Goal: Task Accomplishment & Management: Use online tool/utility

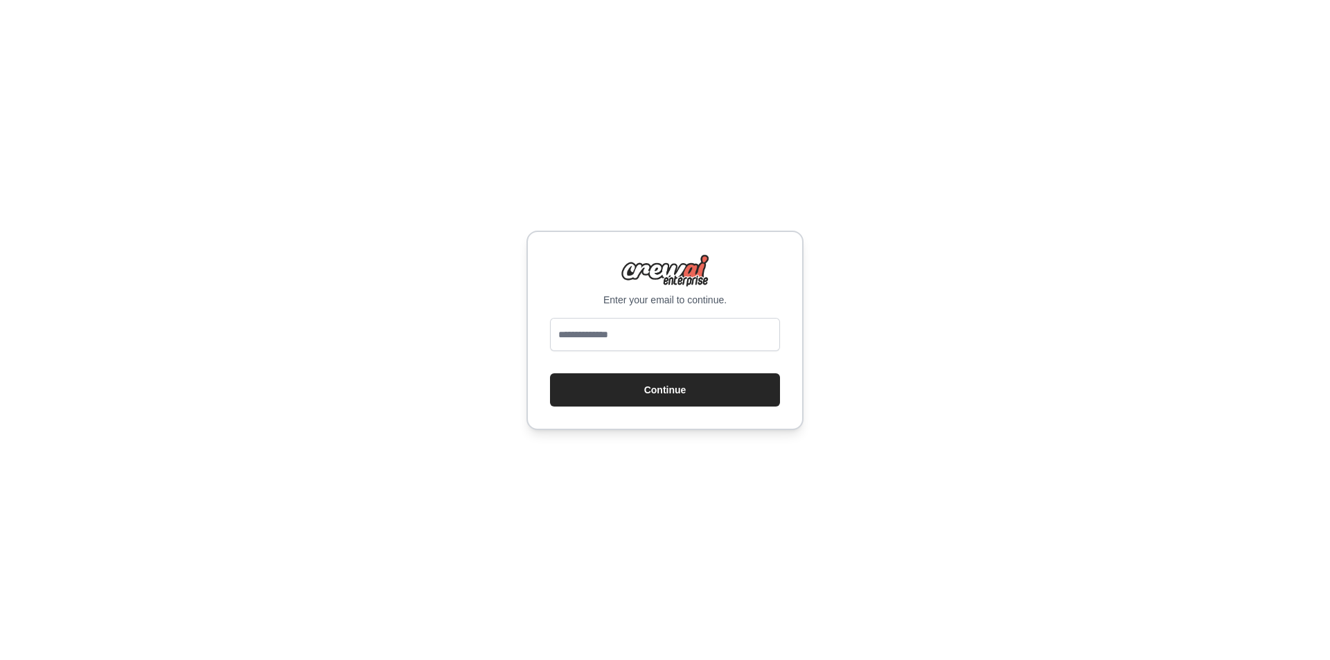
type input "**********"
click at [626, 385] on button "Continue" at bounding box center [665, 389] width 230 height 33
click at [601, 400] on button "Continue" at bounding box center [665, 389] width 230 height 33
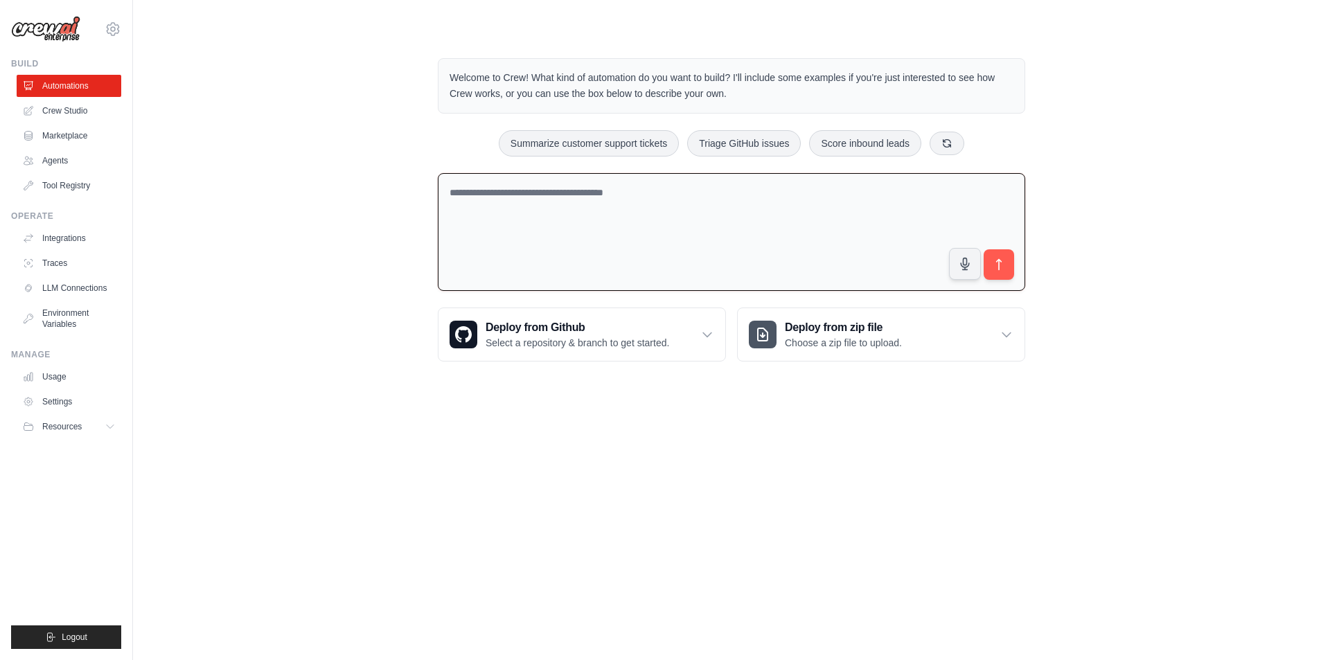
click at [610, 213] on textarea at bounding box center [731, 232] width 587 height 118
click at [73, 243] on link "Integrations" at bounding box center [70, 238] width 105 height 22
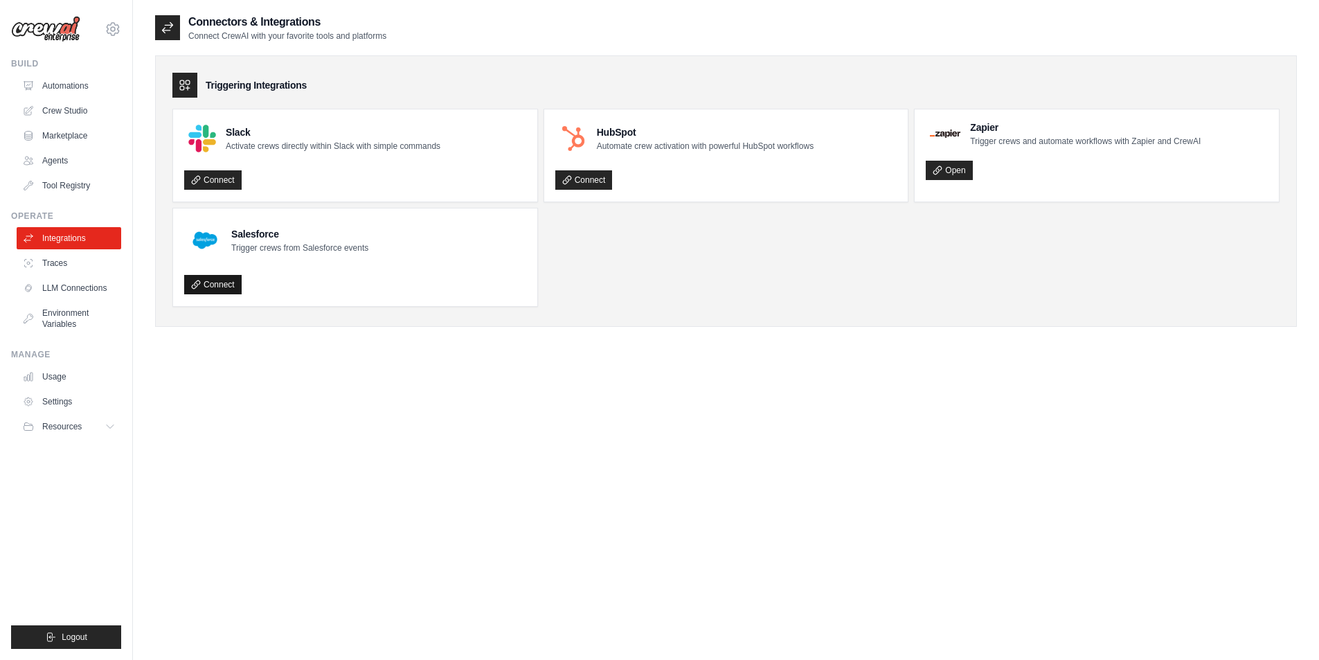
click at [224, 285] on link "Connect" at bounding box center [212, 284] width 57 height 19
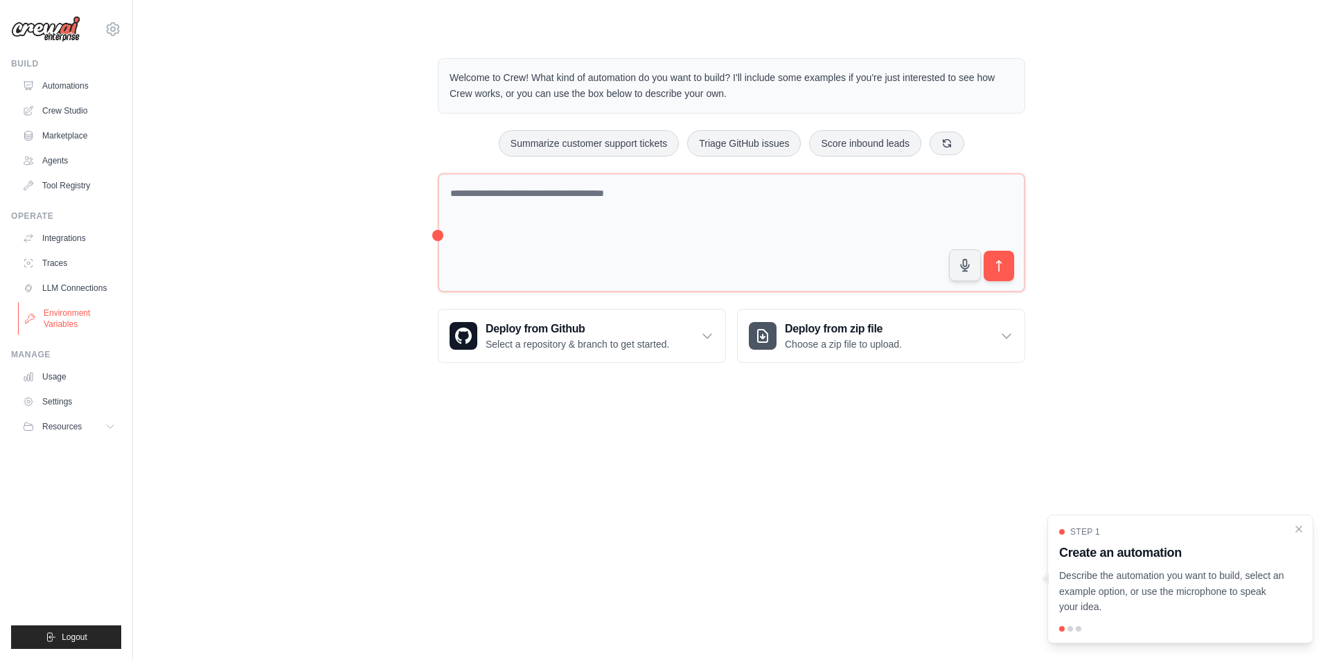
click at [55, 317] on link "Environment Variables" at bounding box center [70, 318] width 105 height 33
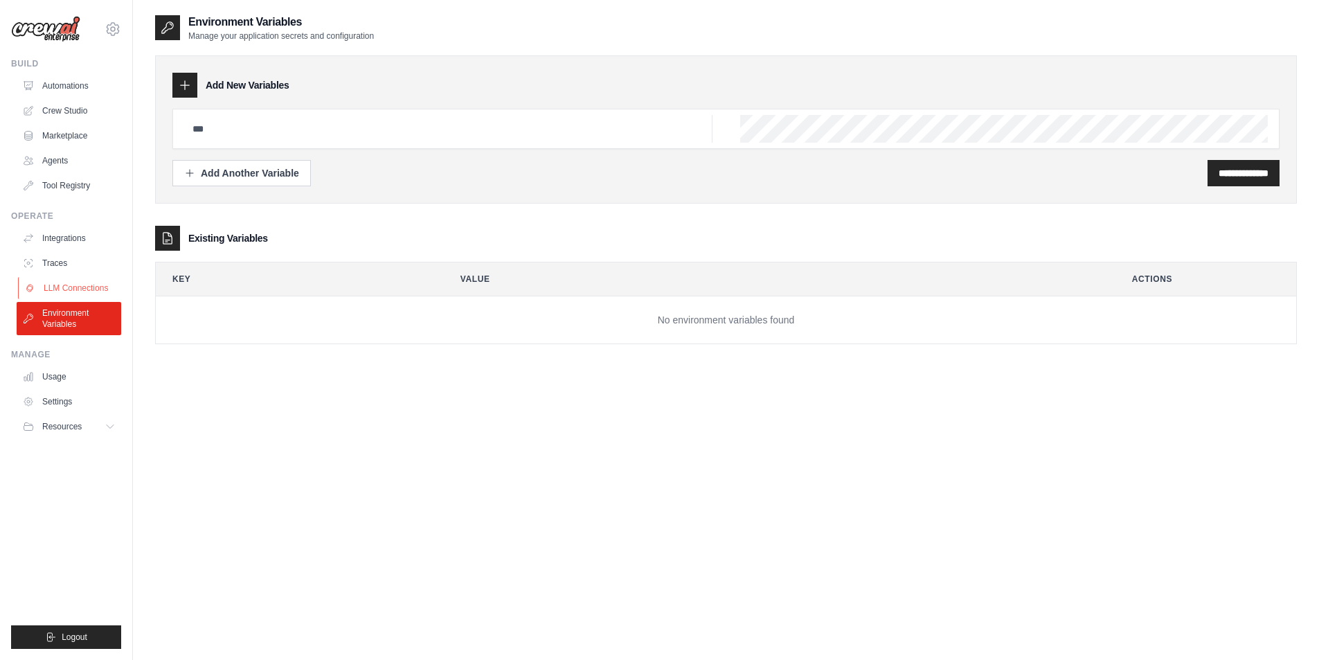
click at [90, 283] on link "LLM Connections" at bounding box center [70, 288] width 105 height 22
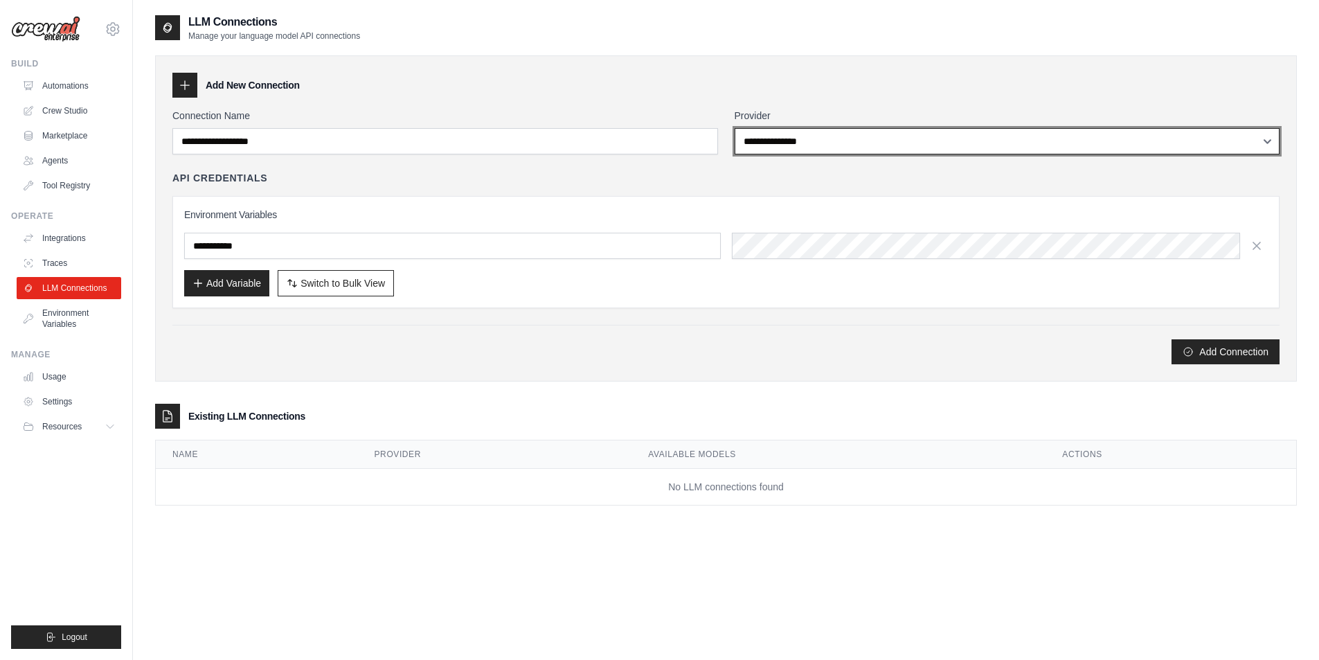
click at [834, 148] on select "**********" at bounding box center [1008, 141] width 546 height 26
select select "******"
click at [735, 128] on select "**********" at bounding box center [1008, 141] width 546 height 26
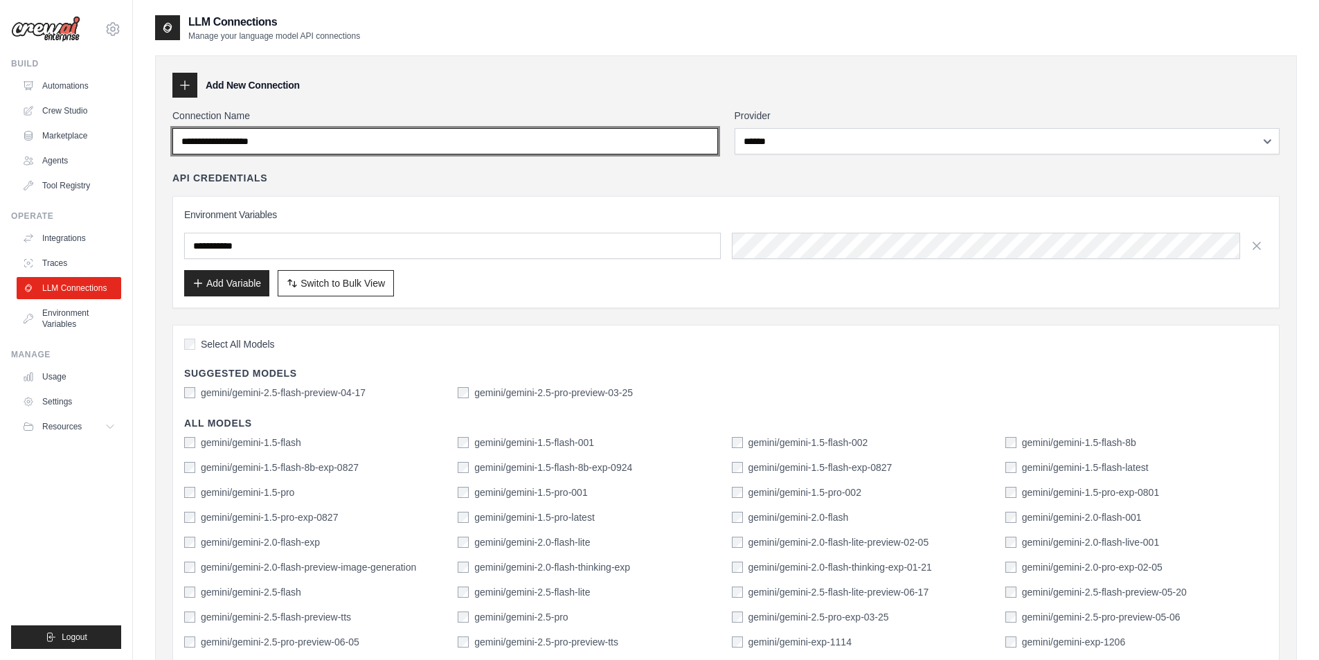
click at [434, 139] on input "Connection Name" at bounding box center [445, 141] width 546 height 26
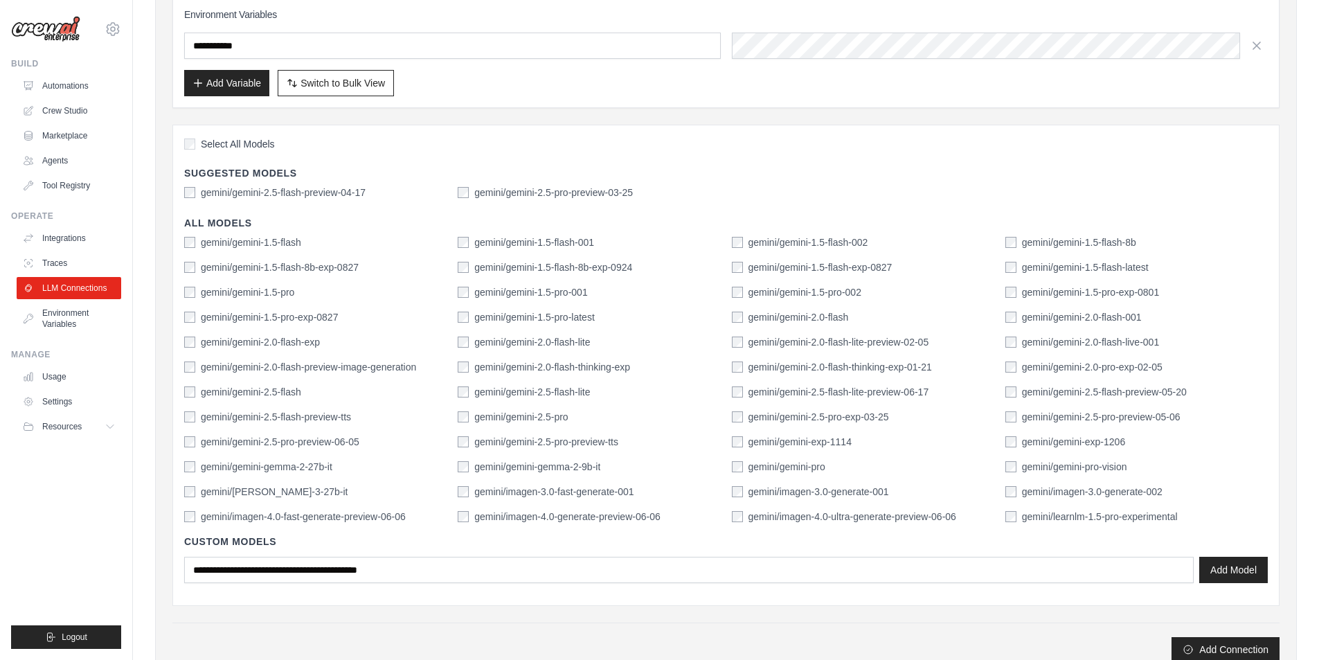
scroll to position [277, 0]
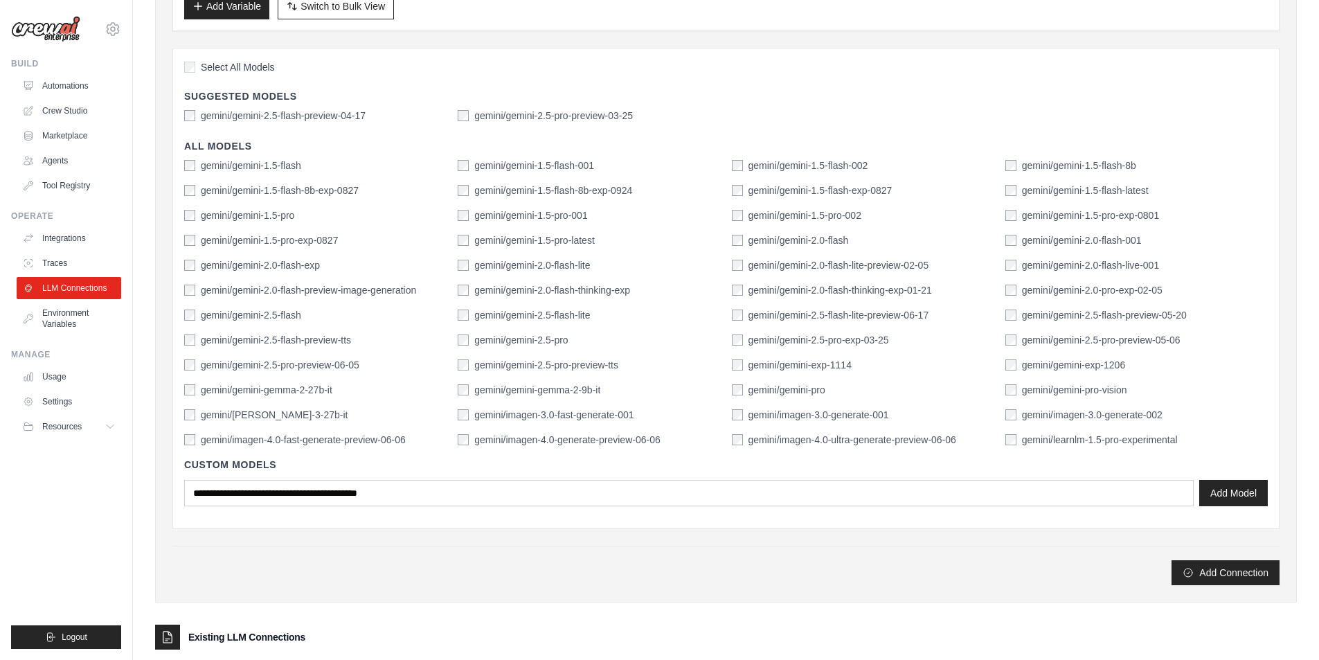
click at [225, 316] on label "gemini/gemini-2.5-flash" at bounding box center [251, 315] width 100 height 14
click at [269, 270] on label "gemini/gemini-2.0-flash-exp" at bounding box center [260, 265] width 119 height 14
click at [256, 286] on label "gemini/gemini-2.0-flash-preview-image-generation" at bounding box center [308, 290] width 215 height 14
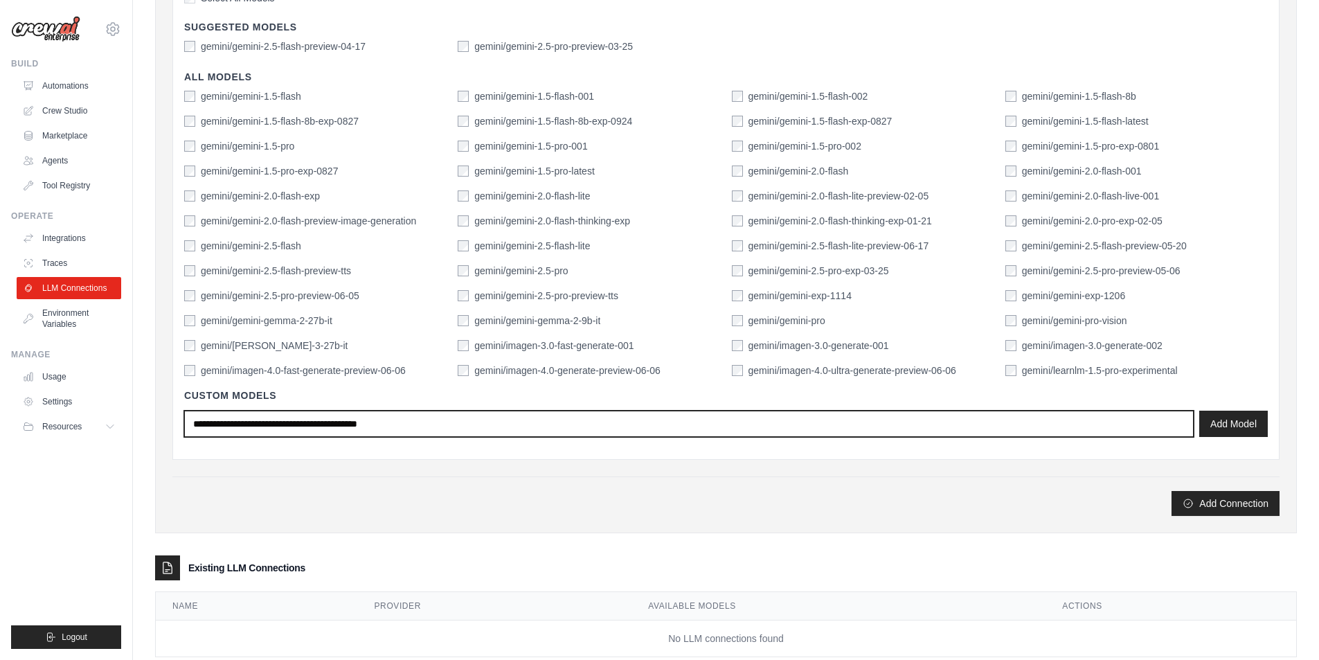
drag, startPoint x: 446, startPoint y: 420, endPoint x: 164, endPoint y: 420, distance: 281.9
click at [164, 420] on div "**********" at bounding box center [726, 121] width 1142 height 824
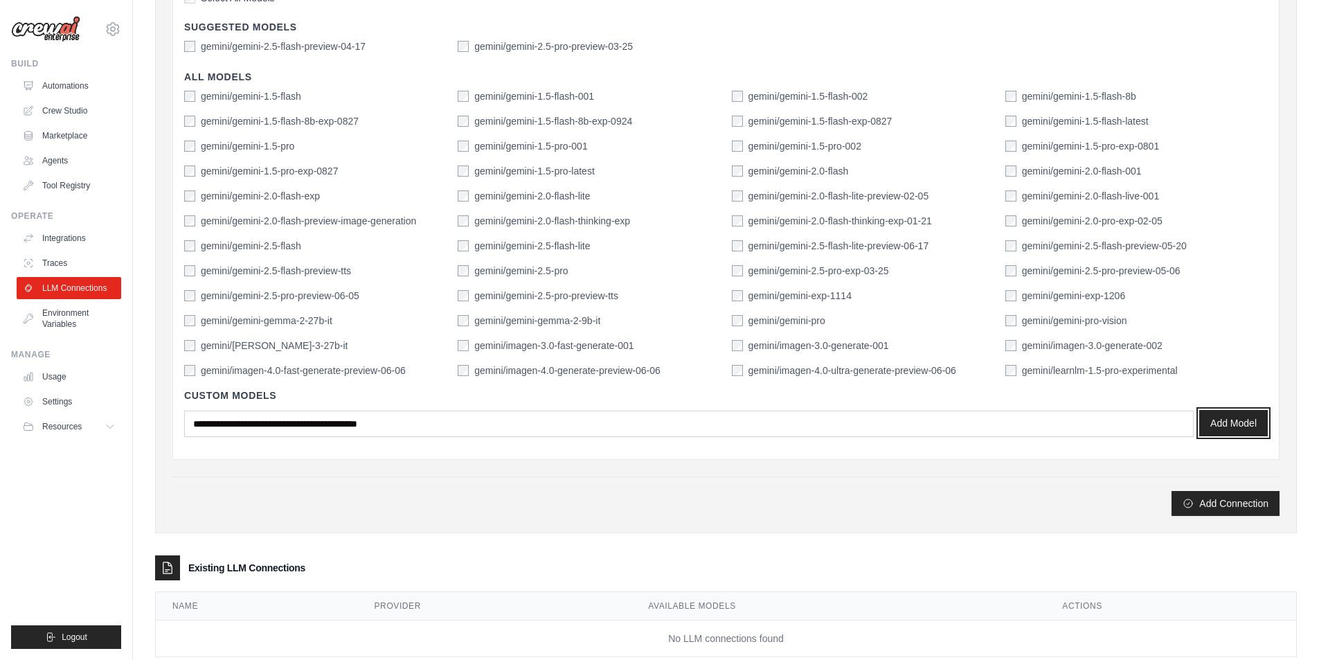
click at [1217, 420] on button "Add Model" at bounding box center [1234, 423] width 69 height 26
click at [1187, 504] on icon "submit" at bounding box center [1188, 502] width 11 height 11
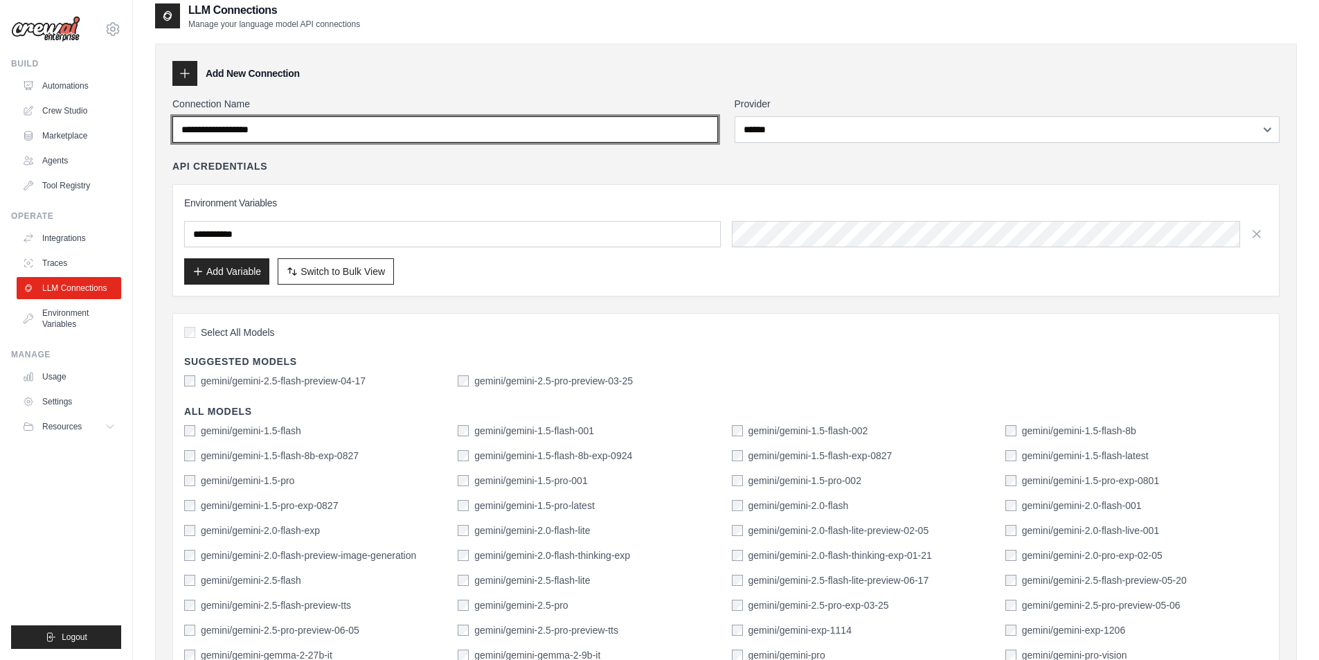
scroll to position [0, 0]
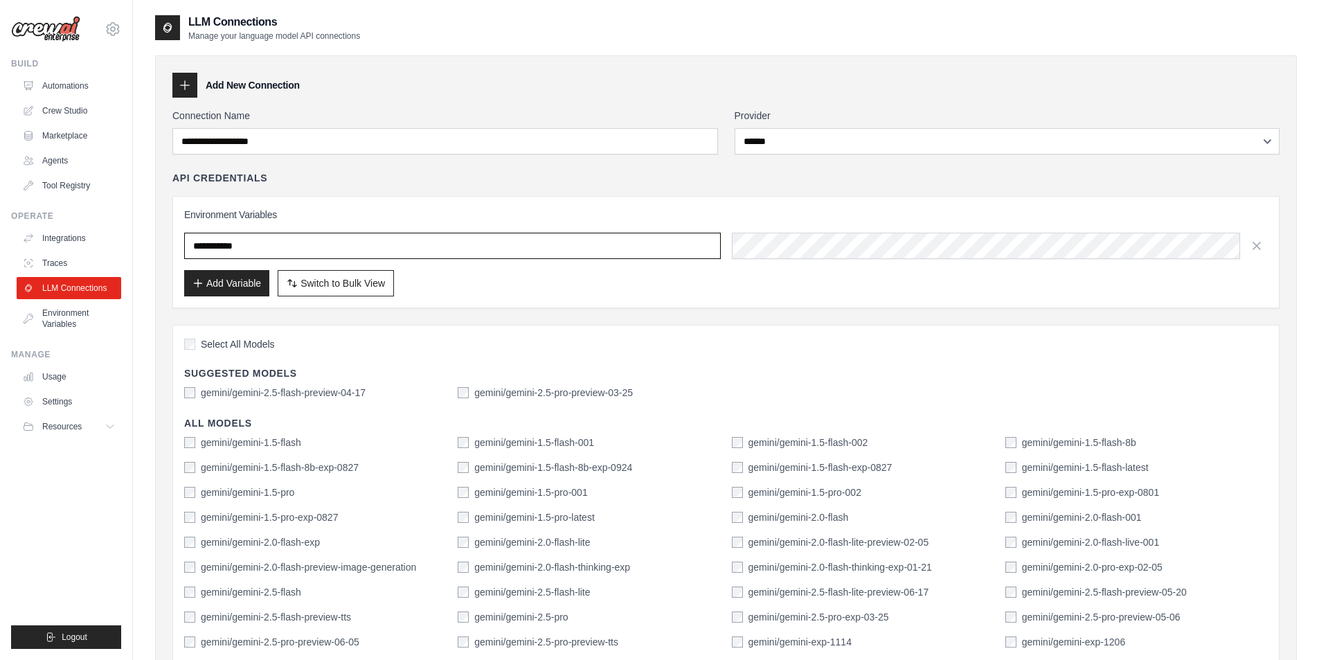
drag, startPoint x: 407, startPoint y: 247, endPoint x: 180, endPoint y: 220, distance: 228.0
click at [180, 220] on div "Environment Variables Add Variable Switch to Bulk View Switch to Table View" at bounding box center [726, 252] width 1108 height 112
paste input "**********"
type input "**********"
drag, startPoint x: 330, startPoint y: 238, endPoint x: 248, endPoint y: 238, distance: 82.4
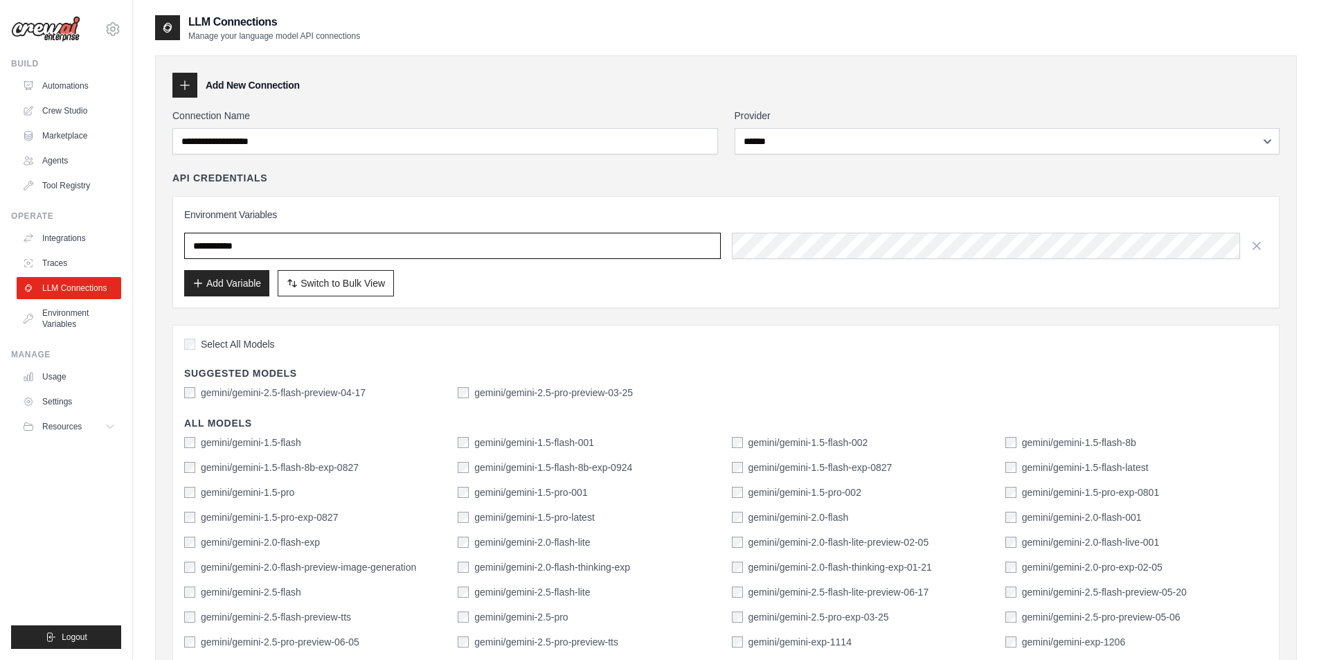
click at [248, 238] on input "text" at bounding box center [452, 246] width 537 height 26
paste input "**********"
click at [214, 281] on button "Add Variable" at bounding box center [226, 282] width 85 height 26
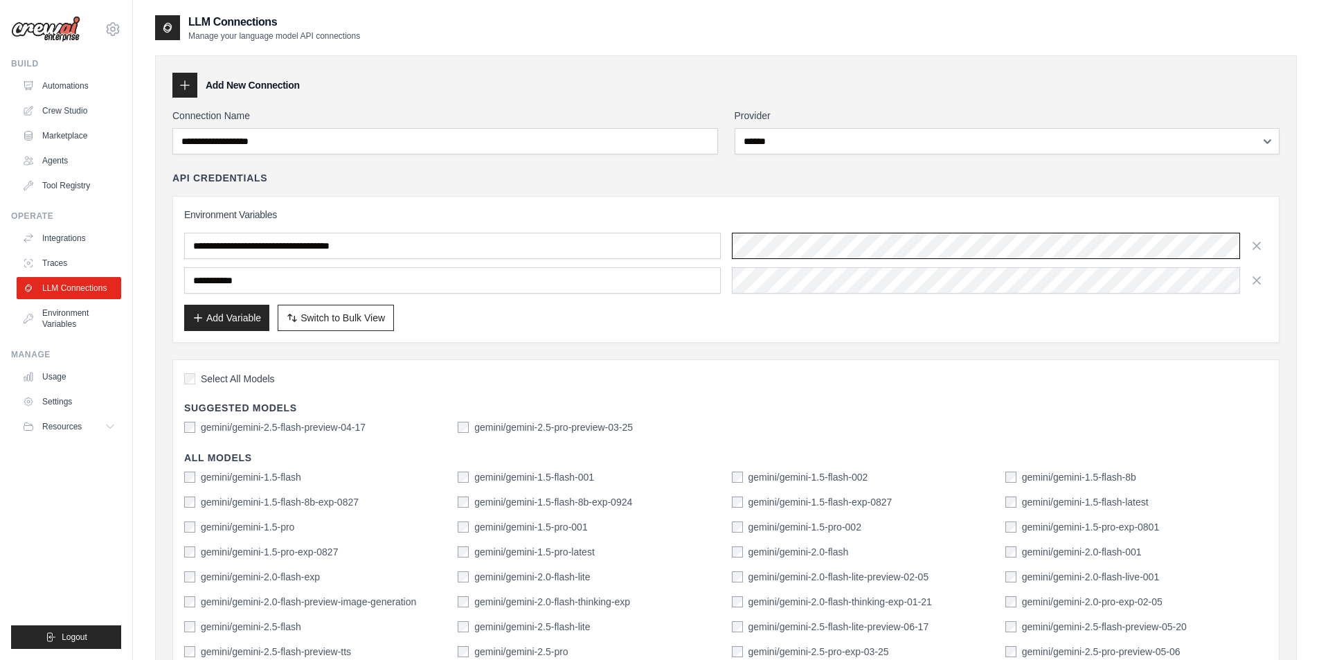
click at [679, 240] on div "**********" at bounding box center [726, 246] width 1084 height 26
drag, startPoint x: 515, startPoint y: 245, endPoint x: 163, endPoint y: 256, distance: 352.7
click at [163, 256] on div "**********" at bounding box center [726, 484] width 1142 height 859
drag, startPoint x: 598, startPoint y: 238, endPoint x: 391, endPoint y: 245, distance: 207.2
click at [332, 243] on input "**********" at bounding box center [452, 246] width 537 height 26
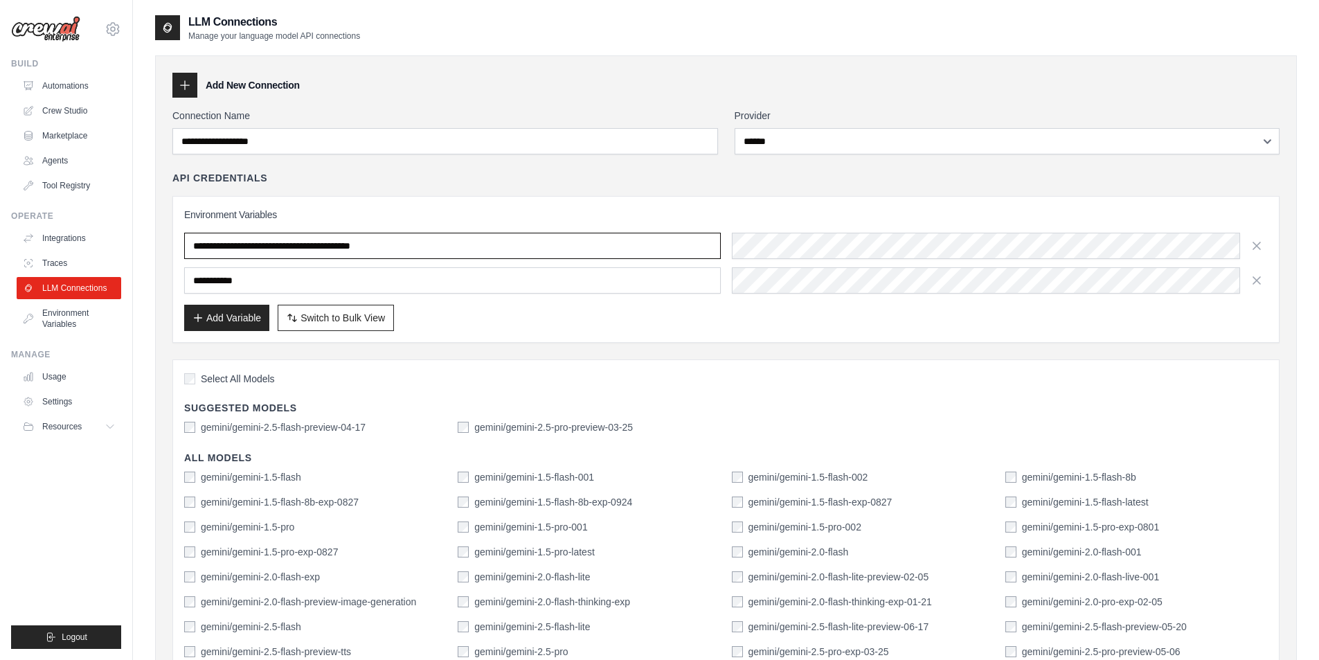
click at [399, 242] on input "**********" at bounding box center [452, 246] width 537 height 26
click at [398, 242] on input "**********" at bounding box center [452, 246] width 537 height 26
click at [400, 242] on input "**********" at bounding box center [452, 246] width 537 height 26
drag, startPoint x: 400, startPoint y: 242, endPoint x: 176, endPoint y: 217, distance: 225.1
click at [176, 217] on div "**********" at bounding box center [726, 269] width 1108 height 147
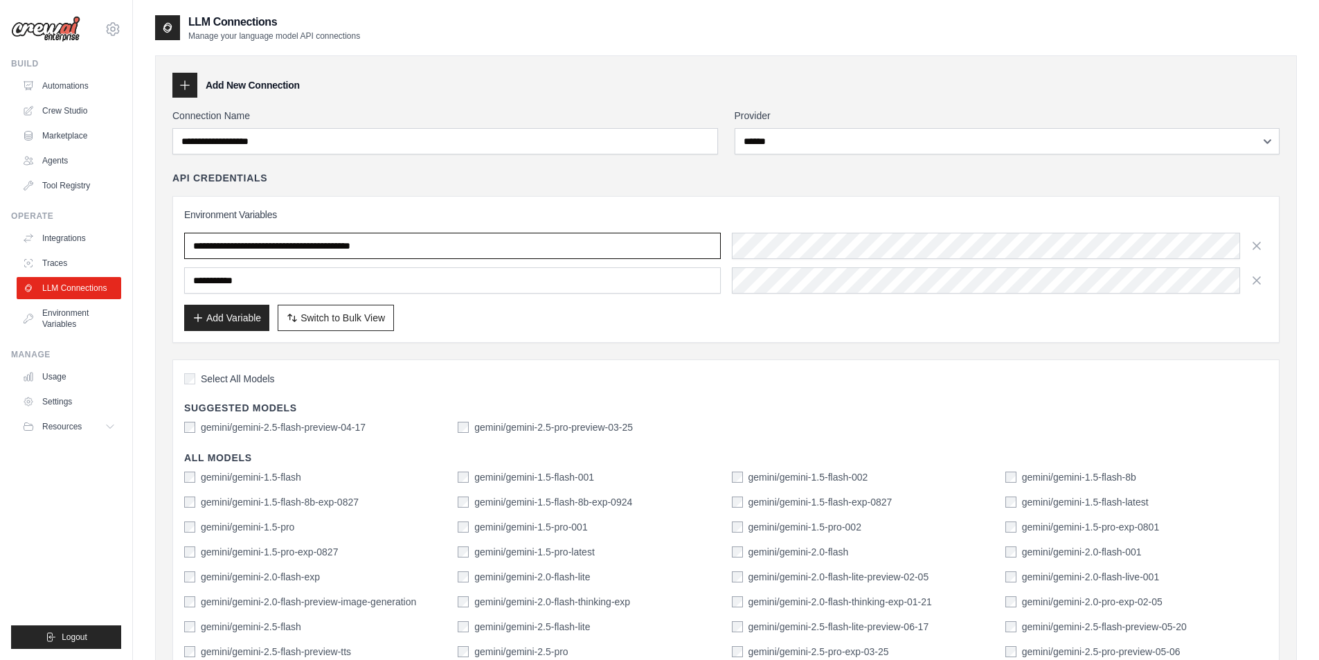
click at [429, 243] on input "**********" at bounding box center [452, 246] width 537 height 26
click at [401, 243] on input "**********" at bounding box center [452, 246] width 537 height 26
drag, startPoint x: 401, startPoint y: 243, endPoint x: 305, endPoint y: 238, distance: 95.7
click at [305, 238] on input "**********" at bounding box center [452, 246] width 537 height 26
click at [424, 249] on input "**********" at bounding box center [452, 246] width 537 height 26
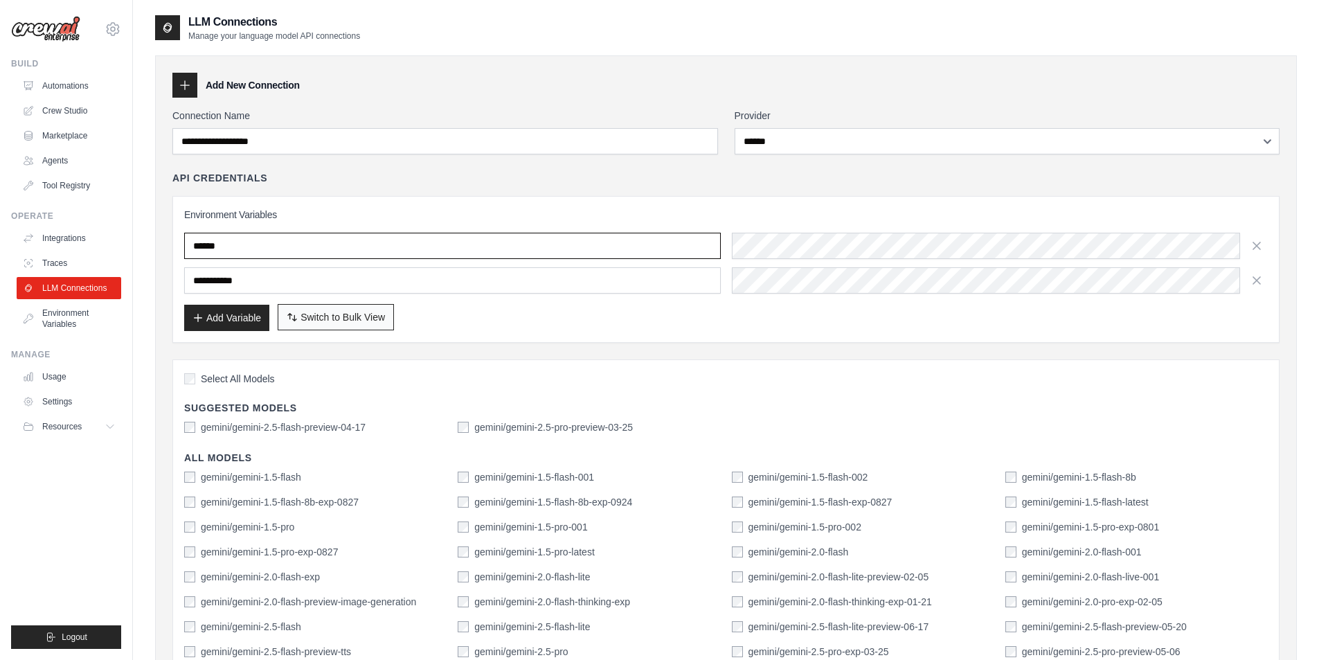
type input "******"
click at [350, 319] on span "Switch to Bulk View" at bounding box center [343, 317] width 85 height 14
type textarea "**********"
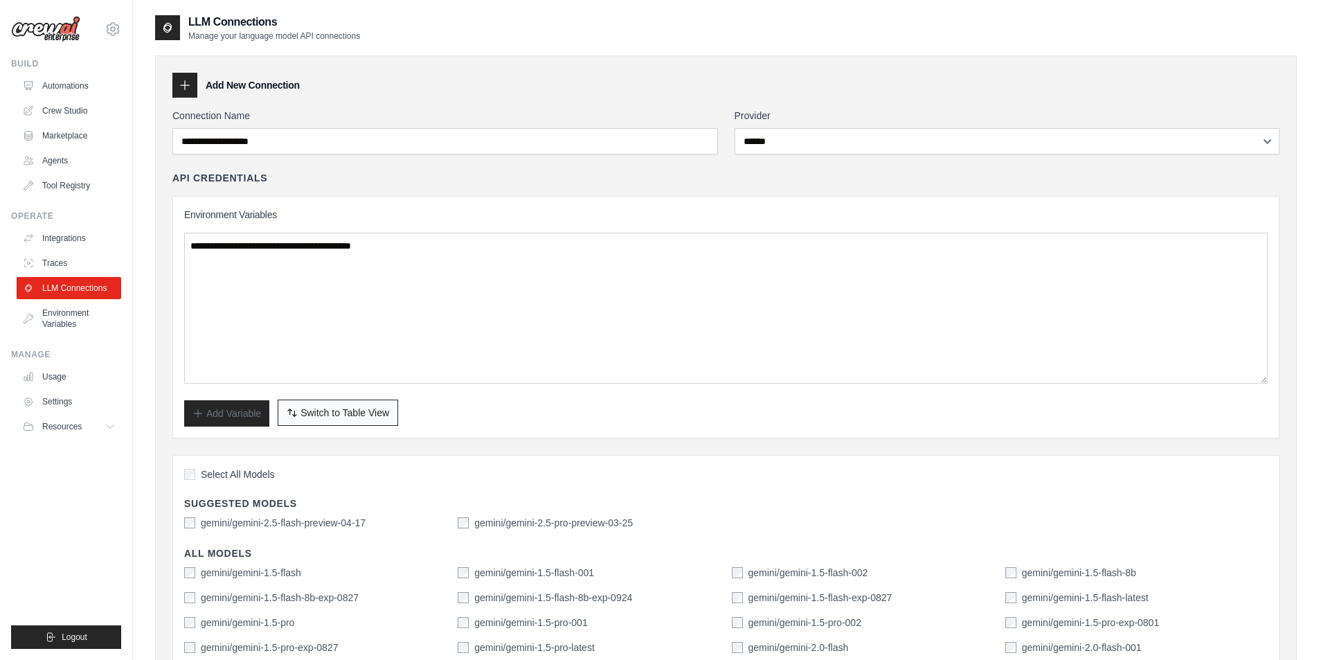
click at [339, 419] on span "Switch to Table View" at bounding box center [345, 413] width 89 height 14
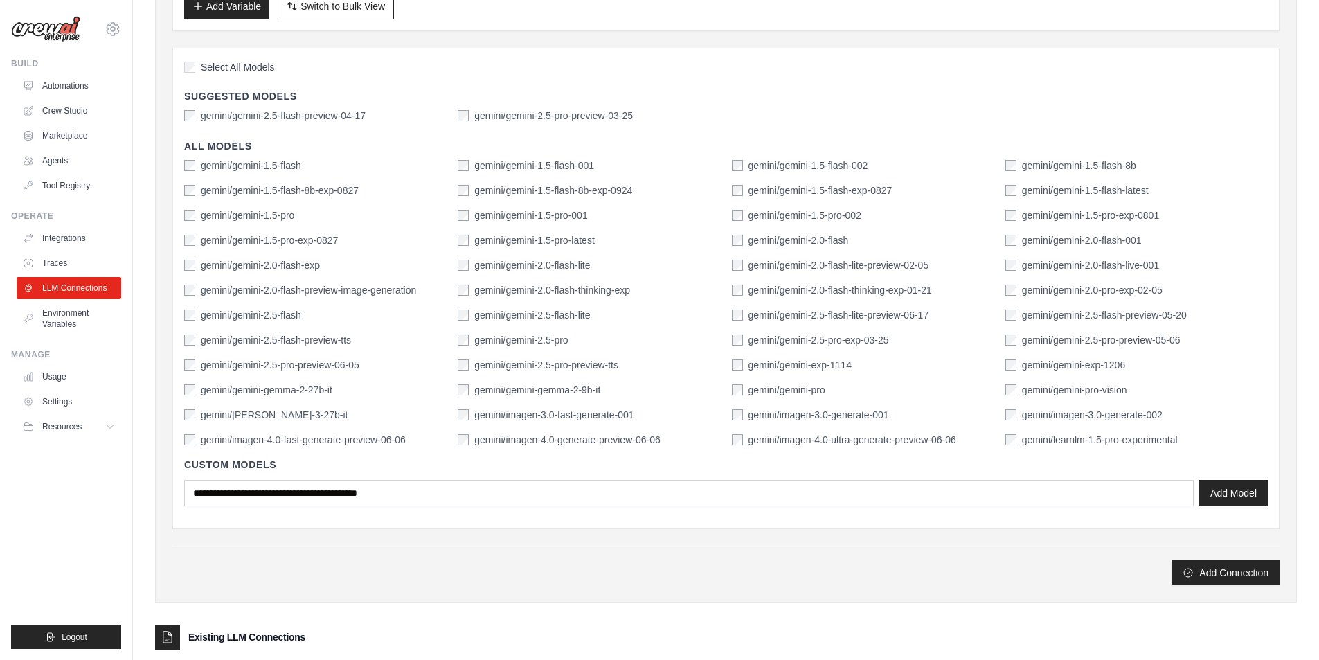
scroll to position [380, 0]
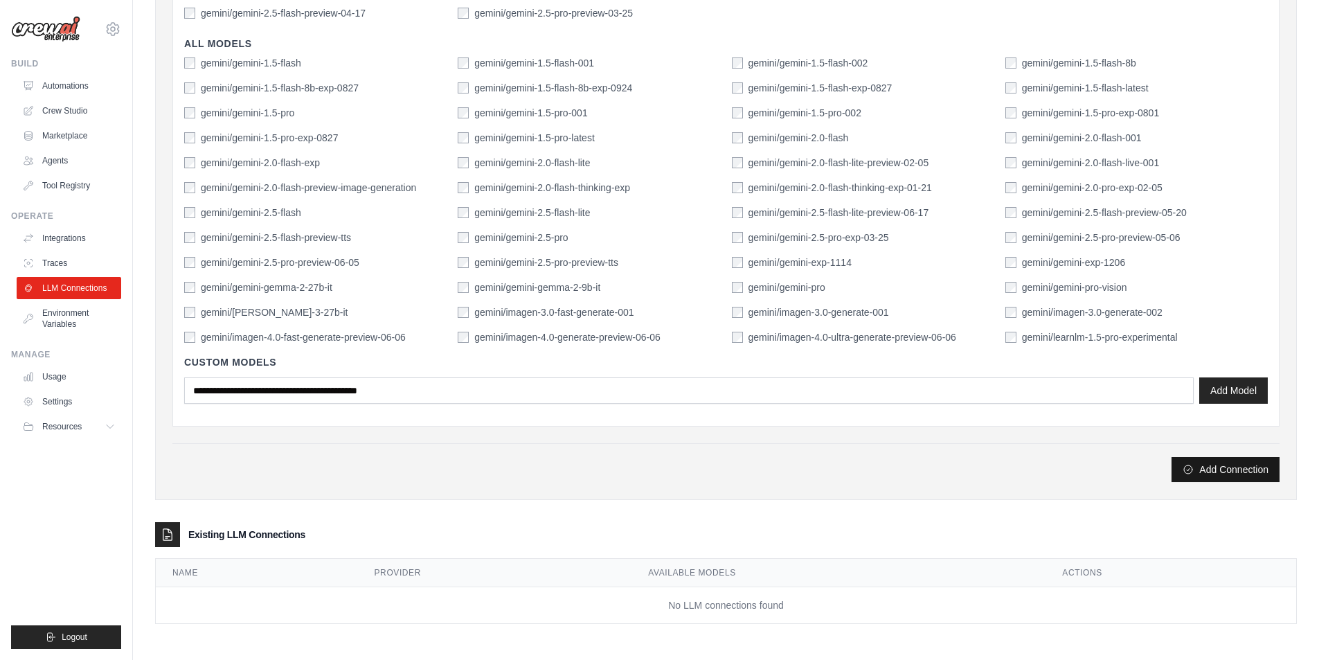
click at [1207, 470] on button "Add Connection" at bounding box center [1226, 469] width 108 height 25
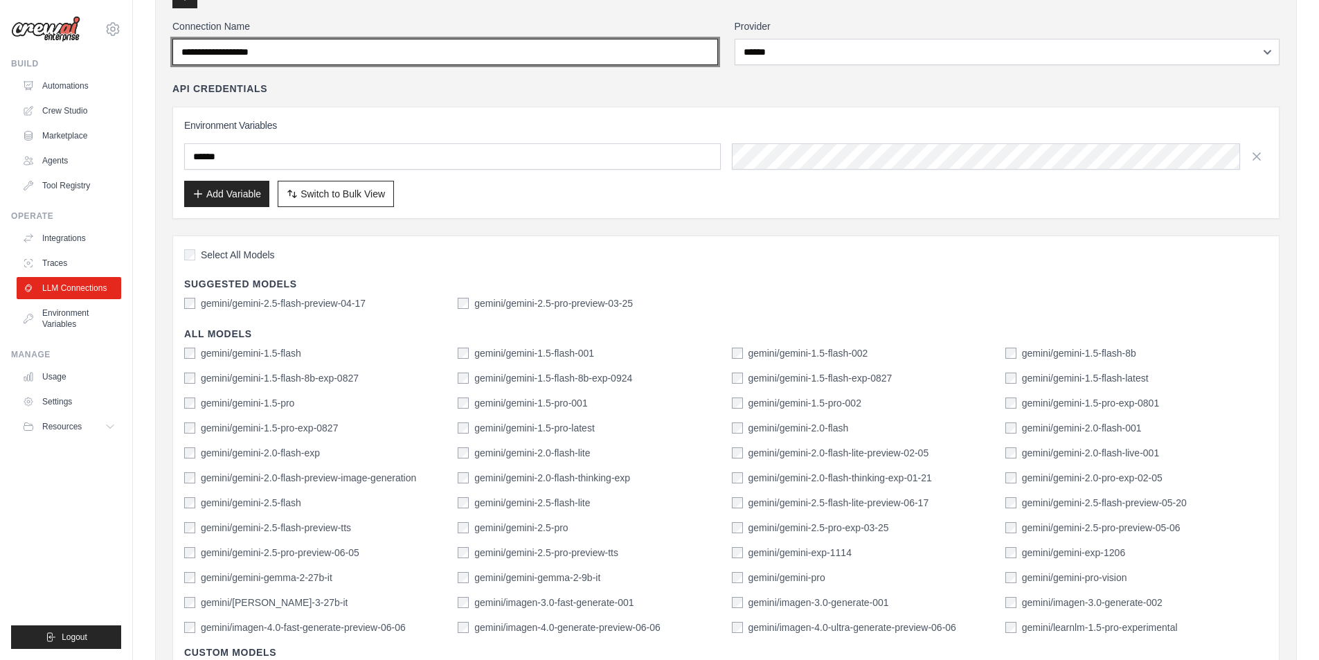
scroll to position [0, 0]
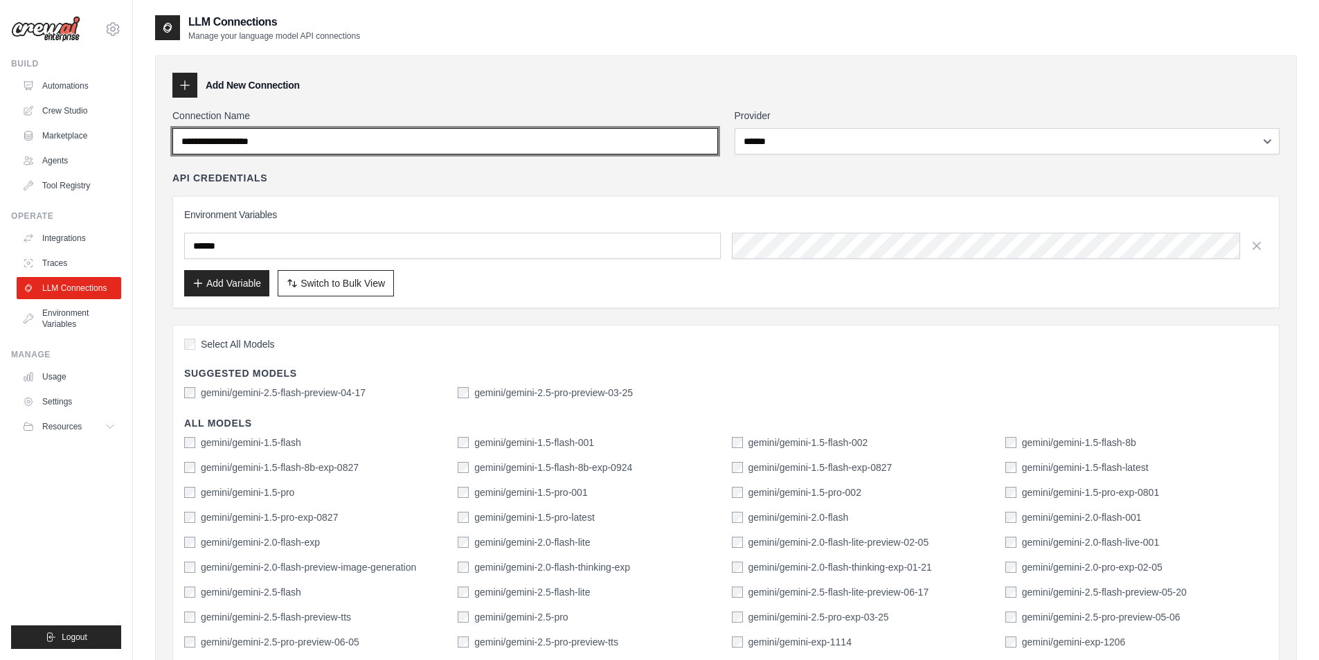
click at [456, 141] on input "Connection Name" at bounding box center [445, 141] width 546 height 26
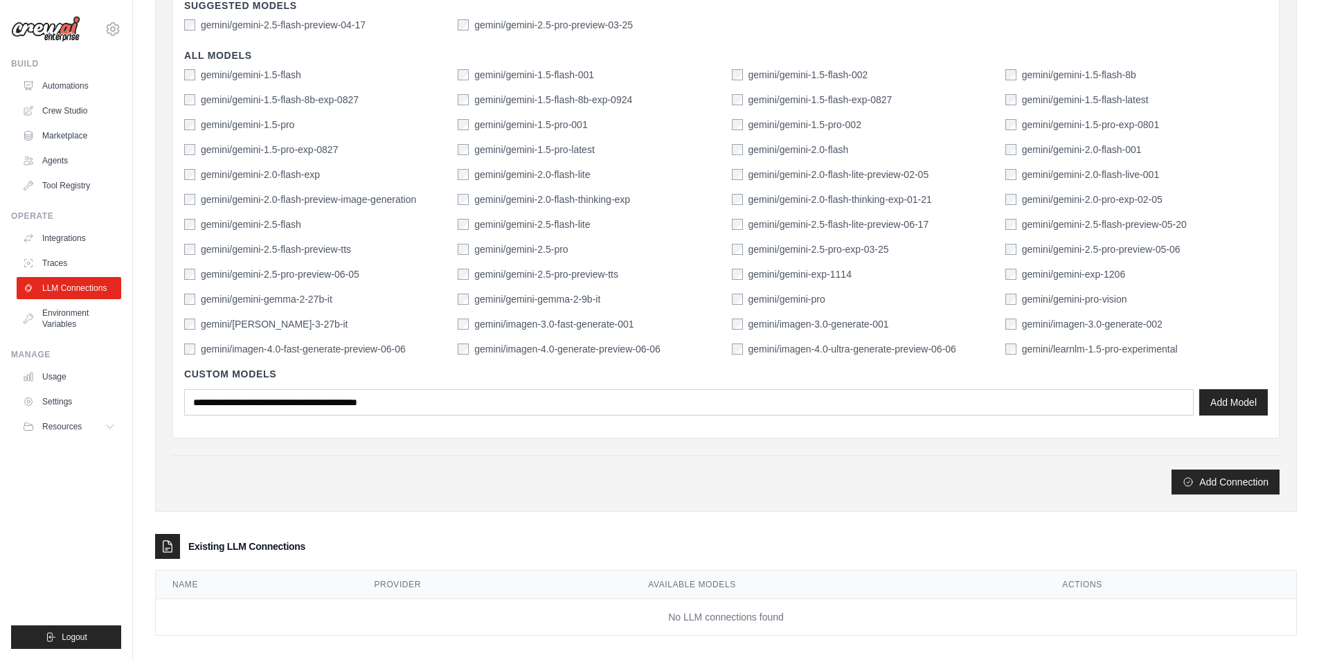
scroll to position [380, 0]
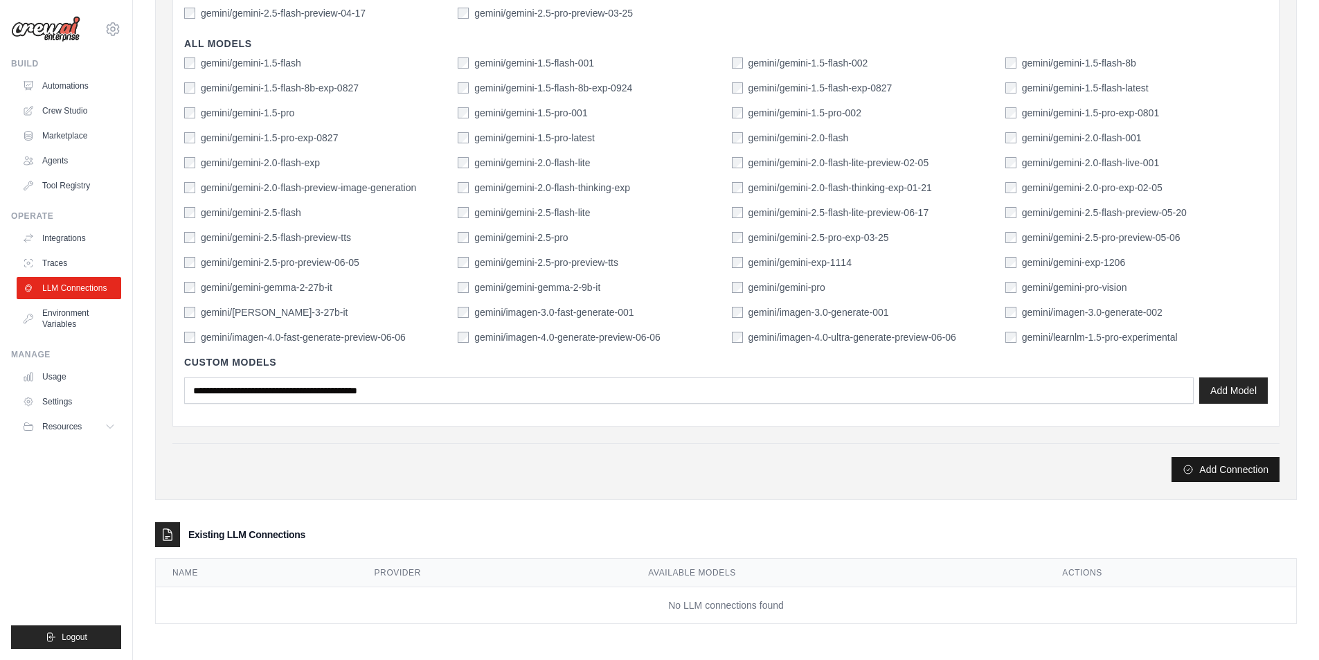
type input "******"
click at [1237, 471] on button "Add Connection" at bounding box center [1226, 469] width 108 height 25
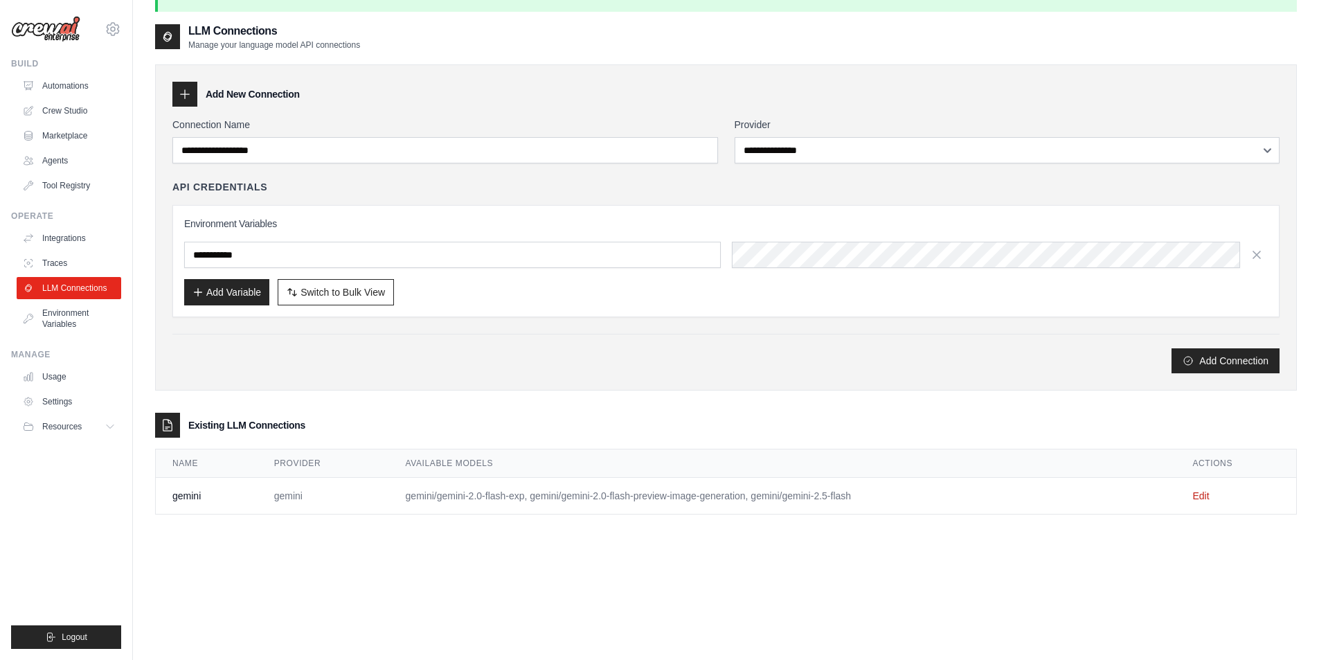
scroll to position [0, 0]
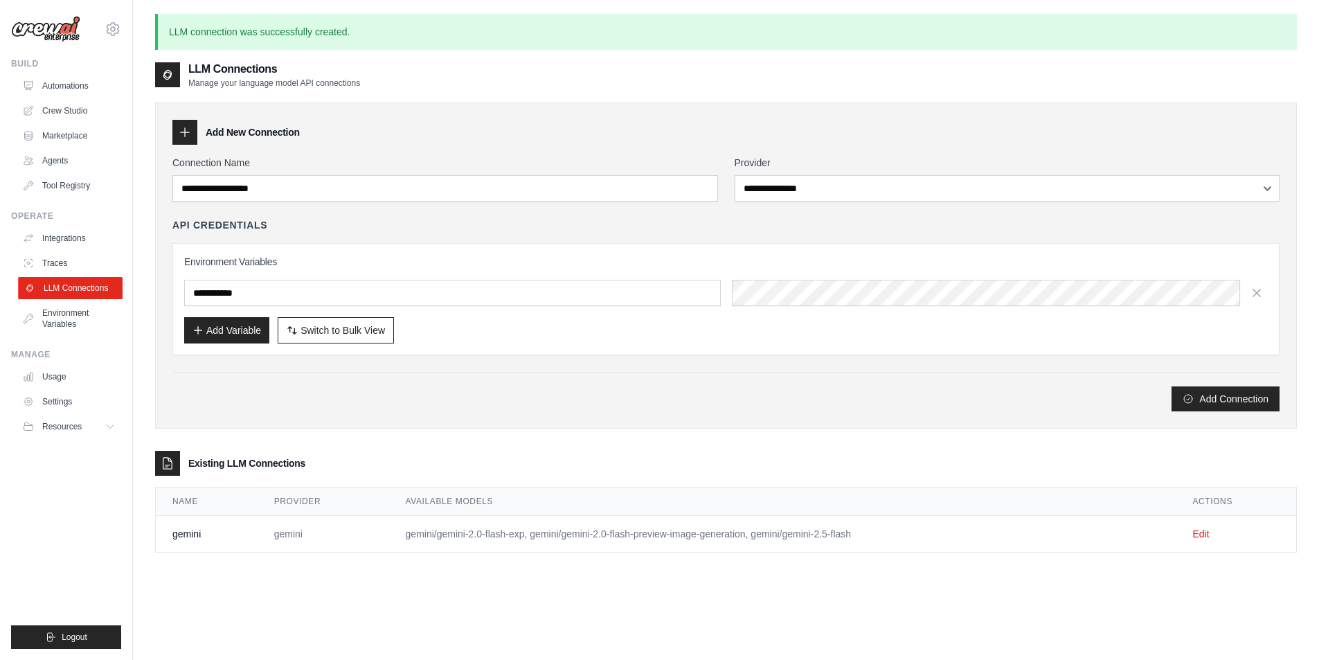
click at [84, 283] on link "LLM Connections" at bounding box center [70, 288] width 105 height 22
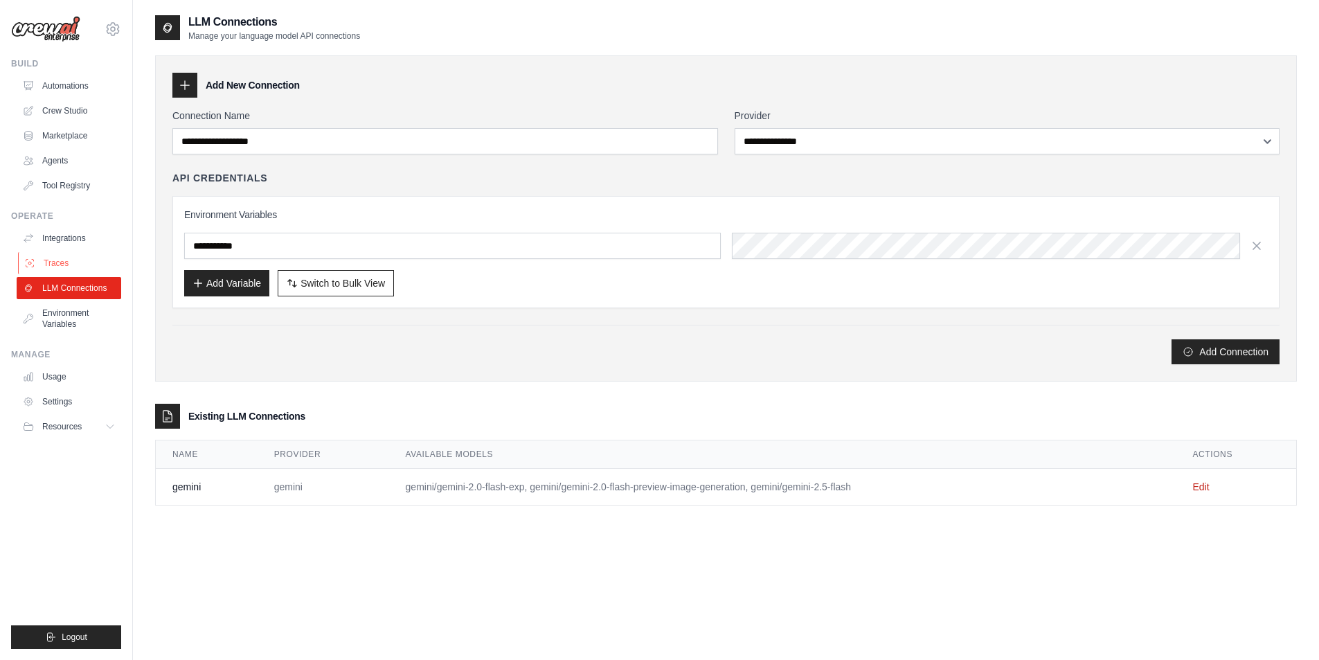
click at [57, 258] on link "Traces" at bounding box center [70, 263] width 105 height 22
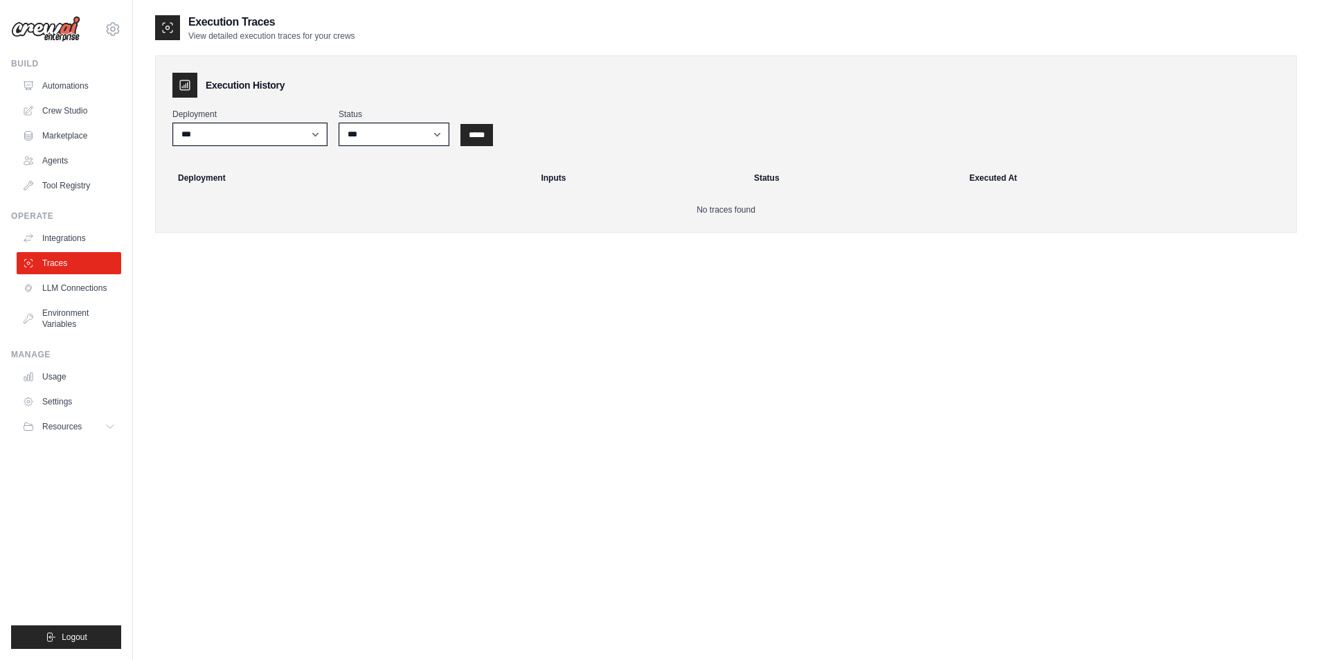
click at [191, 100] on div "Execution History Deployment *** Status *** ********* ******* ***** ***** Deplo…" at bounding box center [726, 143] width 1142 height 177
click at [190, 91] on icon at bounding box center [185, 85] width 14 height 14
click at [58, 388] on ul "Usage Settings Resources Documentation Blog" at bounding box center [69, 402] width 105 height 72
click at [60, 379] on link "Usage" at bounding box center [70, 377] width 105 height 22
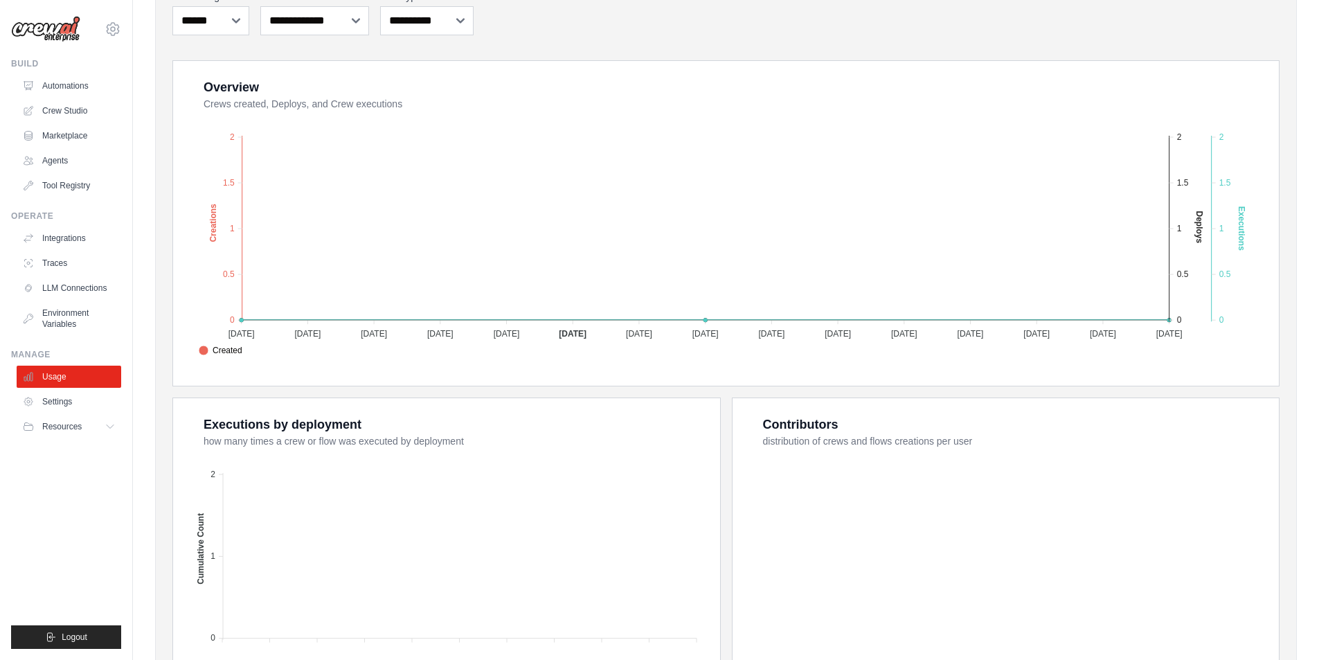
scroll to position [67, 0]
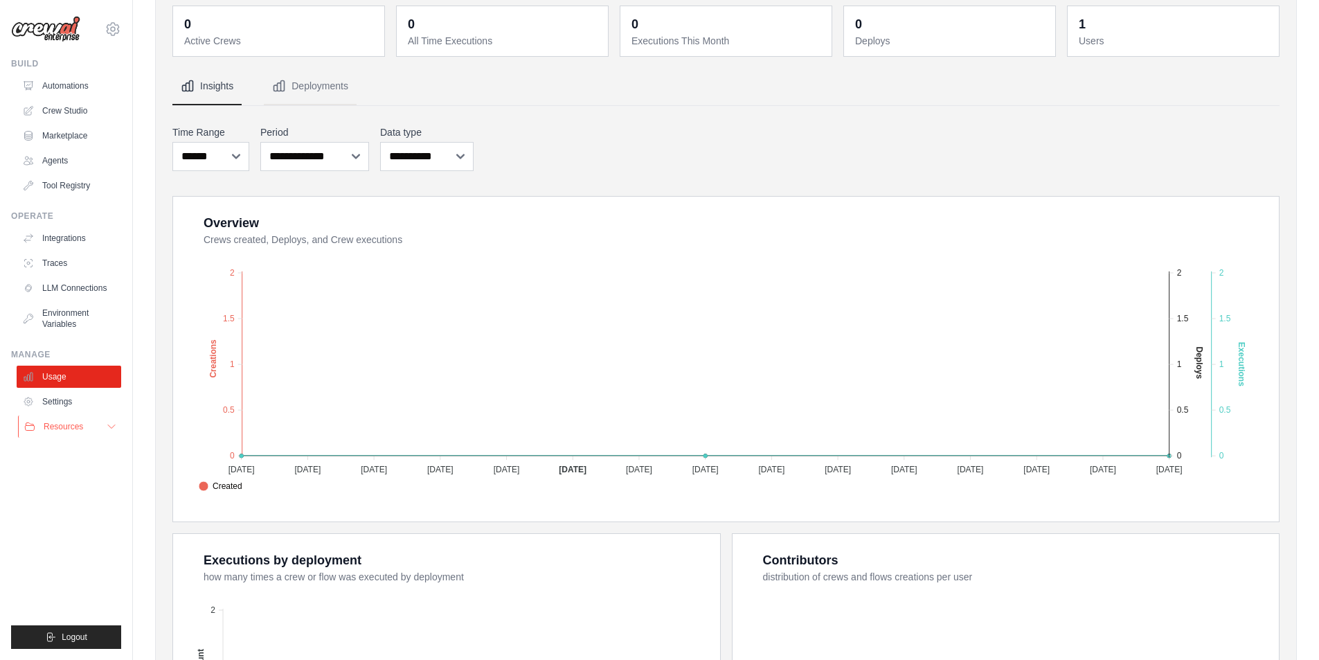
click at [77, 422] on span "Resources" at bounding box center [63, 426] width 39 height 11
click at [85, 514] on span "Video Tutorials" at bounding box center [76, 516] width 55 height 11
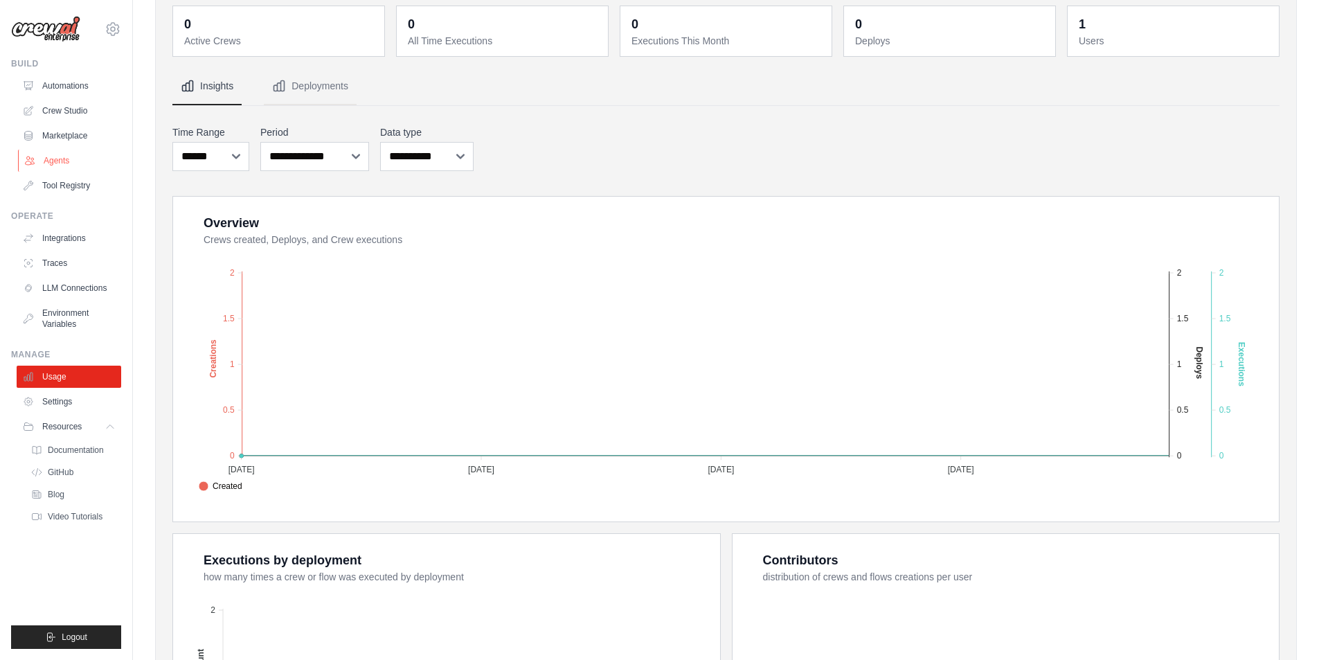
click at [81, 157] on link "Agents" at bounding box center [70, 161] width 105 height 22
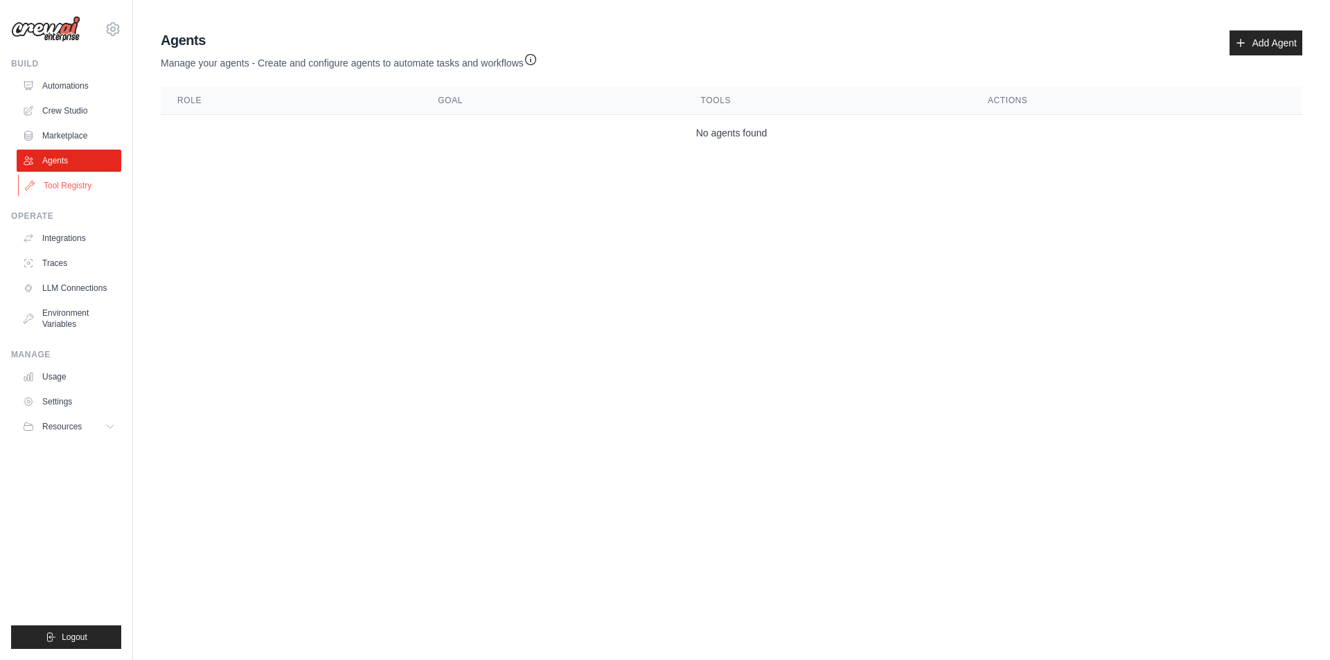
click at [60, 195] on link "Tool Registry" at bounding box center [70, 186] width 105 height 22
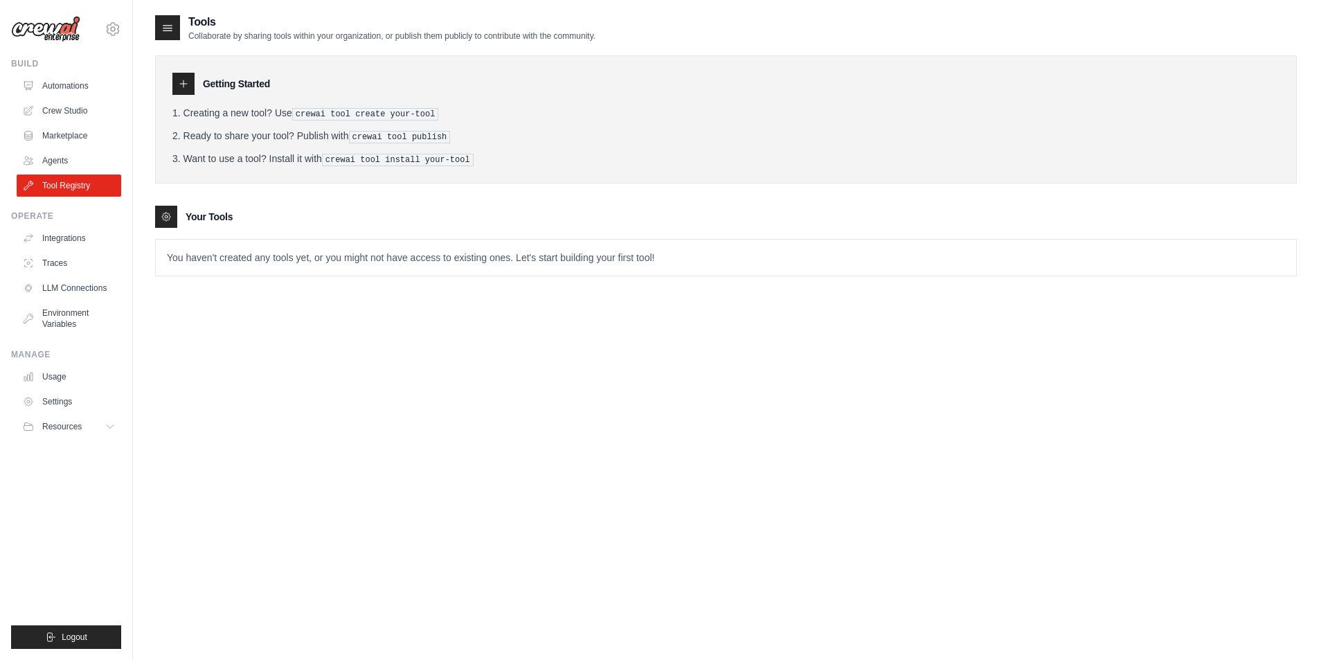
click at [166, 224] on div at bounding box center [166, 217] width 22 height 22
click at [85, 134] on link "Marketplace" at bounding box center [70, 136] width 105 height 22
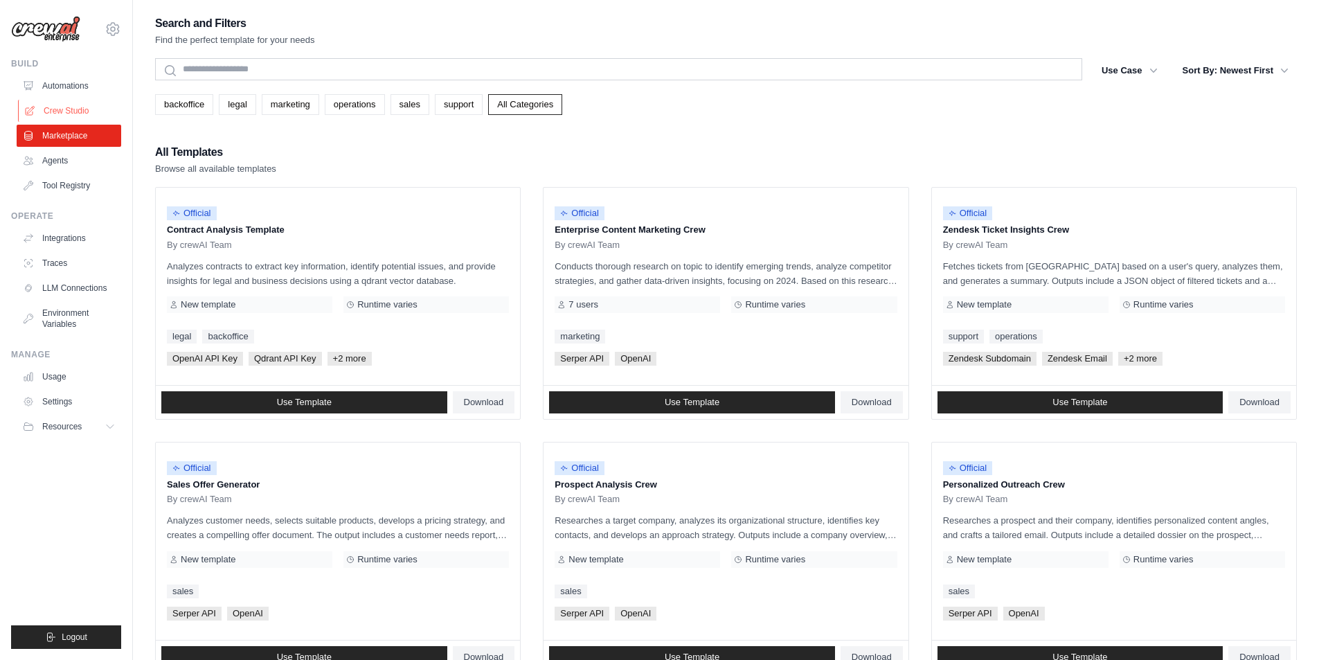
click at [60, 106] on link "Crew Studio" at bounding box center [70, 111] width 105 height 22
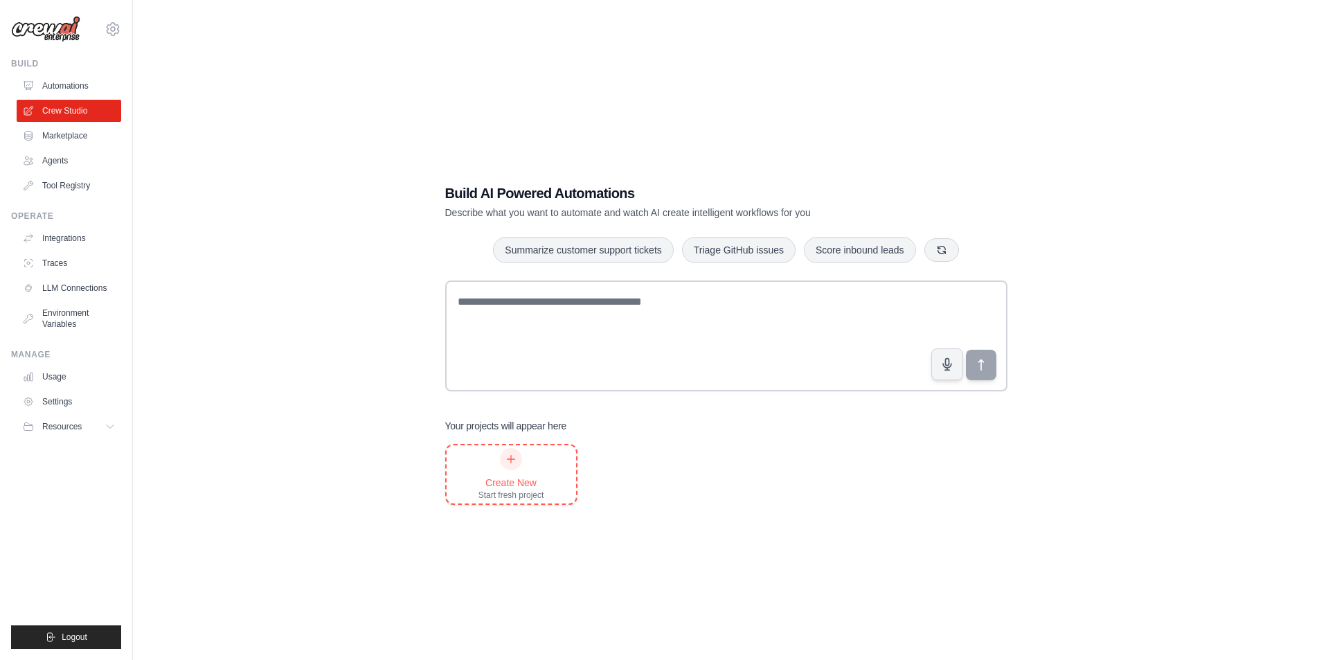
click at [494, 460] on div "Create New Start fresh project" at bounding box center [512, 474] width 66 height 53
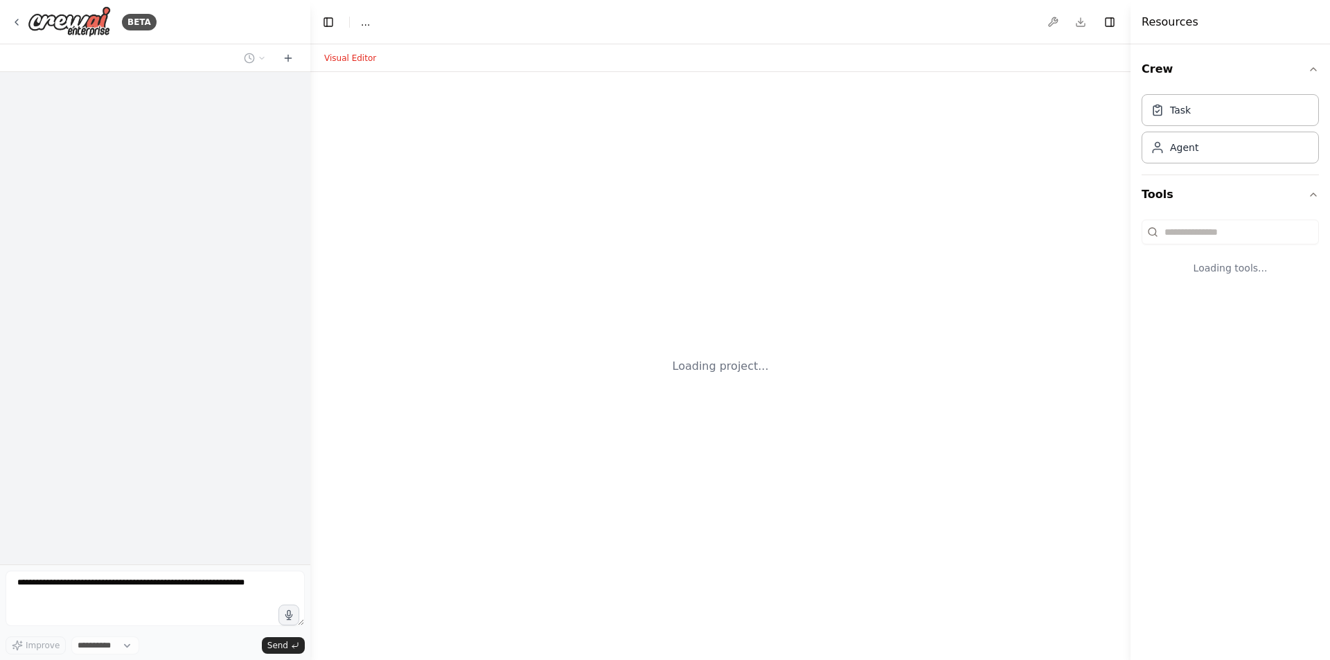
select select "****"
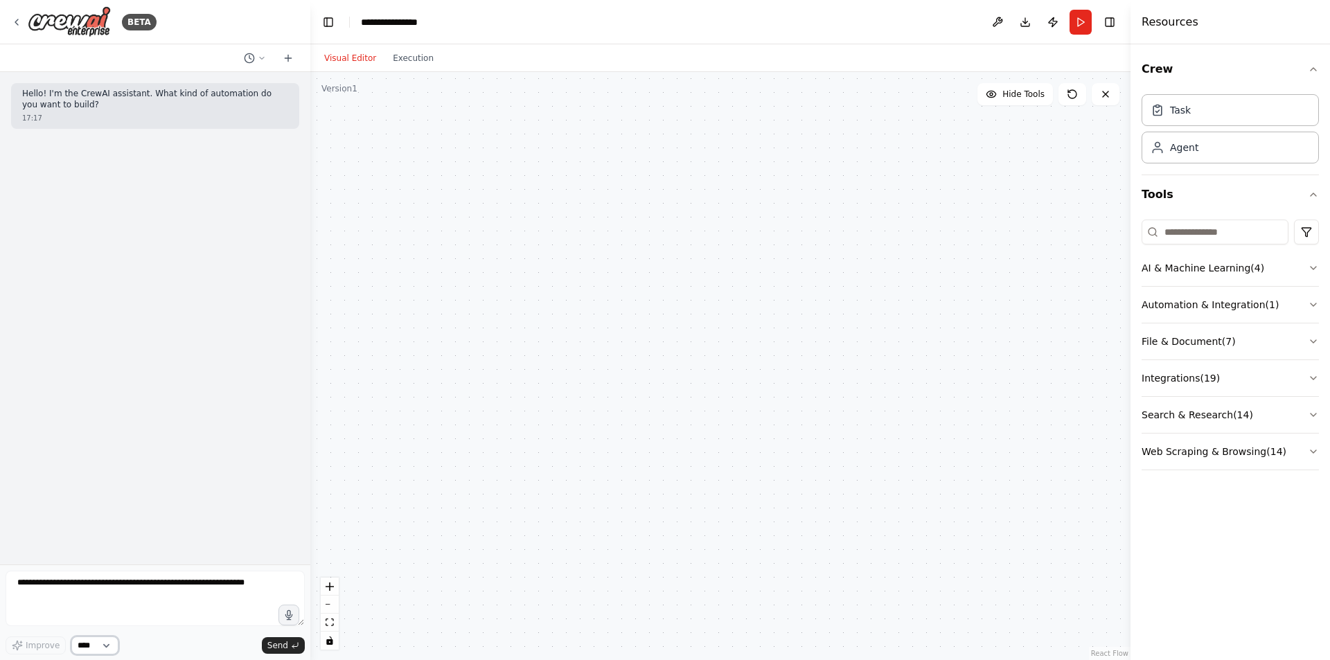
click at [96, 652] on select "****" at bounding box center [94, 646] width 47 height 18
click at [96, 647] on select "****" at bounding box center [94, 646] width 47 height 18
click at [1178, 266] on button "AI & Machine Learning ( 4 )" at bounding box center [1229, 268] width 177 height 36
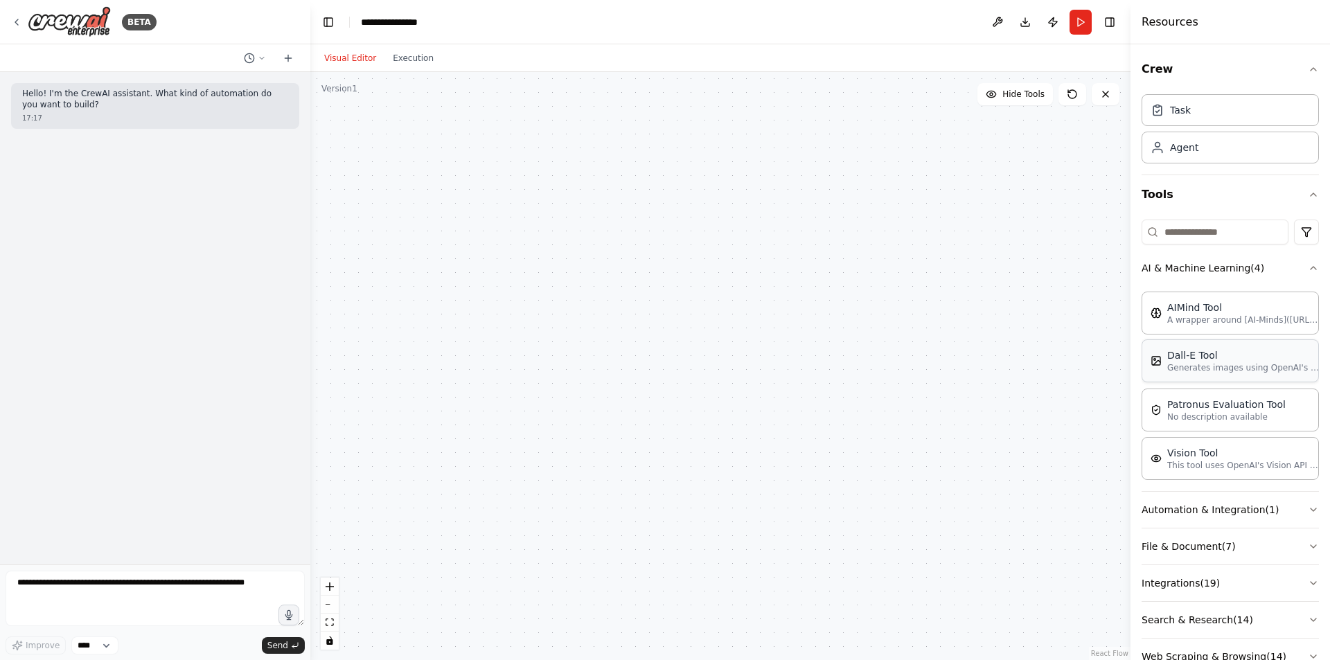
click at [1182, 376] on div "Dall-E Tool Generates images using OpenAI's Dall-E model." at bounding box center [1229, 360] width 177 height 43
click at [585, 307] on div at bounding box center [720, 366] width 820 height 588
click at [646, 321] on icon at bounding box center [648, 320] width 6 height 3
click at [858, 436] on icon "button" at bounding box center [859, 431] width 14 height 14
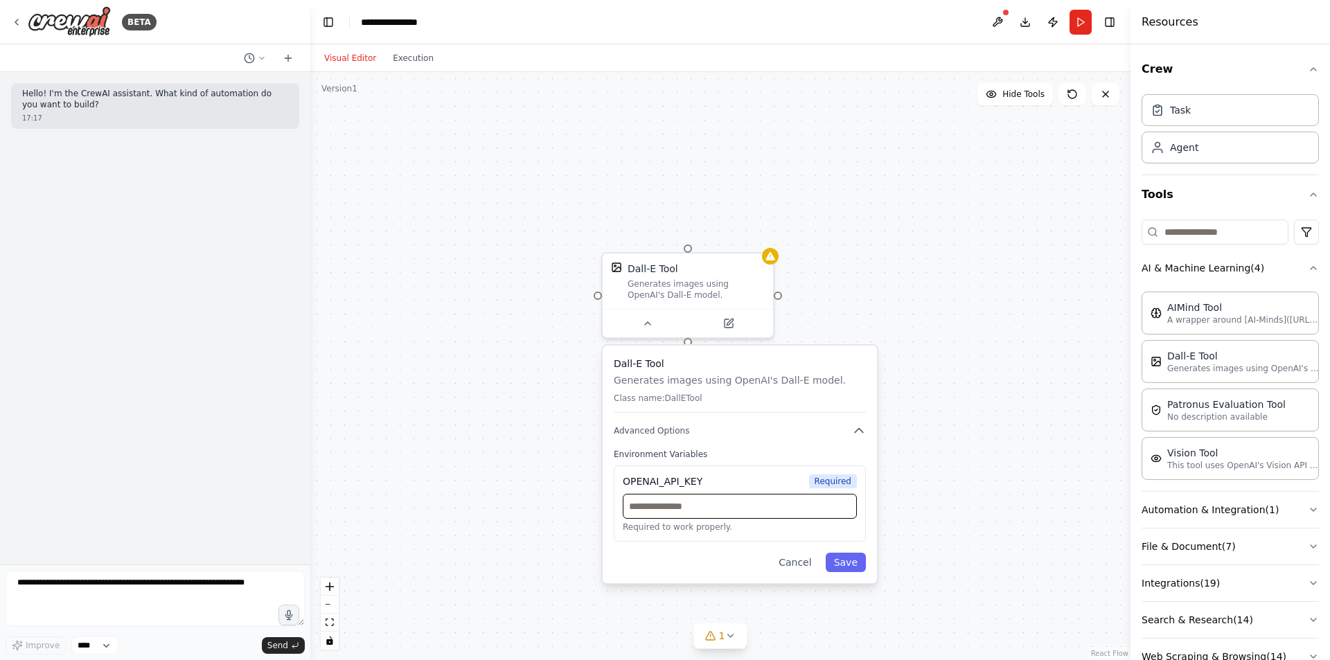
click at [665, 514] on input "text" at bounding box center [740, 506] width 234 height 25
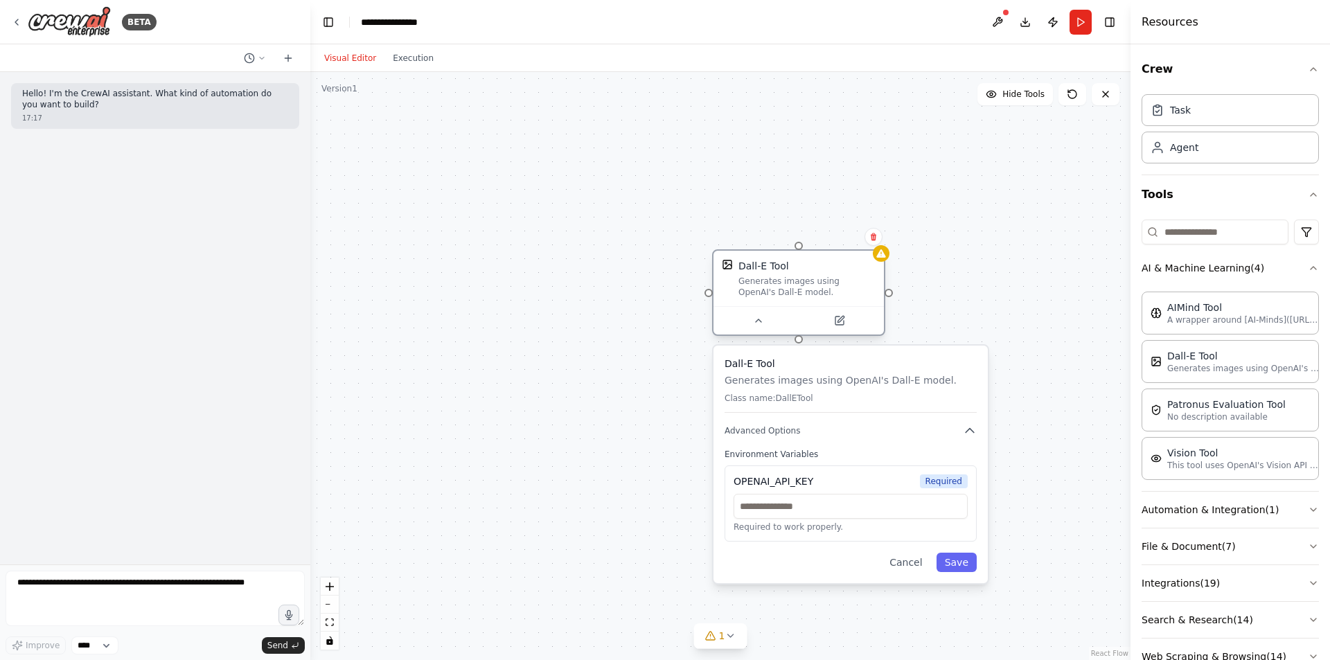
drag, startPoint x: 696, startPoint y: 300, endPoint x: 814, endPoint y: 306, distance: 117.9
click at [814, 306] on div "Dall-E Tool Generates images using OpenAI's Dall-E model." at bounding box center [798, 292] width 173 height 87
click at [885, 263] on div "Tool DallETool is not configured. Missing environment variables: OPENAI_API_KEY…" at bounding box center [798, 292] width 173 height 87
click at [870, 242] on button at bounding box center [873, 237] width 18 height 18
click at [872, 240] on icon at bounding box center [874, 237] width 6 height 8
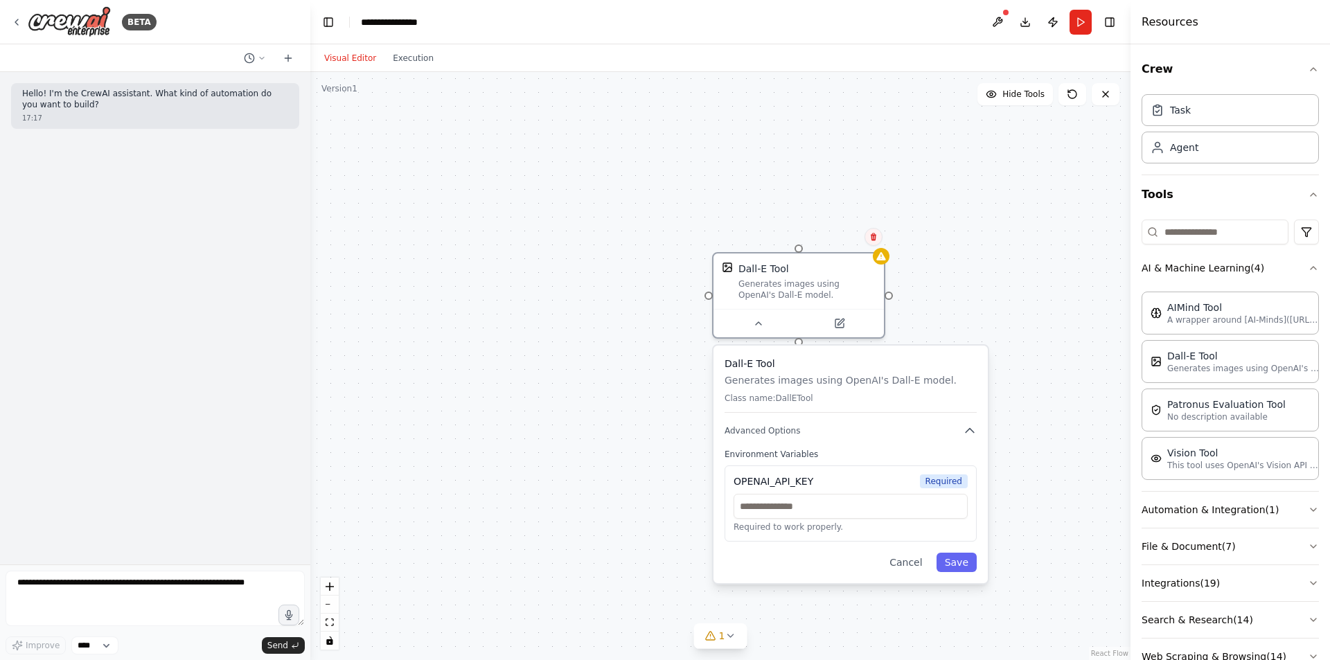
click at [873, 237] on icon at bounding box center [874, 237] width 6 height 8
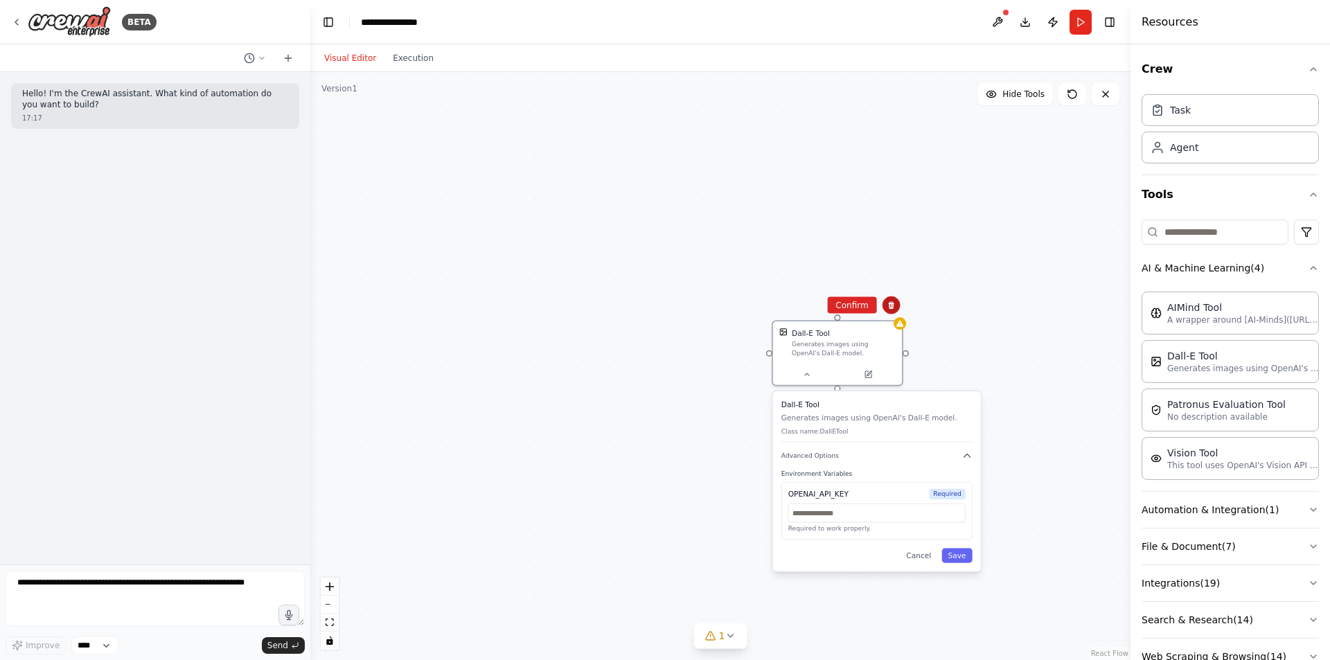
click at [885, 300] on button at bounding box center [891, 305] width 18 height 18
click at [896, 309] on button at bounding box center [891, 305] width 18 height 18
click at [894, 308] on icon at bounding box center [891, 305] width 8 height 8
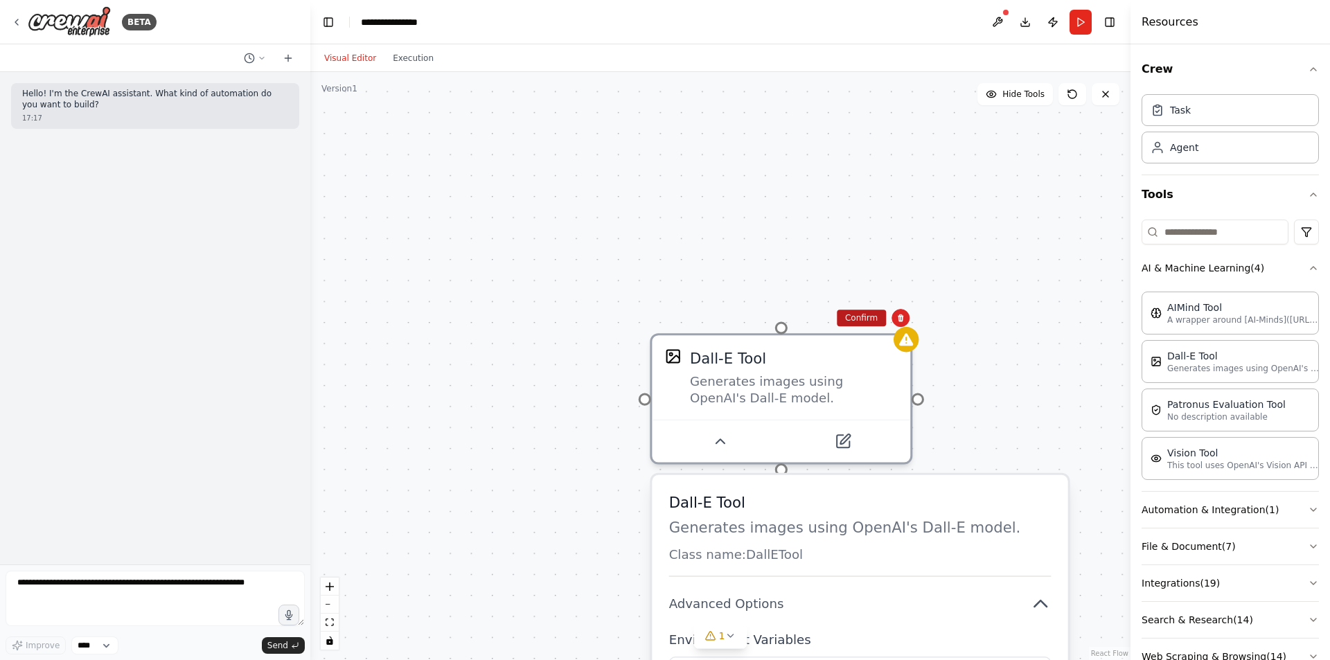
click at [867, 321] on button "Confirm" at bounding box center [861, 318] width 49 height 17
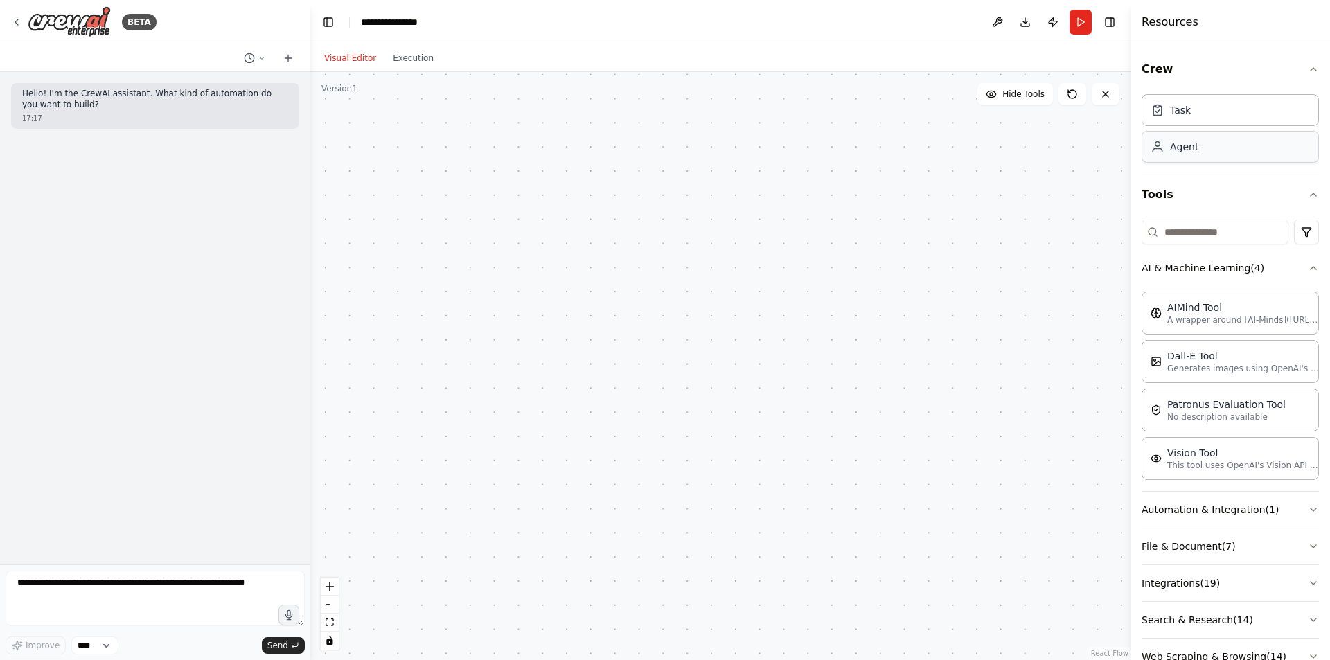
click at [1209, 159] on div "Agent" at bounding box center [1229, 147] width 177 height 32
click at [790, 236] on div at bounding box center [720, 366] width 820 height 588
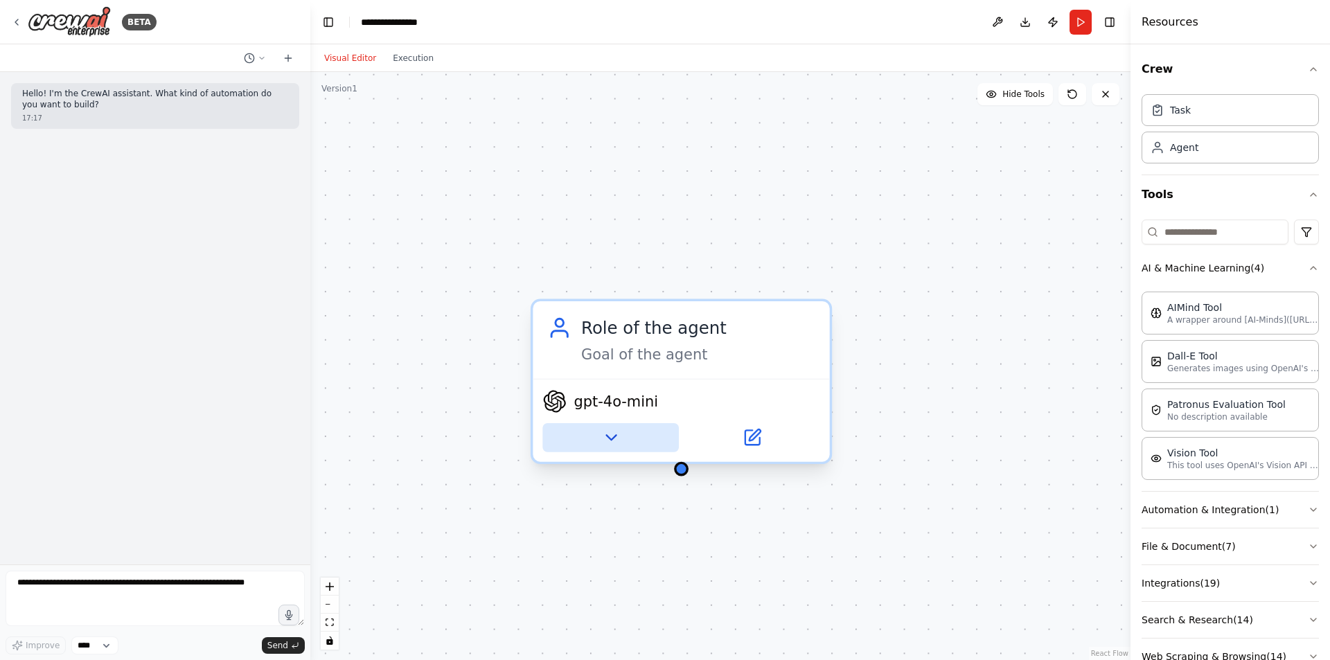
click at [613, 433] on icon at bounding box center [610, 437] width 19 height 19
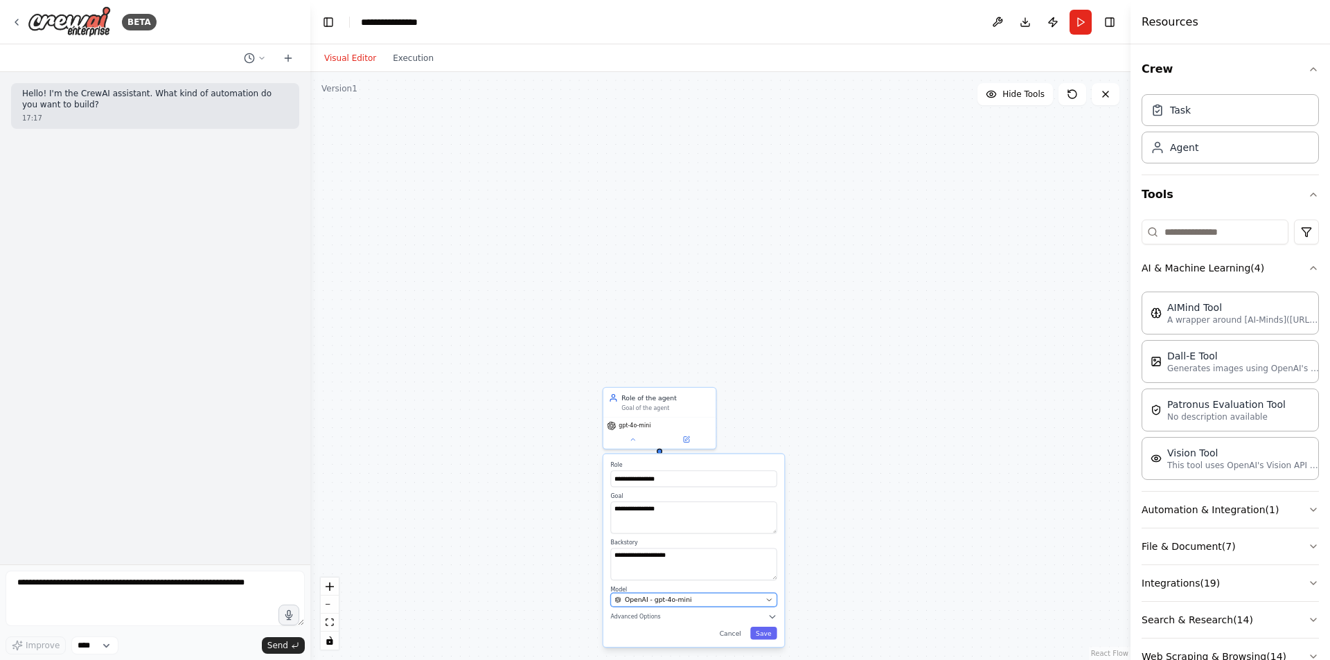
click at [702, 600] on div "OpenAI - gpt-4o-mini" at bounding box center [687, 600] width 147 height 9
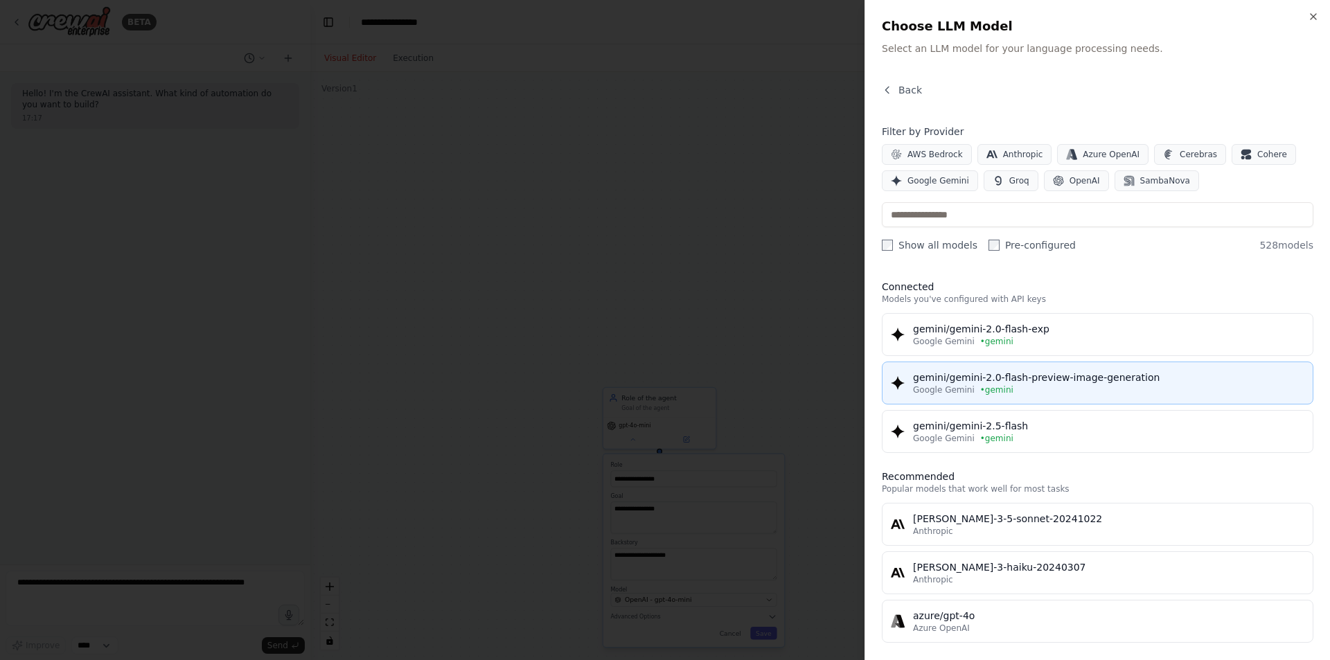
click at [1017, 388] on div "Google Gemini • gemini" at bounding box center [1108, 389] width 391 height 11
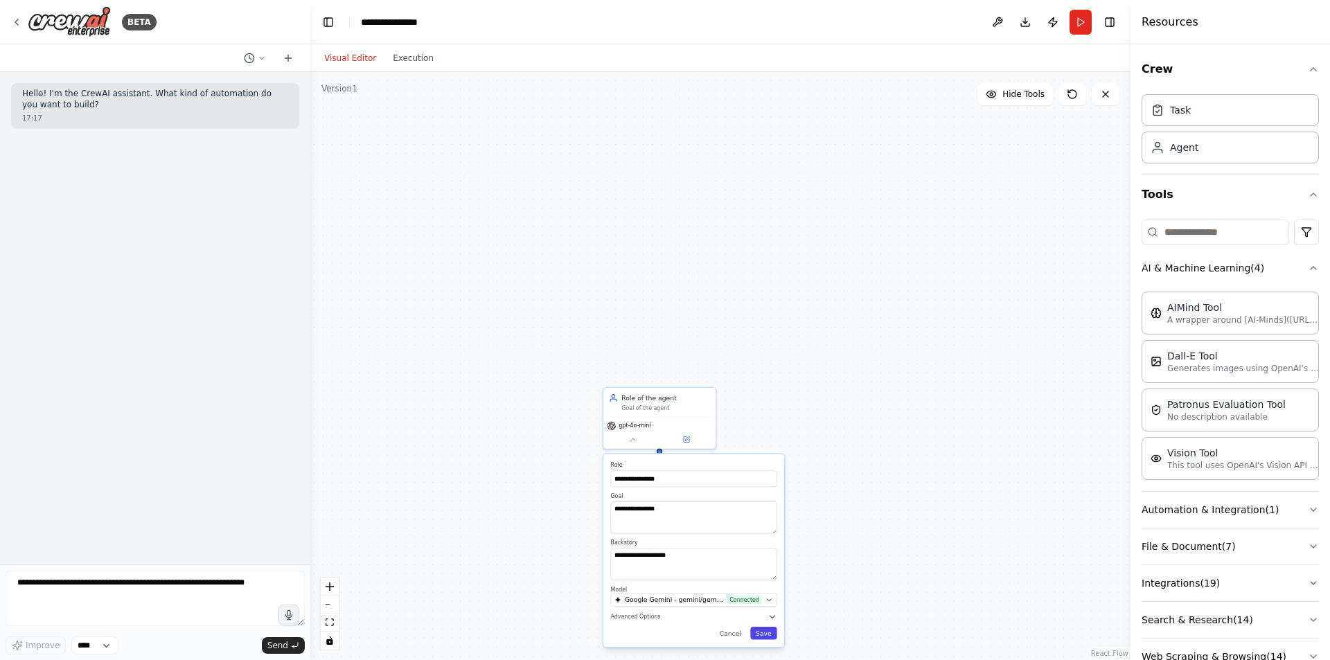
click at [765, 632] on button "Save" at bounding box center [763, 633] width 27 height 12
click at [663, 463] on div "Role of the agent Goal of the agent gemini-2.0-flash-preview-image-generation" at bounding box center [720, 366] width 820 height 588
click at [1069, 25] on header "**********" at bounding box center [720, 22] width 820 height 44
click at [1203, 118] on div "Task" at bounding box center [1229, 110] width 177 height 32
click at [551, 419] on div "Role of the agent Goal of the agent gemini-2.0-flash-preview-image-generation" at bounding box center [720, 366] width 820 height 588
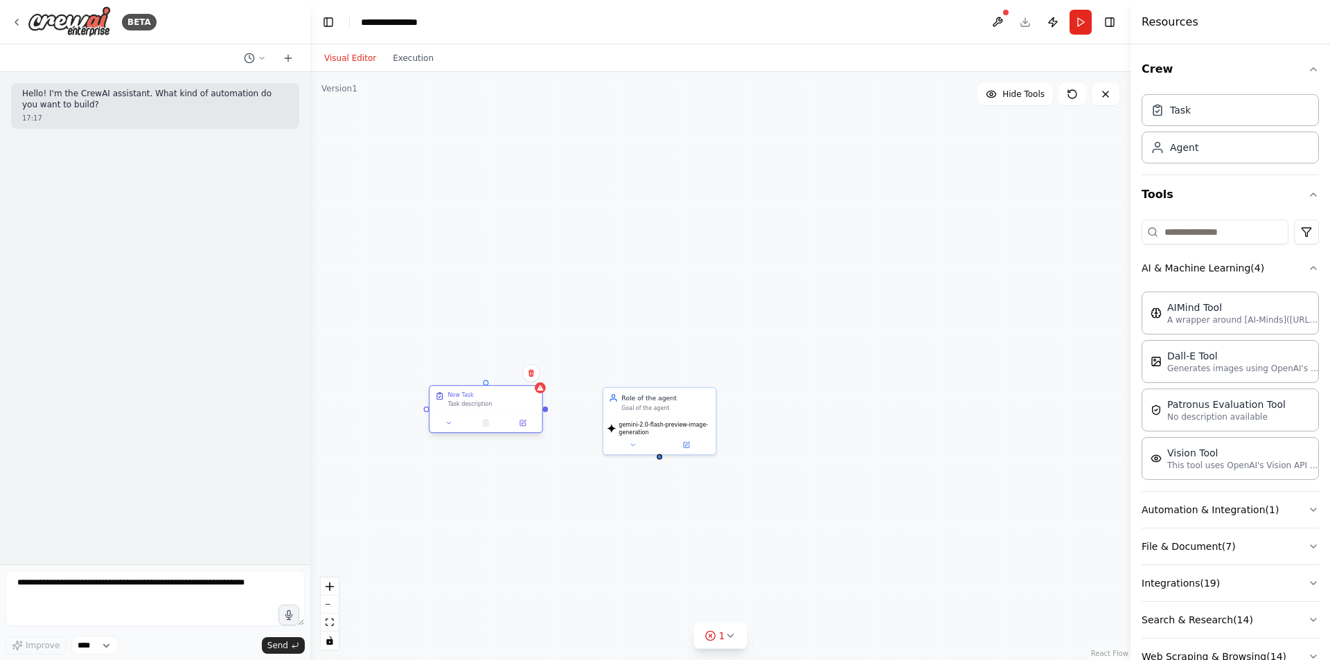
drag, startPoint x: 388, startPoint y: 369, endPoint x: 470, endPoint y: 415, distance: 94.3
click at [470, 415] on div at bounding box center [485, 423] width 112 height 19
click at [469, 407] on div "Task description" at bounding box center [492, 404] width 89 height 8
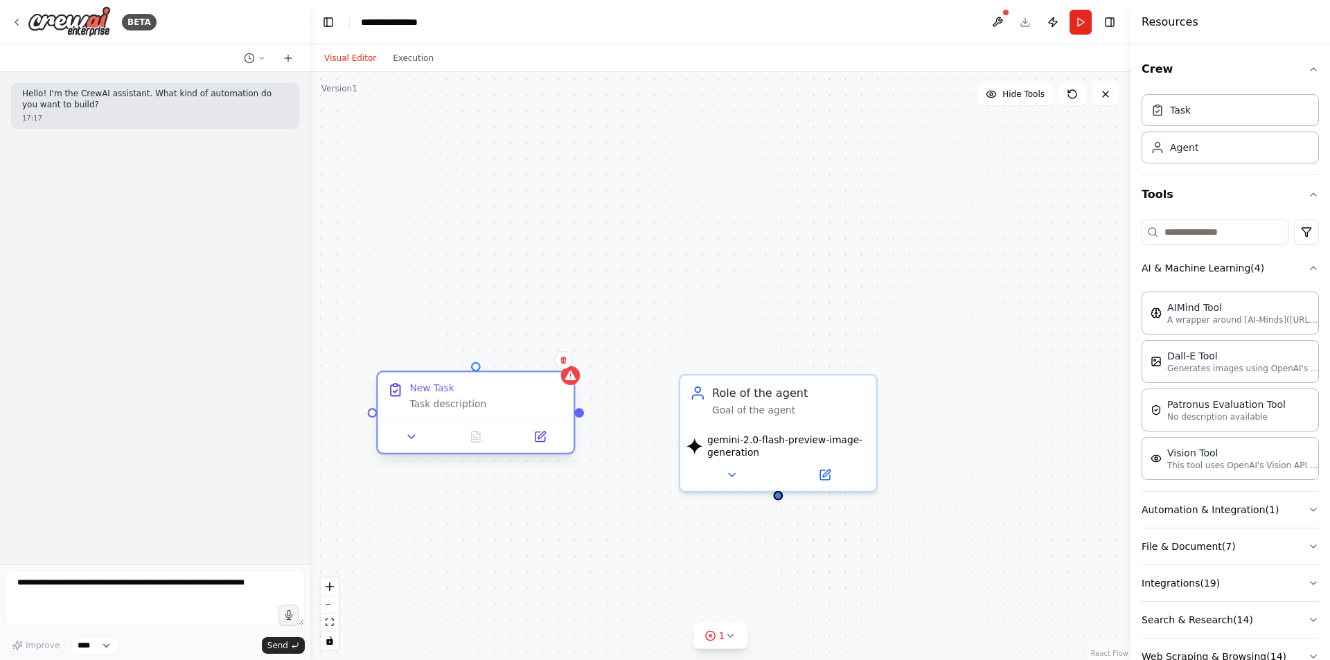
click at [452, 402] on div "Task description" at bounding box center [486, 404] width 154 height 12
click at [448, 411] on div "New Task Task description" at bounding box center [476, 397] width 196 height 48
click at [584, 420] on div "Role of the agent Goal of the agent gemini-2.0-flash-preview-image-generation N…" at bounding box center [720, 366] width 820 height 588
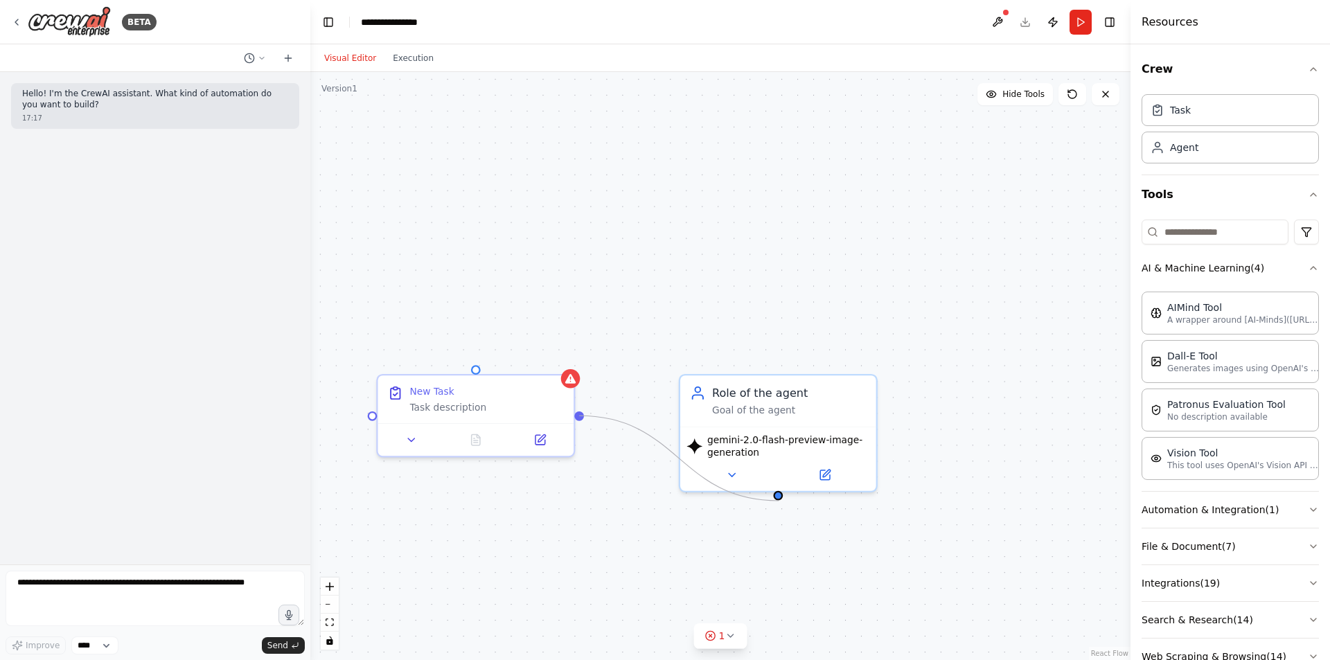
drag, startPoint x: 576, startPoint y: 414, endPoint x: 779, endPoint y: 499, distance: 219.5
click at [779, 499] on div "Role of the agent Goal of the agent gemini-2.0-flash-preview-image-generation N…" at bounding box center [720, 366] width 820 height 588
drag, startPoint x: 579, startPoint y: 414, endPoint x: 780, endPoint y: 495, distance: 216.6
click at [780, 495] on div "Role of the agent Goal of the agent gemini-2.0-flash-preview-image-generation N…" at bounding box center [720, 366] width 820 height 588
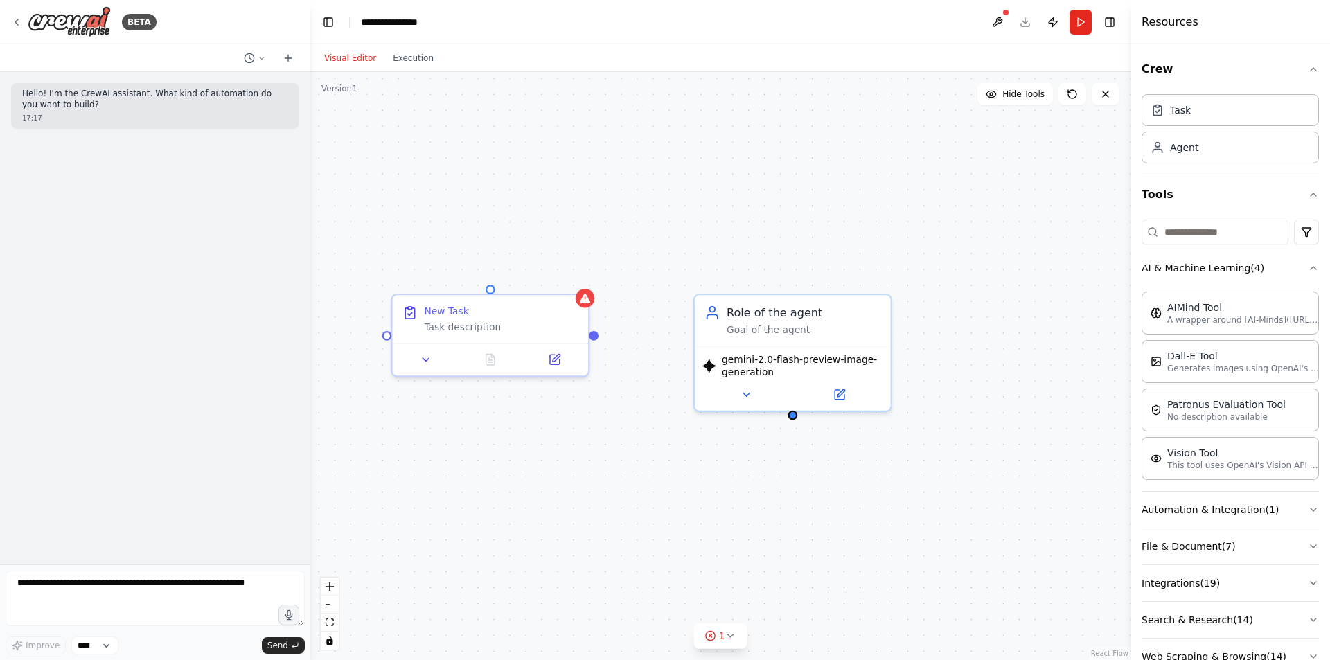
drag, startPoint x: 373, startPoint y: 418, endPoint x: 387, endPoint y: 338, distance: 81.0
click at [387, 338] on div "Role of the agent Goal of the agent gemini-2.0-flash-preview-image-generation N…" at bounding box center [720, 366] width 820 height 588
click at [553, 353] on icon at bounding box center [555, 358] width 10 height 10
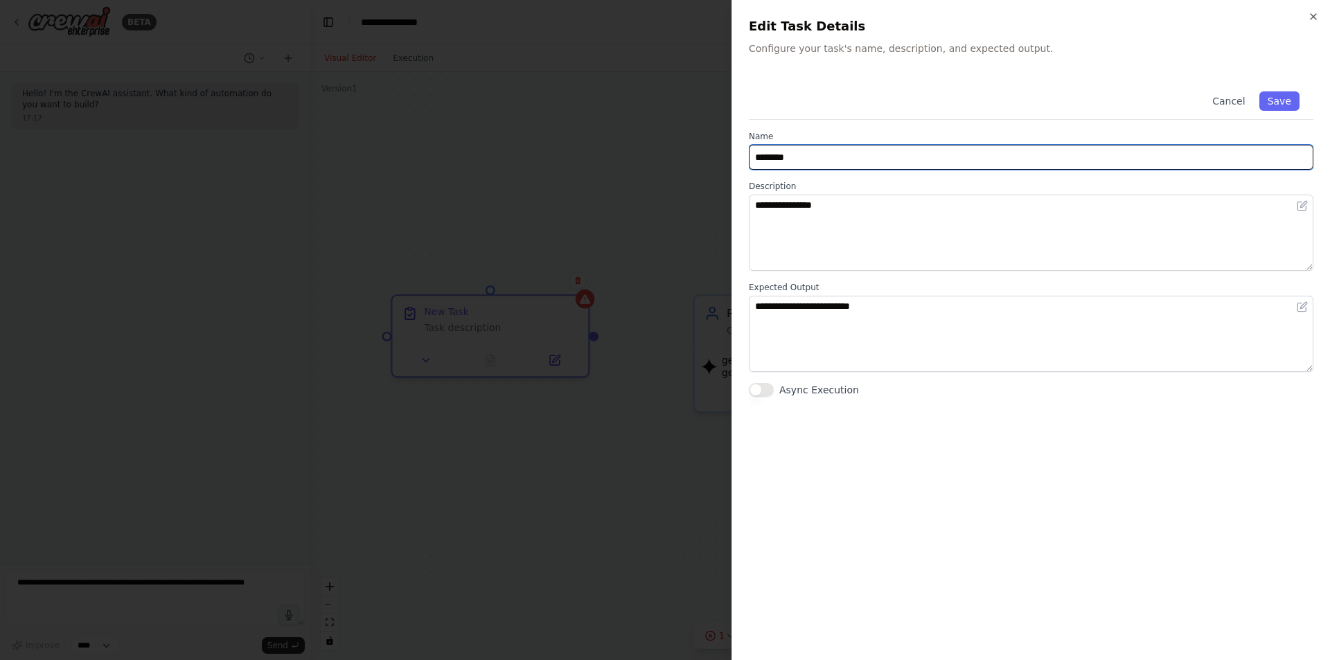
click at [828, 153] on input "********" at bounding box center [1031, 157] width 565 height 25
type input "*"
type input "**********"
drag, startPoint x: 827, startPoint y: 161, endPoint x: 734, endPoint y: 169, distance: 93.1
click at [734, 169] on div "**********" at bounding box center [1030, 330] width 598 height 660
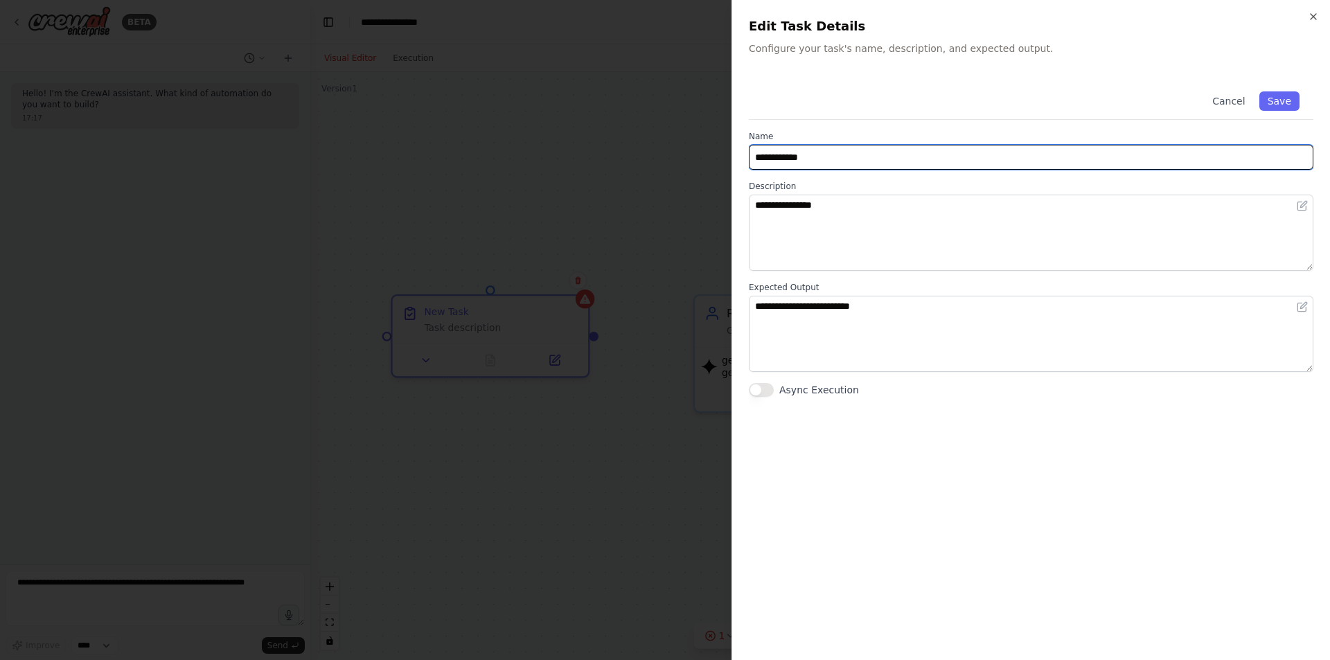
type input "**********"
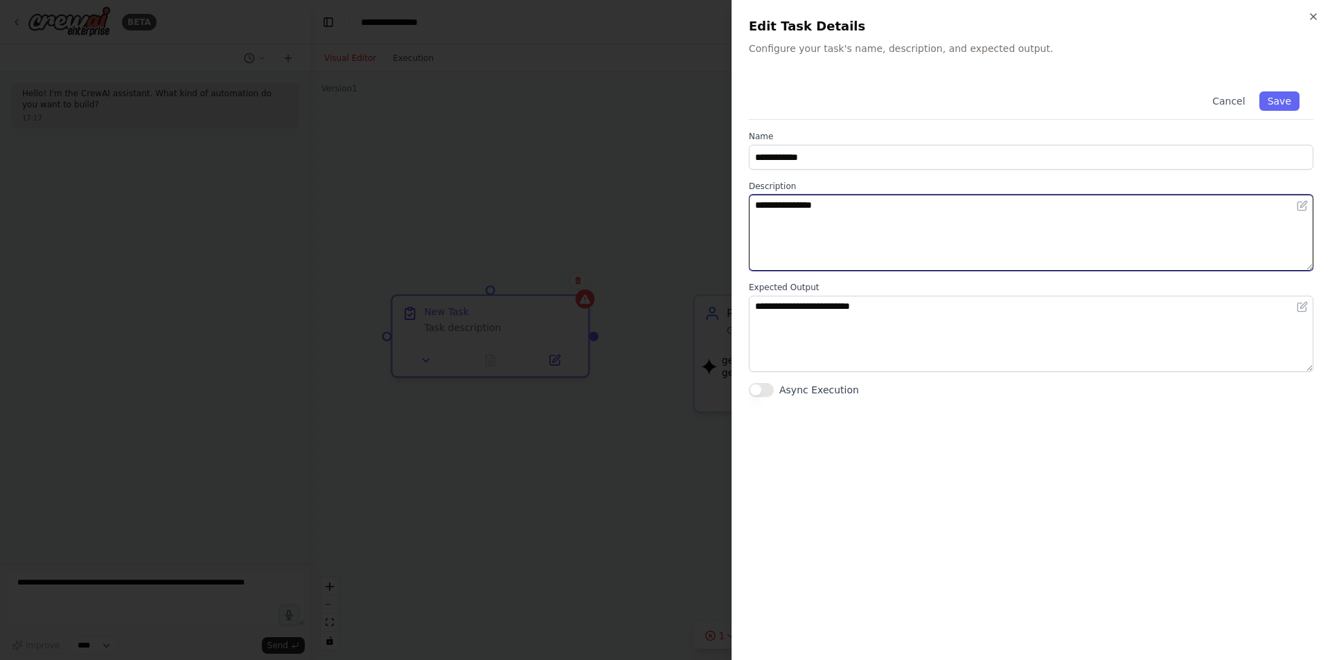
click at [809, 228] on textarea "**********" at bounding box center [1031, 233] width 565 height 76
type textarea "**********"
type textarea "***"
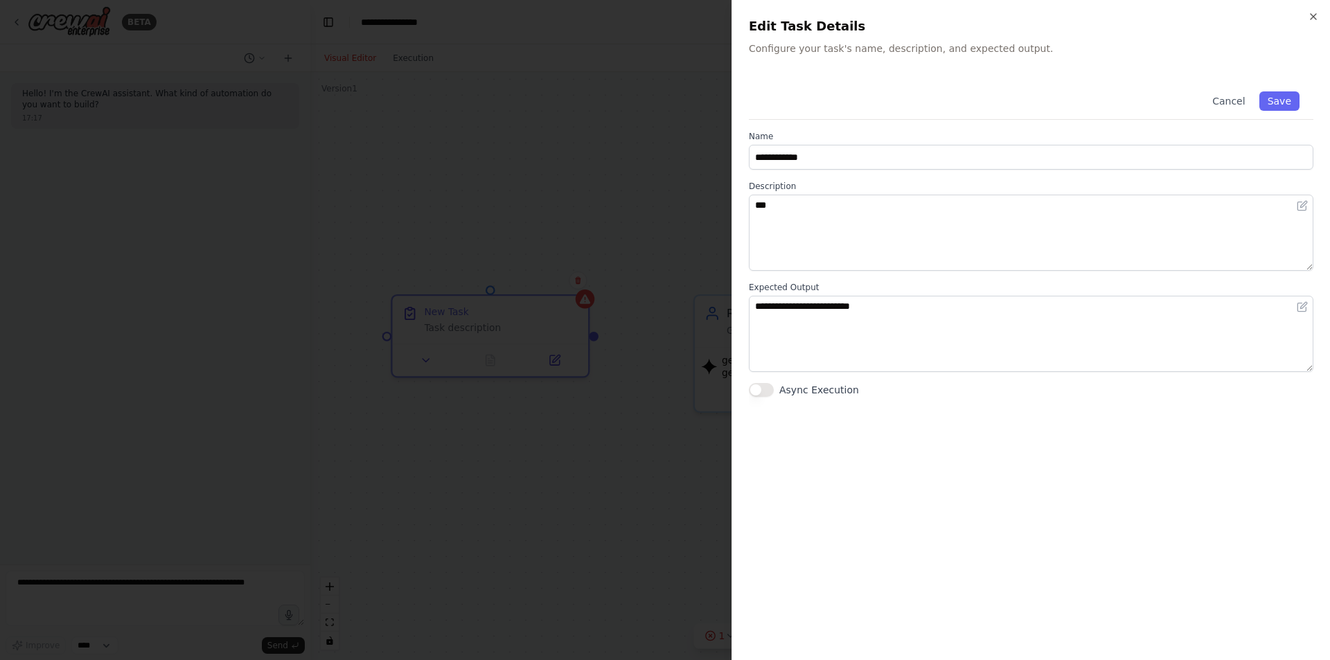
click at [756, 396] on button "Async Execution" at bounding box center [761, 390] width 25 height 14
click at [1276, 95] on button "Save" at bounding box center [1279, 100] width 40 height 19
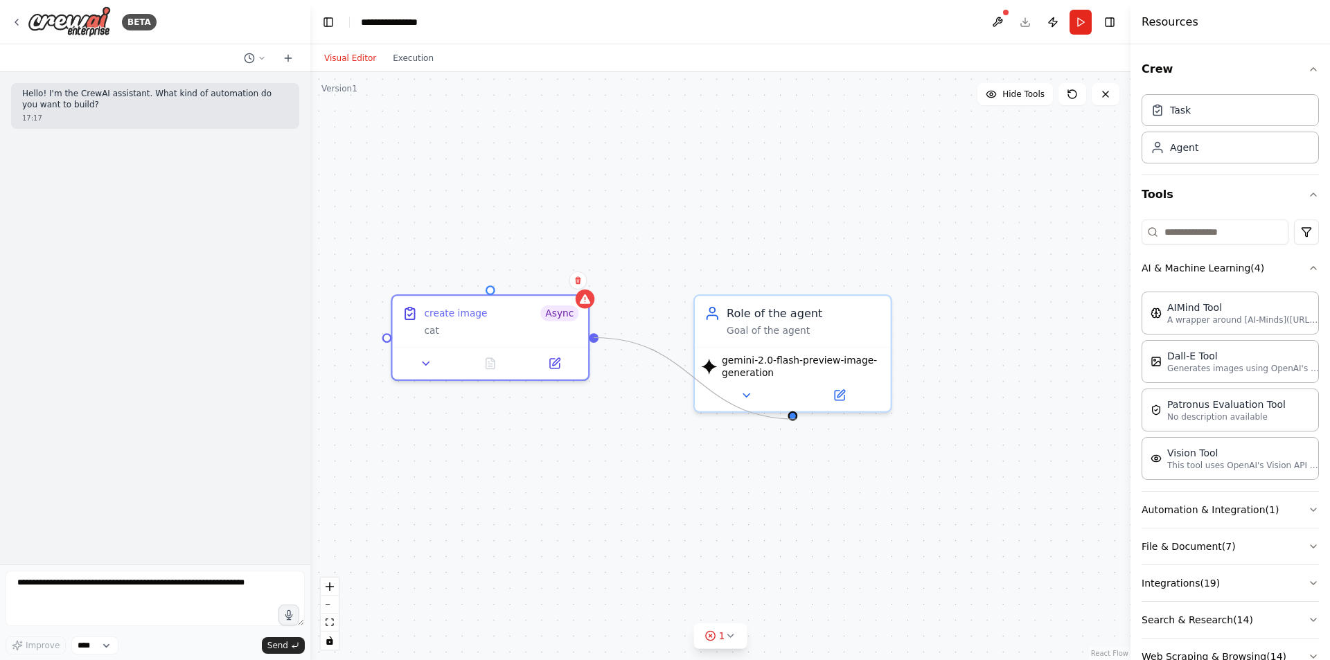
drag, startPoint x: 594, startPoint y: 339, endPoint x: 796, endPoint y: 419, distance: 217.6
click at [796, 419] on div "Role of the agent Goal of the agent gemini-2.0-flash-preview-image-generation c…" at bounding box center [720, 366] width 820 height 588
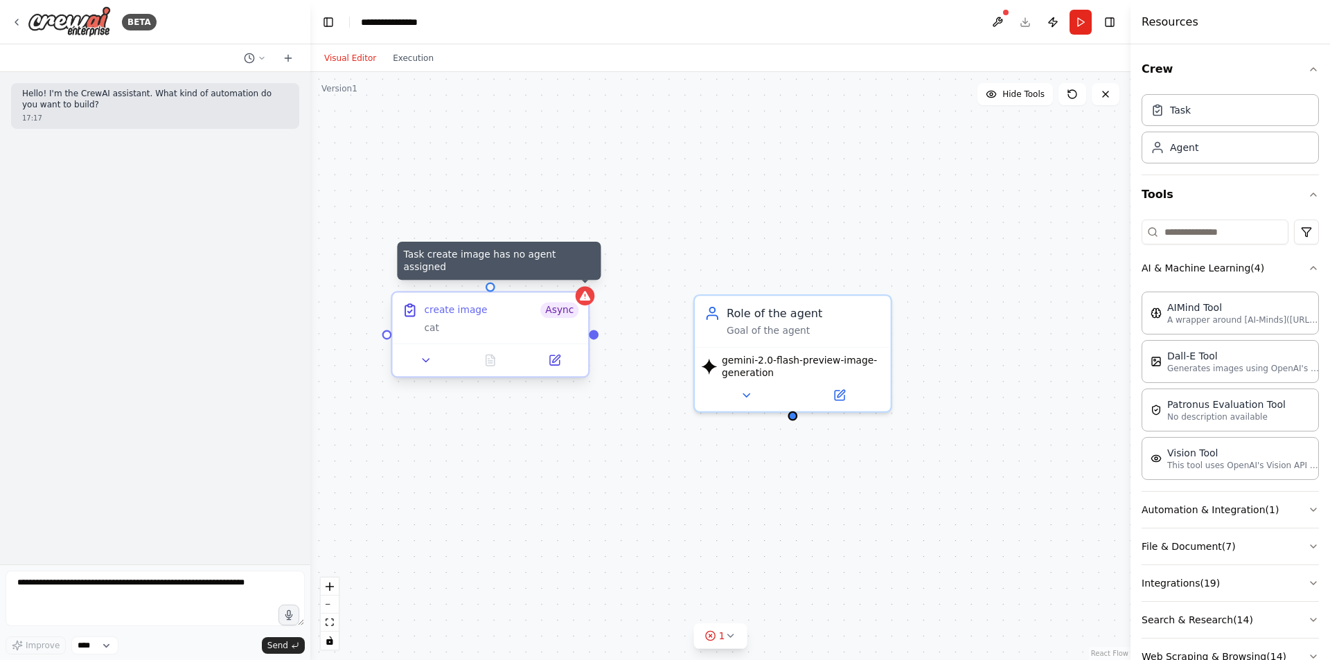
click at [589, 296] on icon at bounding box center [584, 296] width 12 height 12
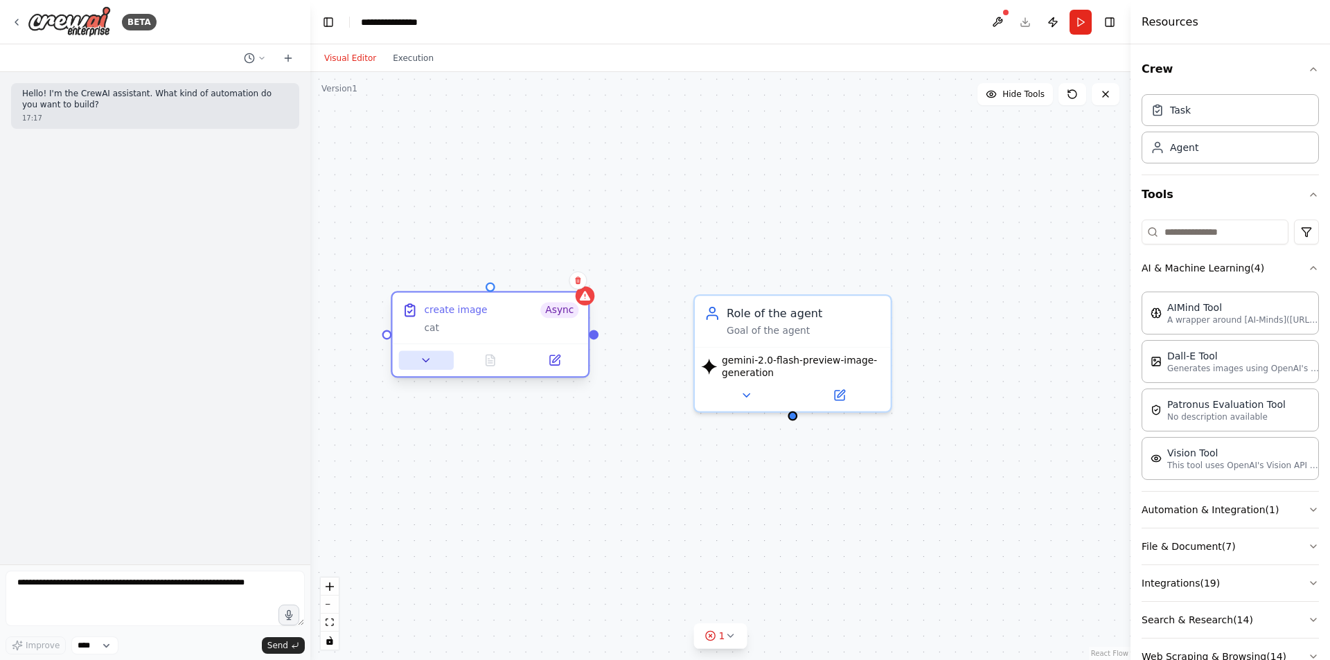
click at [420, 361] on icon at bounding box center [426, 360] width 12 height 12
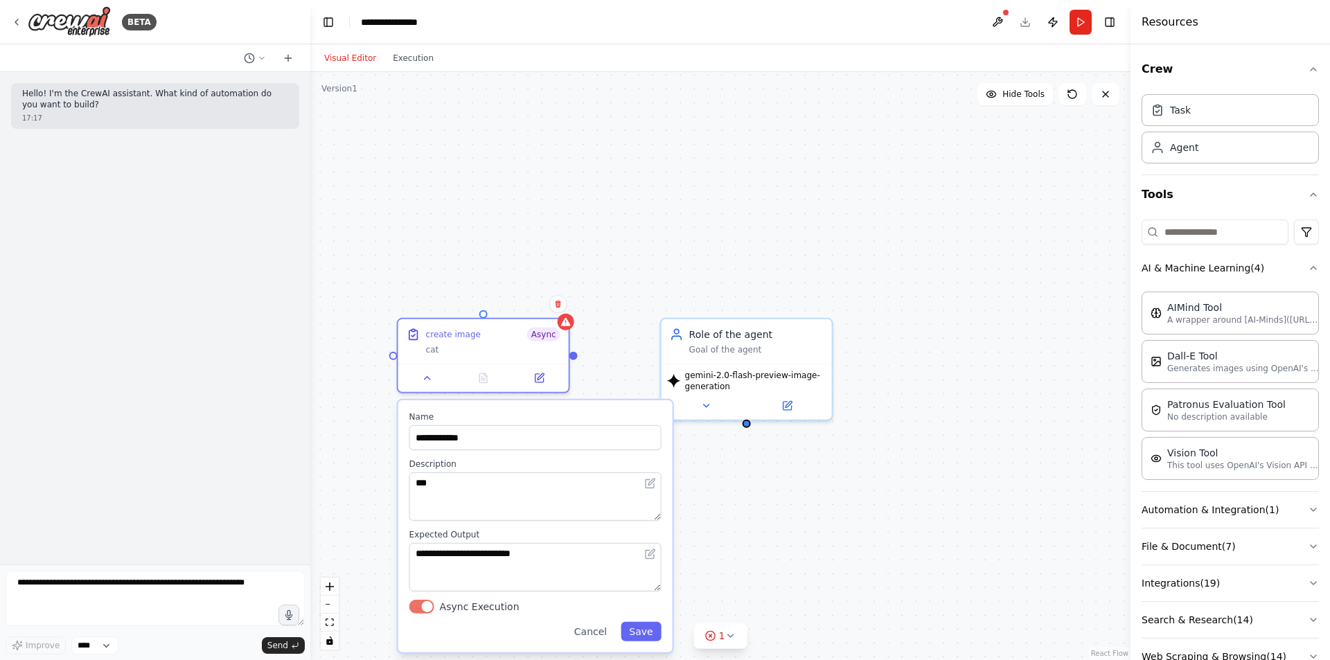
click at [666, 635] on div "**********" at bounding box center [535, 526] width 274 height 252
click at [733, 637] on icon at bounding box center [730, 635] width 11 height 11
click at [794, 589] on div "Issues found Task create image has no agent assigned" at bounding box center [720, 617] width 211 height 63
click at [791, 600] on button at bounding box center [803, 600] width 24 height 17
click at [791, 600] on div at bounding box center [803, 601] width 24 height 19
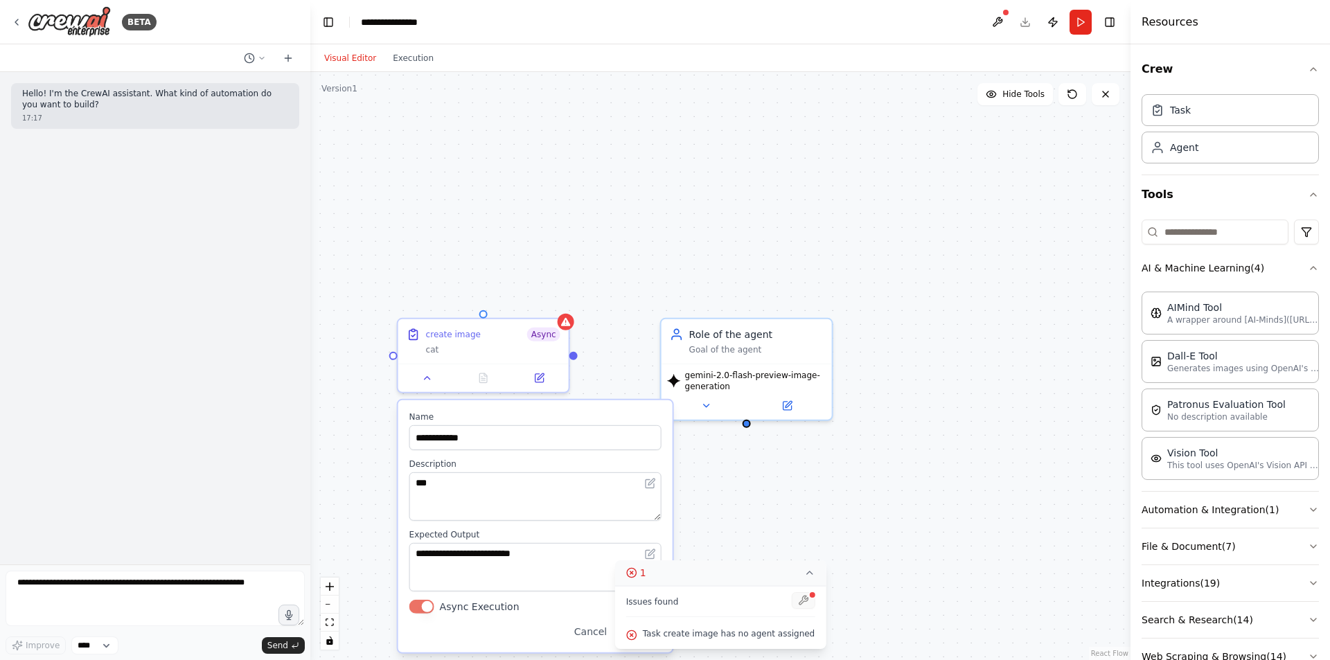
click at [791, 600] on div at bounding box center [803, 601] width 24 height 19
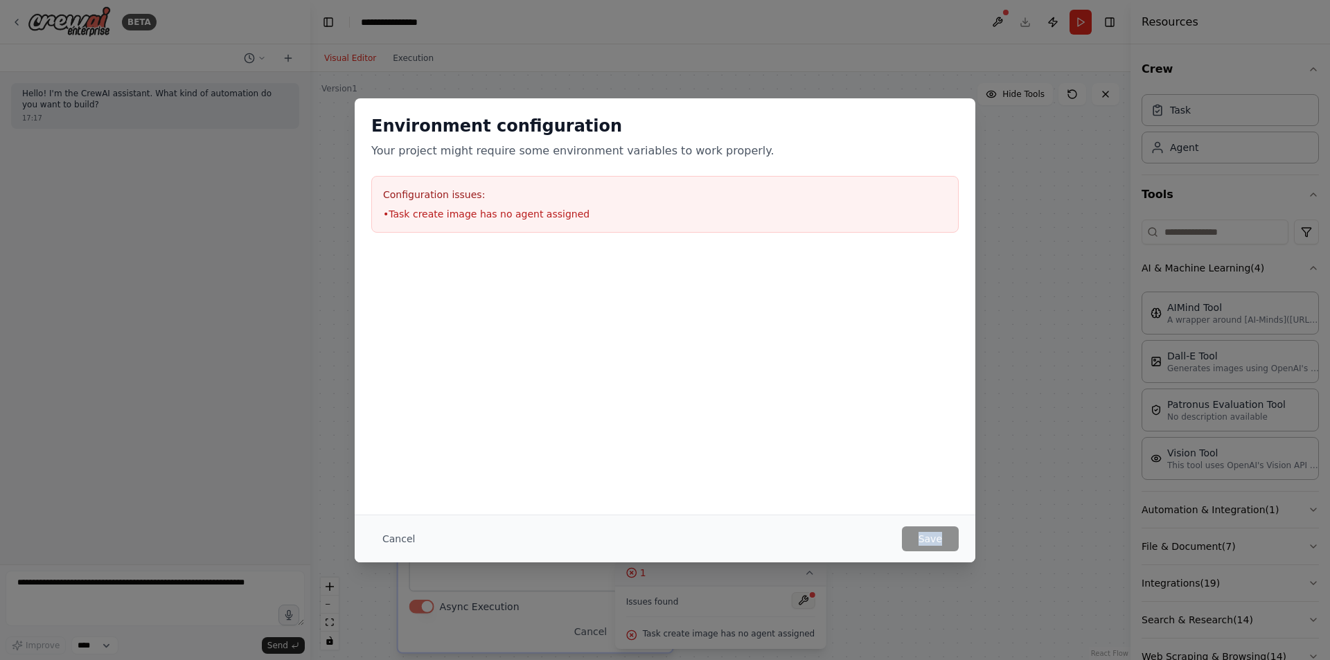
click at [791, 600] on div "Environment configuration Your project might require some environment variables…" at bounding box center [665, 330] width 1330 height 660
click at [549, 216] on li "• Task create image has no agent assigned" at bounding box center [665, 214] width 564 height 14
click at [390, 535] on button "Cancel" at bounding box center [398, 538] width 55 height 25
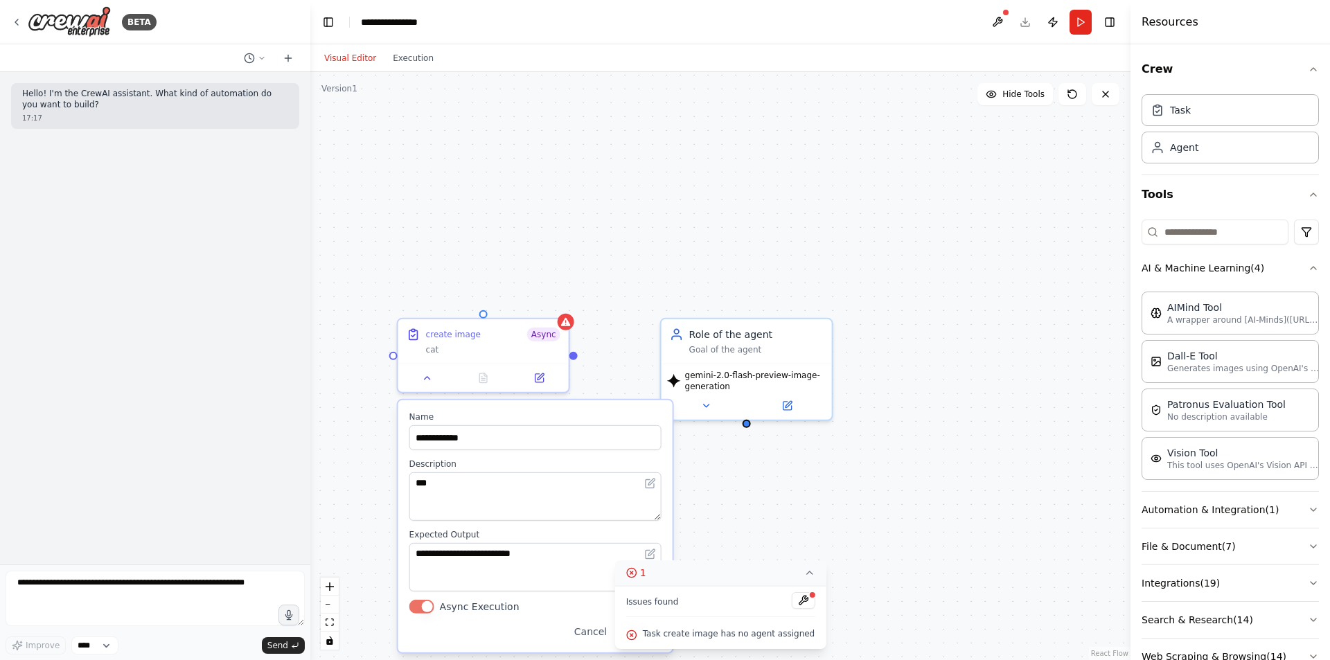
click at [392, 363] on div "**********" at bounding box center [720, 366] width 820 height 588
click at [803, 573] on icon at bounding box center [808, 572] width 11 height 11
click at [646, 637] on button "Save" at bounding box center [641, 631] width 40 height 19
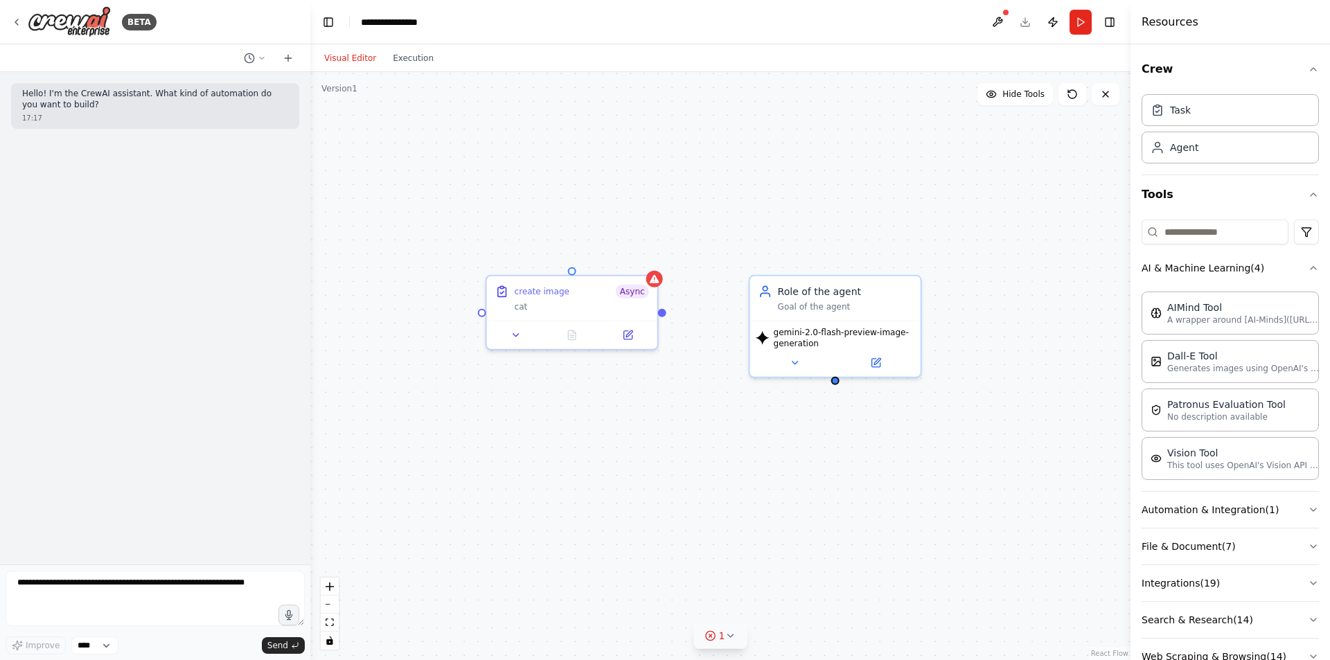
drag, startPoint x: 578, startPoint y: 358, endPoint x: 666, endPoint y: 313, distance: 98.8
click at [666, 314] on div "Role of the agent Goal of the agent gemini-2.0-flash-preview-image-generation c…" at bounding box center [720, 366] width 820 height 588
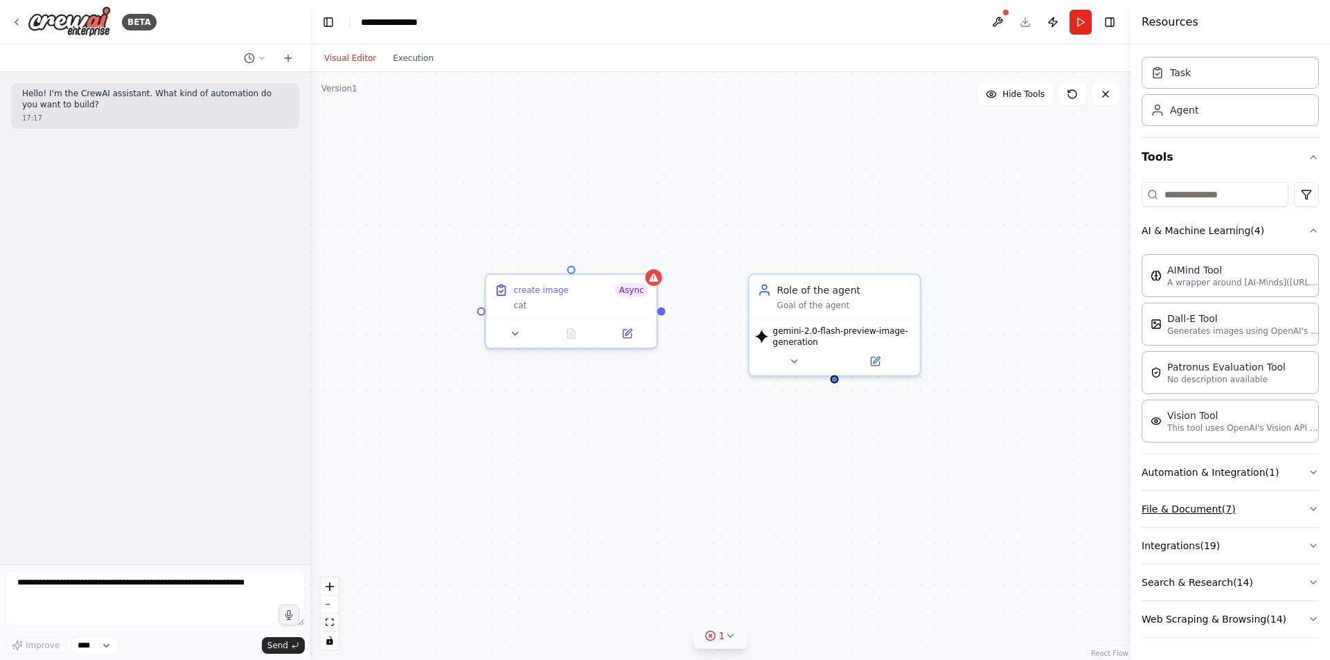
click at [1186, 507] on button "File & Document ( 7 )" at bounding box center [1229, 509] width 177 height 36
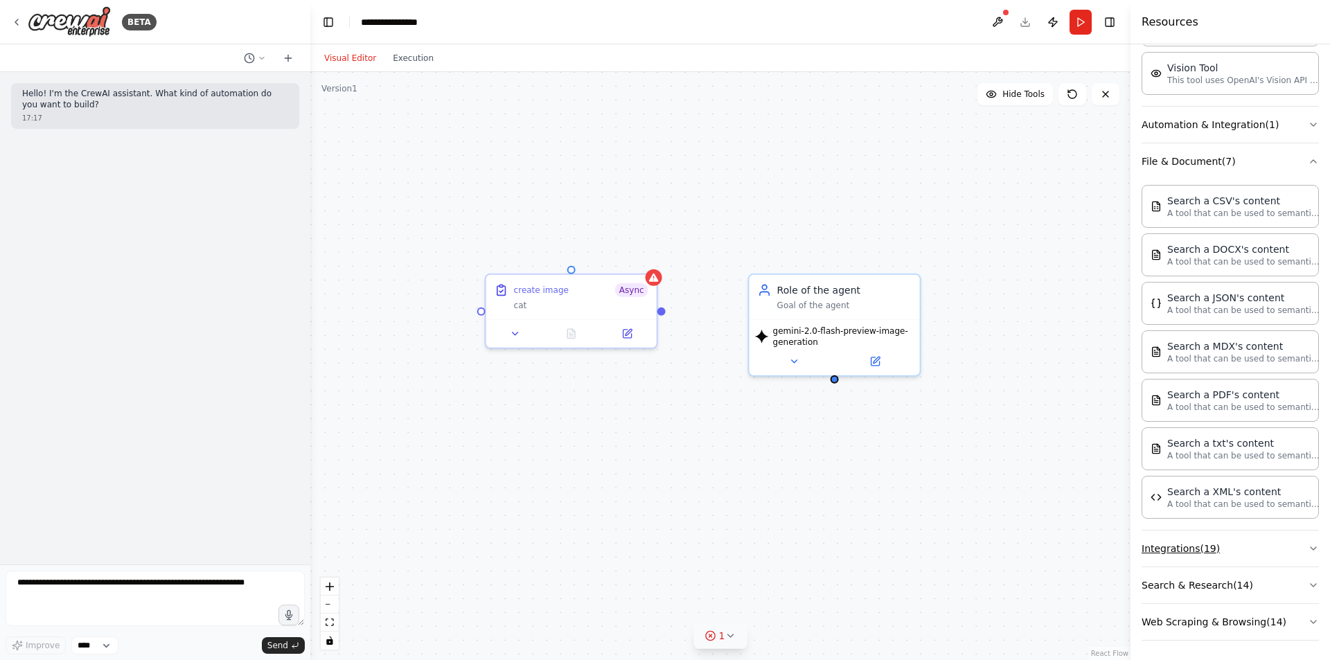
scroll to position [388, 0]
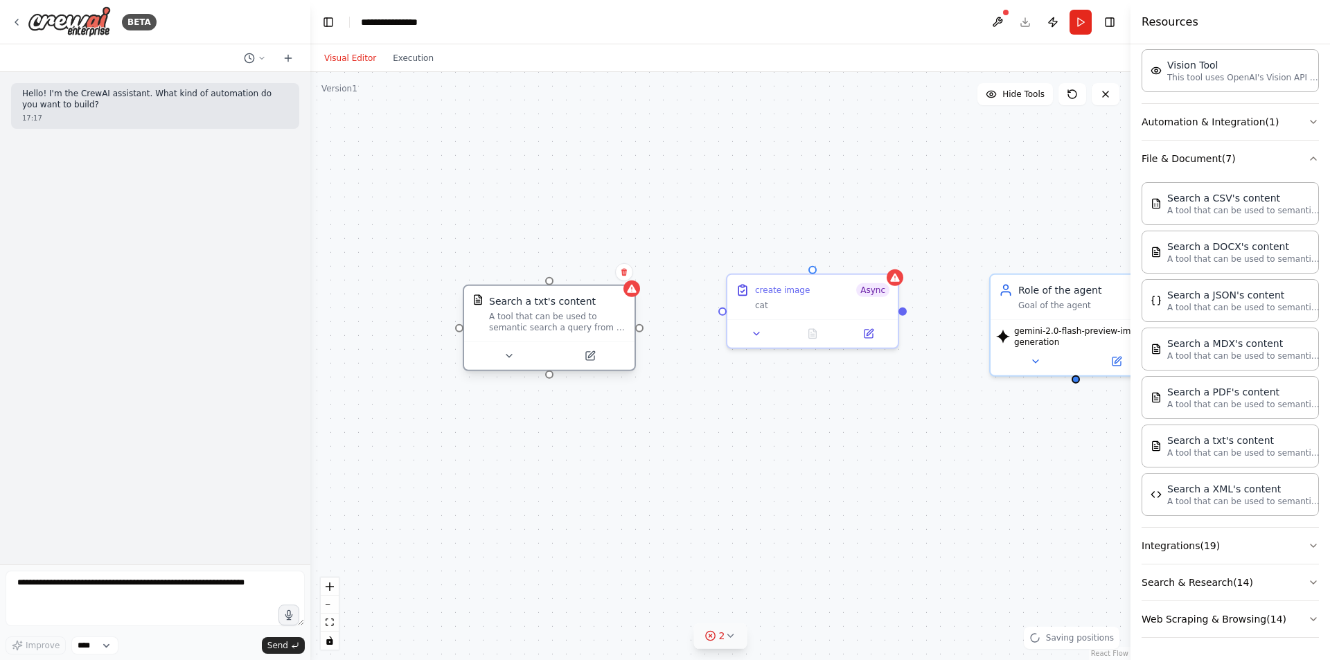
drag, startPoint x: 394, startPoint y: 356, endPoint x: 495, endPoint y: 323, distance: 106.5
click at [495, 323] on div "A tool that can be used to semantic search a query from a txt's content." at bounding box center [557, 322] width 137 height 22
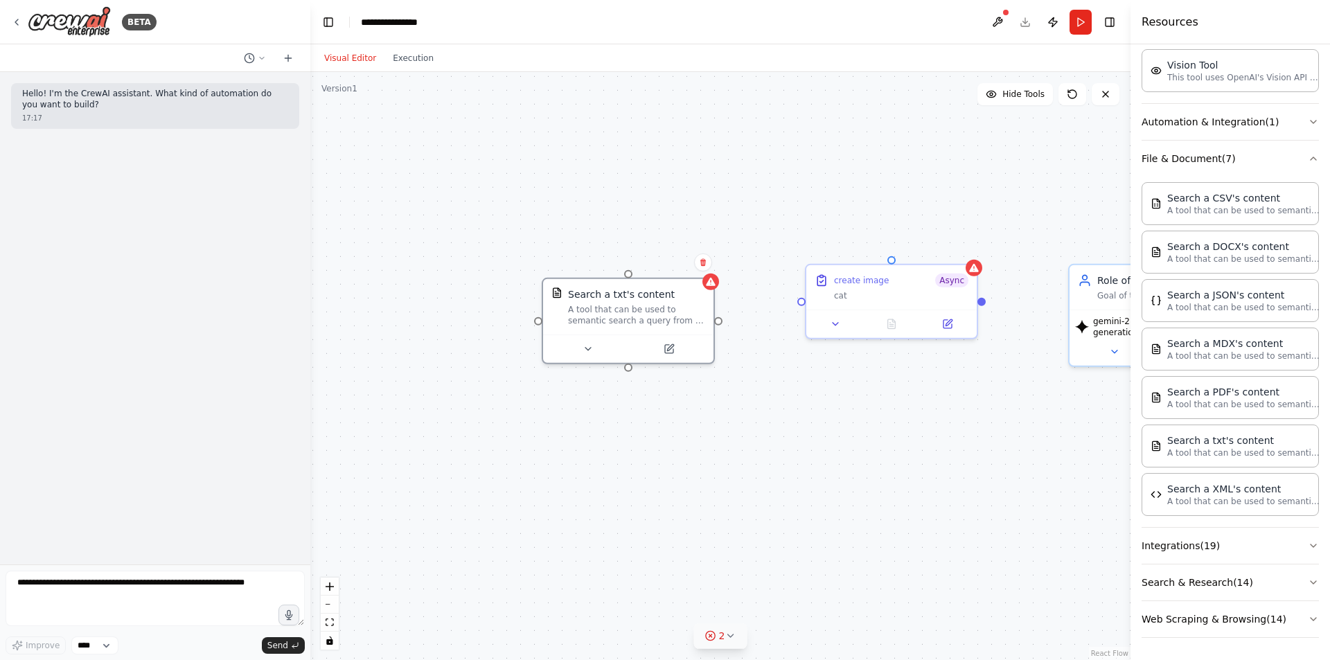
drag, startPoint x: 640, startPoint y: 335, endPoint x: 717, endPoint y: 325, distance: 77.6
click at [718, 326] on div "Role of the agent Goal of the agent gemini-2.0-flash-preview-image-generation c…" at bounding box center [720, 366] width 820 height 588
click at [703, 263] on icon at bounding box center [702, 262] width 6 height 8
click at [664, 269] on button "Confirm" at bounding box center [662, 262] width 49 height 17
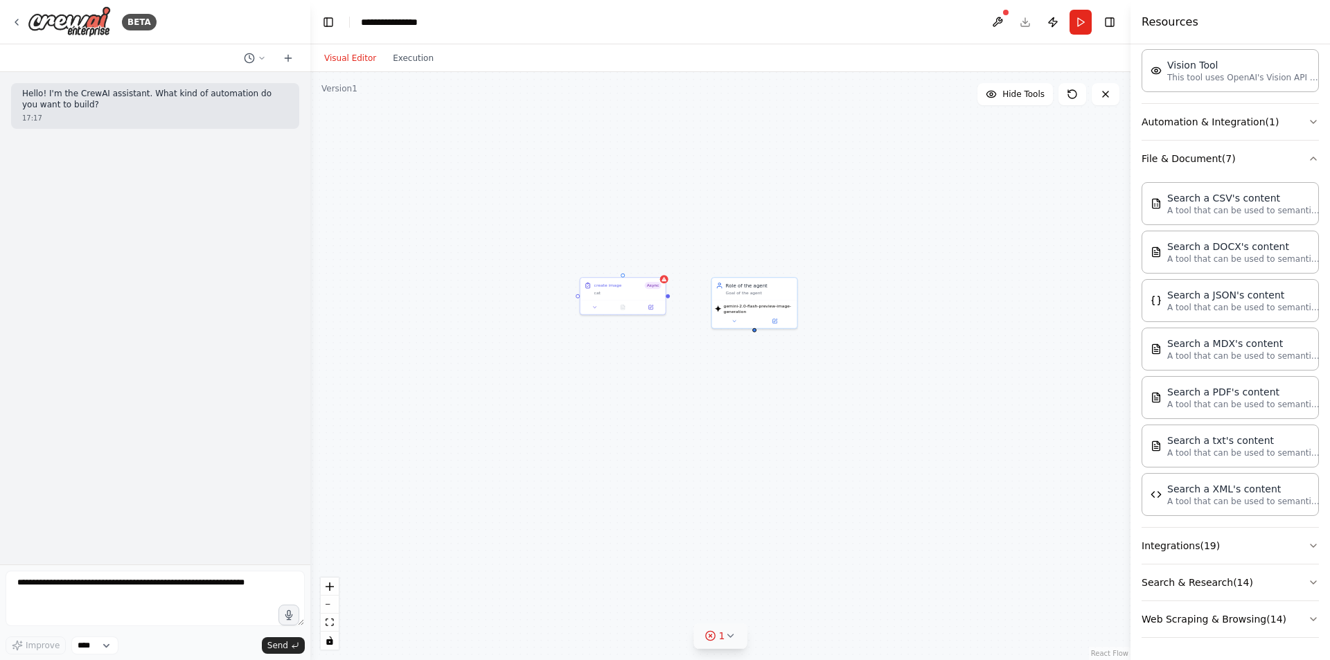
drag, startPoint x: 955, startPoint y: 438, endPoint x: 697, endPoint y: 414, distance: 258.7
click at [697, 414] on div "Role of the agent Goal of the agent gemini-2.0-flash-preview-image-generation c…" at bounding box center [720, 366] width 820 height 588
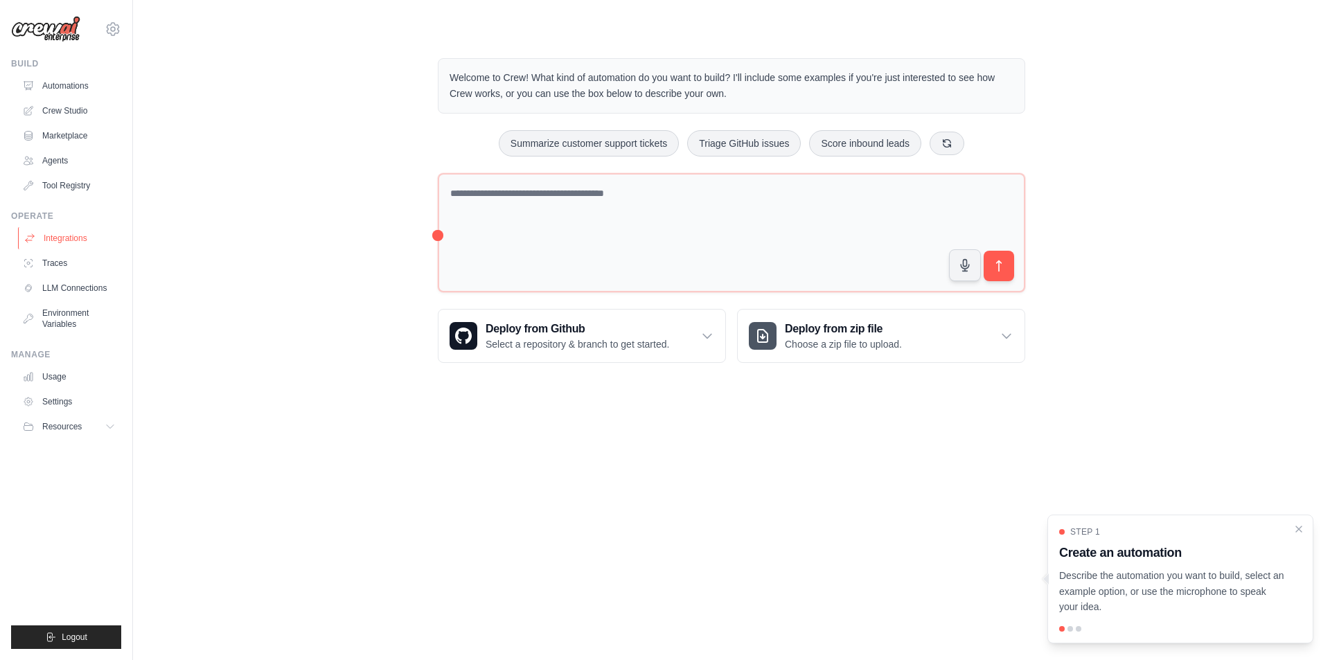
click at [51, 242] on link "Integrations" at bounding box center [70, 238] width 105 height 22
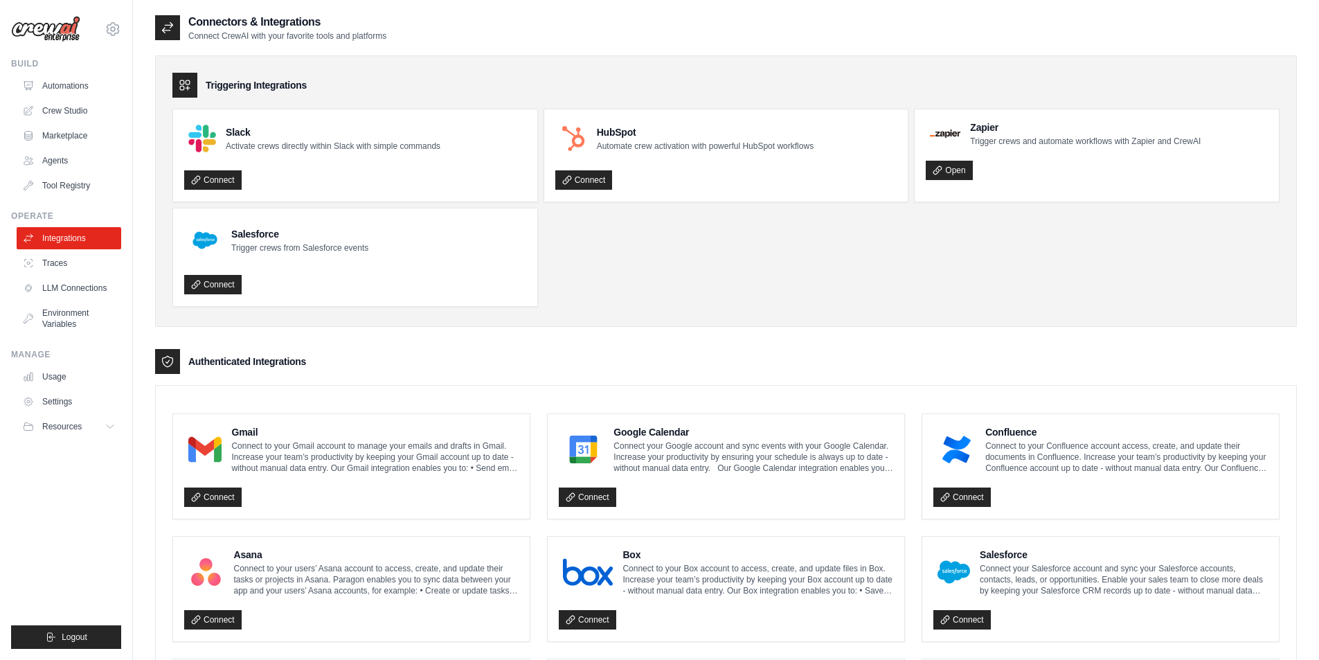
click at [244, 32] on p "Connect CrewAI with your favorite tools and platforms" at bounding box center [287, 35] width 198 height 11
click at [172, 23] on icon at bounding box center [168, 28] width 14 height 14
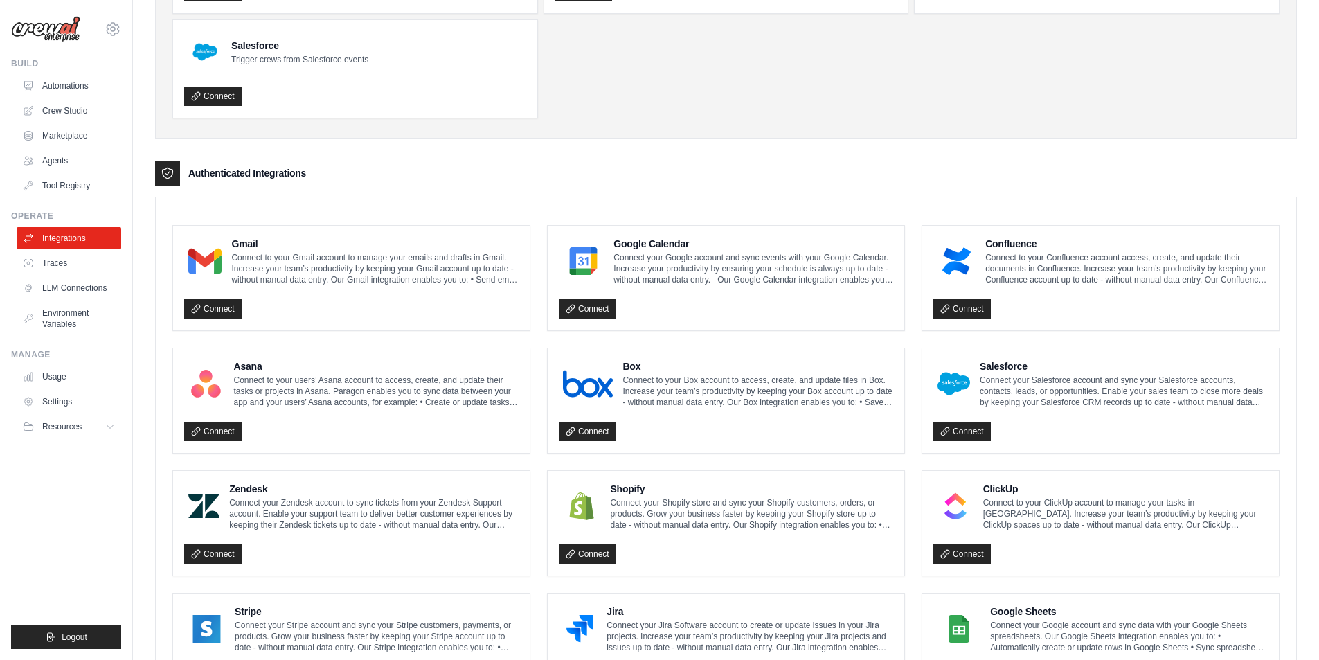
scroll to position [208, 0]
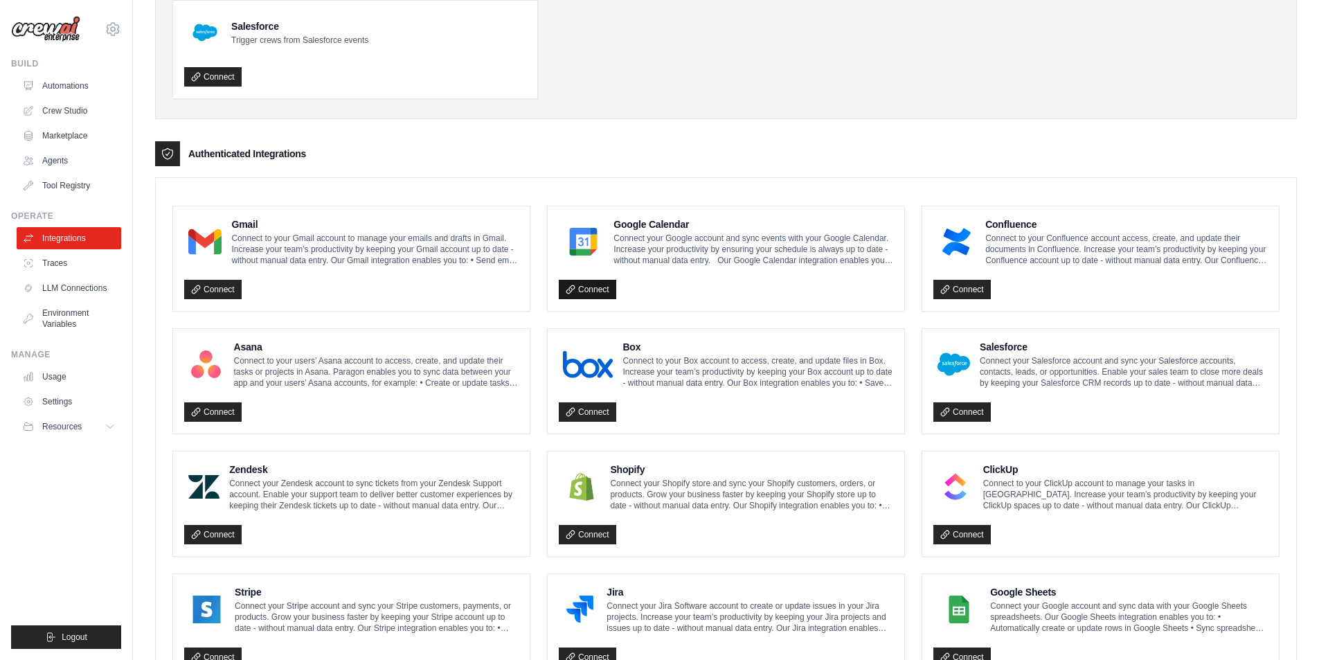
click at [603, 294] on link "Connect" at bounding box center [587, 289] width 57 height 19
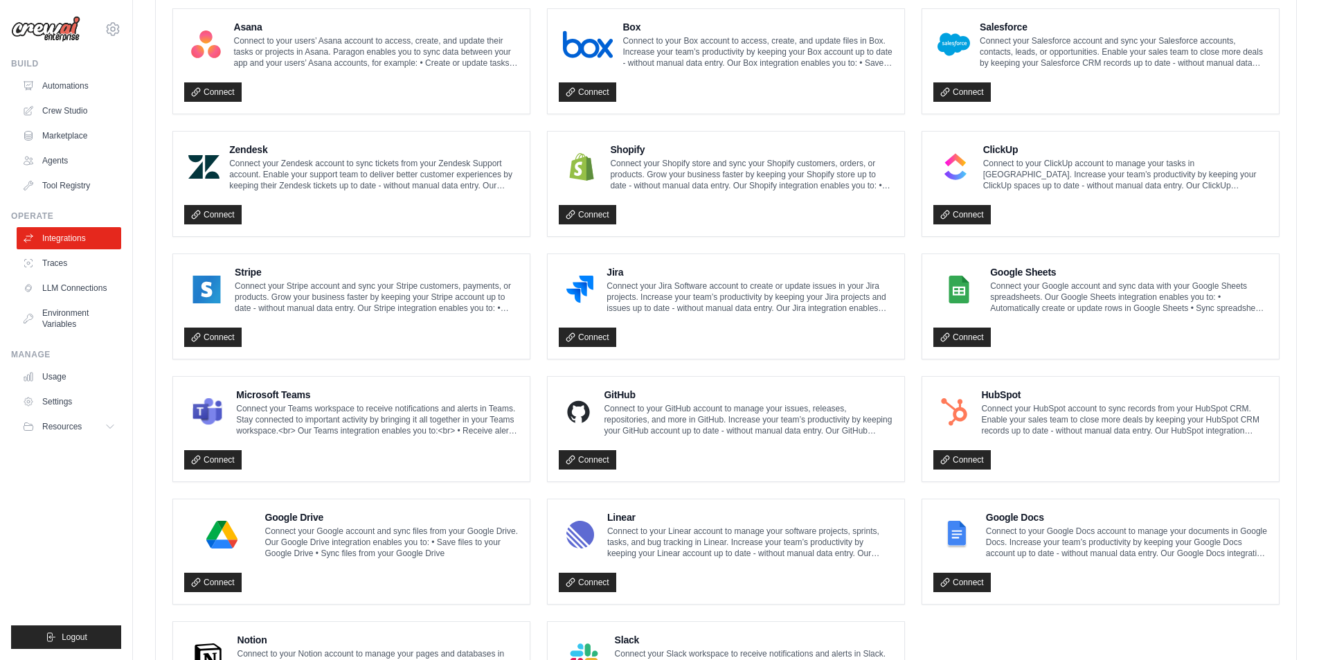
scroll to position [554, 0]
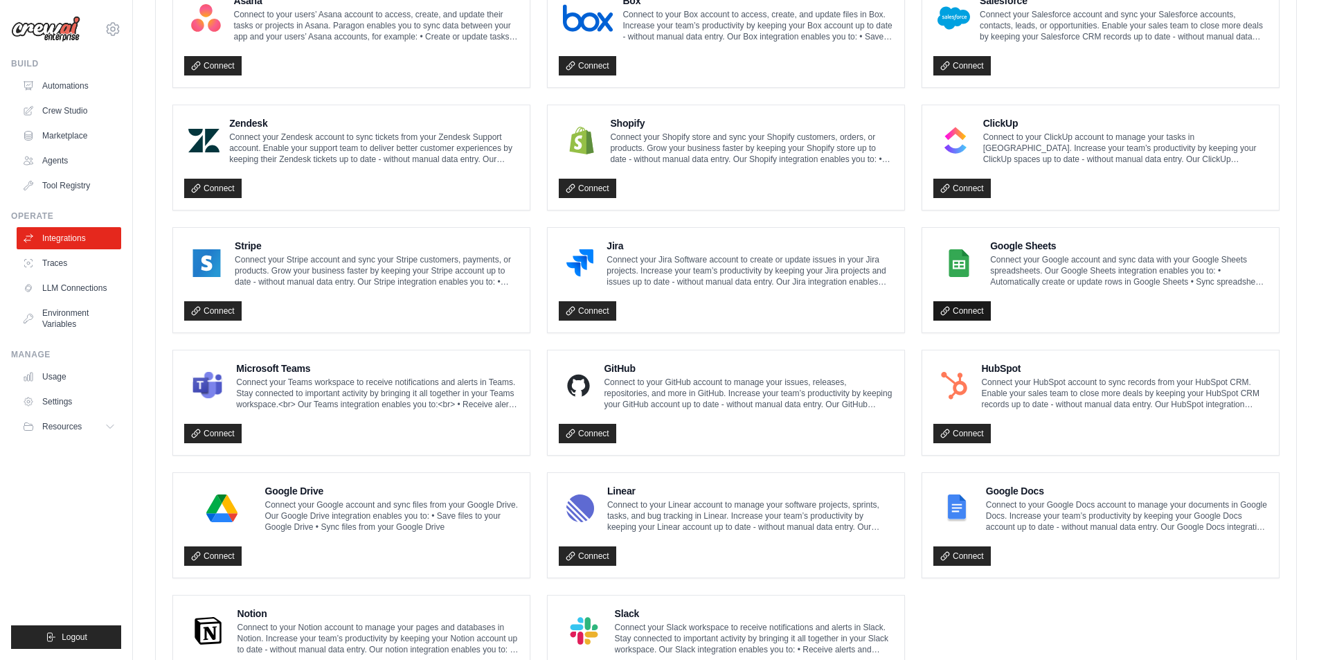
click at [964, 311] on link "Connect" at bounding box center [962, 310] width 57 height 19
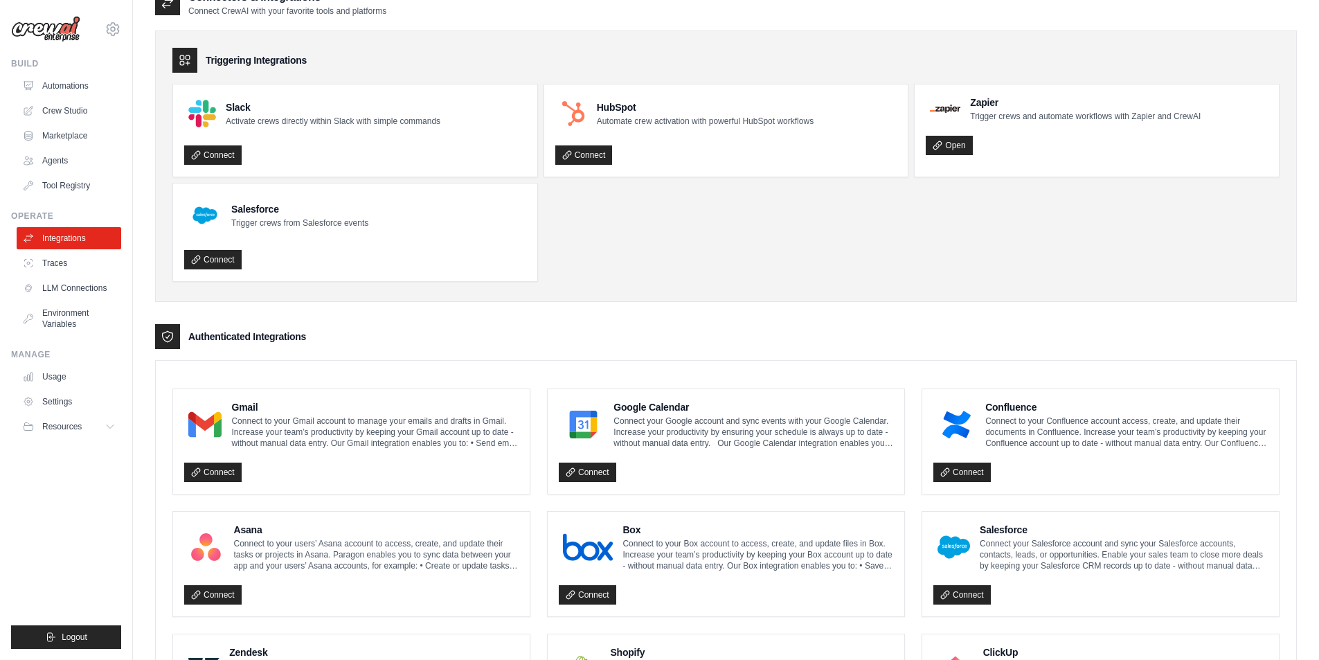
scroll to position [0, 0]
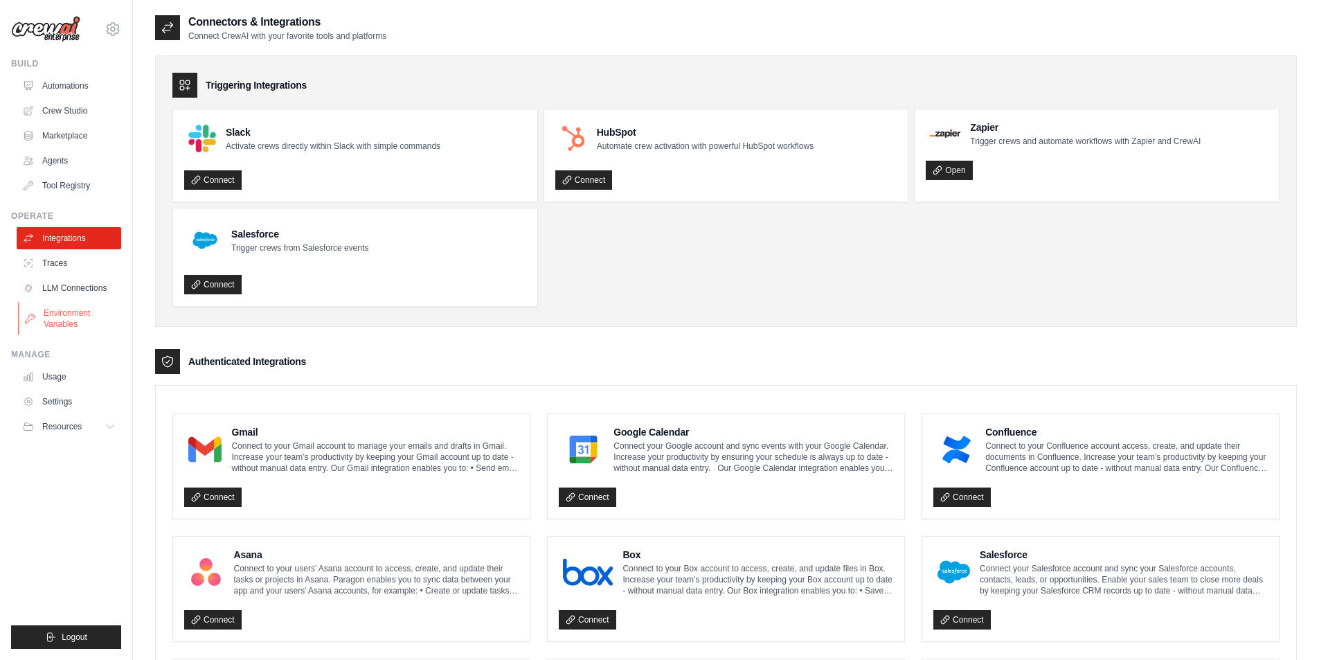
click at [77, 320] on link "Environment Variables" at bounding box center [70, 318] width 105 height 33
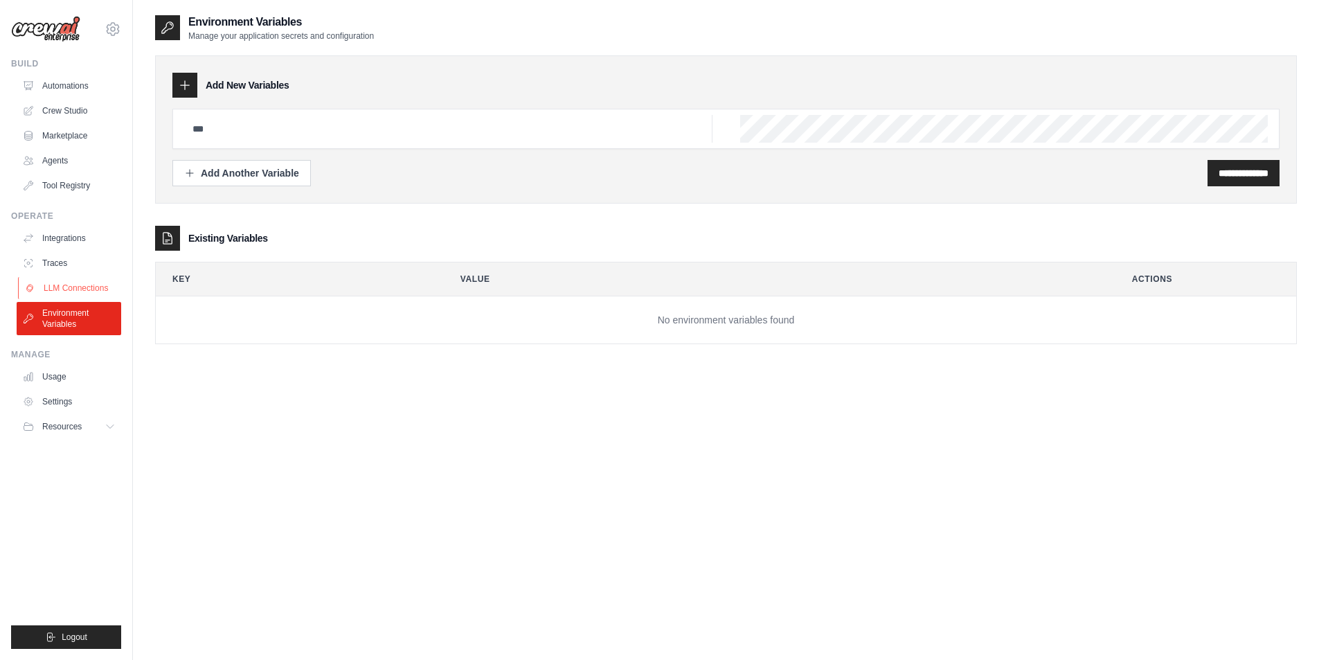
click at [73, 283] on link "LLM Connections" at bounding box center [70, 288] width 105 height 22
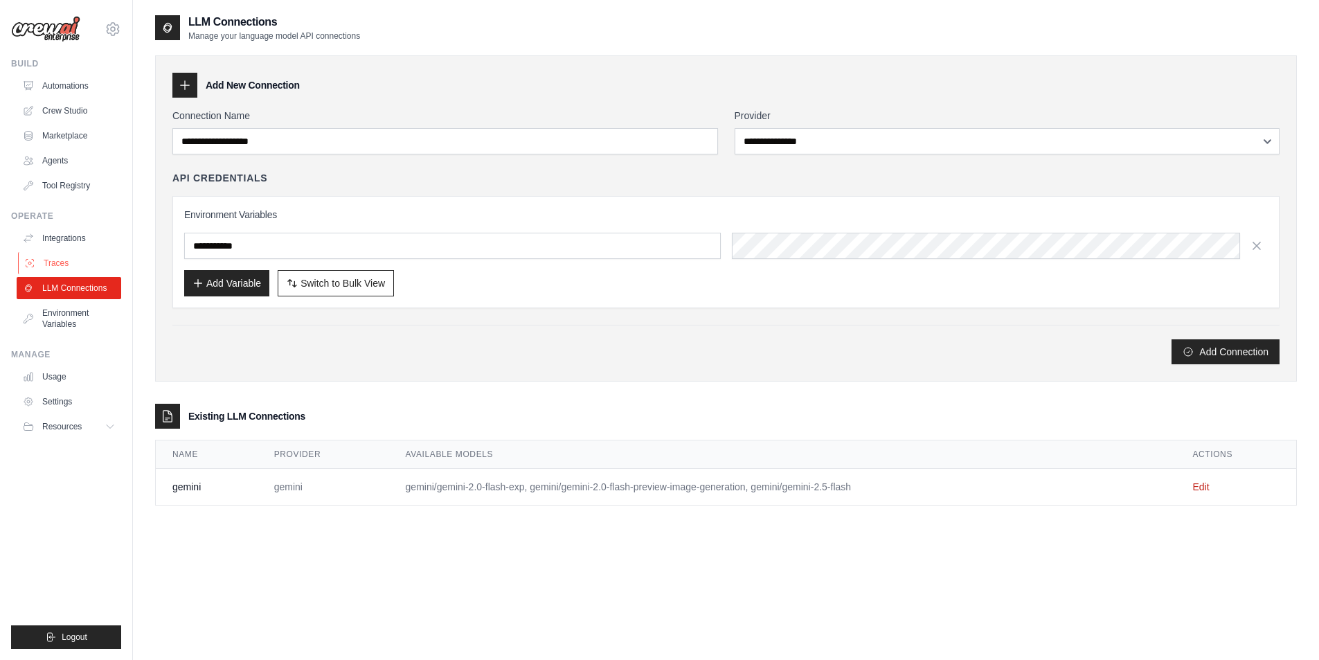
click at [62, 265] on link "Traces" at bounding box center [70, 263] width 105 height 22
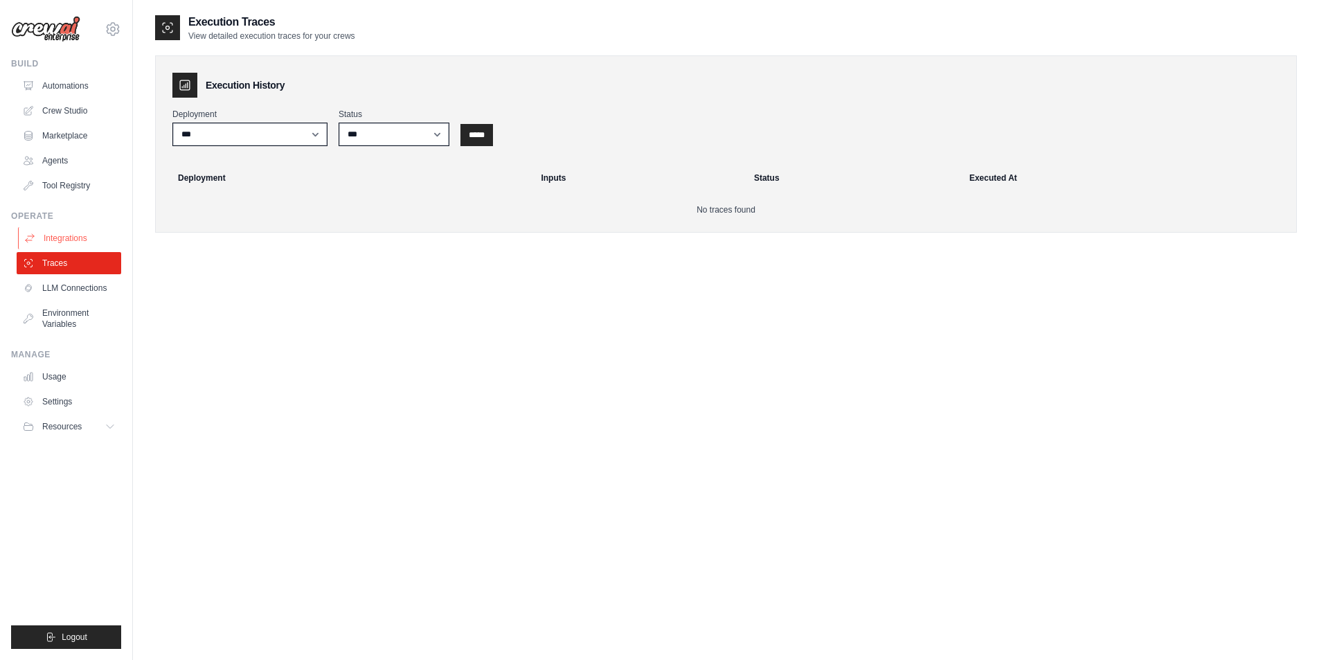
click at [69, 244] on link "Integrations" at bounding box center [70, 238] width 105 height 22
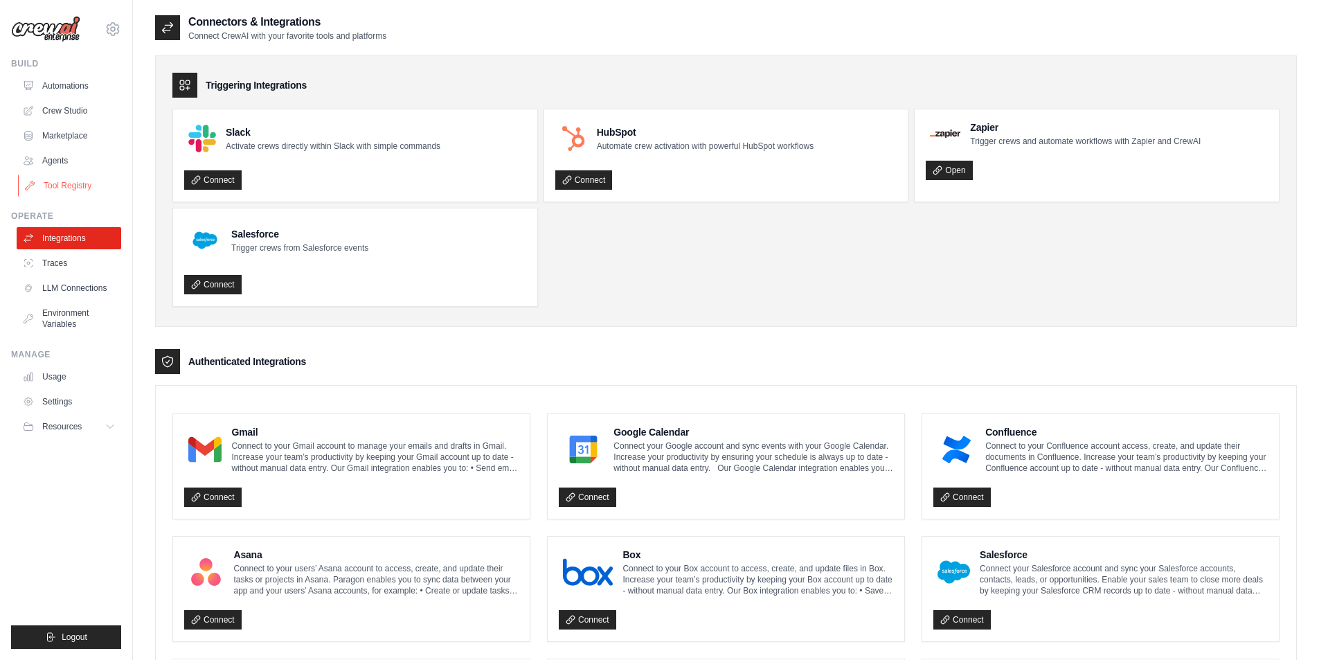
click at [63, 186] on link "Tool Registry" at bounding box center [70, 186] width 105 height 22
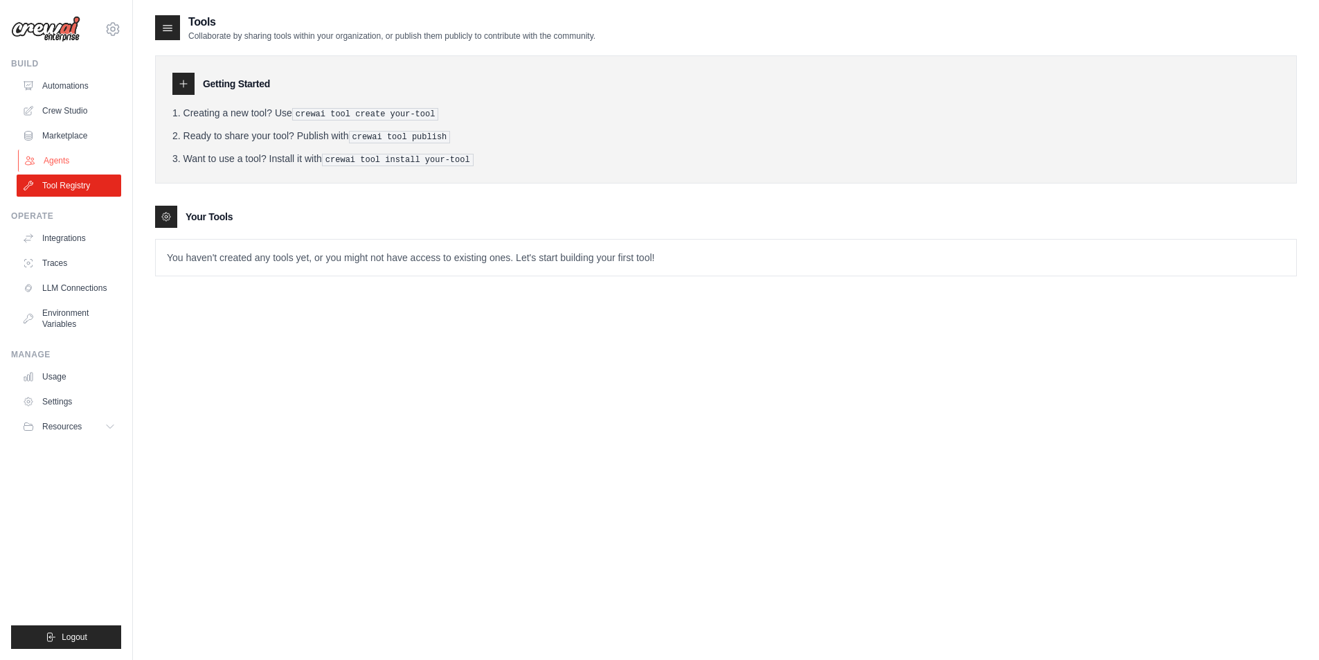
click at [57, 151] on link "Agents" at bounding box center [70, 161] width 105 height 22
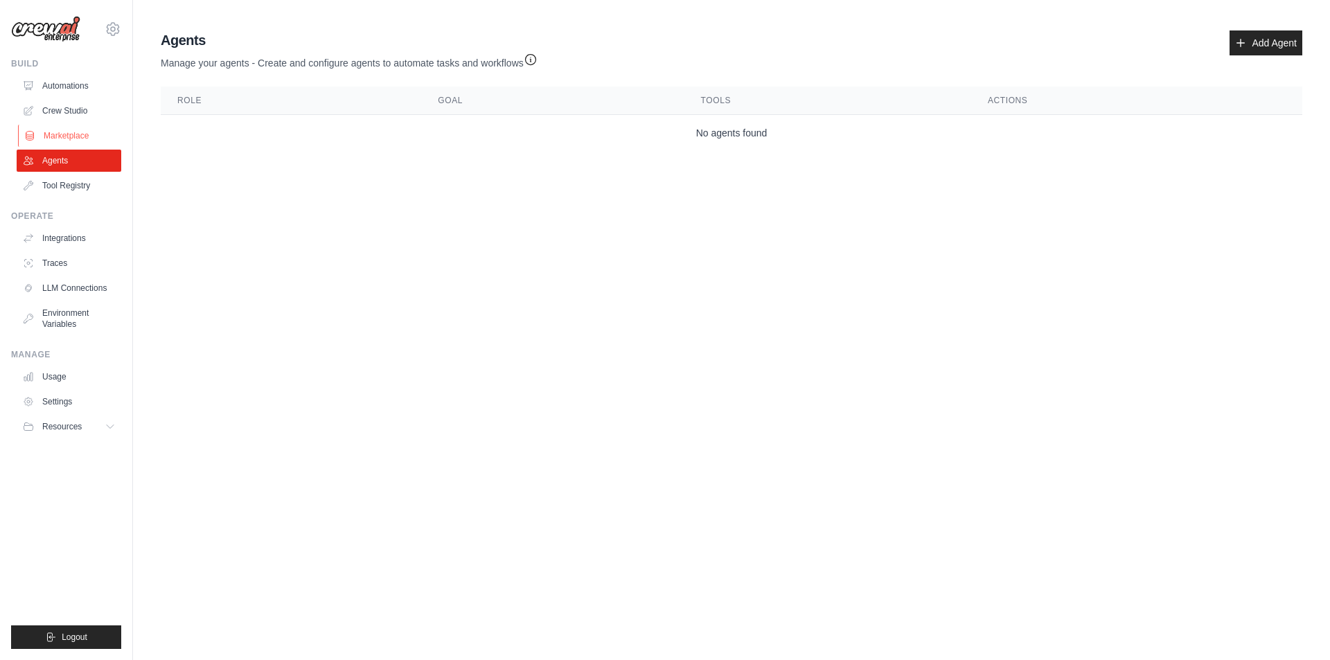
click at [67, 134] on link "Marketplace" at bounding box center [70, 136] width 105 height 22
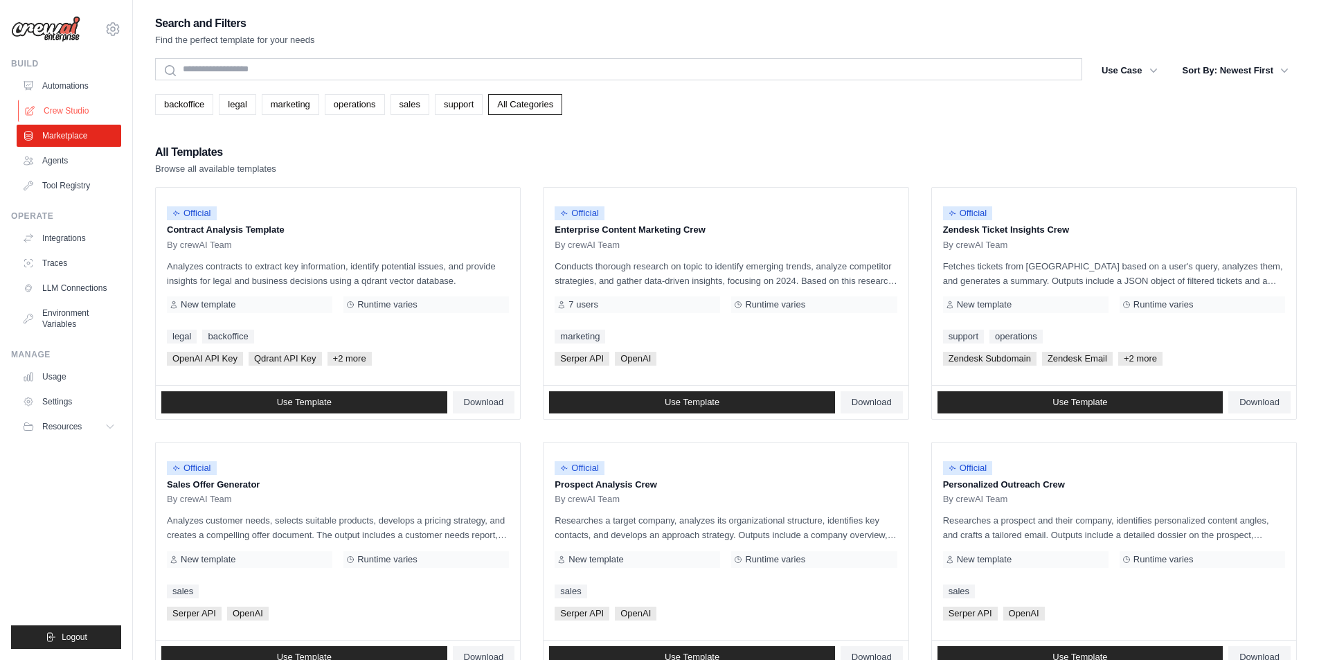
click at [67, 108] on link "Crew Studio" at bounding box center [70, 111] width 105 height 22
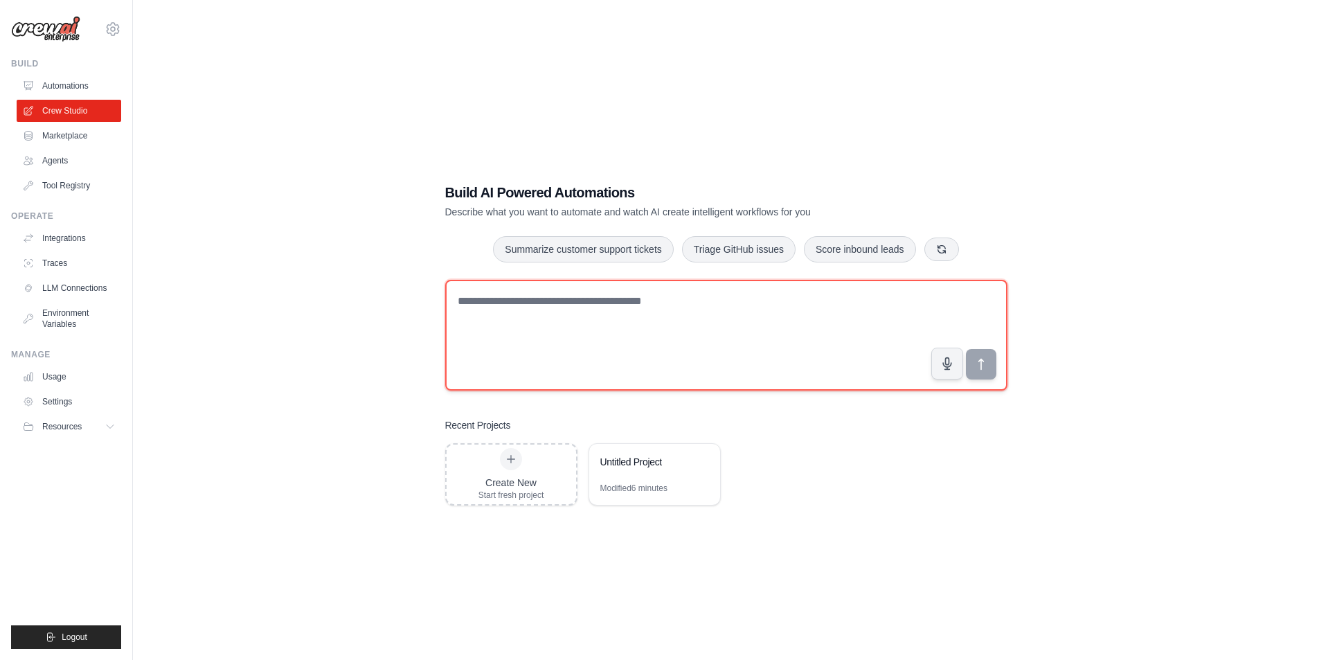
click at [620, 341] on textarea at bounding box center [726, 335] width 562 height 111
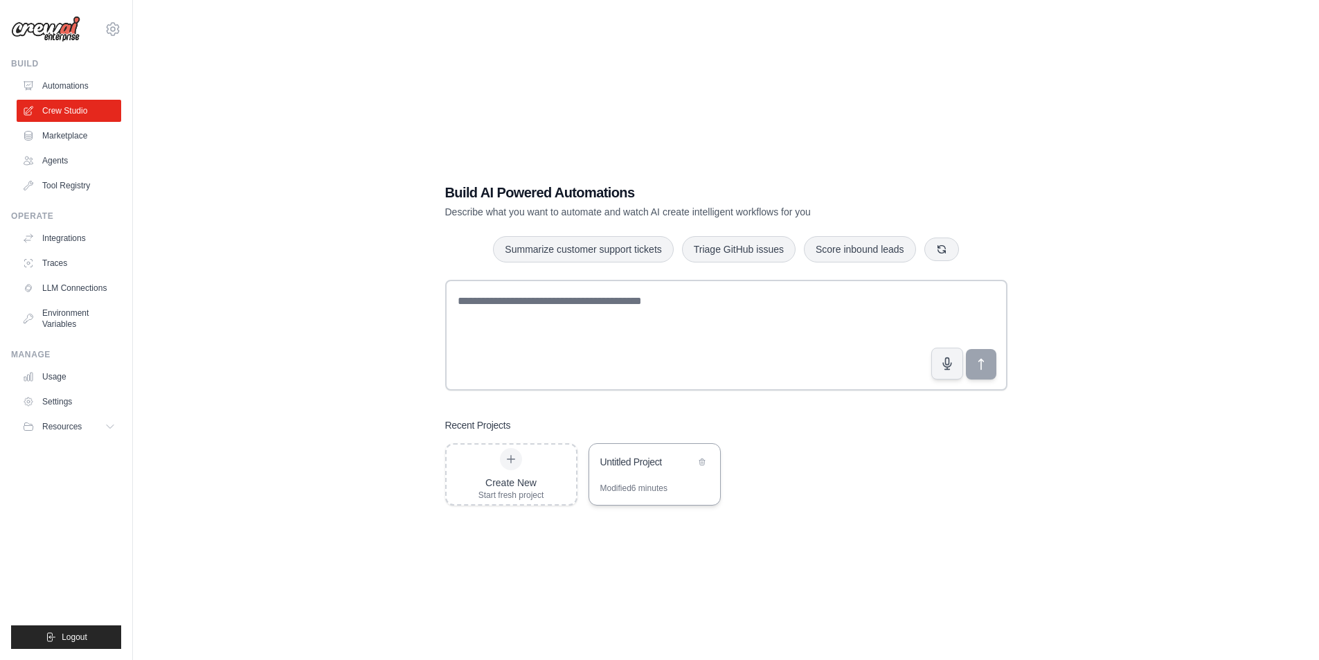
click at [639, 479] on div "Untitled Project" at bounding box center [654, 463] width 131 height 39
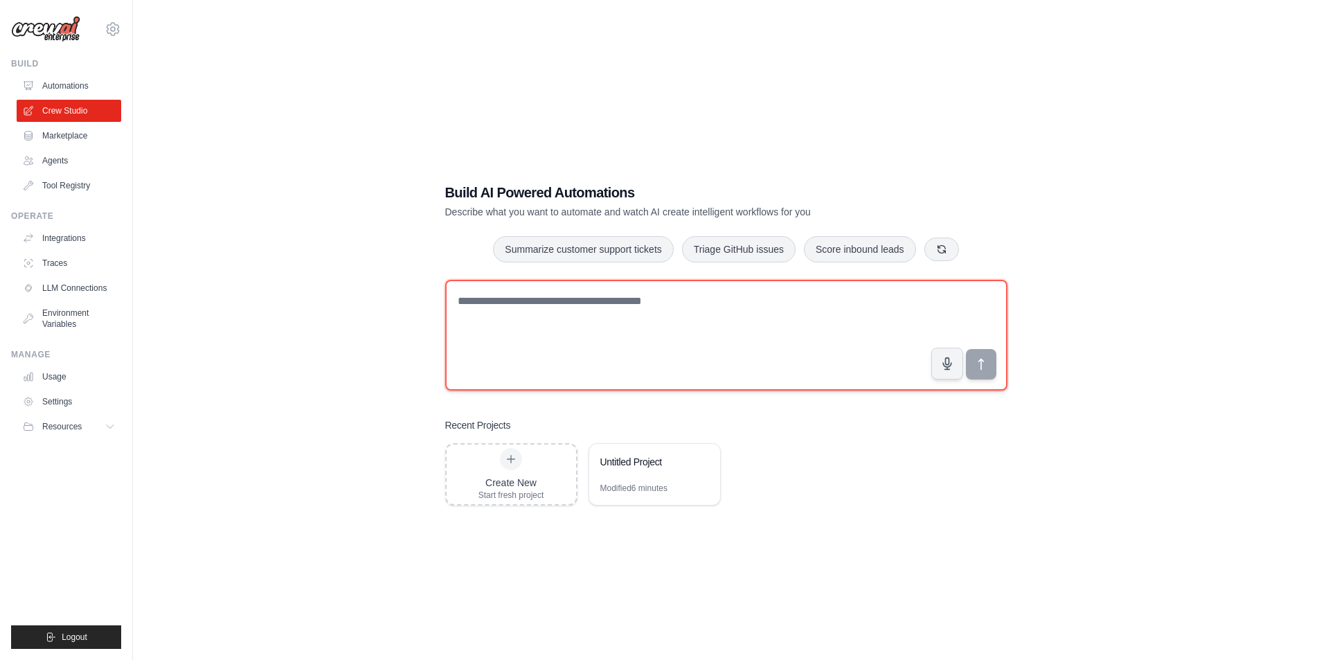
click at [596, 299] on textarea at bounding box center [726, 335] width 562 height 111
type textarea "**********"
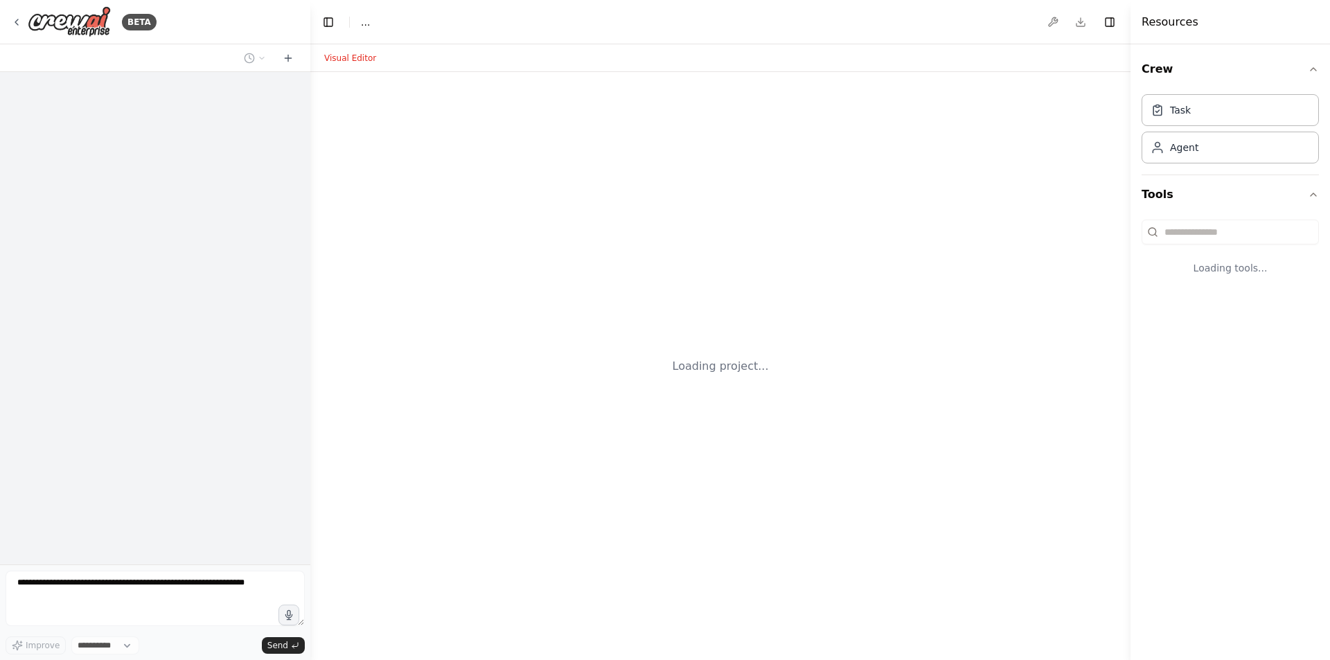
select select "****"
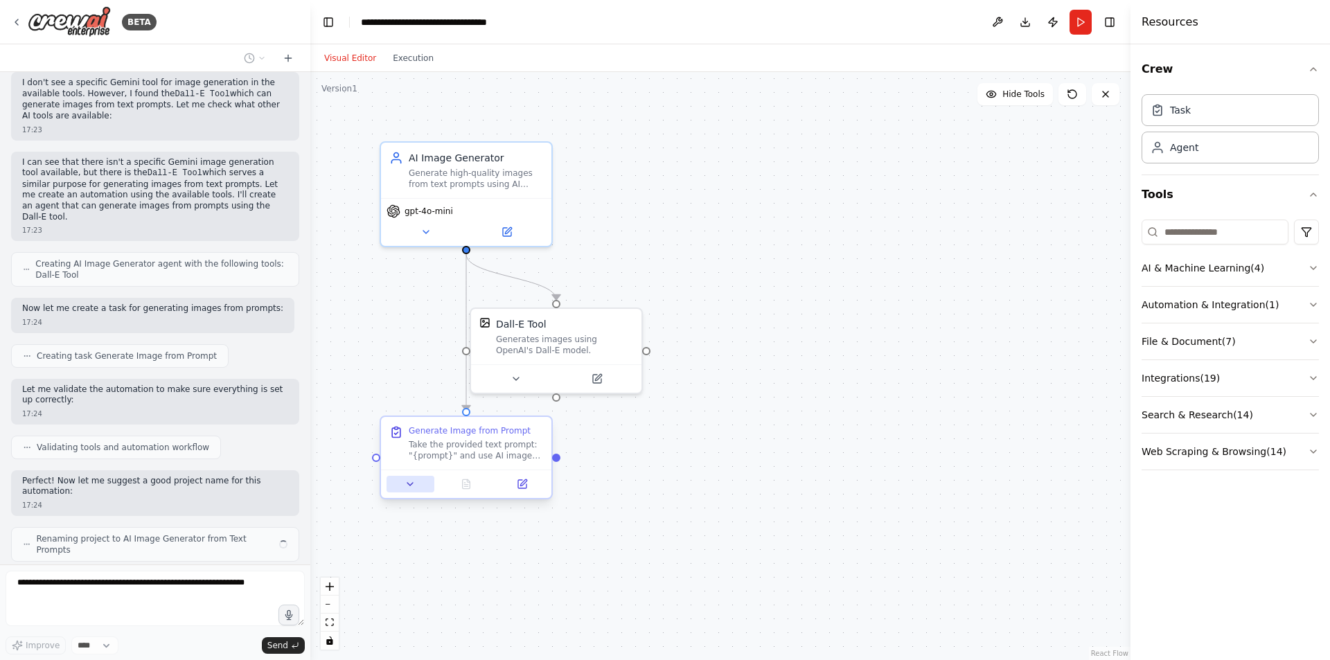
scroll to position [368, 0]
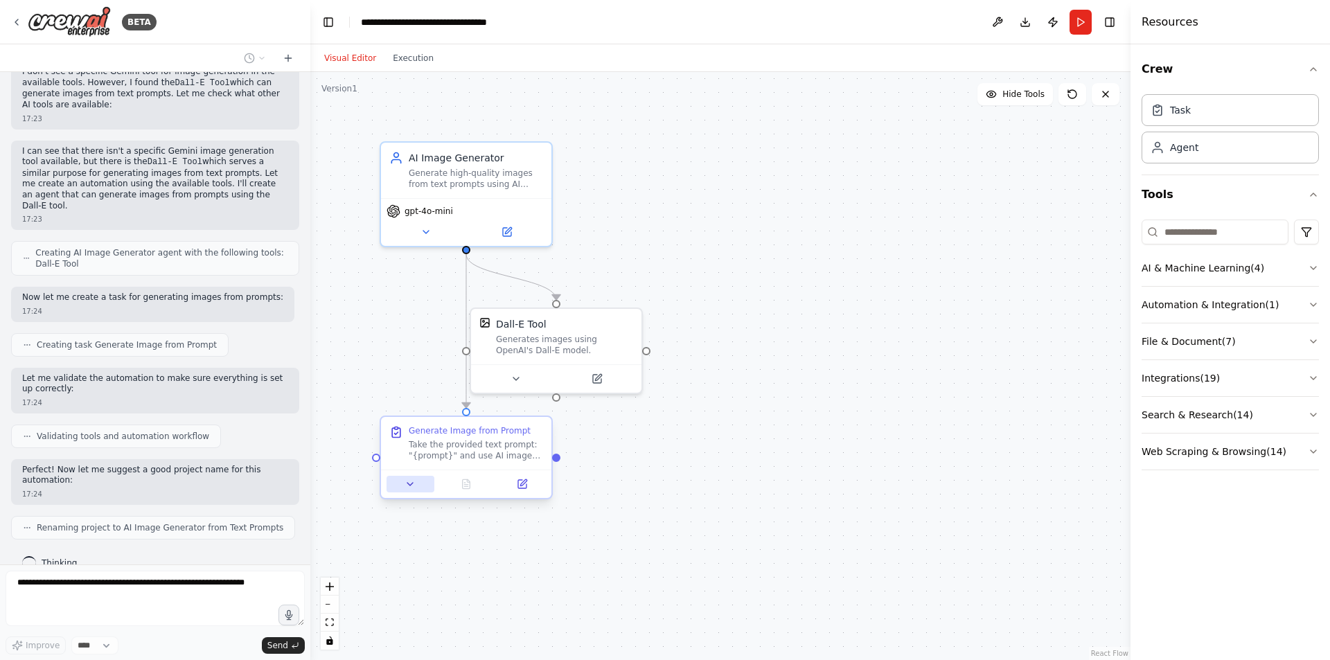
click at [416, 479] on icon at bounding box center [410, 484] width 11 height 11
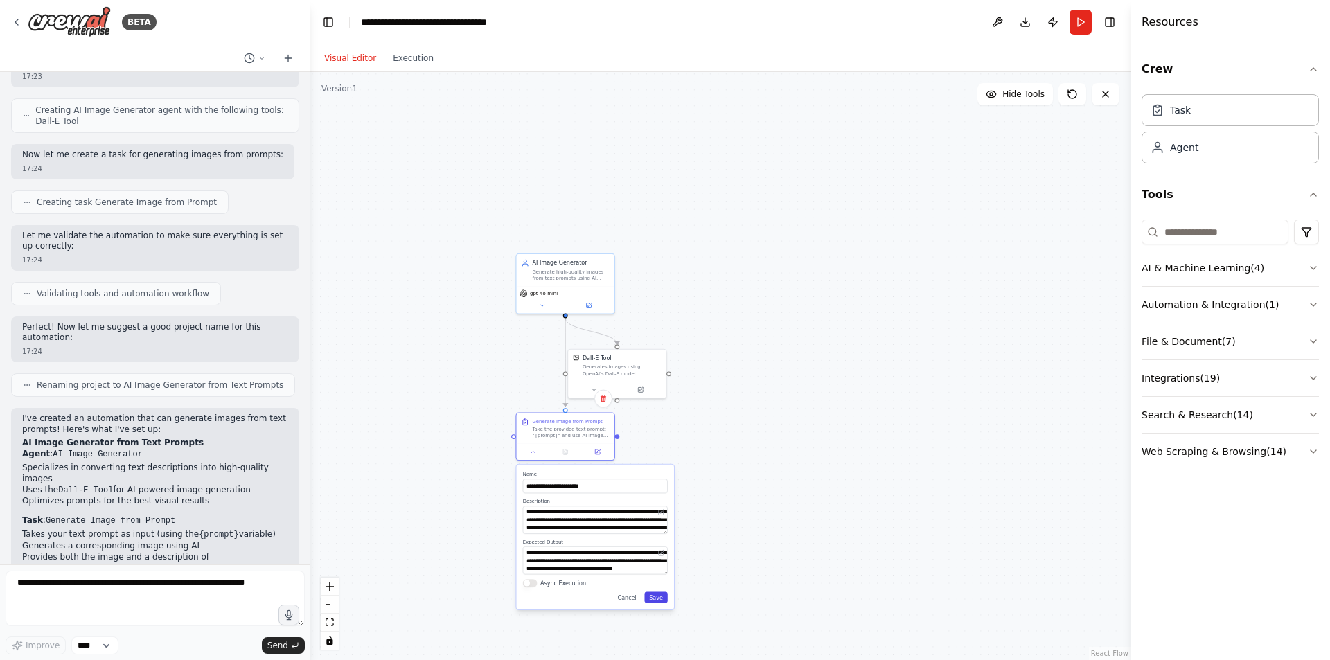
click at [658, 603] on button "Save" at bounding box center [656, 597] width 24 height 11
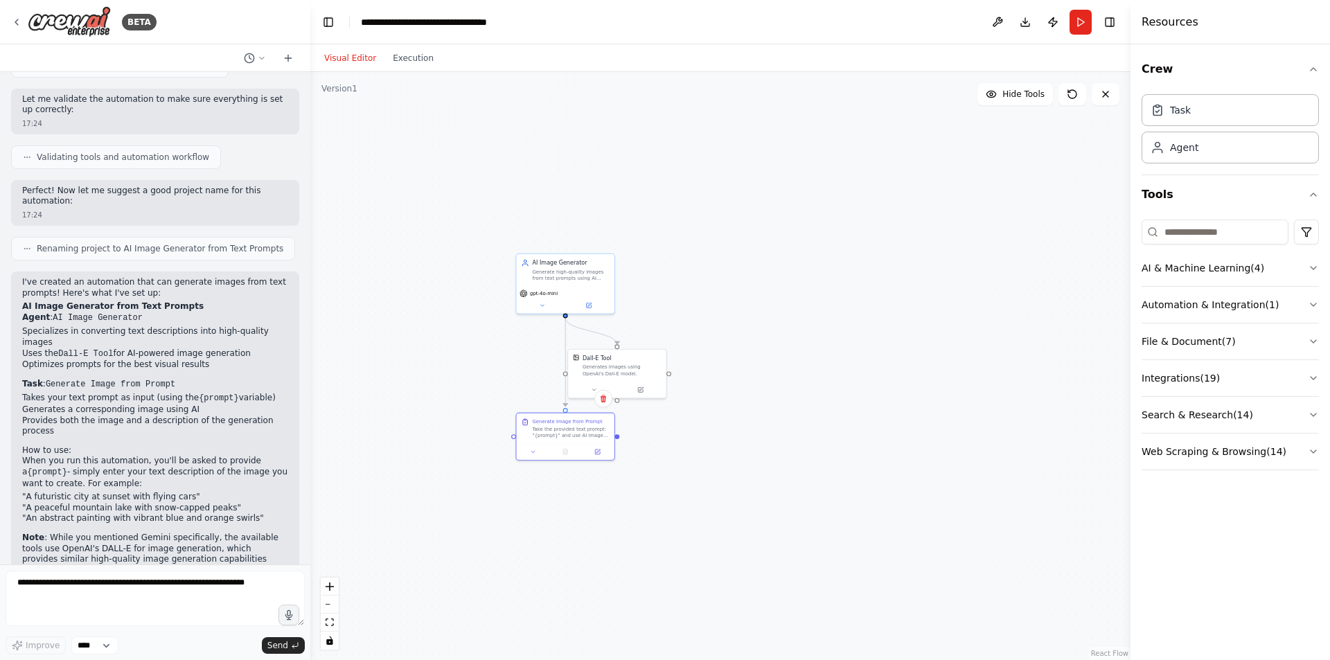
scroll to position [658, 0]
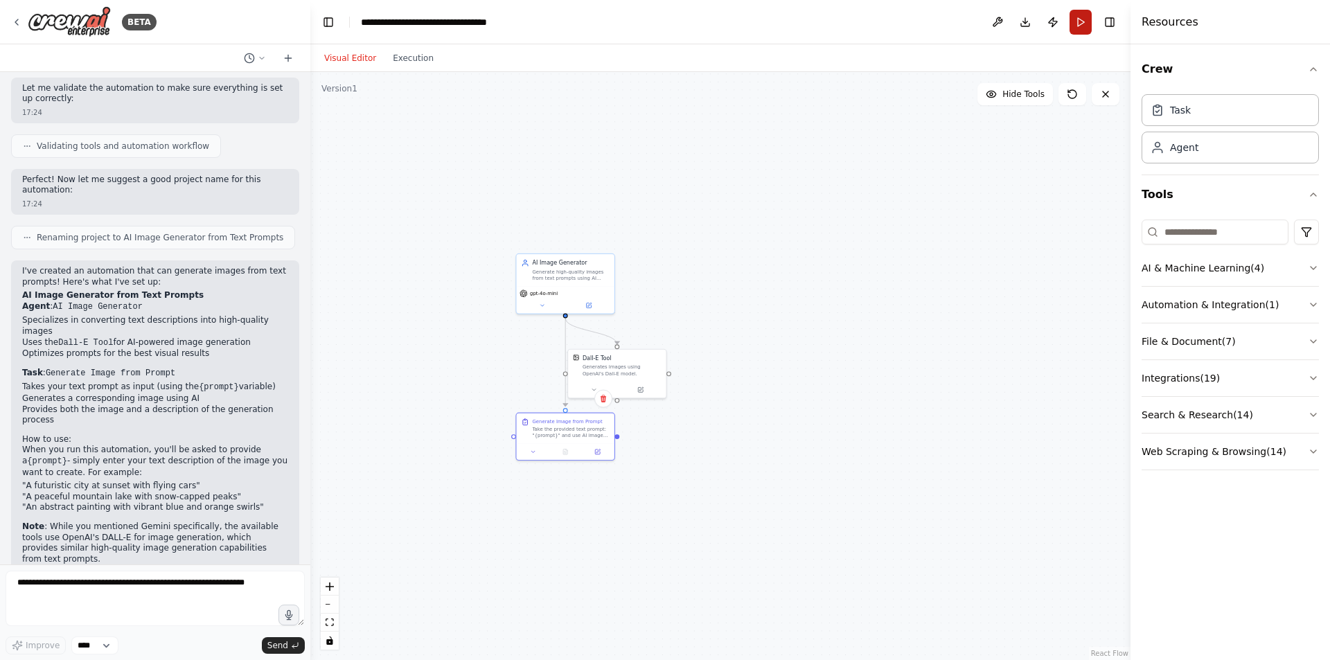
click at [1074, 27] on button "Run" at bounding box center [1080, 22] width 22 height 25
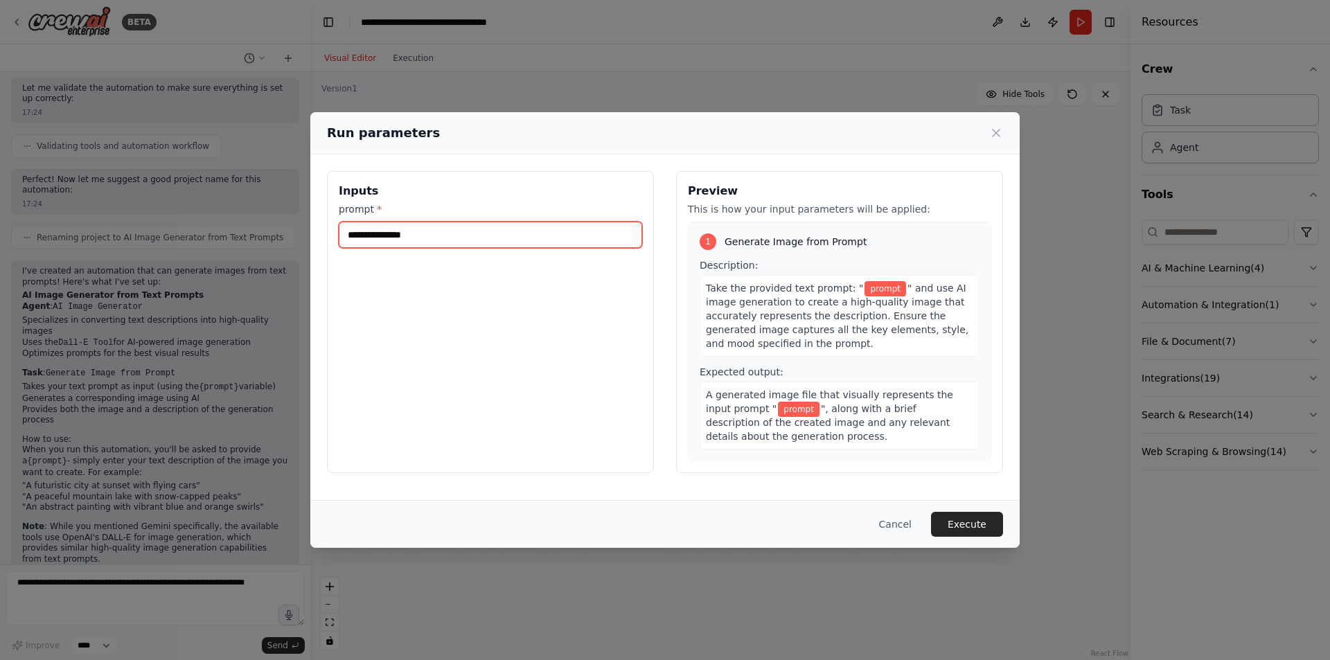
click at [441, 242] on input "prompt *" at bounding box center [490, 235] width 303 height 26
type input "***"
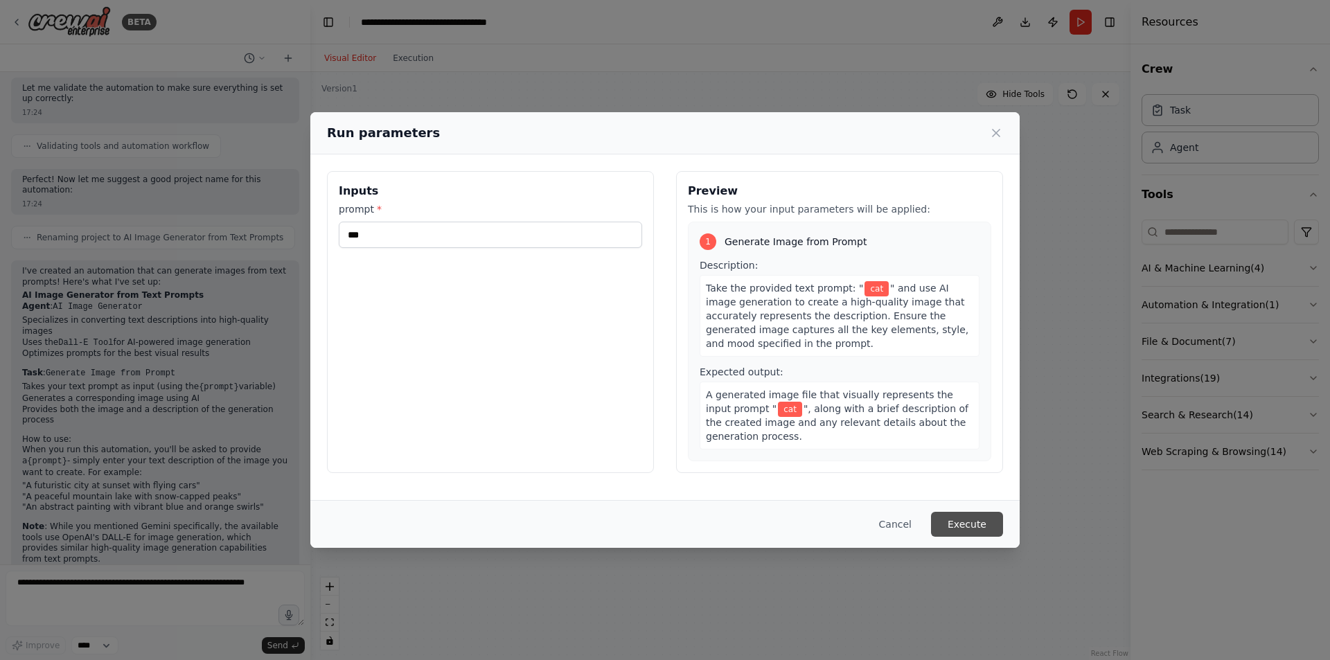
click at [948, 520] on button "Execute" at bounding box center [967, 524] width 72 height 25
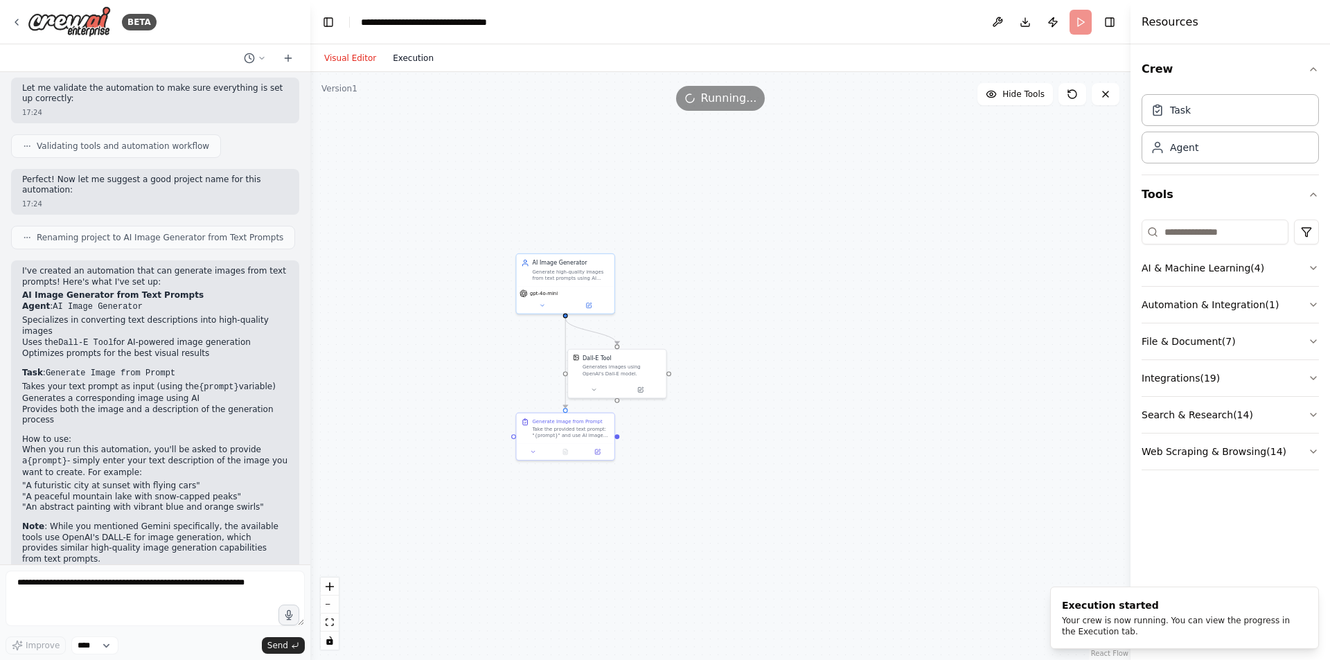
click at [414, 62] on button "Execution" at bounding box center [412, 58] width 57 height 17
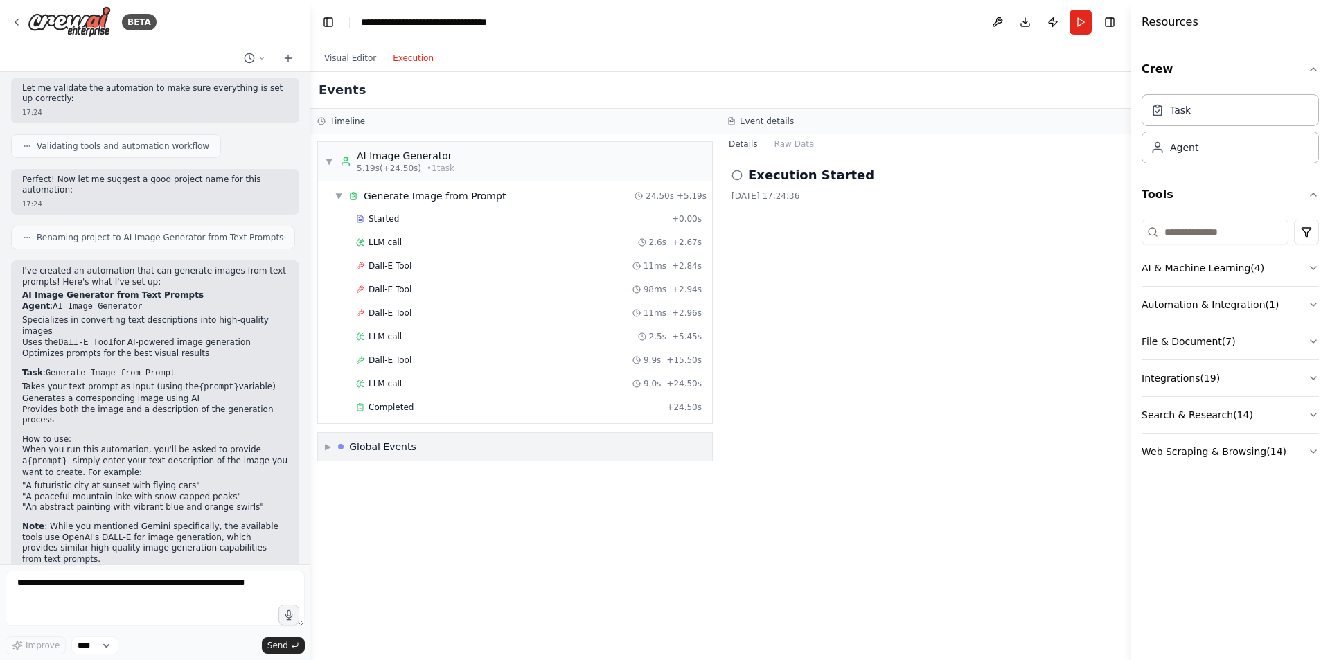
click at [377, 443] on div "Global Events" at bounding box center [382, 447] width 67 height 14
click at [364, 487] on div "Execution Started Crew Kickoff Started Crew Kickoff Completed Execution Complet…" at bounding box center [515, 512] width 394 height 103
click at [363, 481] on span "Execution Started" at bounding box center [378, 476] width 74 height 11
click at [337, 195] on span "▼" at bounding box center [339, 195] width 8 height 11
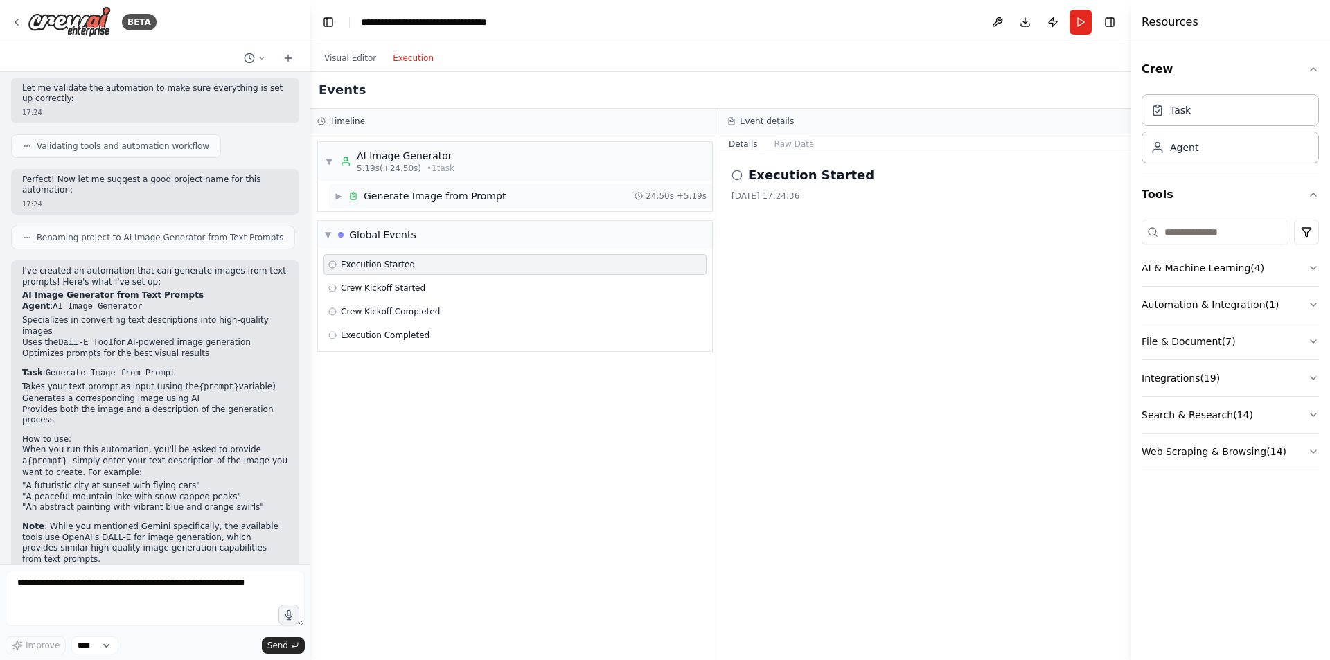
click at [337, 198] on span "▶" at bounding box center [339, 195] width 8 height 11
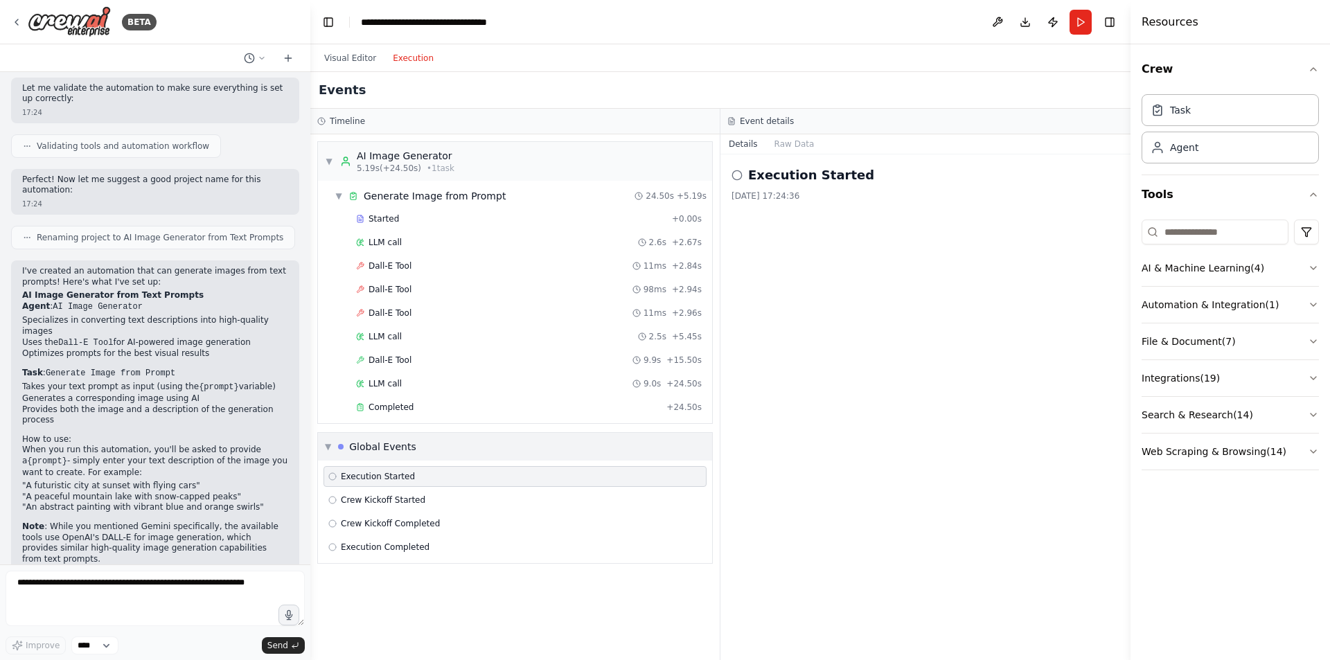
click at [330, 446] on span "▼" at bounding box center [328, 446] width 6 height 11
click at [330, 446] on span "▶" at bounding box center [328, 446] width 6 height 11
click at [353, 490] on div "Crew Kickoff Started" at bounding box center [514, 500] width 383 height 21
click at [348, 473] on span "Execution Started" at bounding box center [378, 476] width 74 height 11
click at [737, 173] on icon at bounding box center [736, 175] width 11 height 11
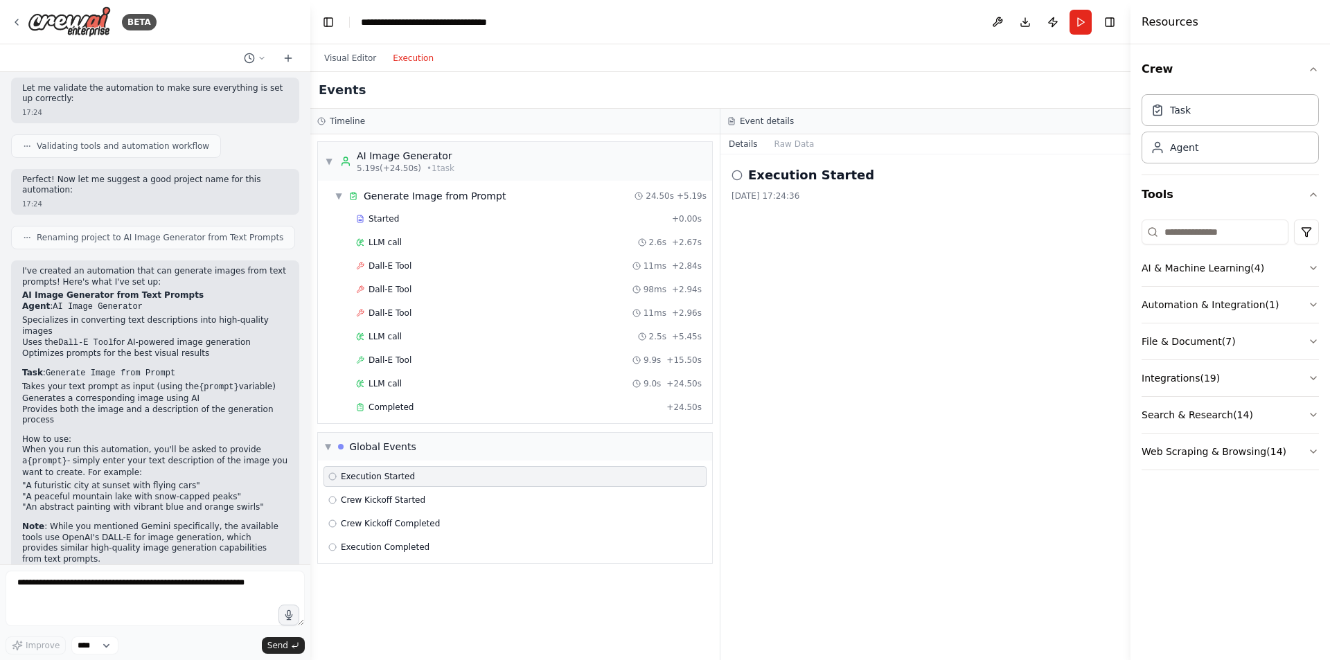
click at [441, 481] on div "Execution Started" at bounding box center [514, 476] width 373 height 11
click at [438, 491] on div "Crew Kickoff Started" at bounding box center [514, 500] width 383 height 21
click at [416, 513] on div "Execution Started Crew Kickoff Started Crew Kickoff Completed Execution Complet…" at bounding box center [515, 512] width 394 height 103
click at [405, 528] on span "Crew Kickoff Completed" at bounding box center [390, 523] width 99 height 11
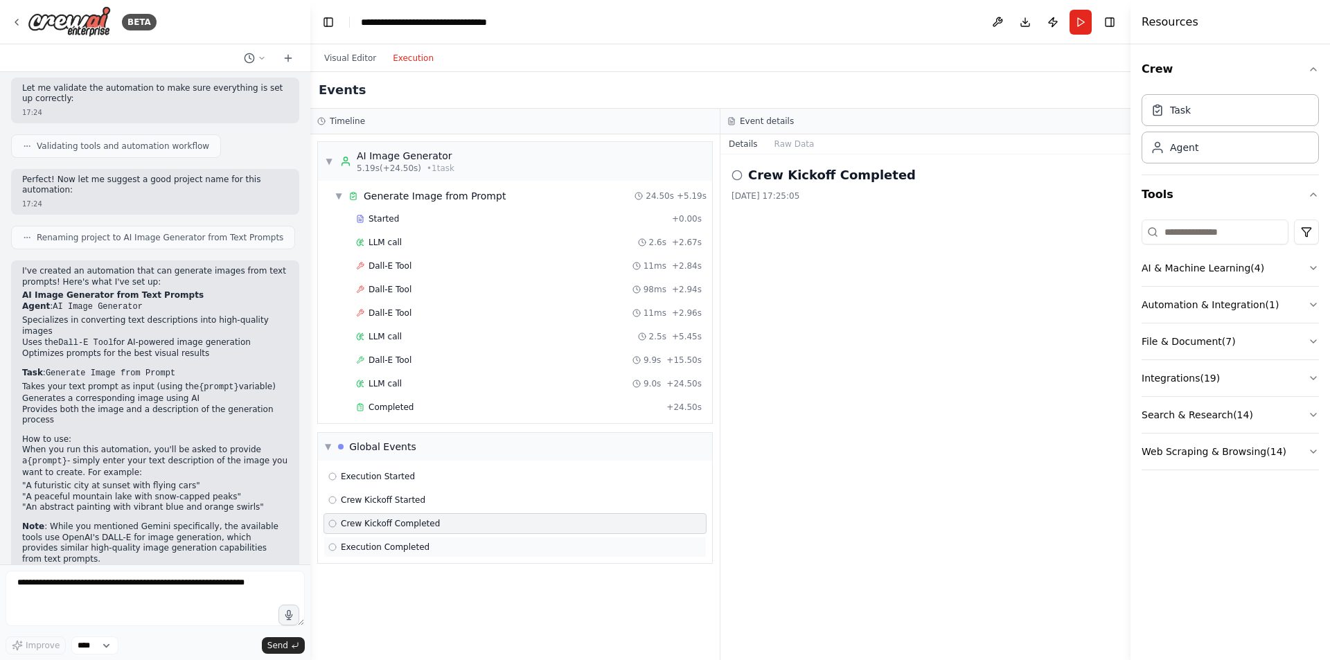
click at [404, 538] on div "Execution Completed" at bounding box center [514, 547] width 383 height 21
click at [405, 54] on button "Execution" at bounding box center [412, 58] width 57 height 17
click at [335, 202] on div "▼ Generate Image from Prompt" at bounding box center [420, 196] width 171 height 14
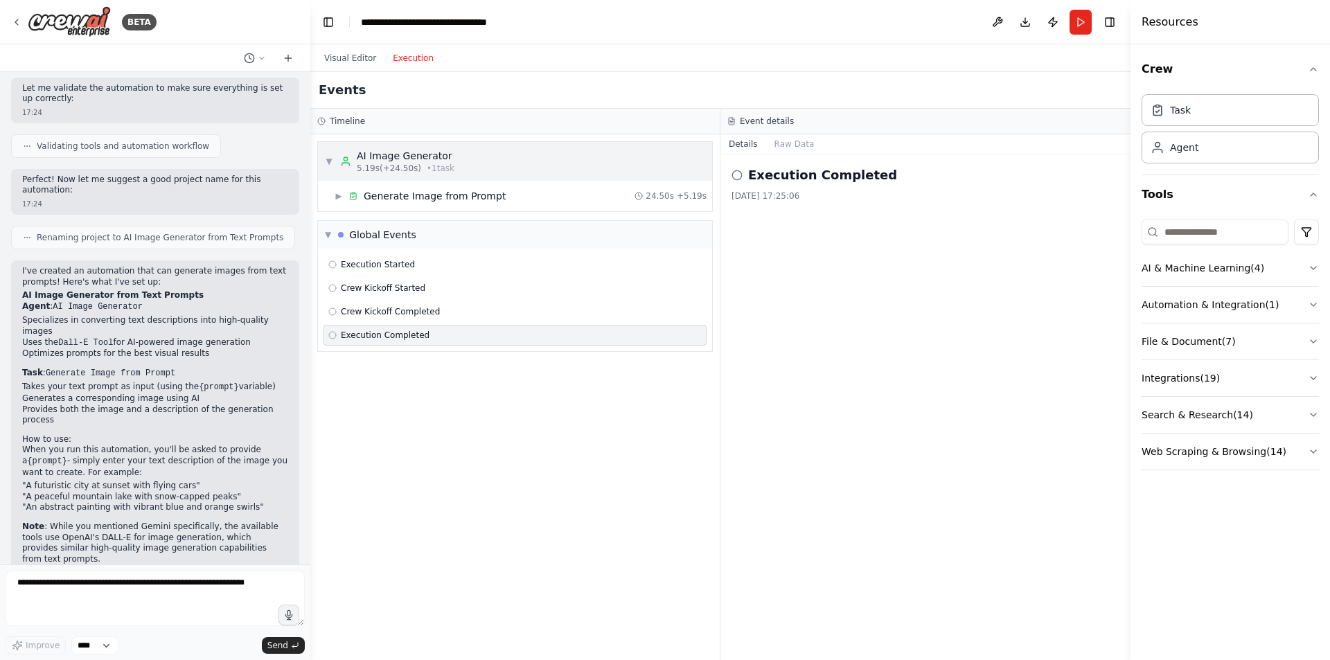
click at [332, 163] on span "▼" at bounding box center [329, 161] width 8 height 11
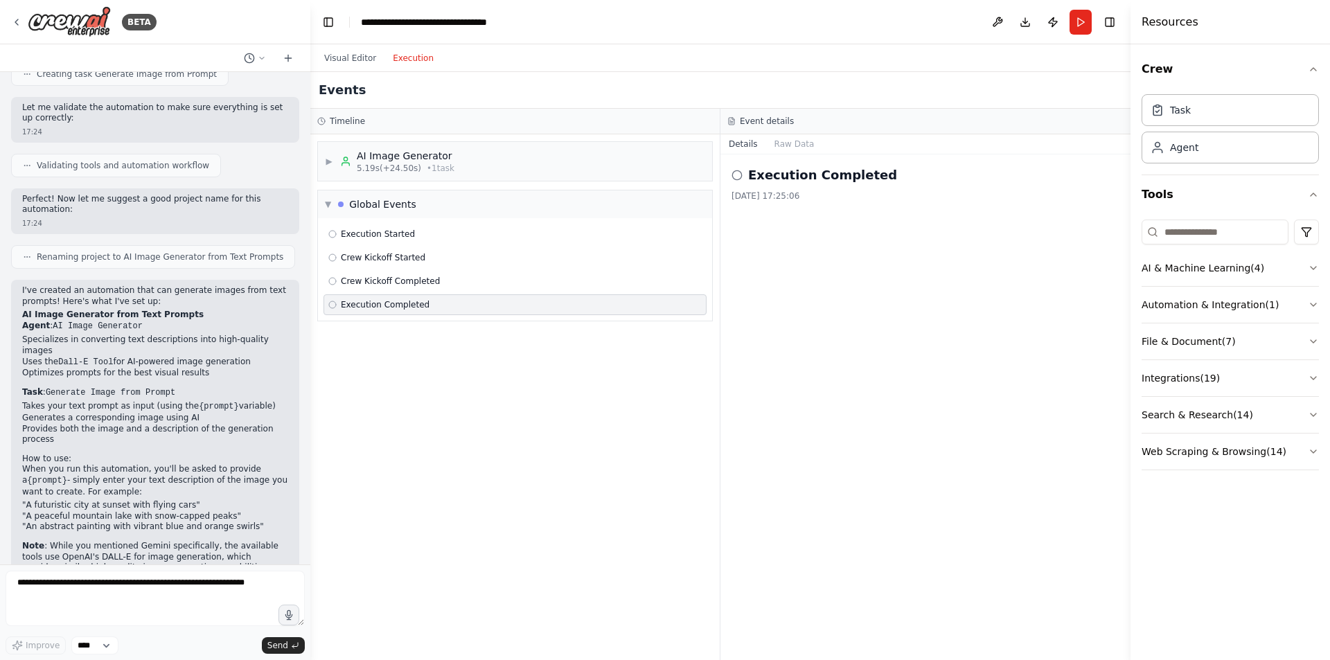
scroll to position [630, 0]
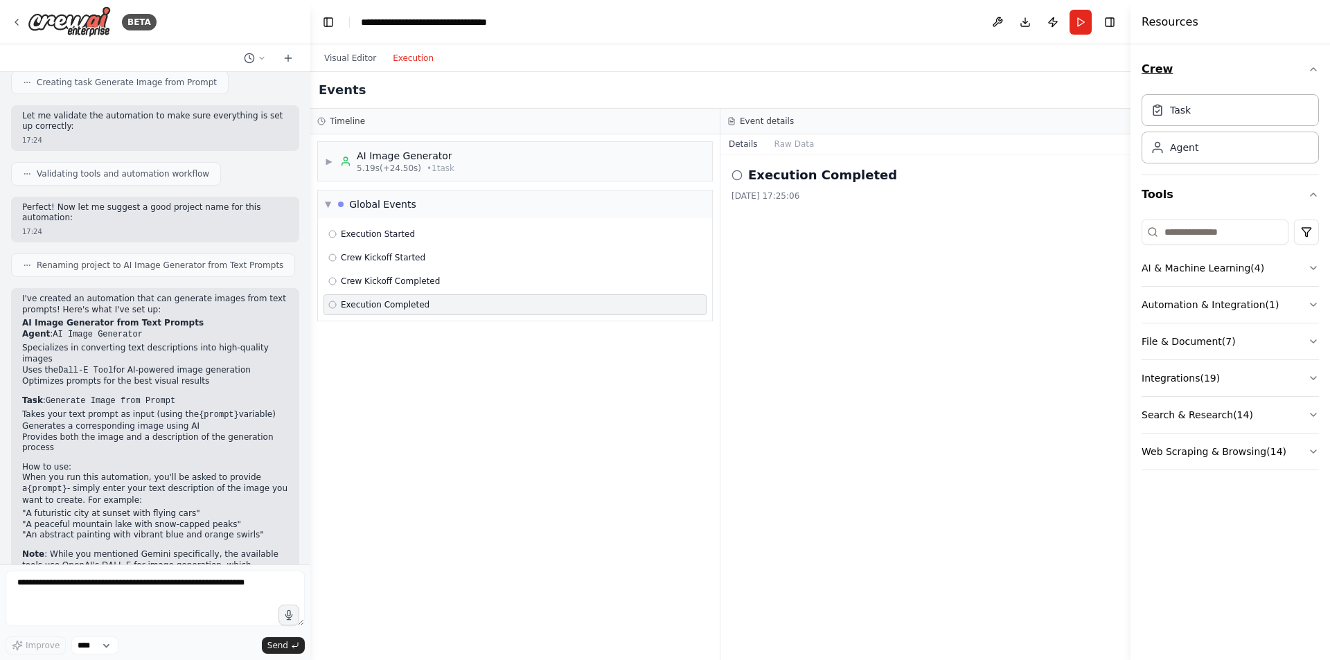
click at [1310, 79] on button "Crew" at bounding box center [1229, 69] width 177 height 39
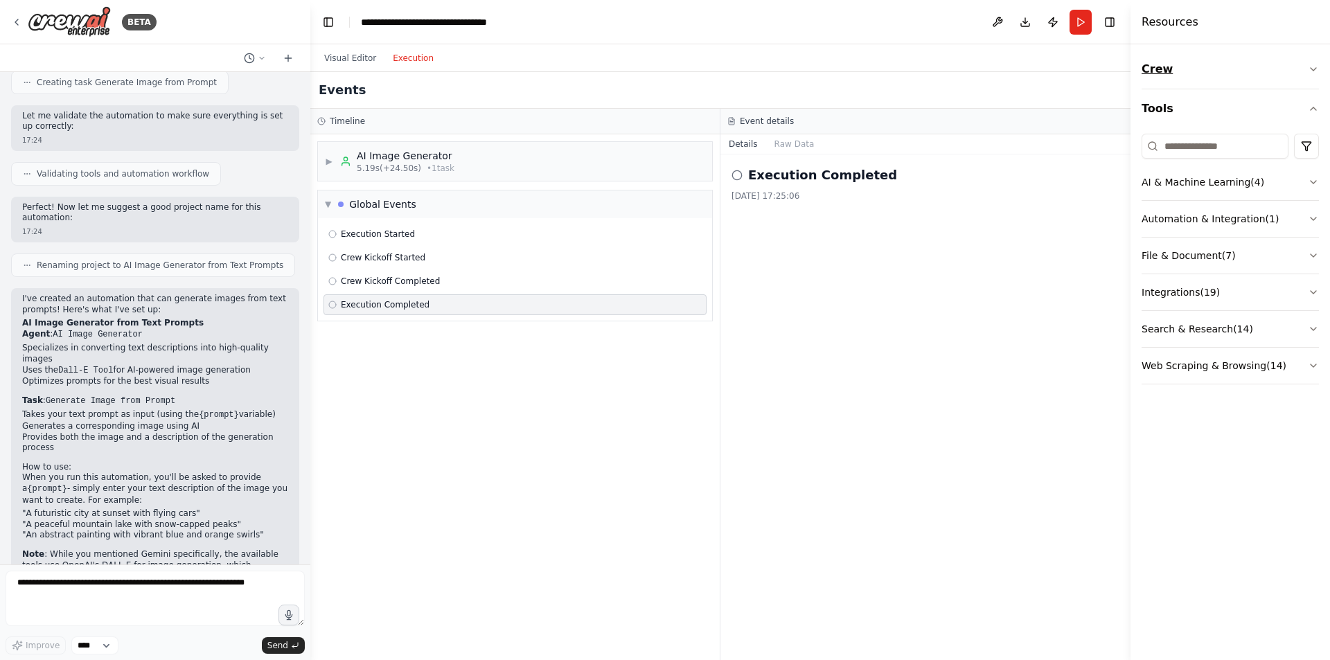
click at [1308, 78] on button "Crew" at bounding box center [1229, 69] width 177 height 39
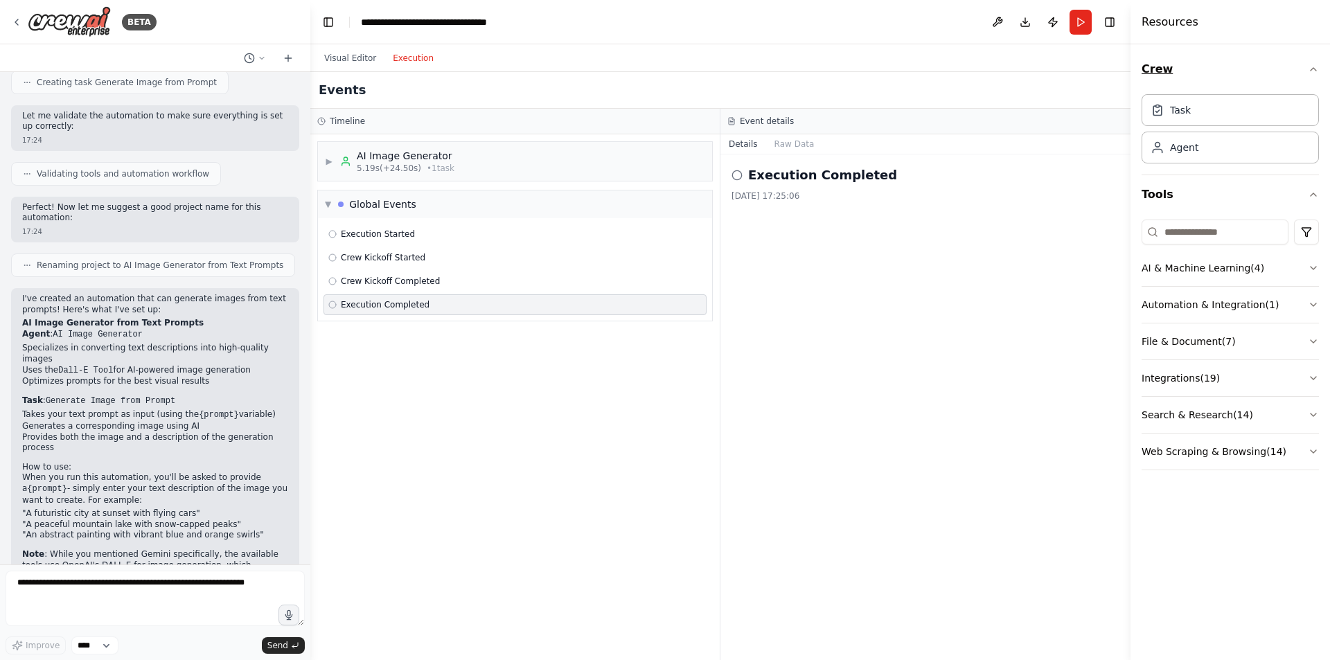
click at [1153, 73] on button "Crew" at bounding box center [1229, 69] width 177 height 39
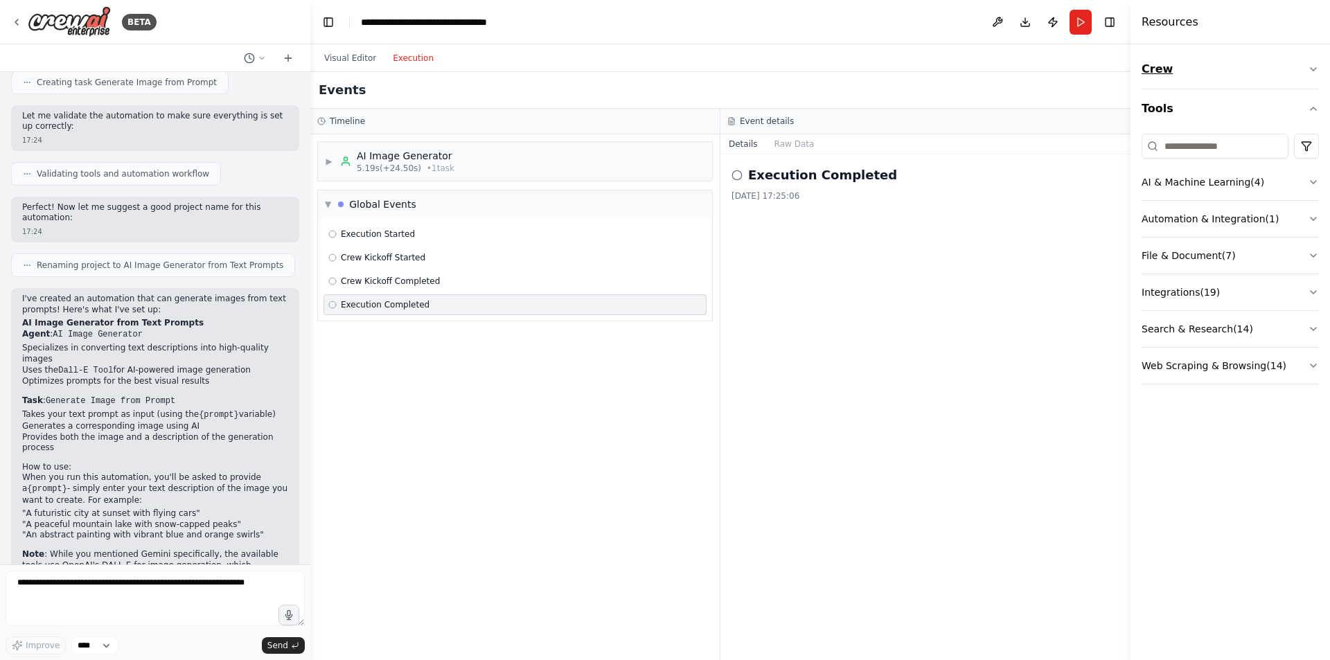
click at [1153, 73] on button "Crew" at bounding box center [1229, 69] width 177 height 39
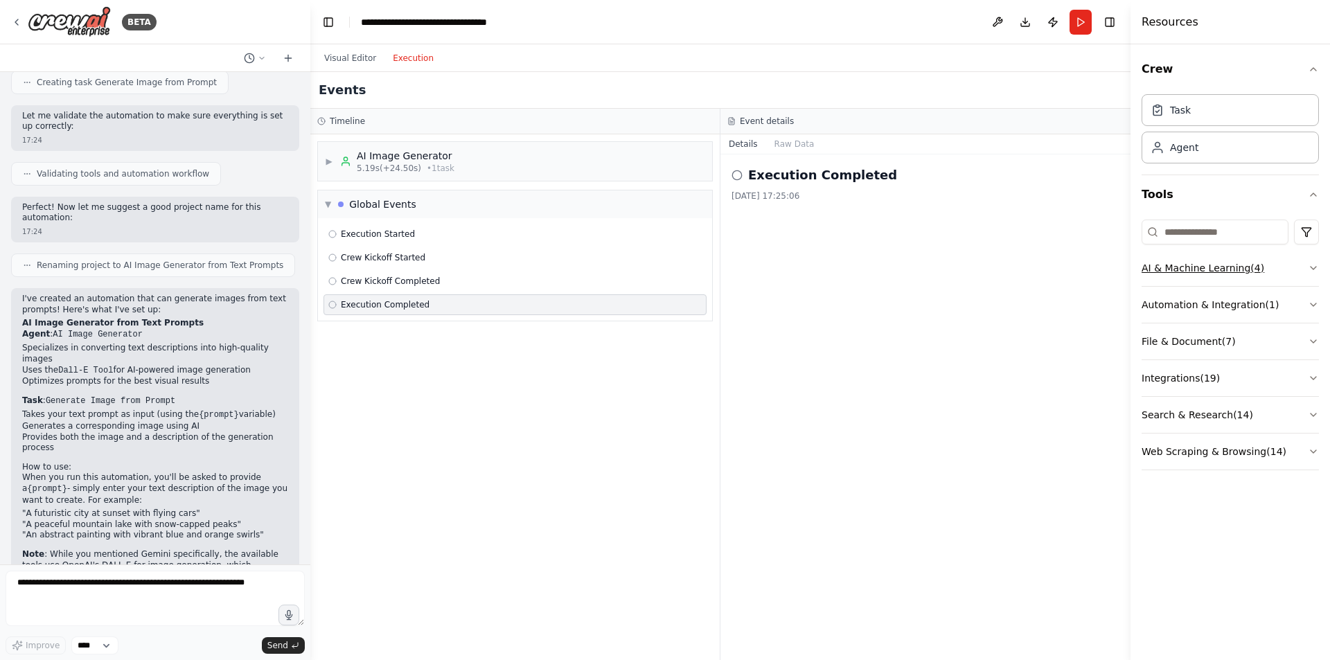
click at [1180, 264] on button "AI & Machine Learning ( 4 )" at bounding box center [1229, 268] width 177 height 36
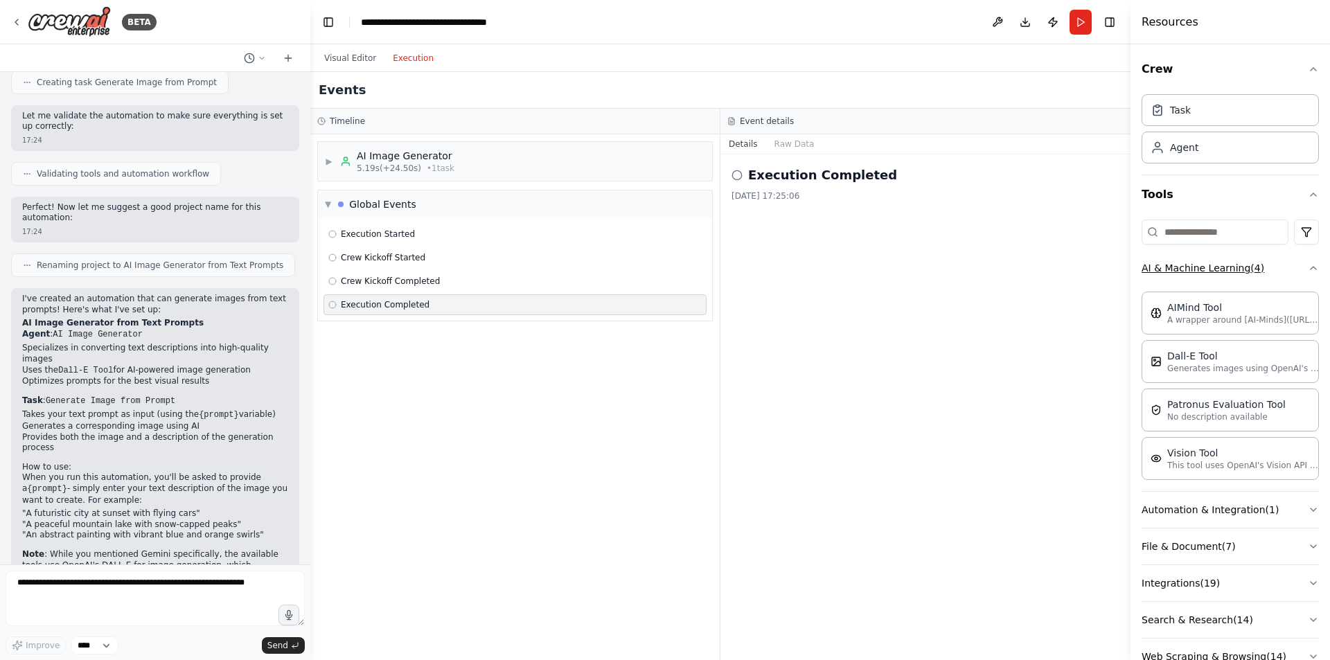
click at [1178, 263] on button "AI & Machine Learning ( 4 )" at bounding box center [1229, 268] width 177 height 36
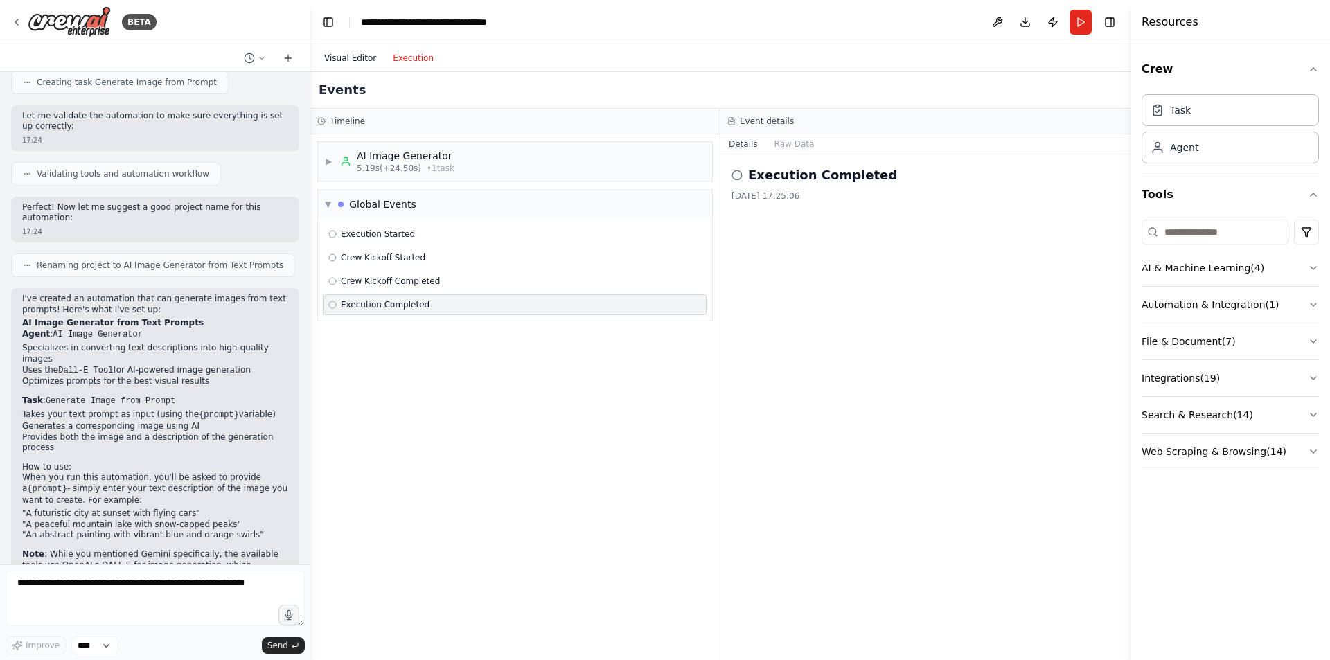
click at [359, 59] on button "Visual Editor" at bounding box center [350, 58] width 69 height 17
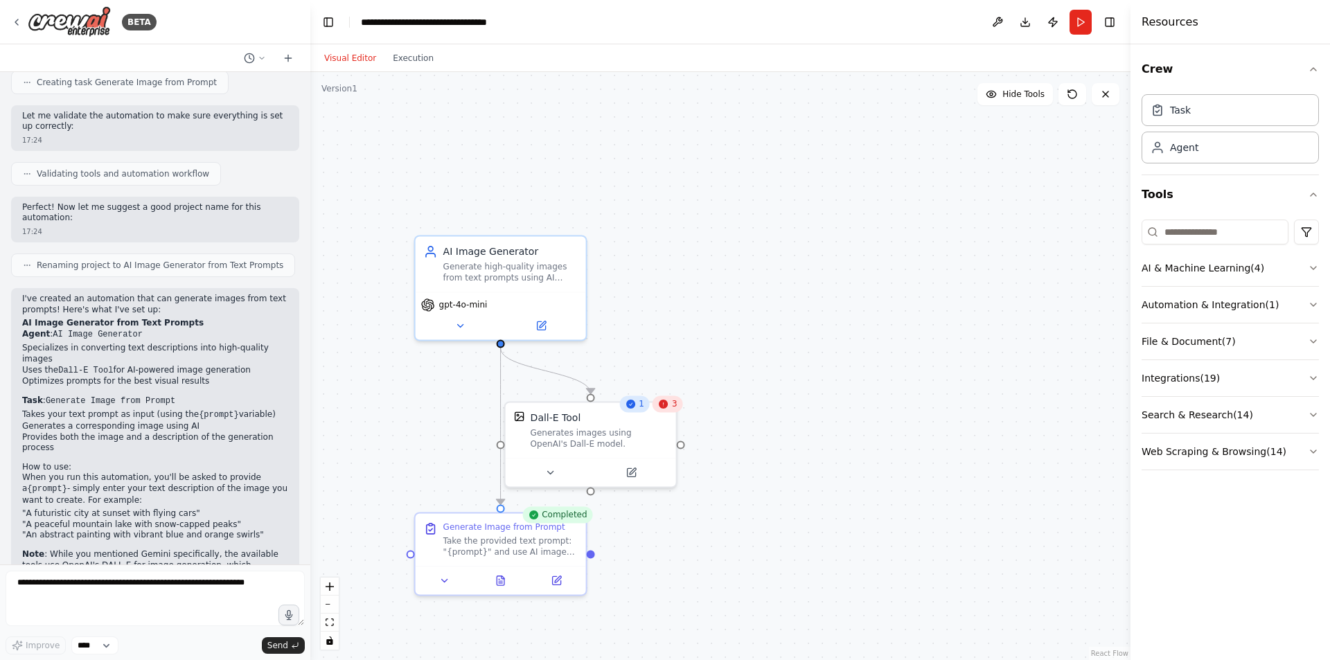
click at [675, 409] on span "3" at bounding box center [675, 403] width 6 height 11
click at [665, 409] on icon at bounding box center [663, 403] width 11 height 11
click at [634, 452] on div "Dall-E Tool Generates images using OpenAI's Dall-E model." at bounding box center [591, 427] width 170 height 55
click at [631, 474] on icon at bounding box center [631, 469] width 8 height 8
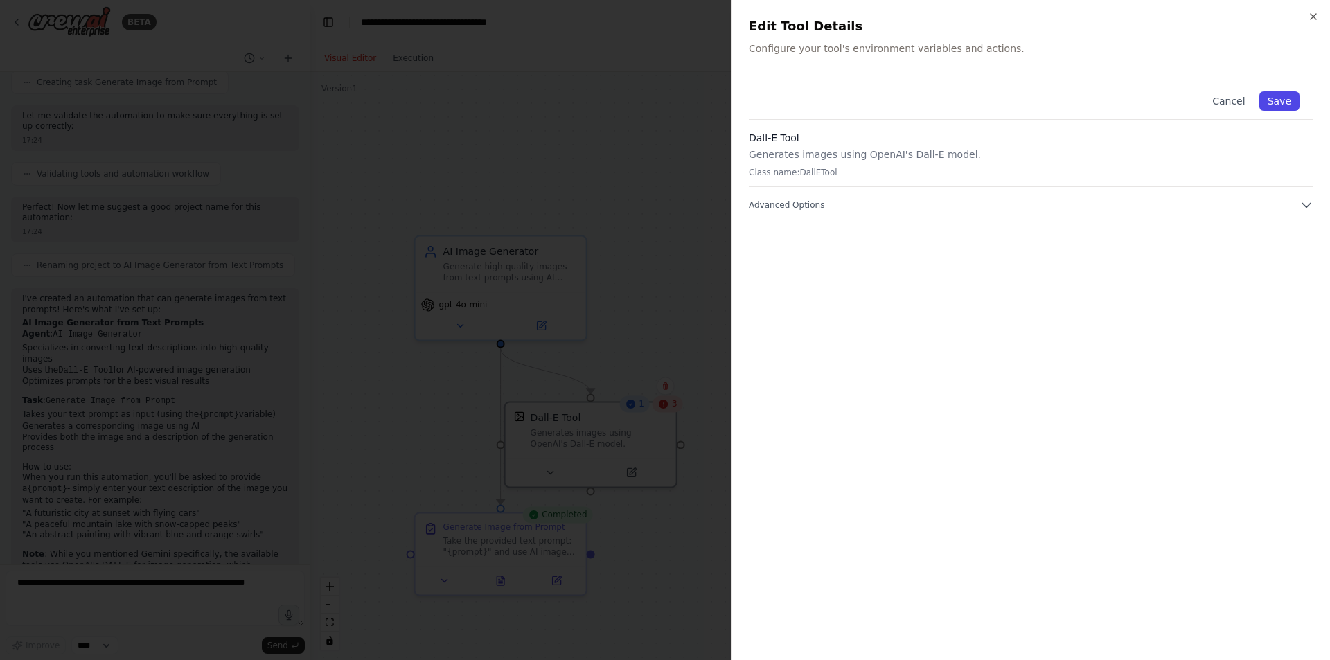
click at [1275, 105] on button "Save" at bounding box center [1279, 100] width 40 height 19
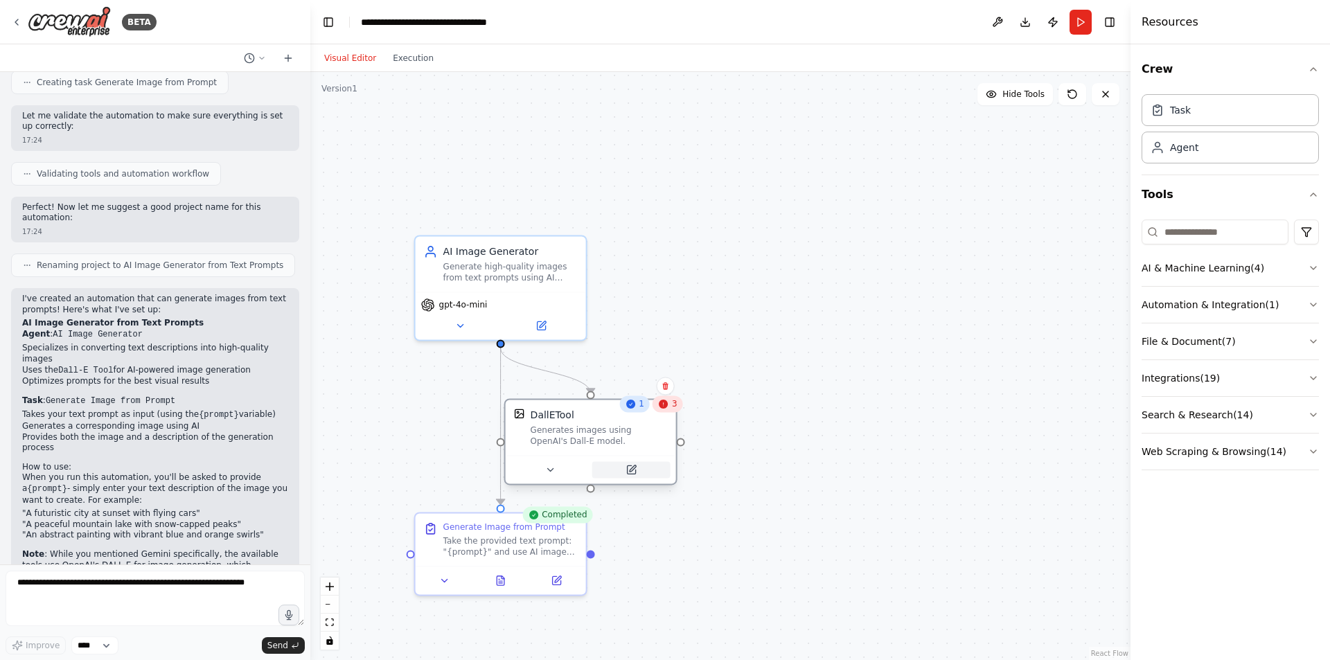
click at [633, 470] on icon at bounding box center [632, 468] width 6 height 6
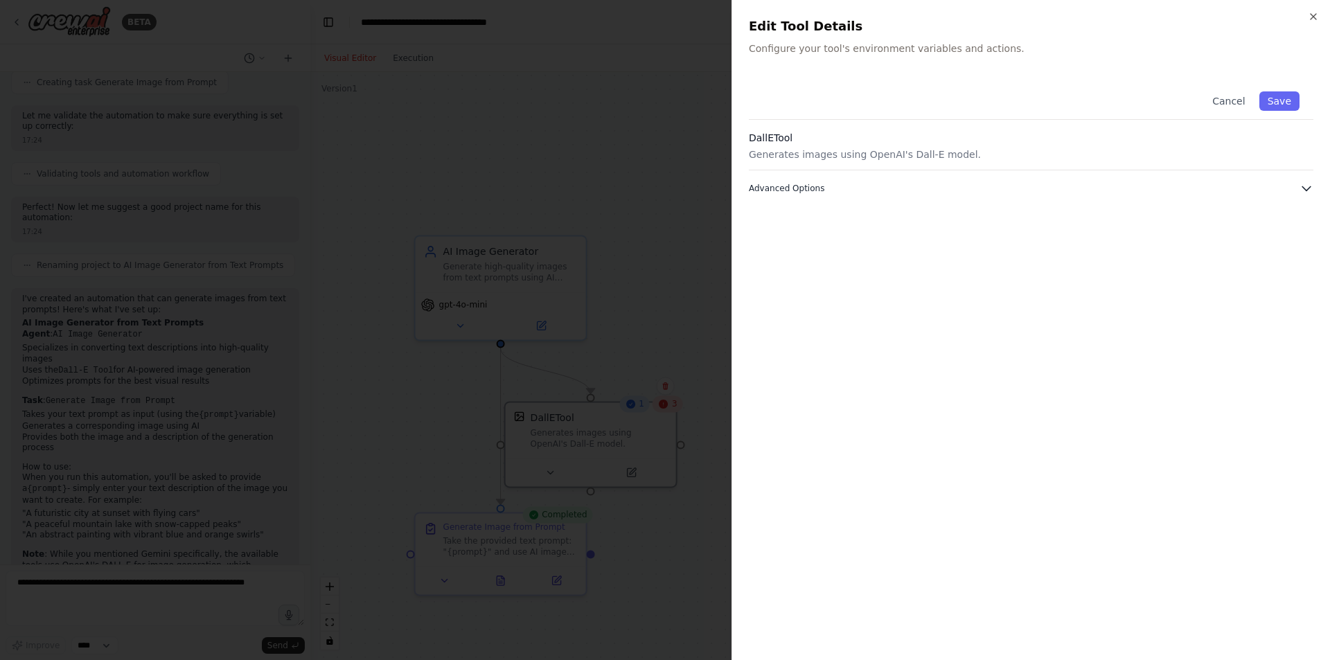
click at [1296, 193] on button "Advanced Options" at bounding box center [1031, 188] width 565 height 14
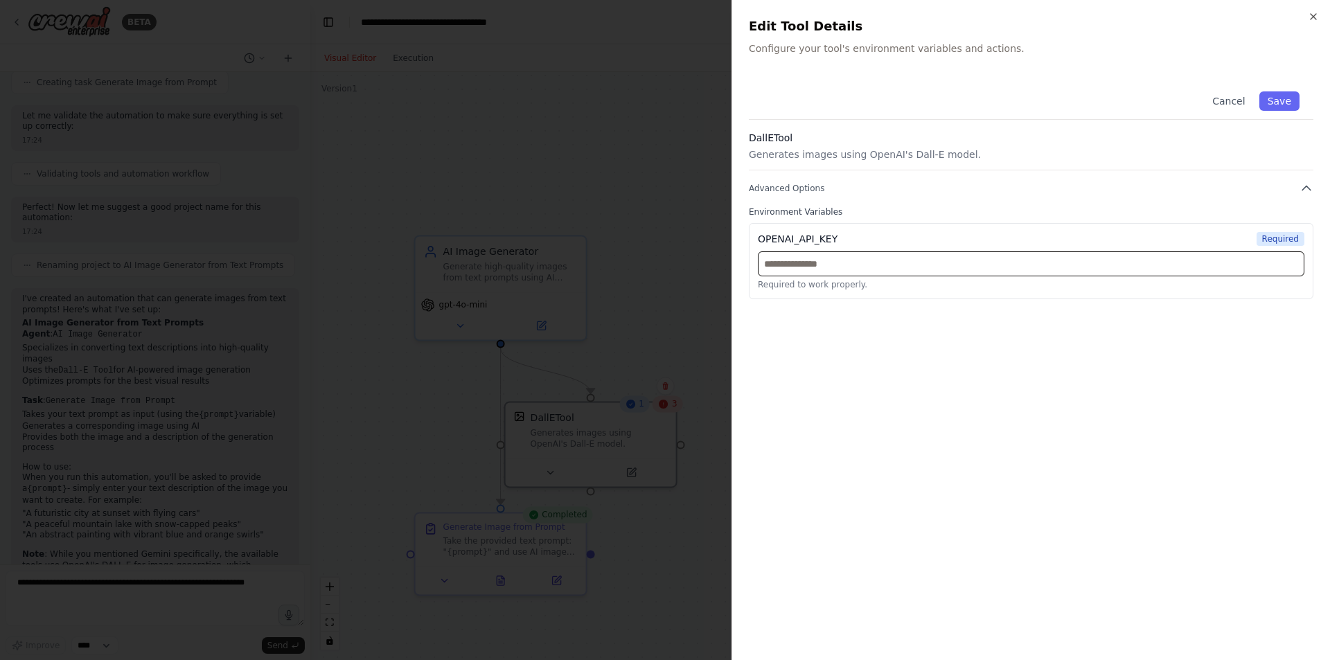
click at [793, 269] on input "text" at bounding box center [1031, 263] width 546 height 25
paste input "**********"
type input "**********"
click at [1287, 100] on button "Save" at bounding box center [1279, 100] width 40 height 19
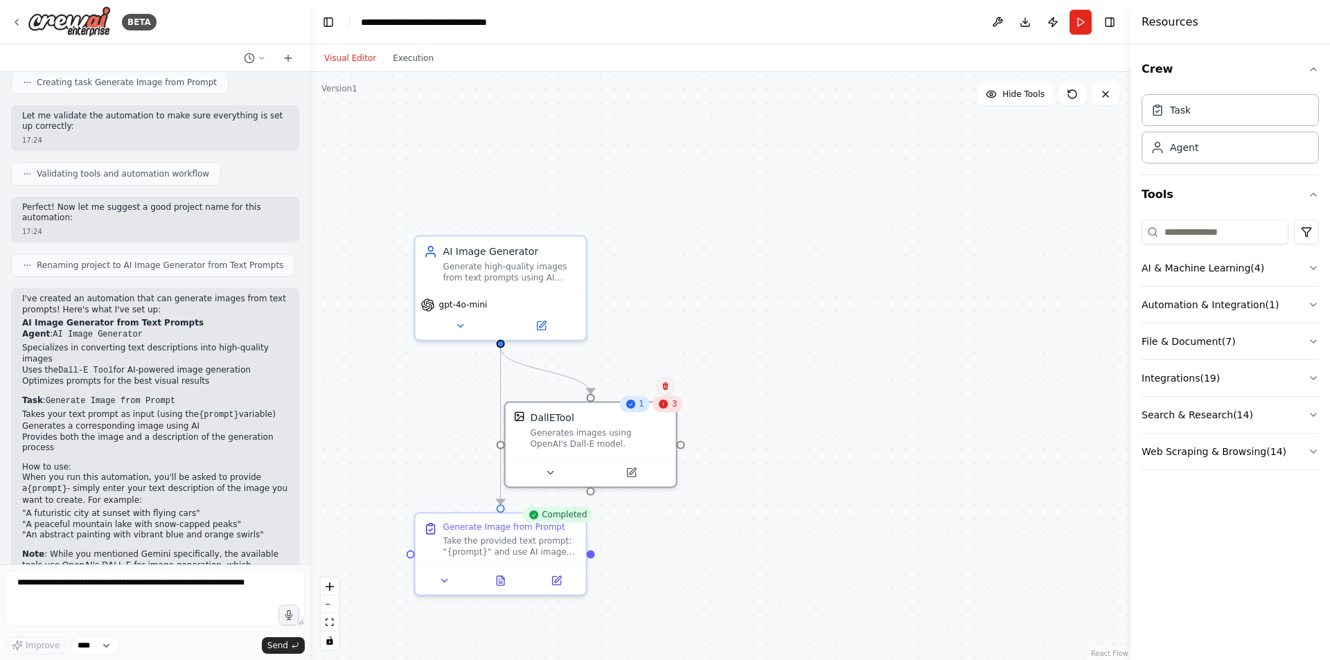
click at [666, 389] on icon at bounding box center [665, 386] width 6 height 8
click at [626, 395] on div ".deletable-edge-delete-btn { width: 20px; height: 20px; border: 0px solid #ffff…" at bounding box center [720, 366] width 820 height 588
click at [139, 595] on textarea at bounding box center [155, 598] width 299 height 55
type textarea "**********"
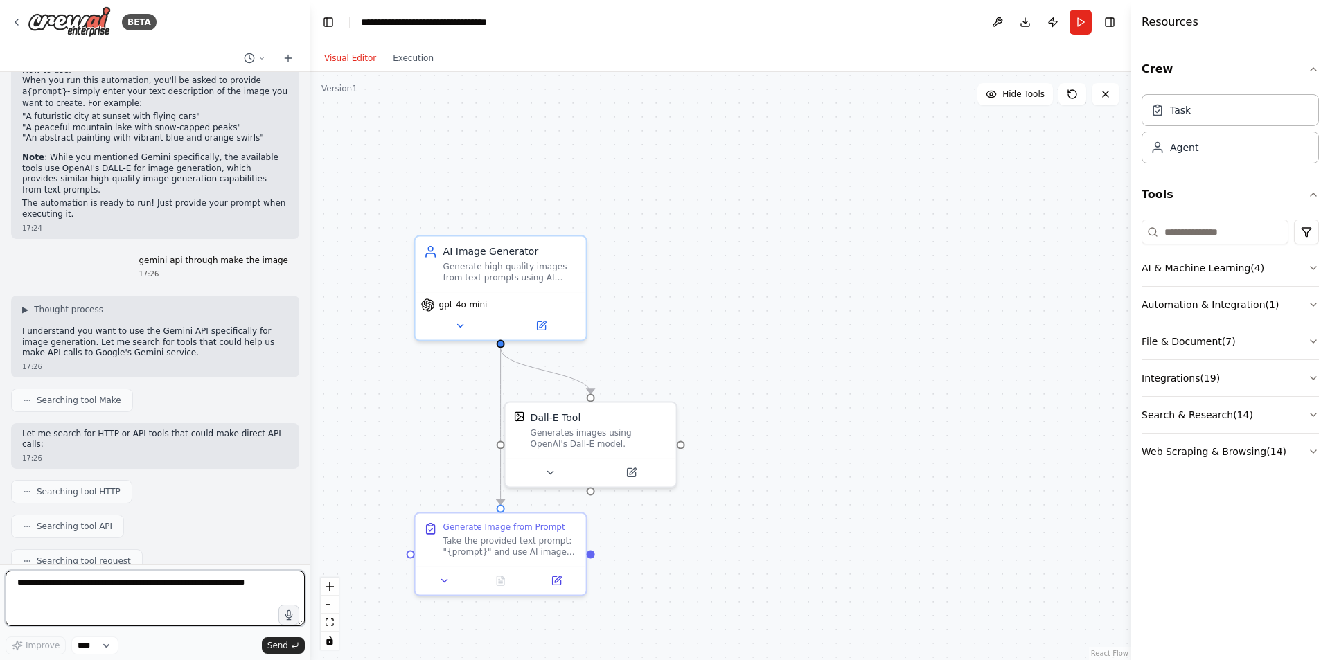
scroll to position [1038, 0]
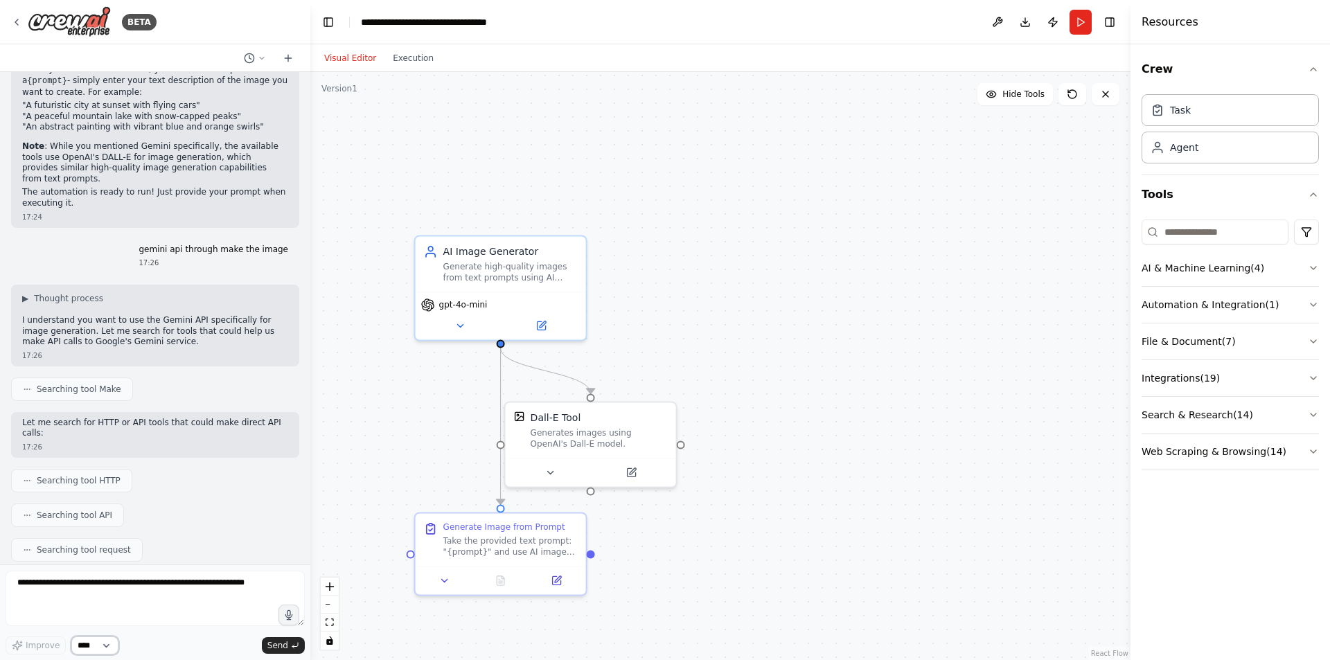
click at [79, 644] on select "****" at bounding box center [94, 646] width 47 height 18
click at [93, 646] on select "****" at bounding box center [94, 646] width 47 height 18
click at [1083, 19] on button "Run" at bounding box center [1080, 22] width 22 height 25
click at [999, 19] on button at bounding box center [997, 22] width 22 height 25
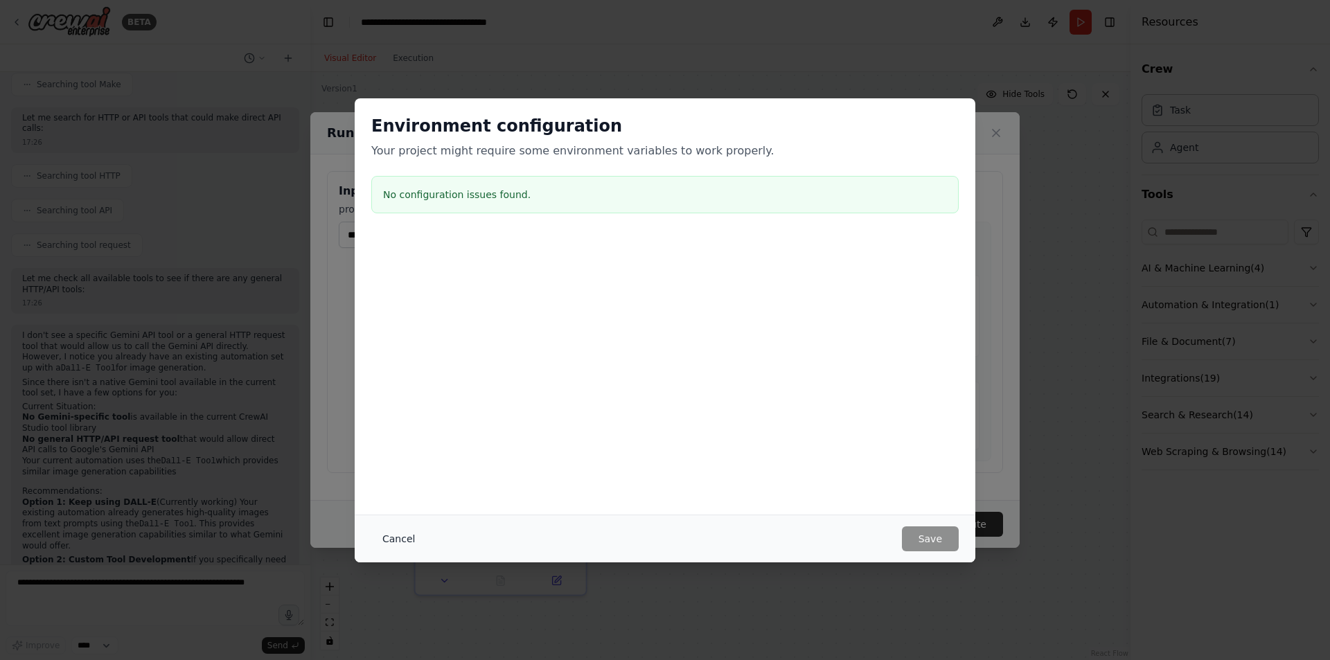
click at [396, 542] on button "Cancel" at bounding box center [398, 538] width 55 height 25
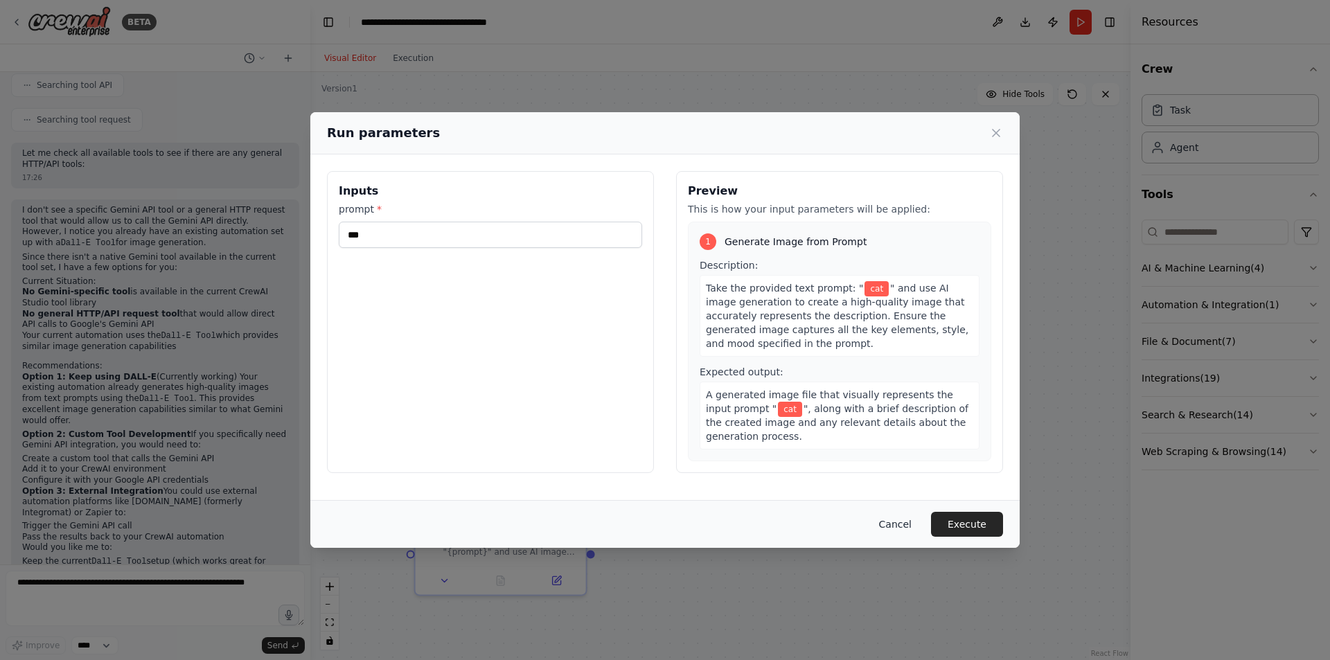
scroll to position [1479, 0]
click at [901, 521] on button "Cancel" at bounding box center [895, 524] width 55 height 25
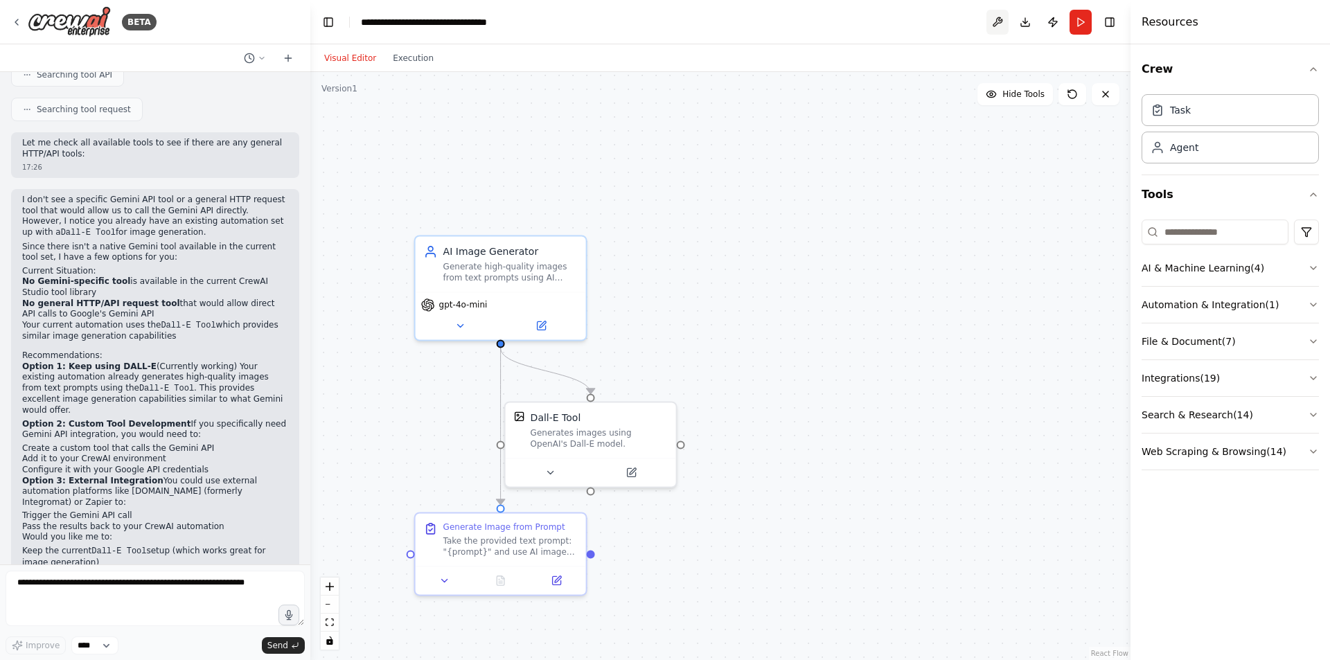
click at [995, 26] on button at bounding box center [997, 22] width 22 height 25
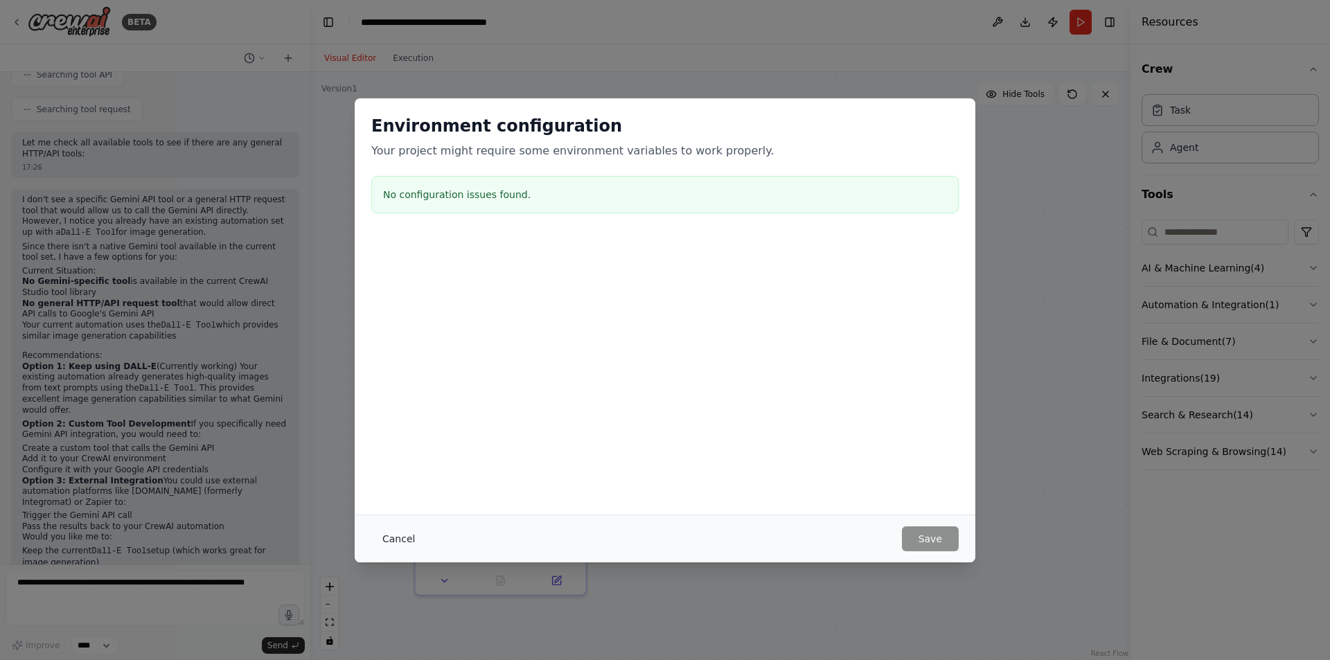
click at [402, 528] on button "Cancel" at bounding box center [398, 538] width 55 height 25
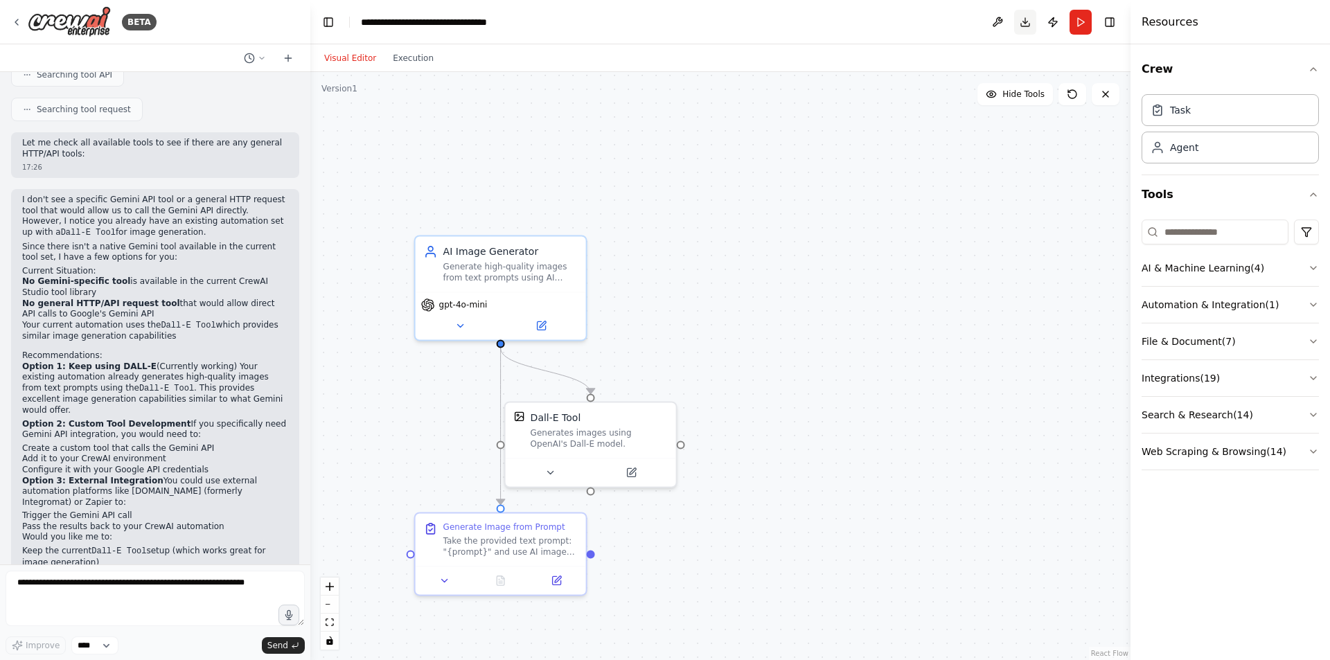
click at [1025, 19] on button "Download" at bounding box center [1025, 22] width 22 height 25
click at [999, 23] on button at bounding box center [997, 22] width 22 height 25
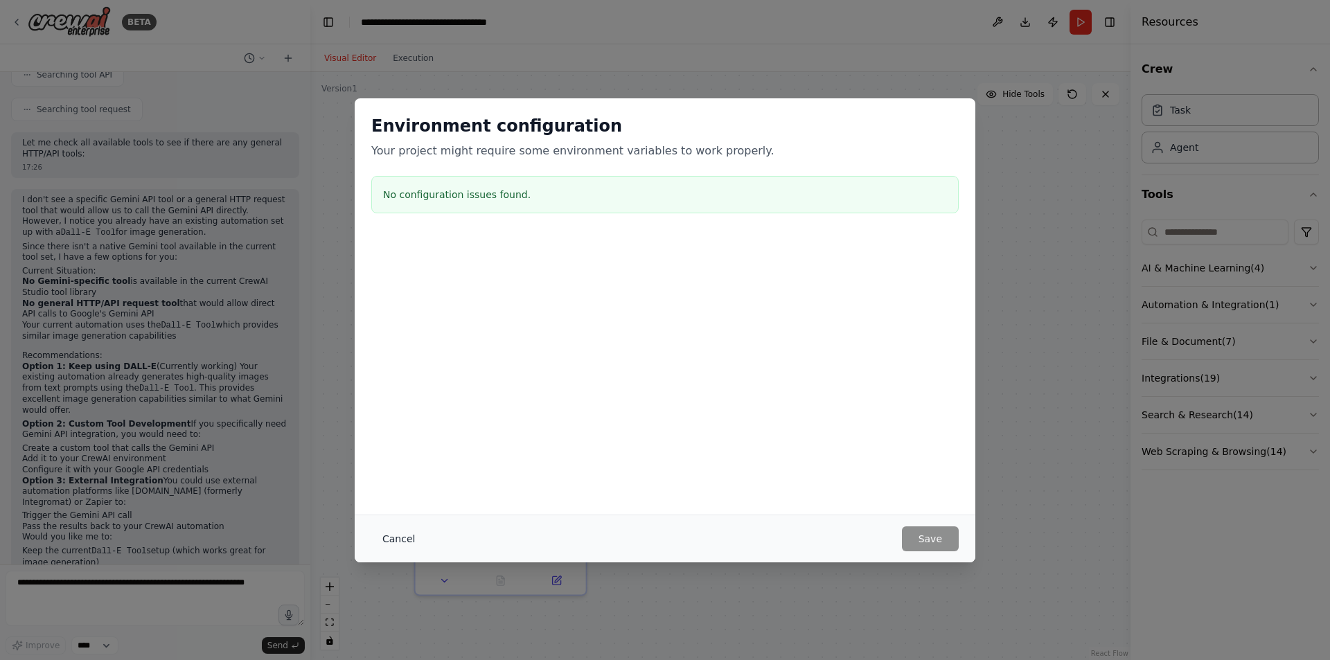
click at [403, 535] on button "Cancel" at bounding box center [398, 538] width 55 height 25
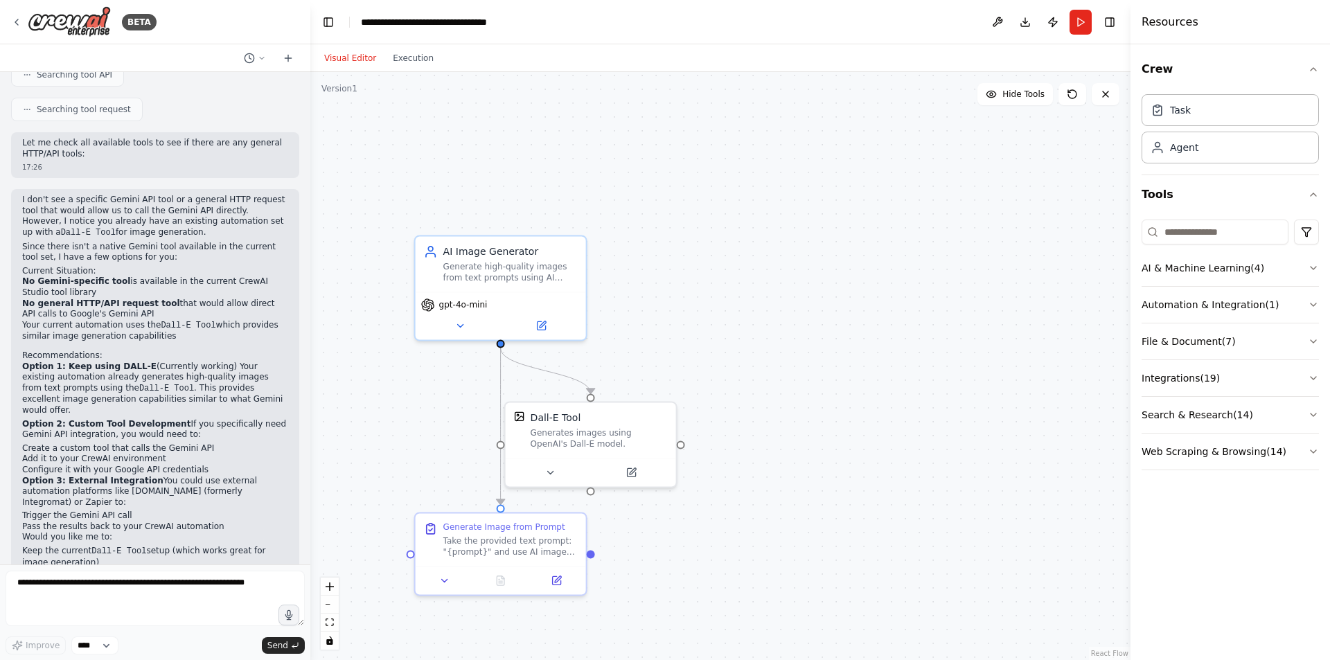
click at [1058, 19] on button "Publish" at bounding box center [1053, 22] width 22 height 25
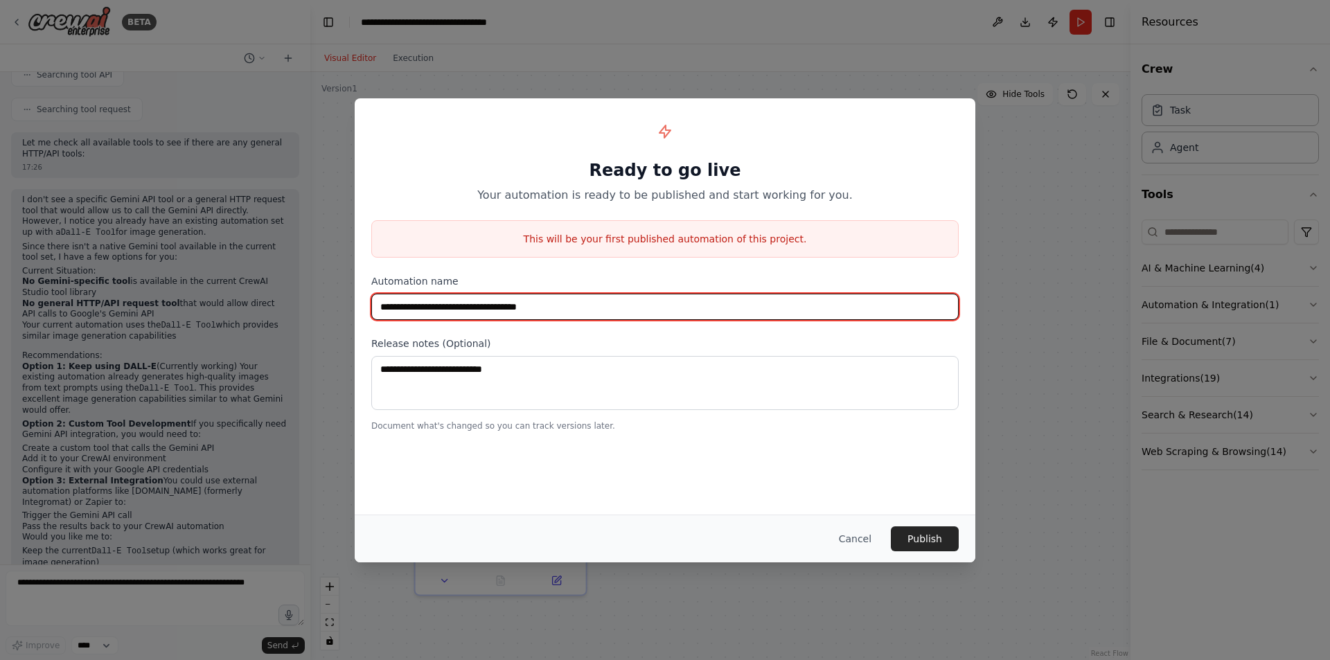
click at [531, 308] on input "**********" at bounding box center [664, 307] width 587 height 26
click at [634, 314] on input "**********" at bounding box center [664, 307] width 587 height 26
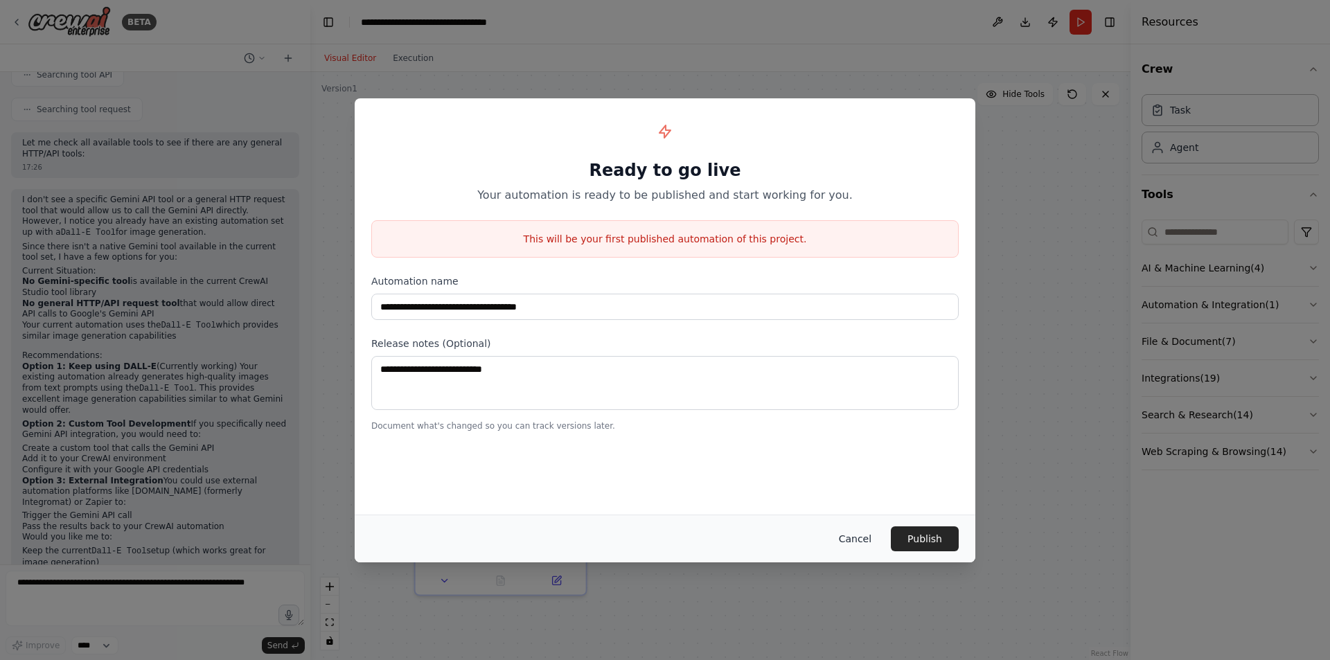
click at [848, 540] on button "Cancel" at bounding box center [855, 538] width 55 height 25
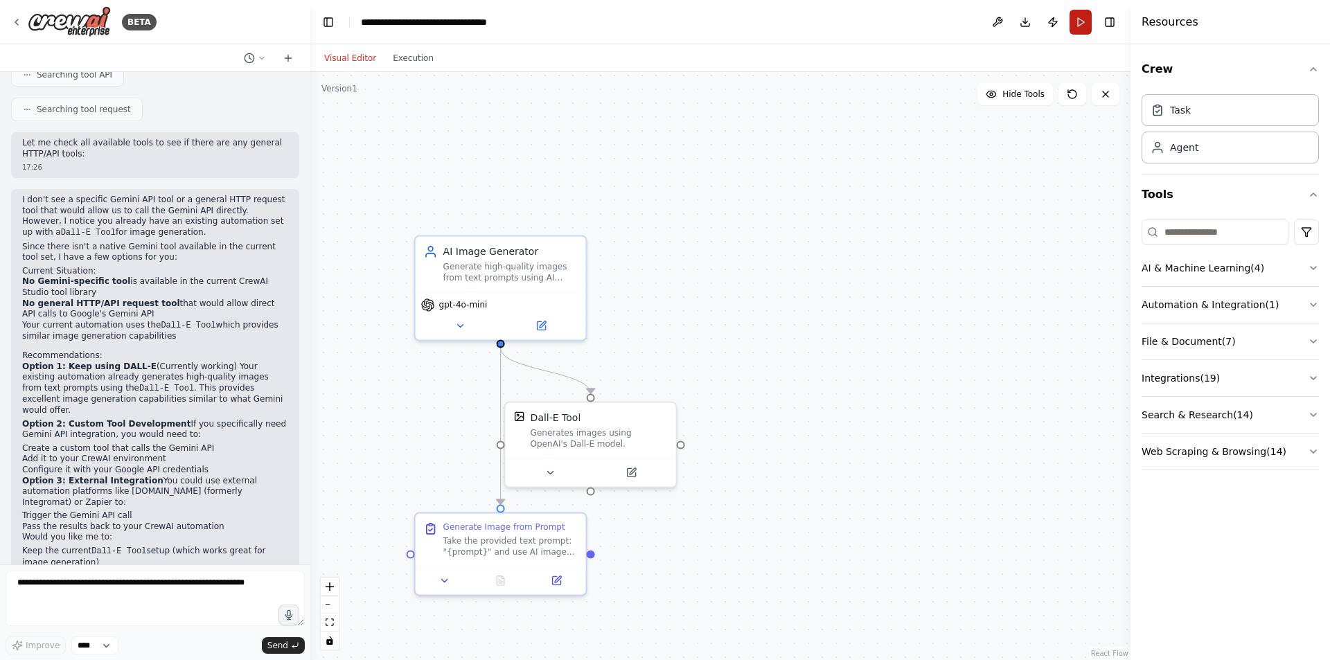
click at [1079, 23] on button "Run" at bounding box center [1080, 22] width 22 height 25
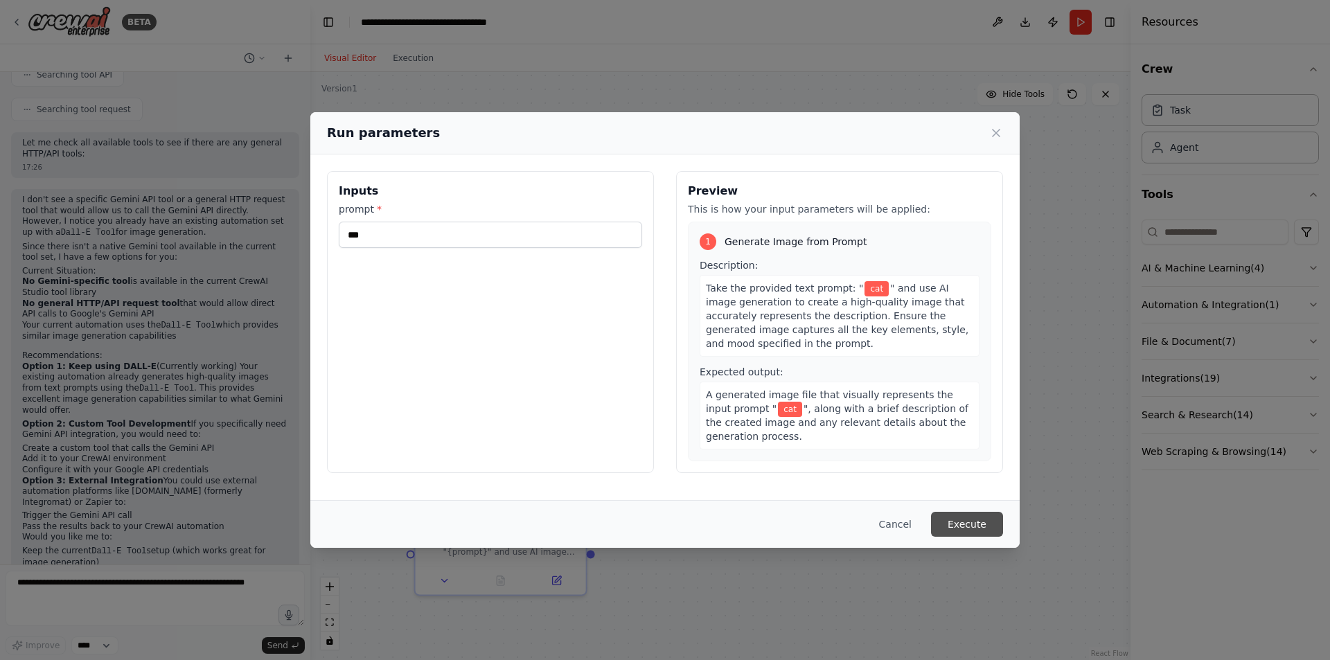
click at [952, 522] on button "Execute" at bounding box center [967, 524] width 72 height 25
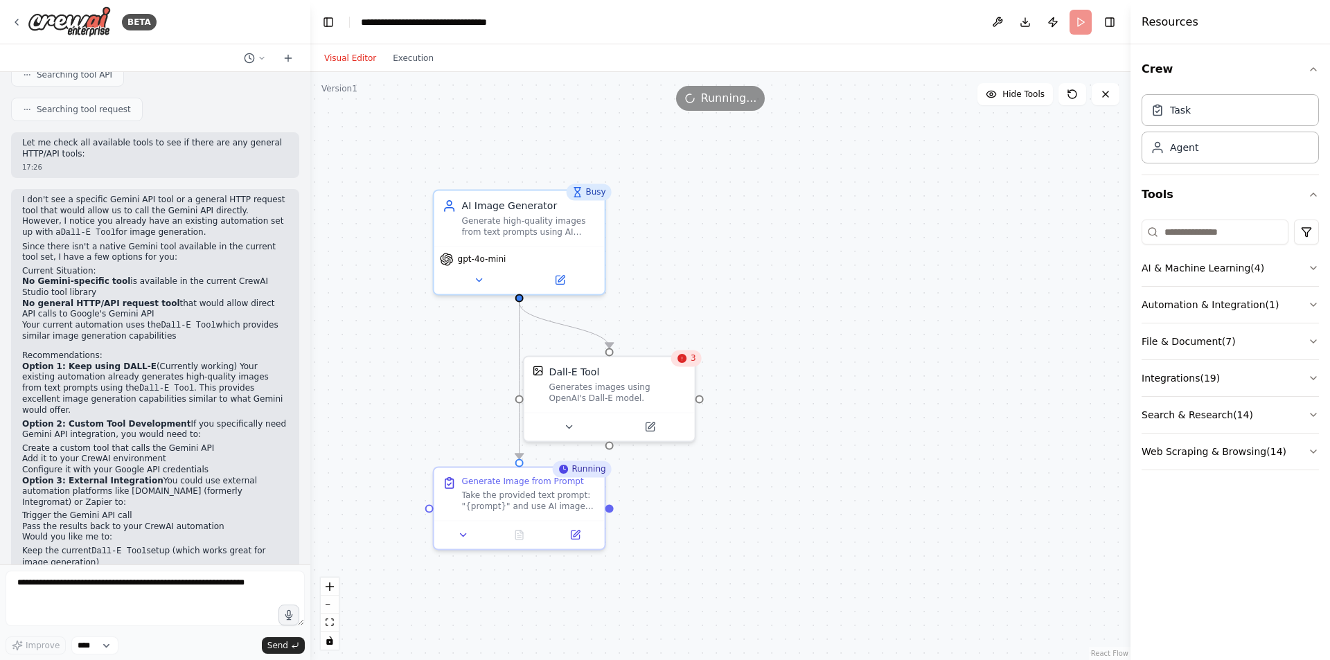
drag, startPoint x: 592, startPoint y: 559, endPoint x: 619, endPoint y: 508, distance: 57.3
click at [619, 508] on div ".deletable-edge-delete-btn { width: 20px; height: 20px; border: 0px solid #ffff…" at bounding box center [720, 366] width 820 height 588
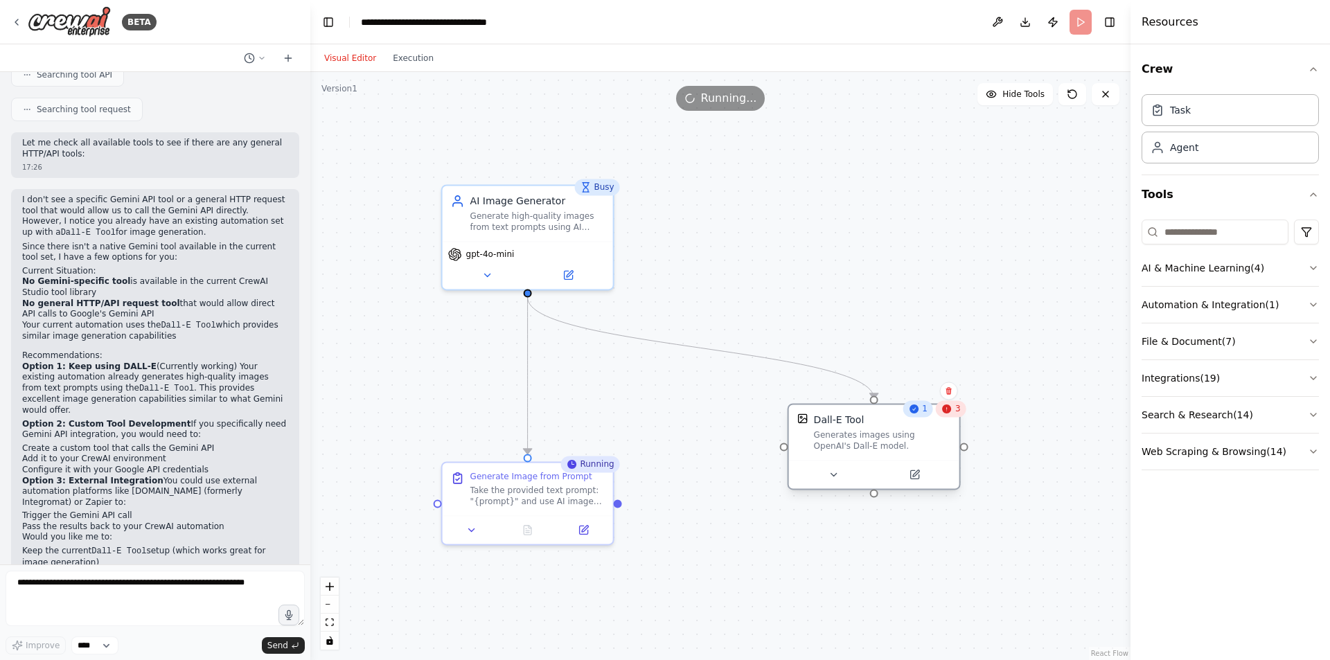
drag, startPoint x: 582, startPoint y: 386, endPoint x: 837, endPoint y: 435, distance: 260.1
click at [837, 435] on div "Generates images using OpenAI's Dall-E model." at bounding box center [882, 440] width 137 height 22
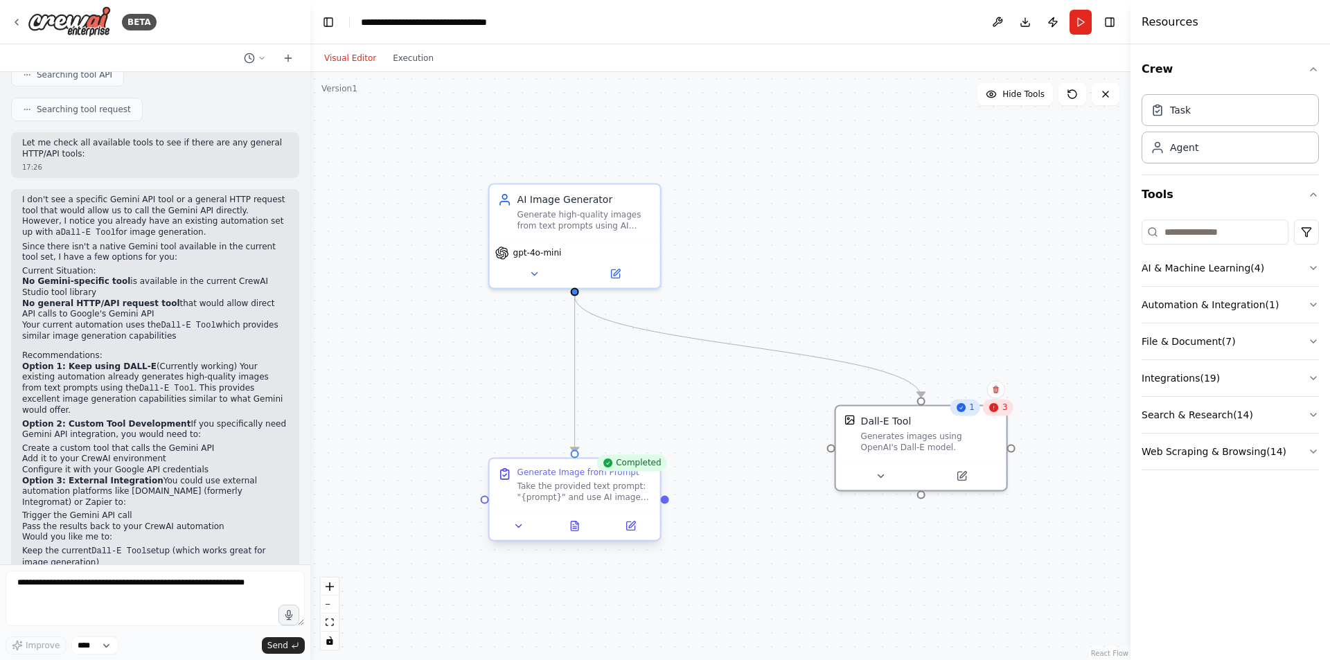
drag, startPoint x: 619, startPoint y: 507, endPoint x: 666, endPoint y: 506, distance: 47.1
click at [666, 506] on div ".deletable-edge-delete-btn { width: 20px; height: 20px; border: 0px solid #ffff…" at bounding box center [720, 366] width 820 height 588
drag, startPoint x: 668, startPoint y: 504, endPoint x: 720, endPoint y: 488, distance: 55.2
click at [720, 488] on div ".deletable-edge-delete-btn { width: 20px; height: 20px; border: 0px solid #ffff…" at bounding box center [720, 366] width 820 height 588
click at [1076, 93] on icon at bounding box center [1072, 94] width 8 height 8
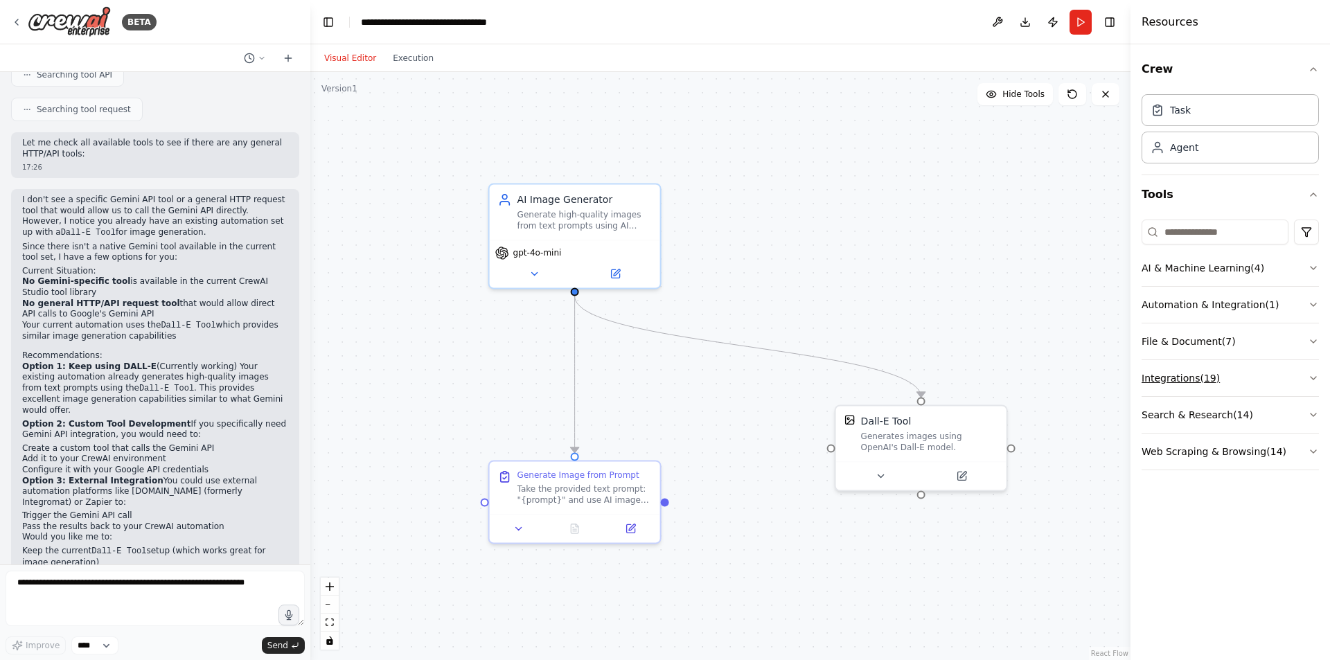
click at [1213, 381] on button "Integrations ( 19 )" at bounding box center [1229, 378] width 177 height 36
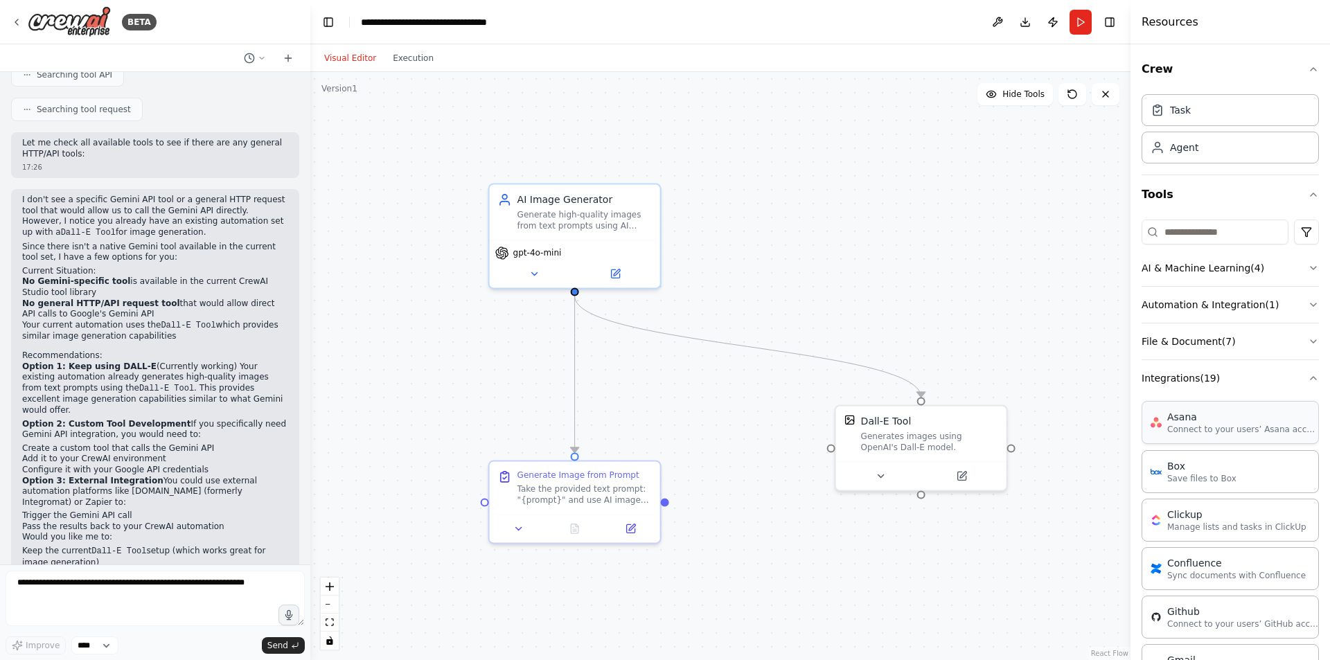
scroll to position [69, 0]
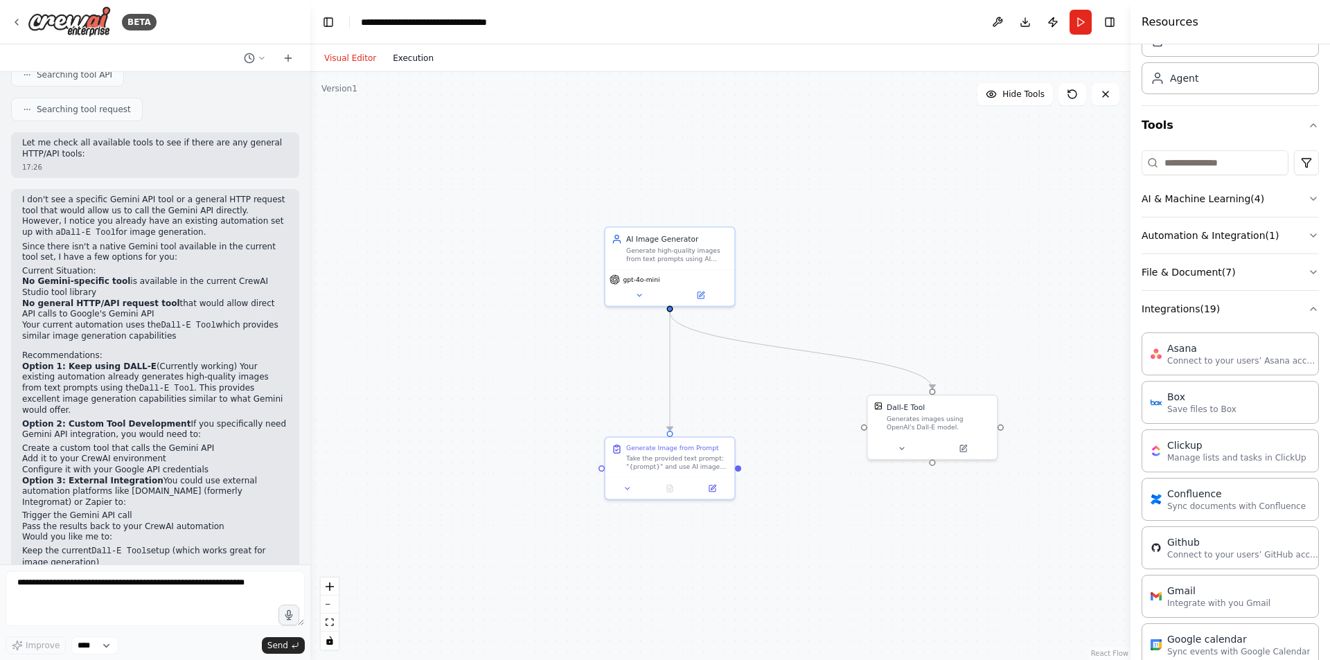
click at [394, 58] on button "Execution" at bounding box center [412, 58] width 57 height 17
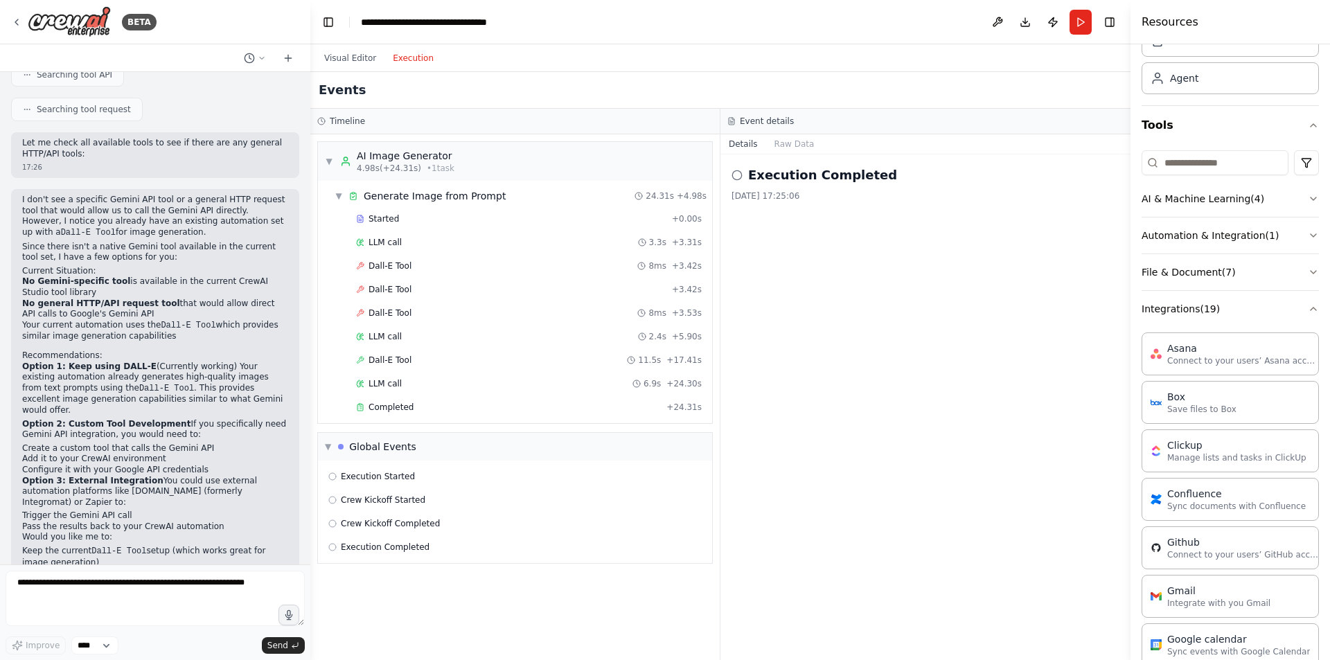
click at [382, 418] on div "Started + 0.00s LLM call 3.3s + 3.31s Dall-E Tool 8ms + 3.42s Dall-E Tool + 3.4…" at bounding box center [520, 314] width 383 height 212
click at [382, 413] on div "Completed + 24.31s" at bounding box center [528, 407] width 355 height 21
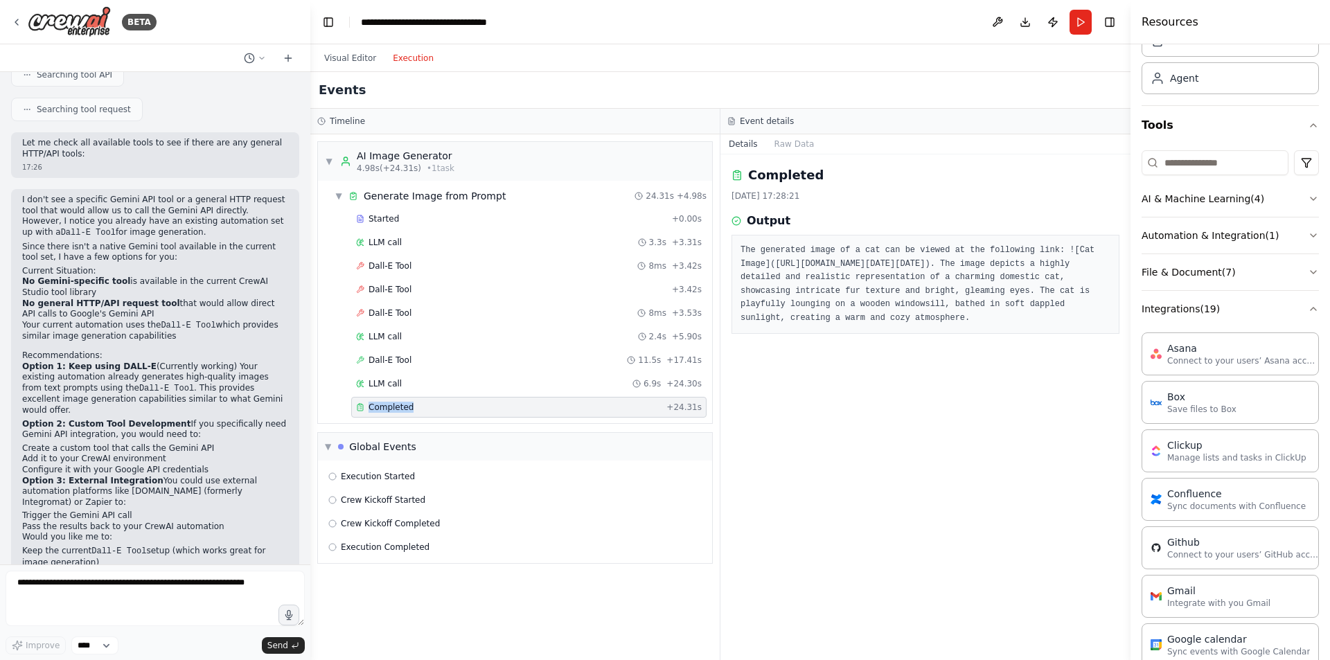
click at [382, 413] on div "Completed + 24.31s" at bounding box center [528, 407] width 355 height 21
click at [809, 258] on pre "The generated image of a cat can be viewed at the following link: ![Cat Image](…" at bounding box center [925, 284] width 370 height 81
click at [880, 325] on pre "The generated image of a cat can be viewed at the following link: ![Cat Image](…" at bounding box center [925, 284] width 370 height 81
drag, startPoint x: 980, startPoint y: 357, endPoint x: 743, endPoint y: 266, distance: 253.7
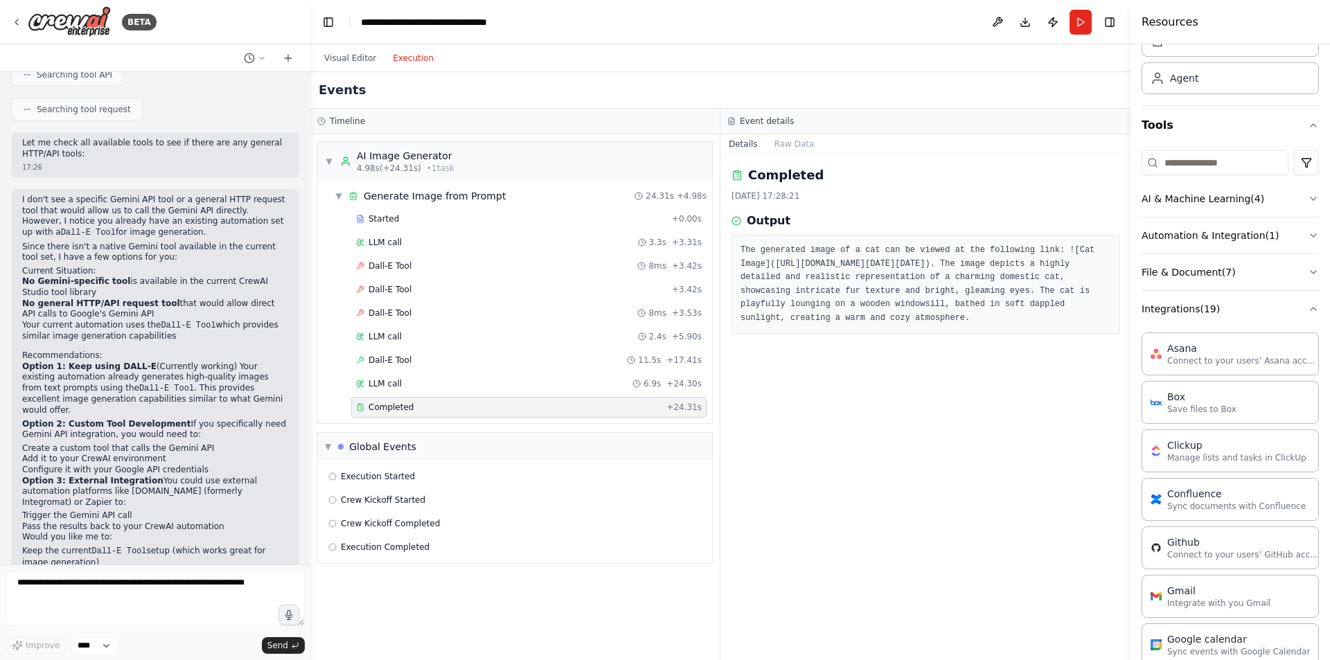
click at [743, 266] on pre "The generated image of a cat can be viewed at the following link: ![Cat Image](…" at bounding box center [925, 284] width 370 height 81
copy pre "https://oaidalleapiprodscus.blob.core.windows.net/private/org-hZRtglLxBYvAvvtxh…"
click at [883, 325] on pre "The generated image of a cat can be viewed at the following link: ![Cat Image](…" at bounding box center [925, 284] width 370 height 81
click at [788, 139] on button "Raw Data" at bounding box center [794, 143] width 57 height 19
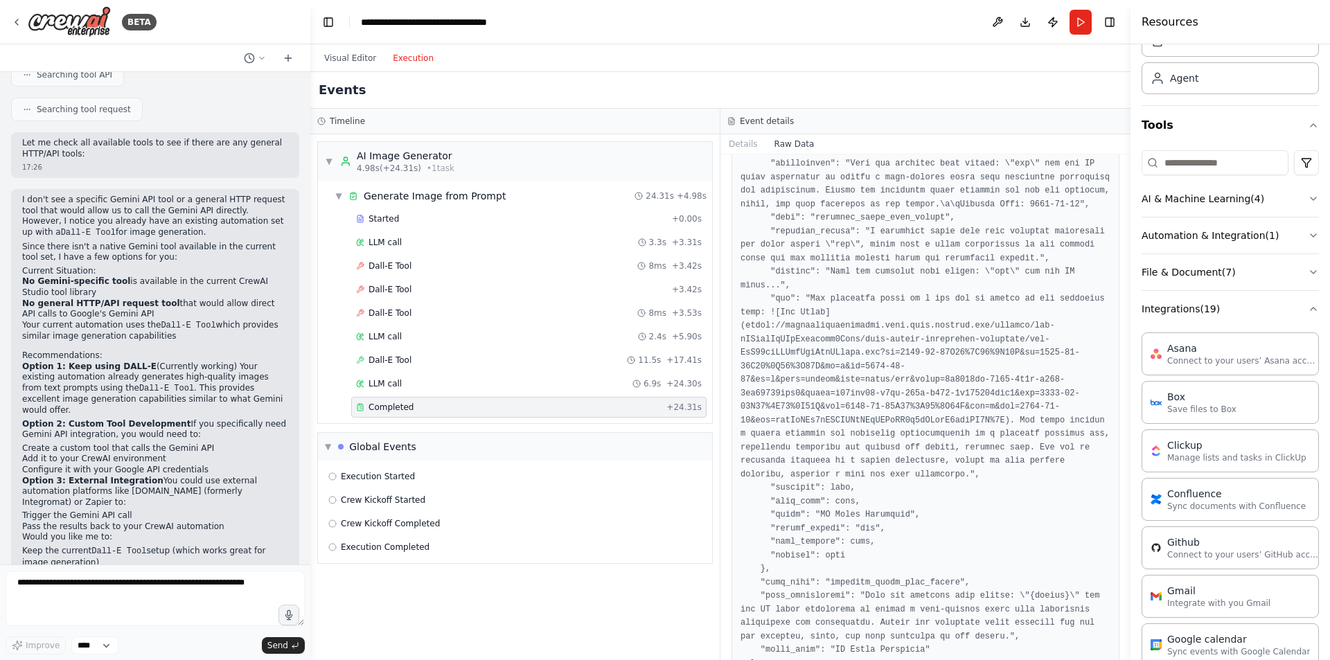
scroll to position [778, 0]
click at [733, 142] on button "Details" at bounding box center [743, 143] width 46 height 19
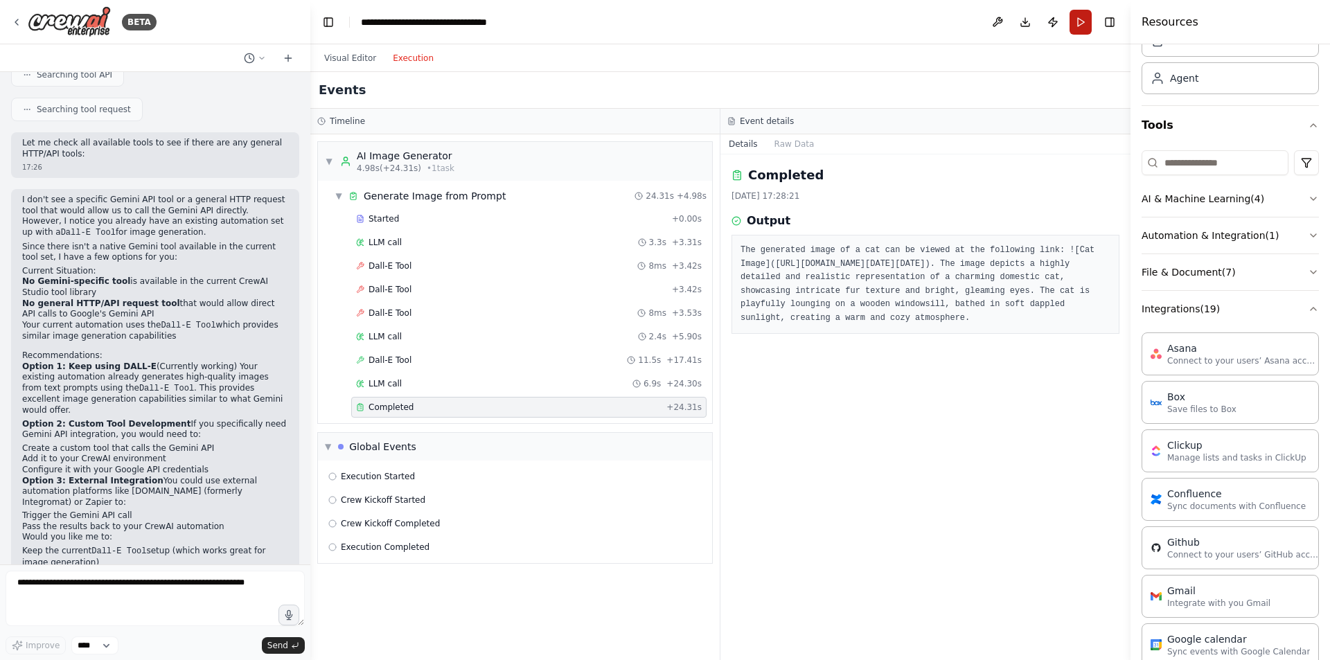
click at [1083, 22] on button "Run" at bounding box center [1080, 22] width 22 height 25
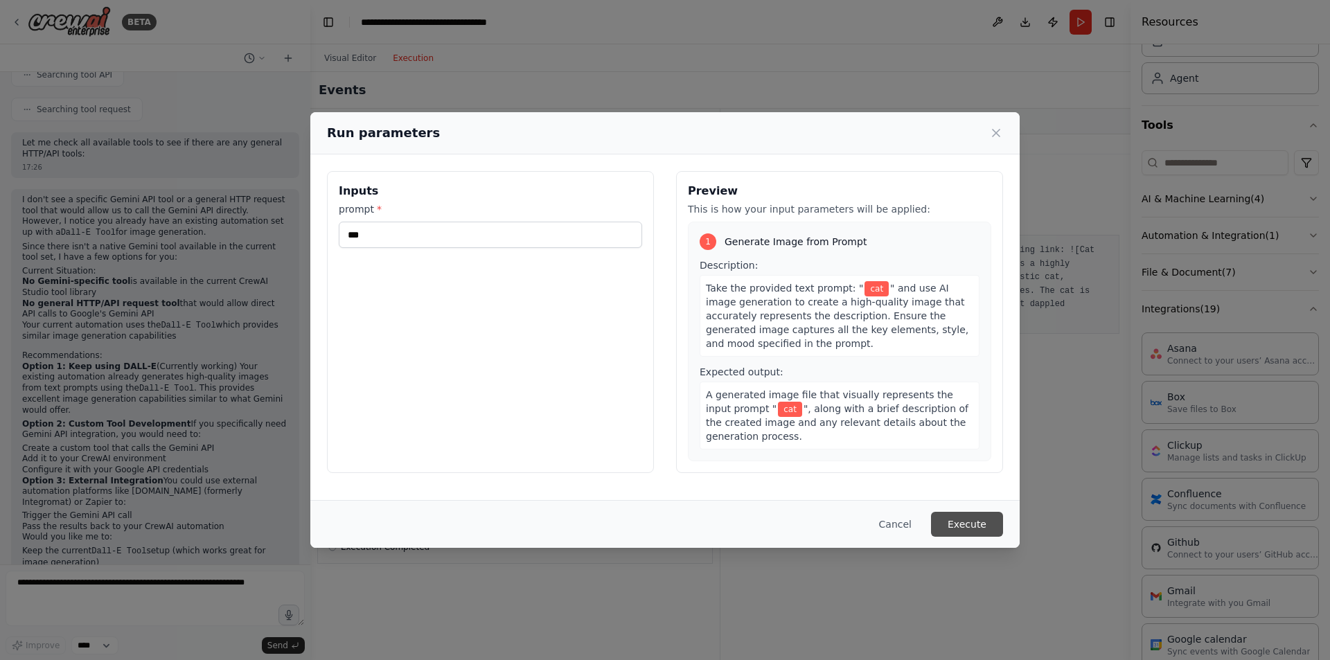
click at [959, 529] on button "Execute" at bounding box center [967, 524] width 72 height 25
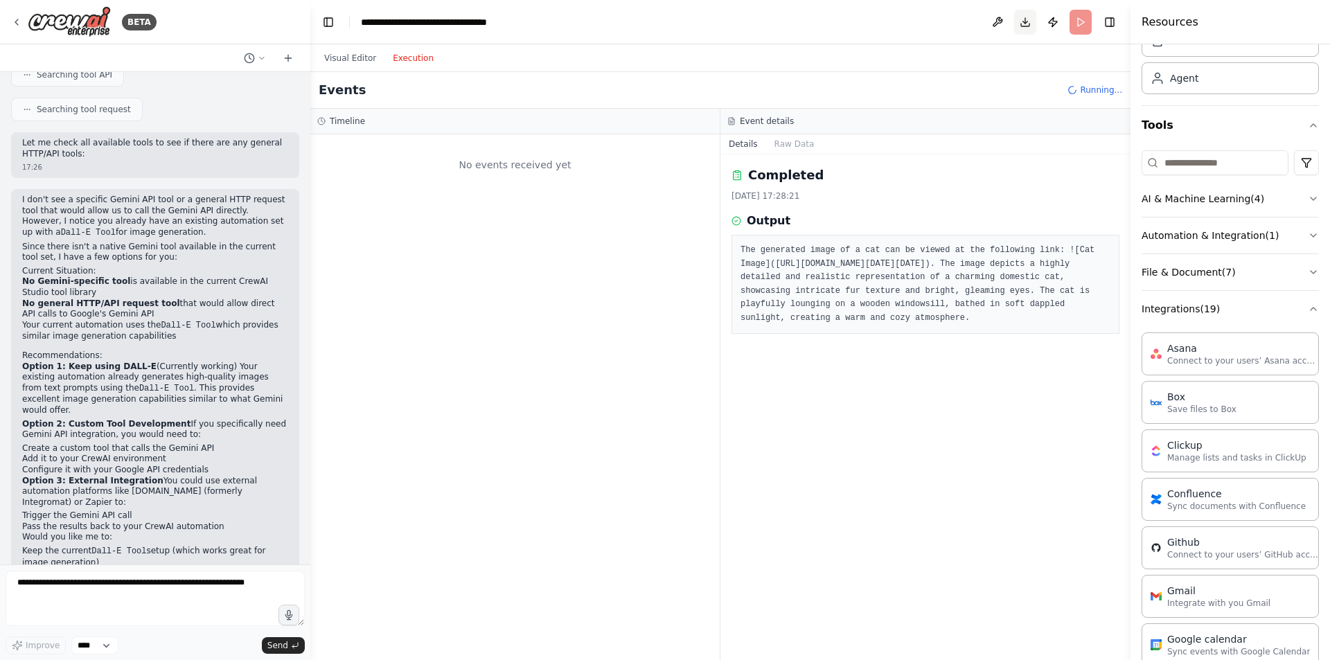
click at [1022, 24] on button "Download" at bounding box center [1025, 22] width 22 height 25
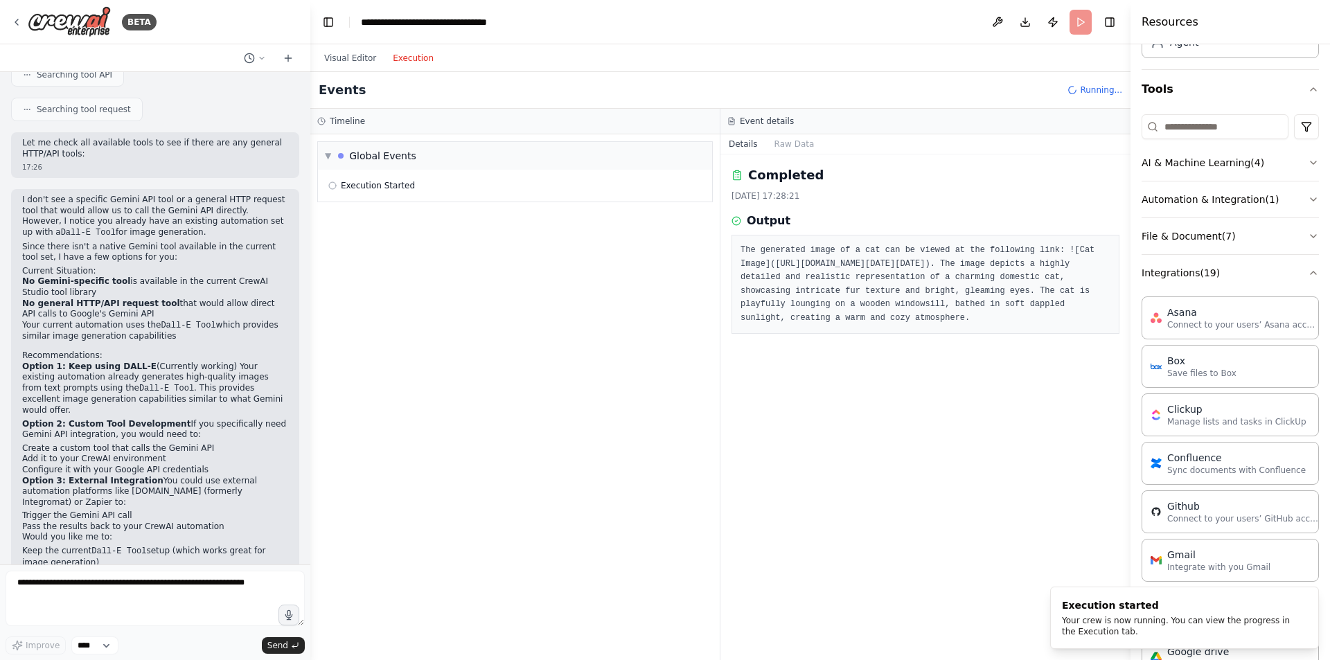
scroll to position [139, 0]
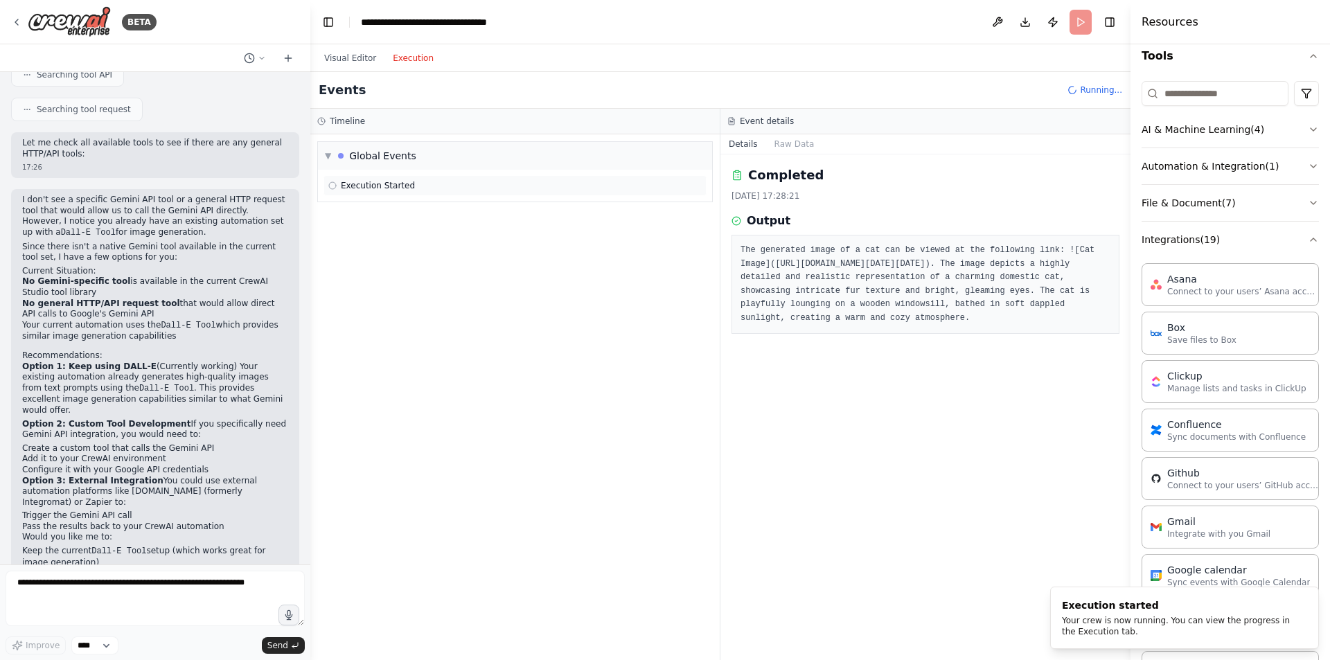
click at [333, 186] on icon at bounding box center [332, 185] width 8 height 8
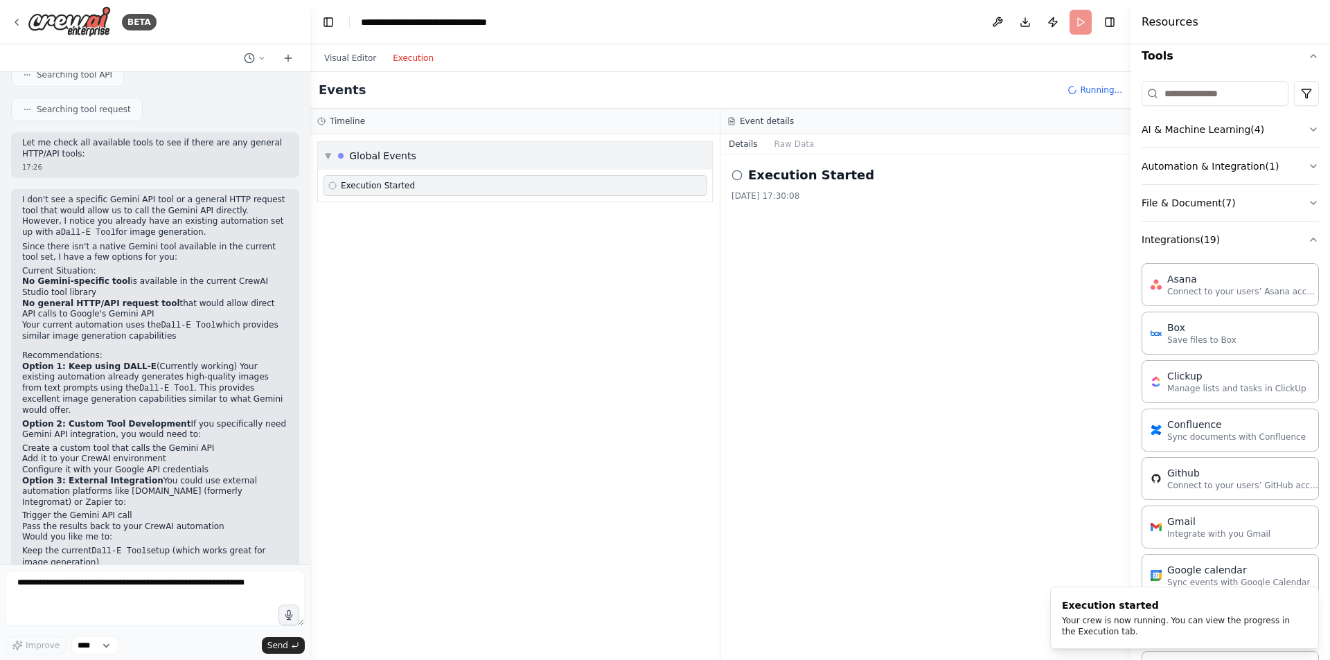
click at [437, 163] on div "▼ Global Events" at bounding box center [515, 156] width 394 height 28
click at [436, 159] on div "▶ Global Events" at bounding box center [514, 397] width 409 height 526
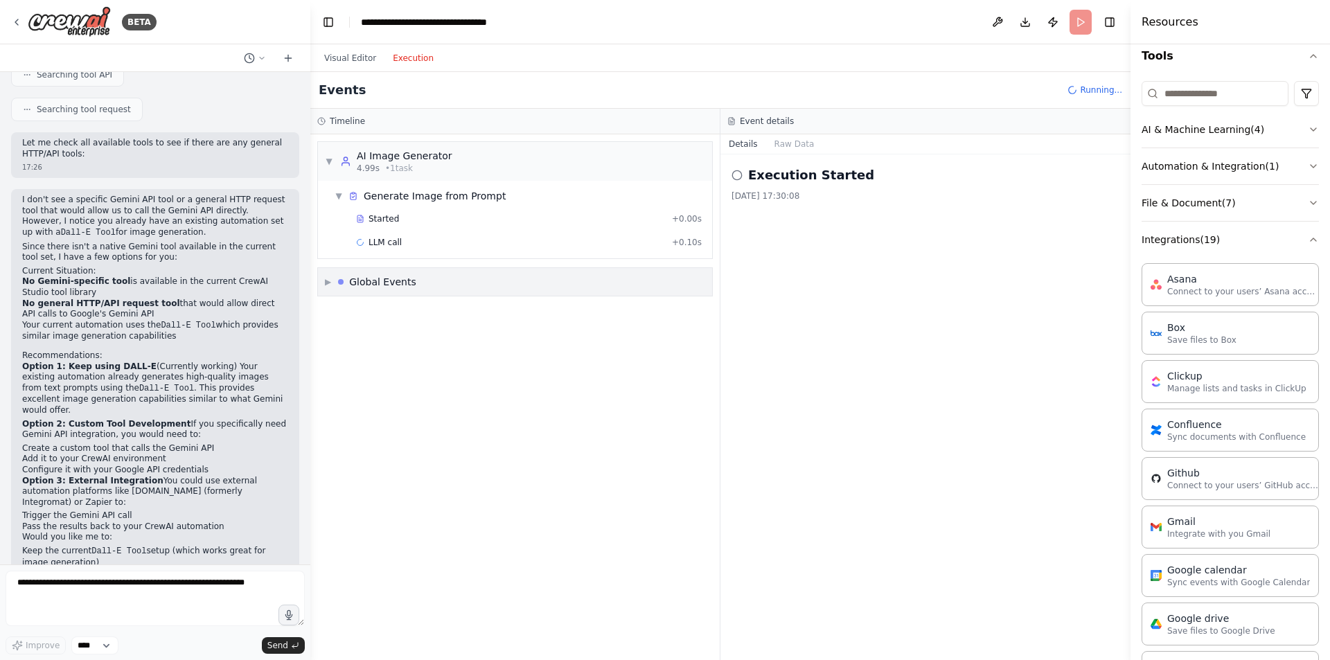
click at [327, 281] on span "▶" at bounding box center [328, 281] width 6 height 11
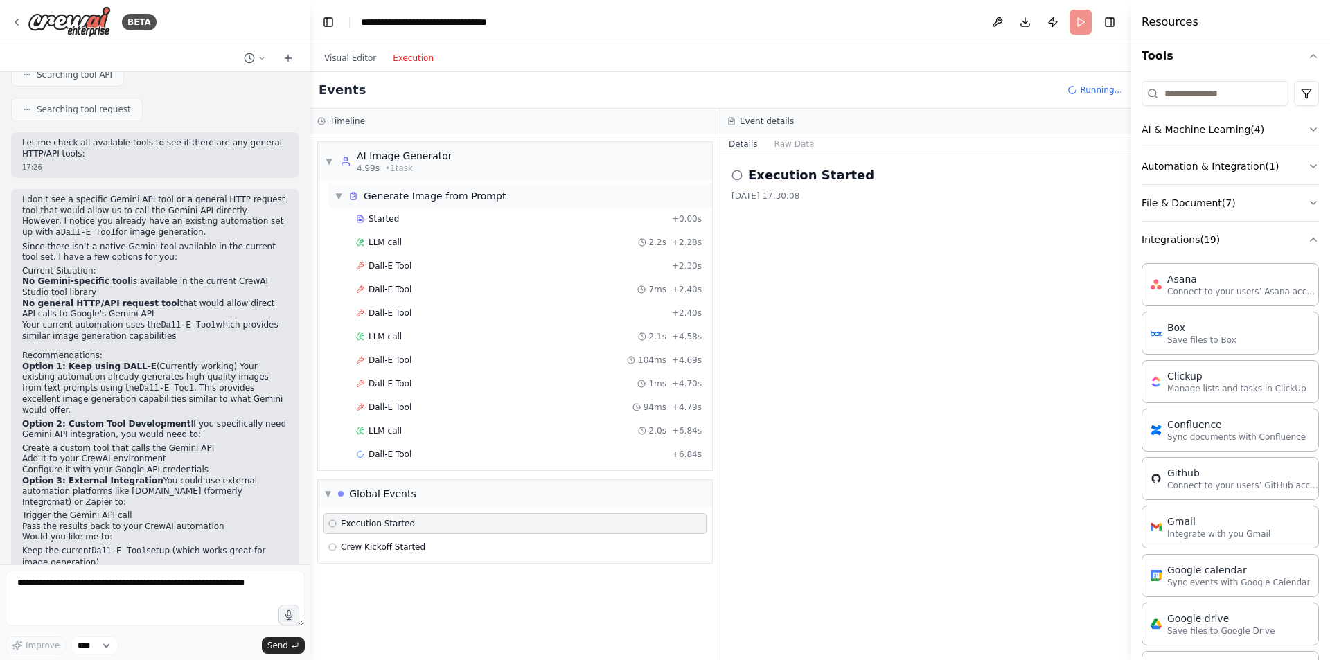
click at [342, 198] on span "▼" at bounding box center [339, 195] width 8 height 11
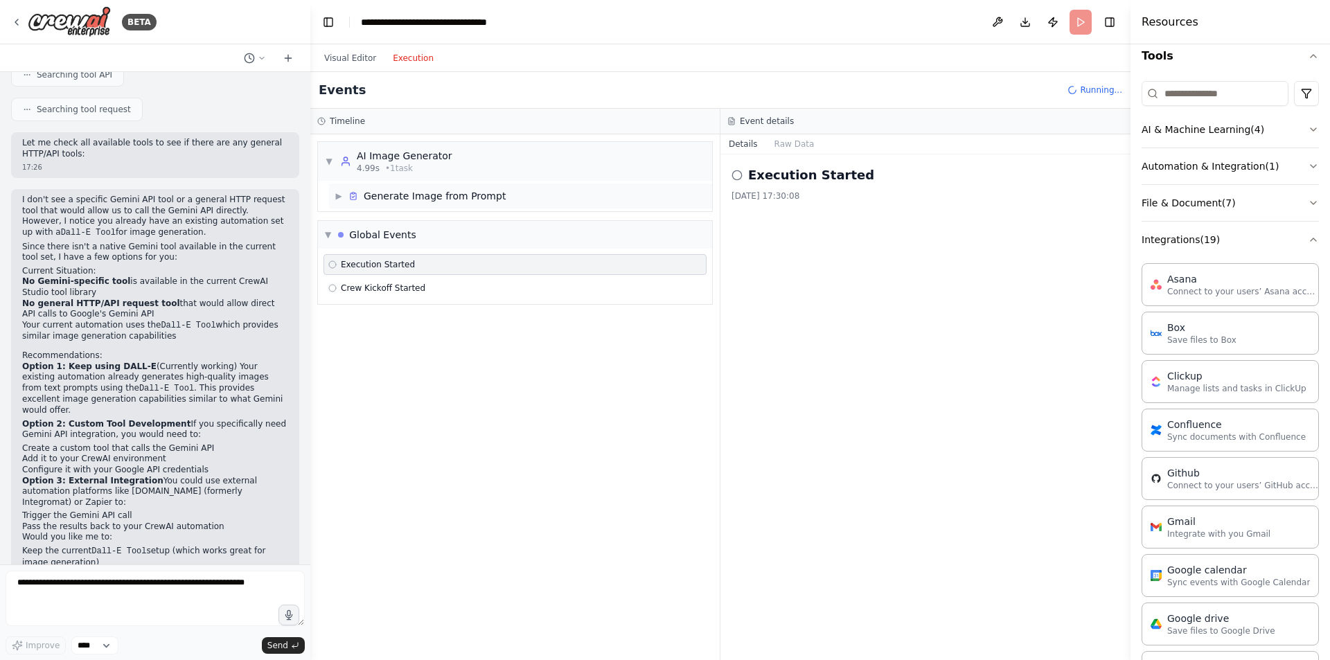
click at [342, 198] on span "▶" at bounding box center [339, 195] width 8 height 11
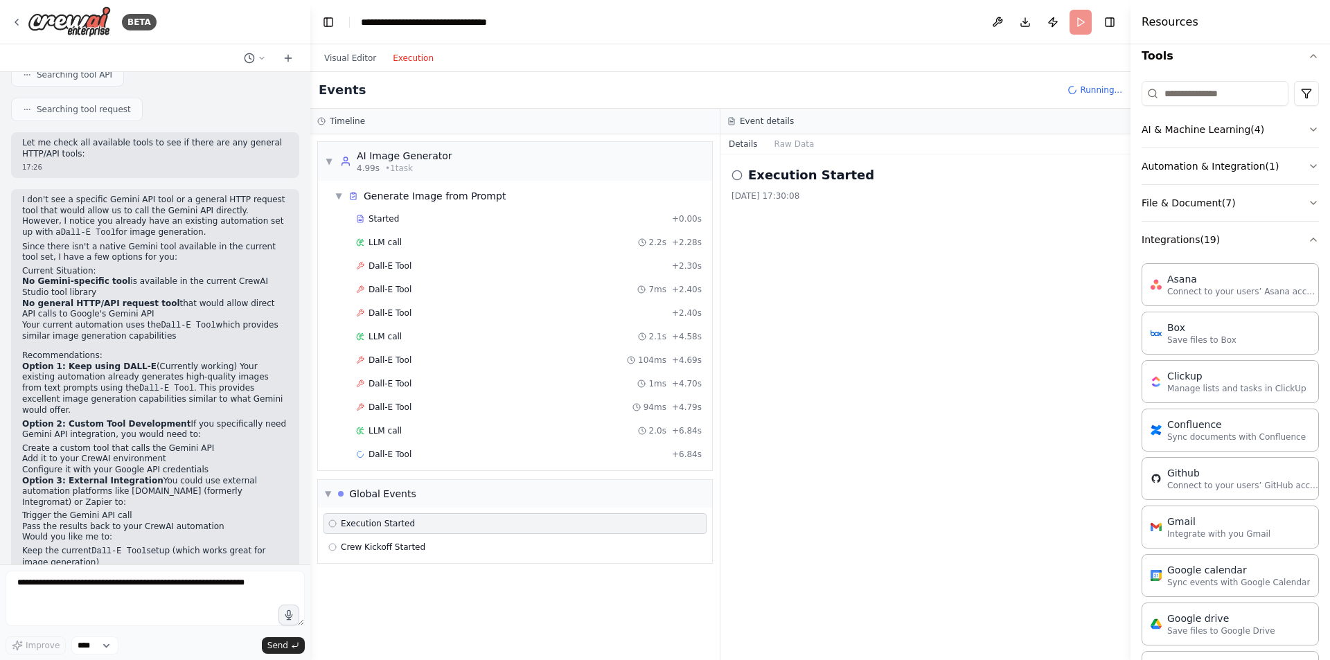
click at [747, 182] on div "Execution Started" at bounding box center [925, 175] width 388 height 19
click at [365, 572] on span "Crew Kickoff Started" at bounding box center [383, 570] width 85 height 11
click at [371, 538] on div "Execution Started" at bounding box center [514, 547] width 383 height 21
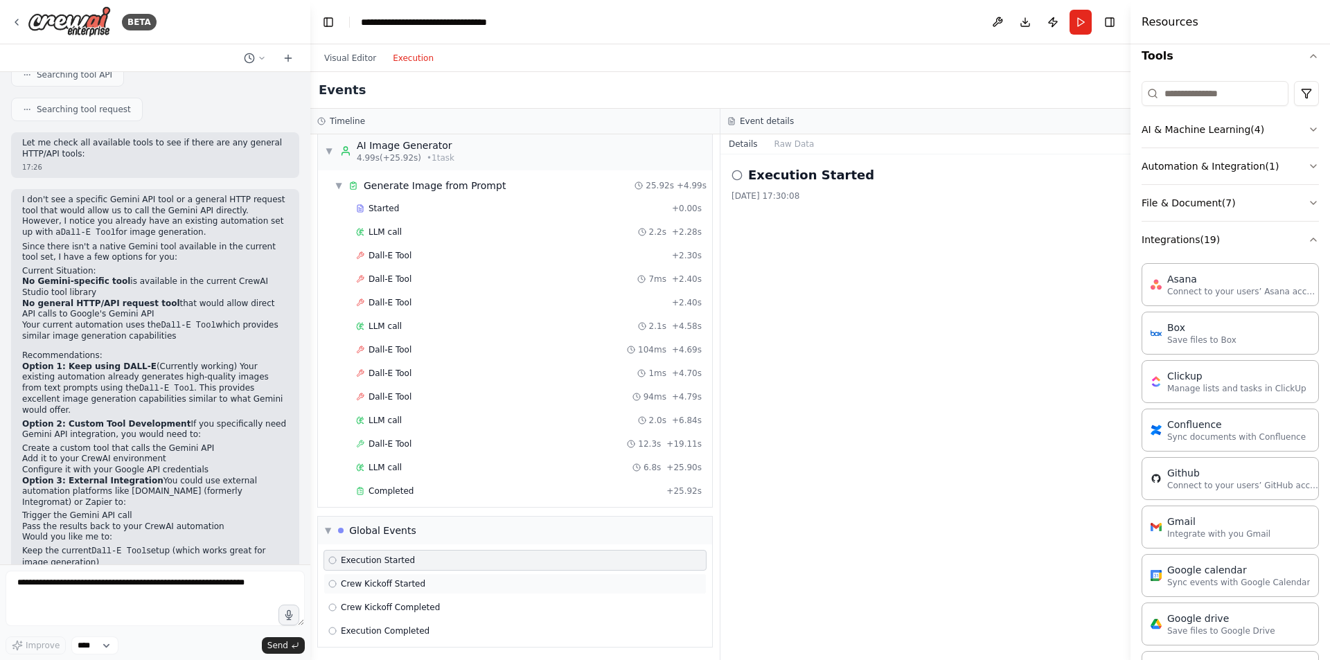
scroll to position [13, 0]
click at [378, 629] on span "Execution Completed" at bounding box center [385, 628] width 89 height 11
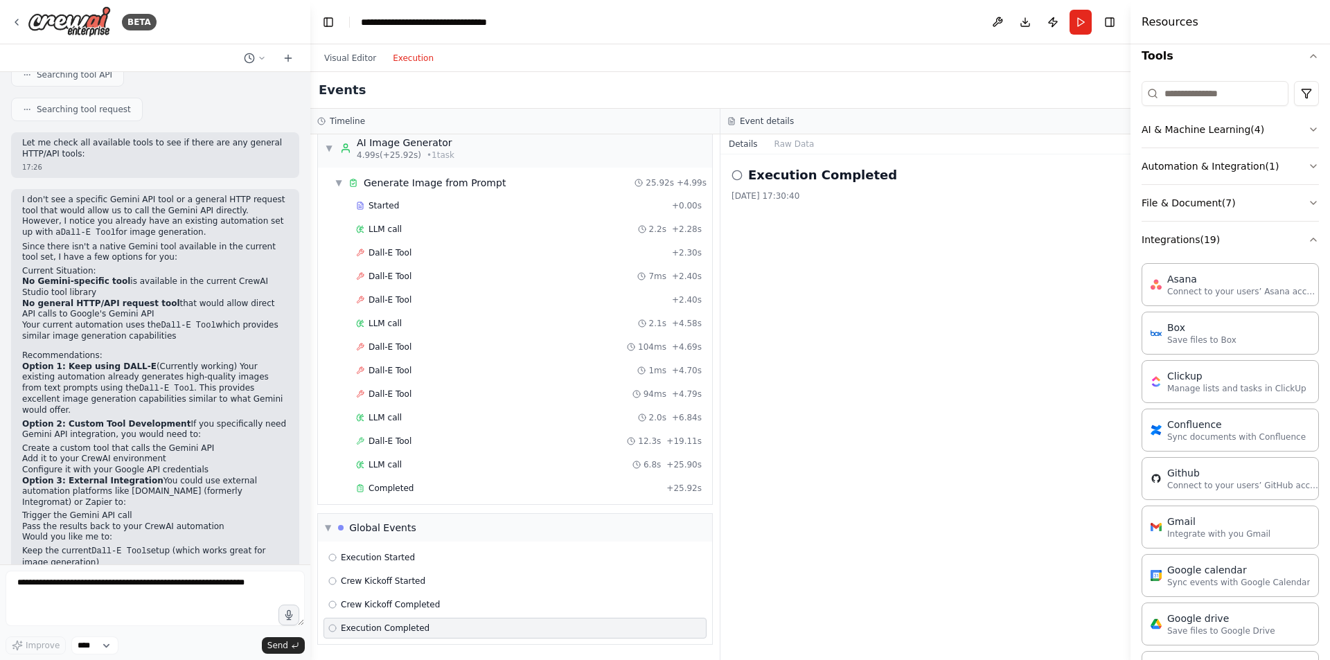
click at [378, 629] on span "Execution Completed" at bounding box center [385, 628] width 89 height 11
click at [378, 609] on span "Crew Kickoff Completed" at bounding box center [390, 604] width 99 height 11
click at [380, 587] on div "Crew Kickoff Started" at bounding box center [514, 581] width 383 height 21
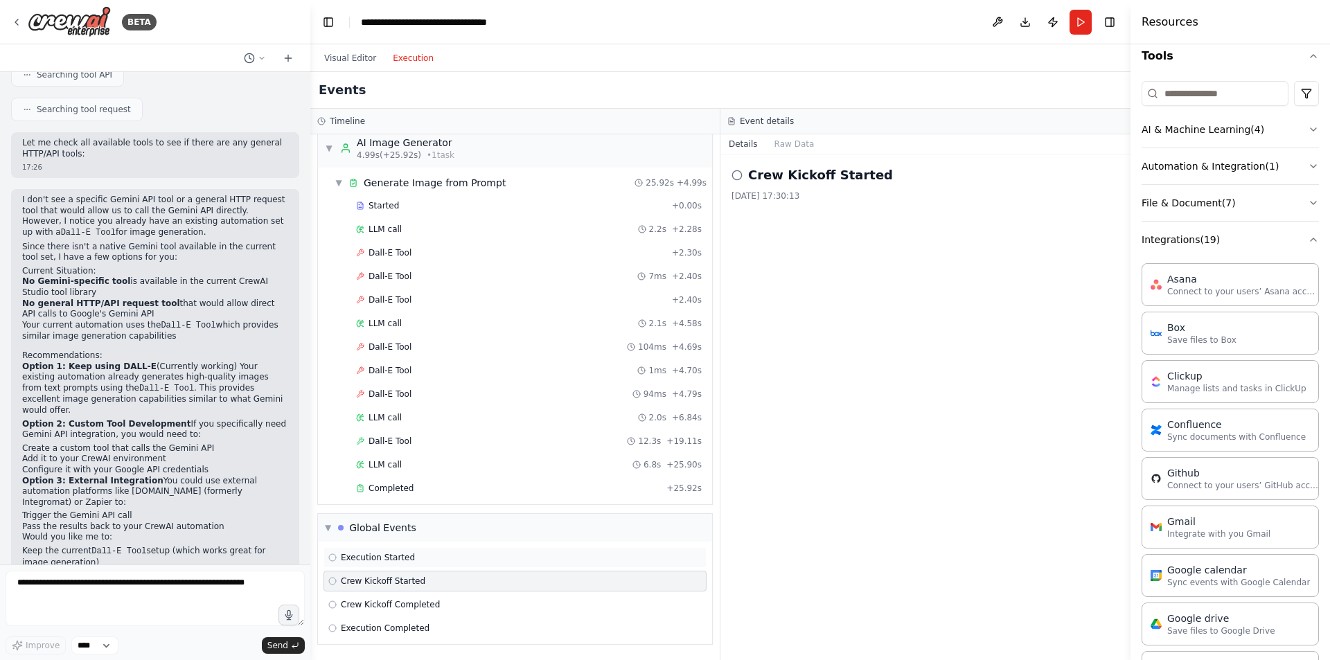
click at [380, 565] on div "Execution Started" at bounding box center [514, 557] width 383 height 21
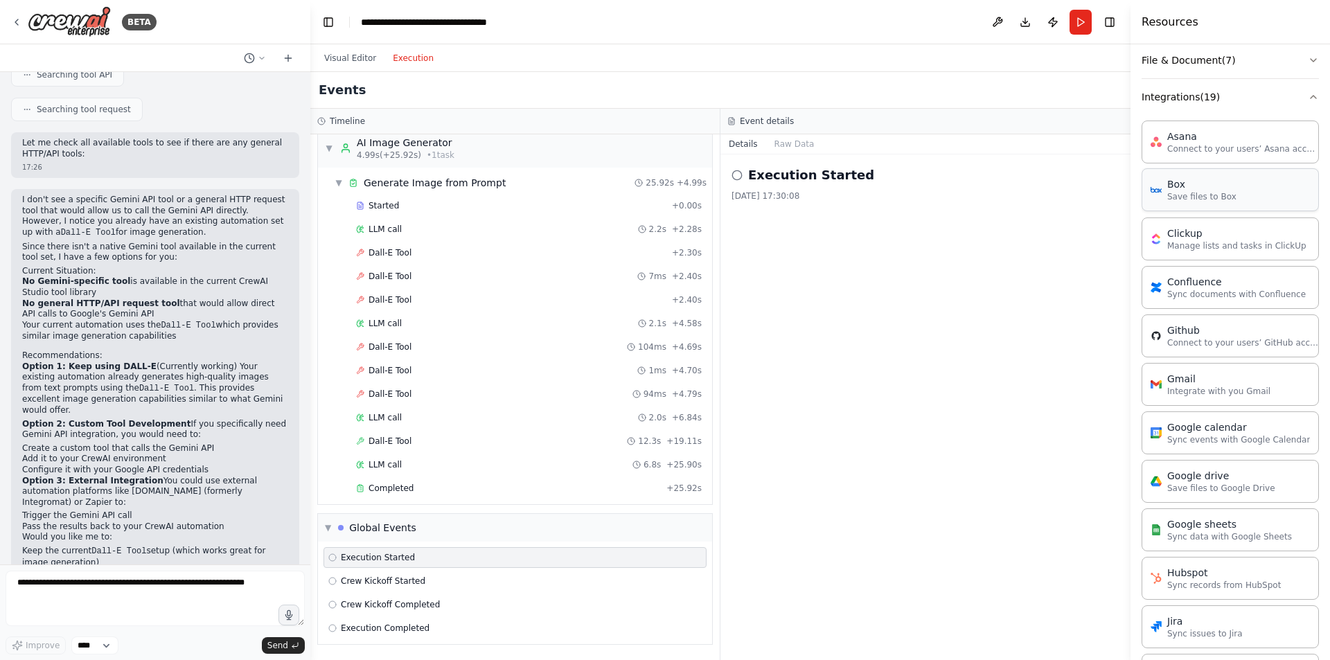
scroll to position [280, 0]
click at [1216, 66] on button "File & Document ( 7 )" at bounding box center [1229, 62] width 177 height 36
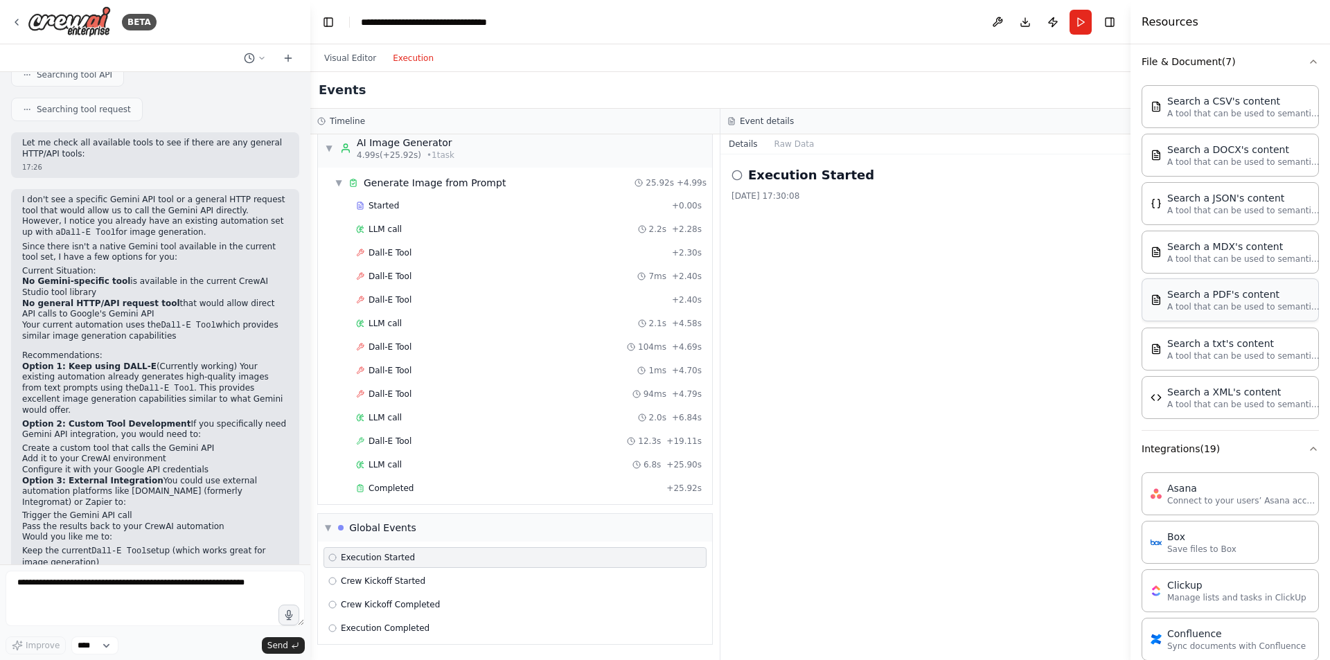
click at [1173, 287] on div "Search a PDF's content A tool that can be used to semantic search a query from …" at bounding box center [1229, 299] width 177 height 43
click at [1181, 304] on p "A tool that can be used to semantic search a query from a PDF's content." at bounding box center [1243, 306] width 152 height 11
click at [1164, 406] on div "Search a XML's content A tool that can be used to semantic search a query from …" at bounding box center [1229, 396] width 159 height 25
click at [142, 603] on textarea at bounding box center [155, 598] width 299 height 55
type textarea "**********"
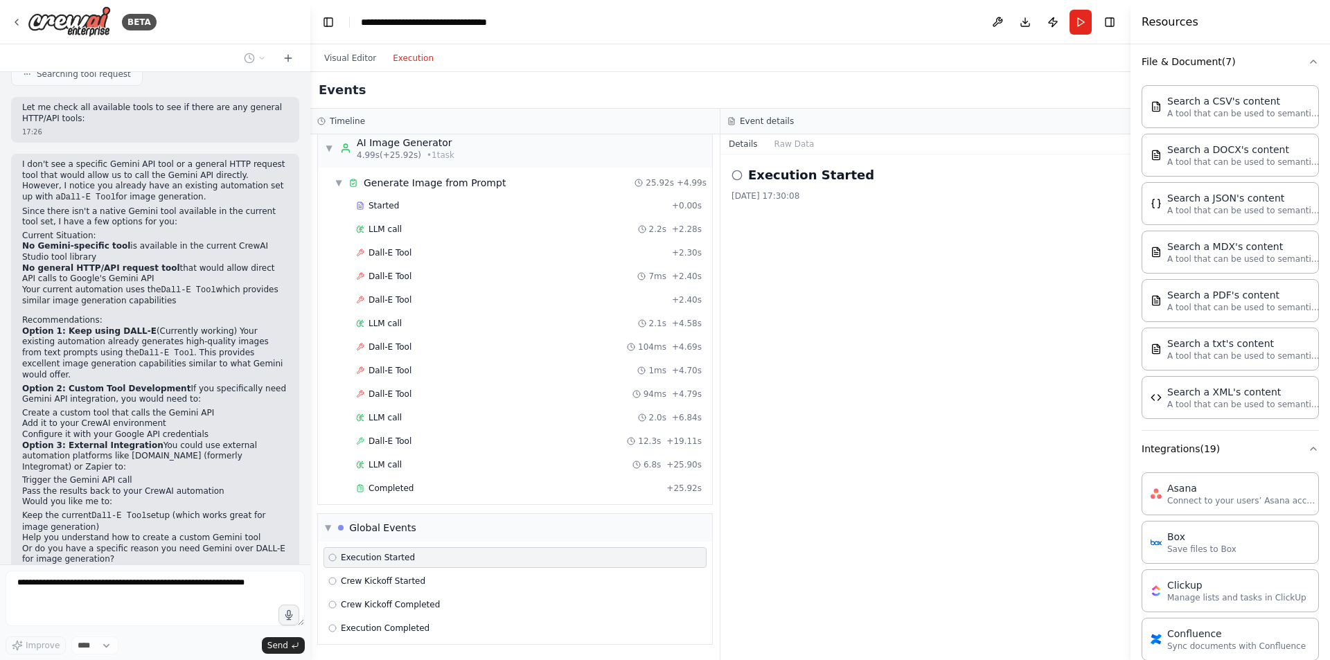
scroll to position [1561, 0]
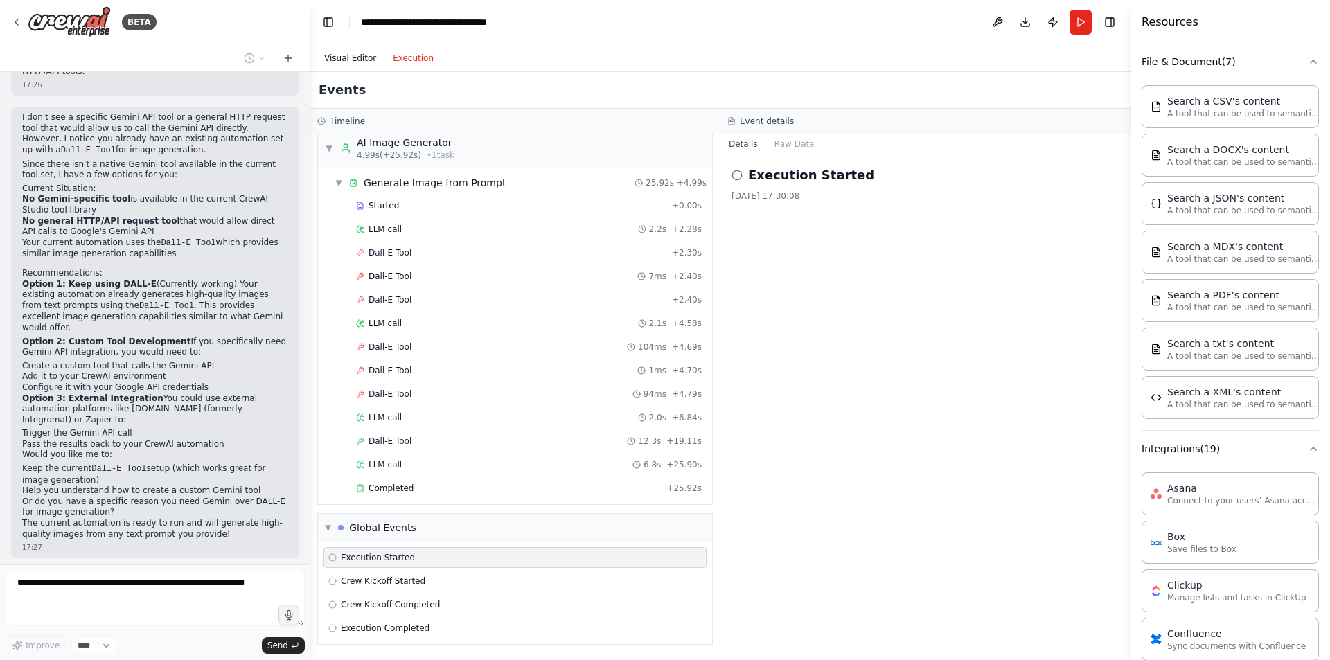
click at [335, 56] on button "Visual Editor" at bounding box center [350, 58] width 69 height 17
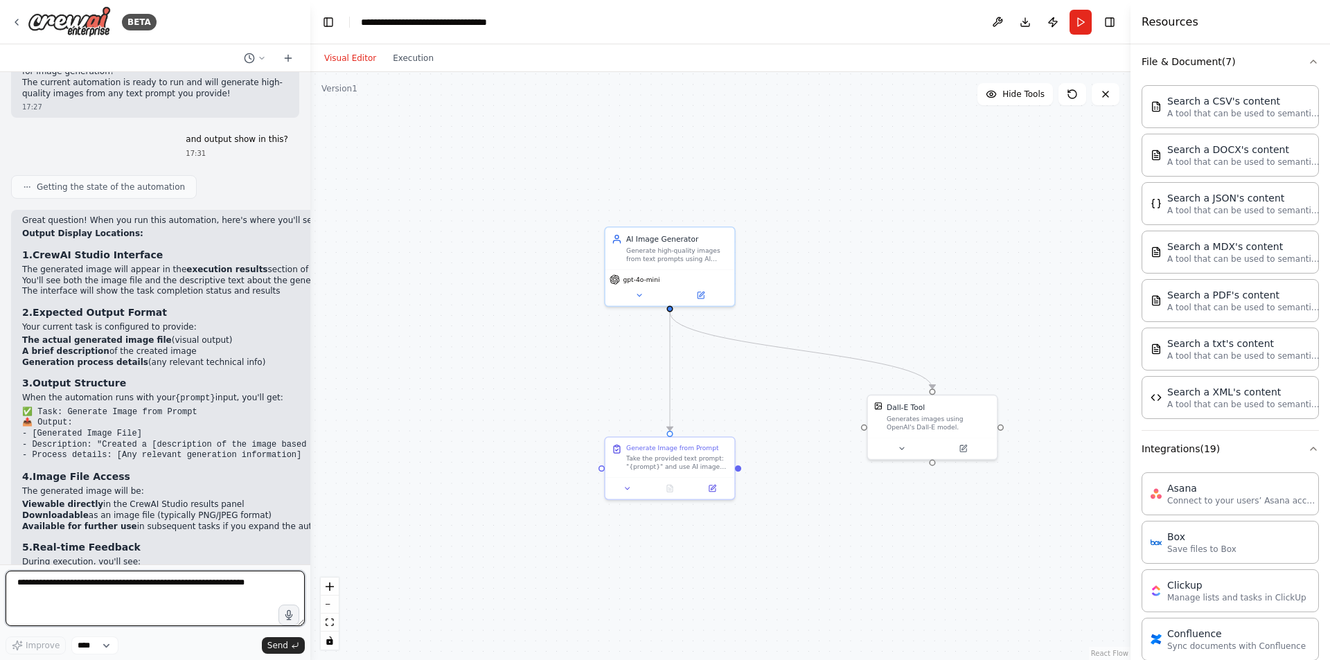
scroll to position [2024, 0]
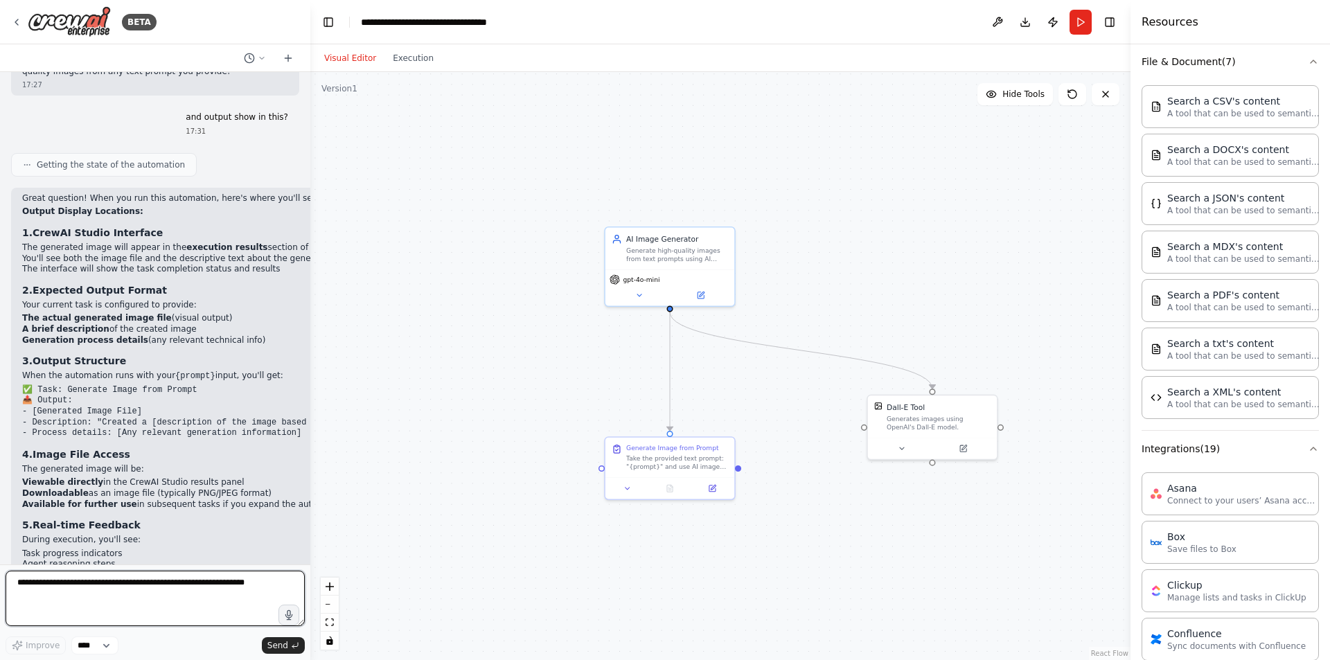
click at [73, 580] on textarea at bounding box center [155, 598] width 299 height 55
type textarea "***"
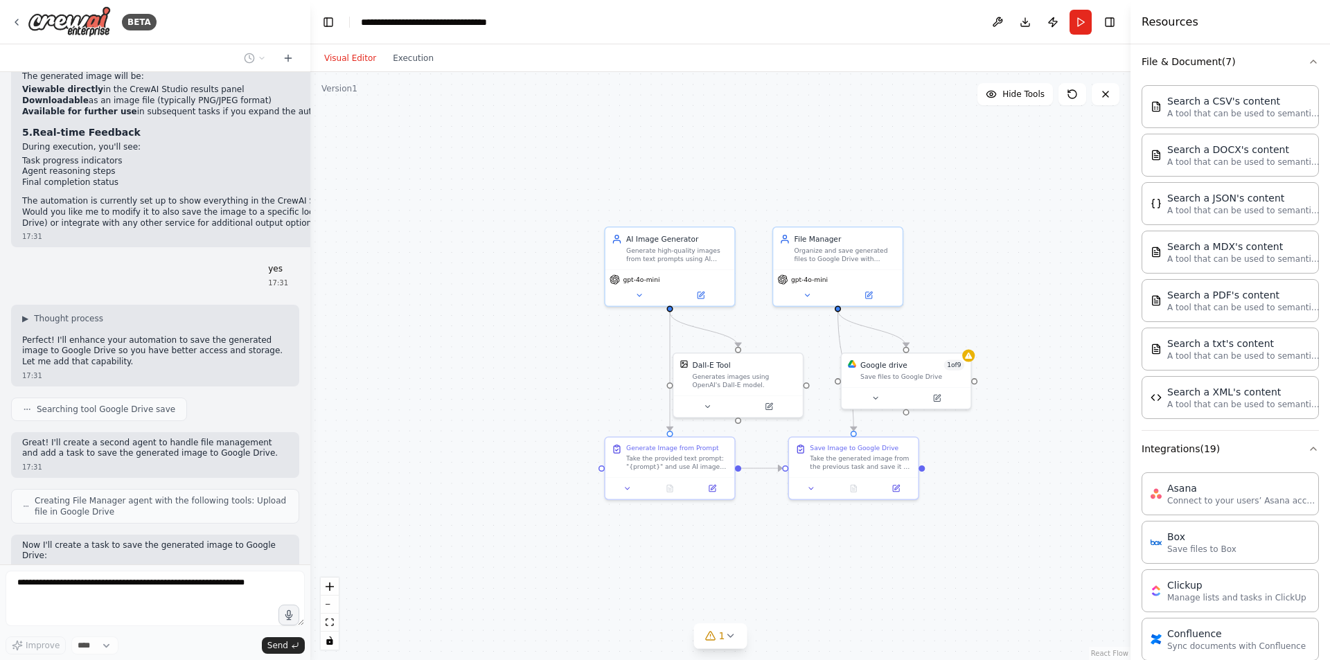
scroll to position [2497, 0]
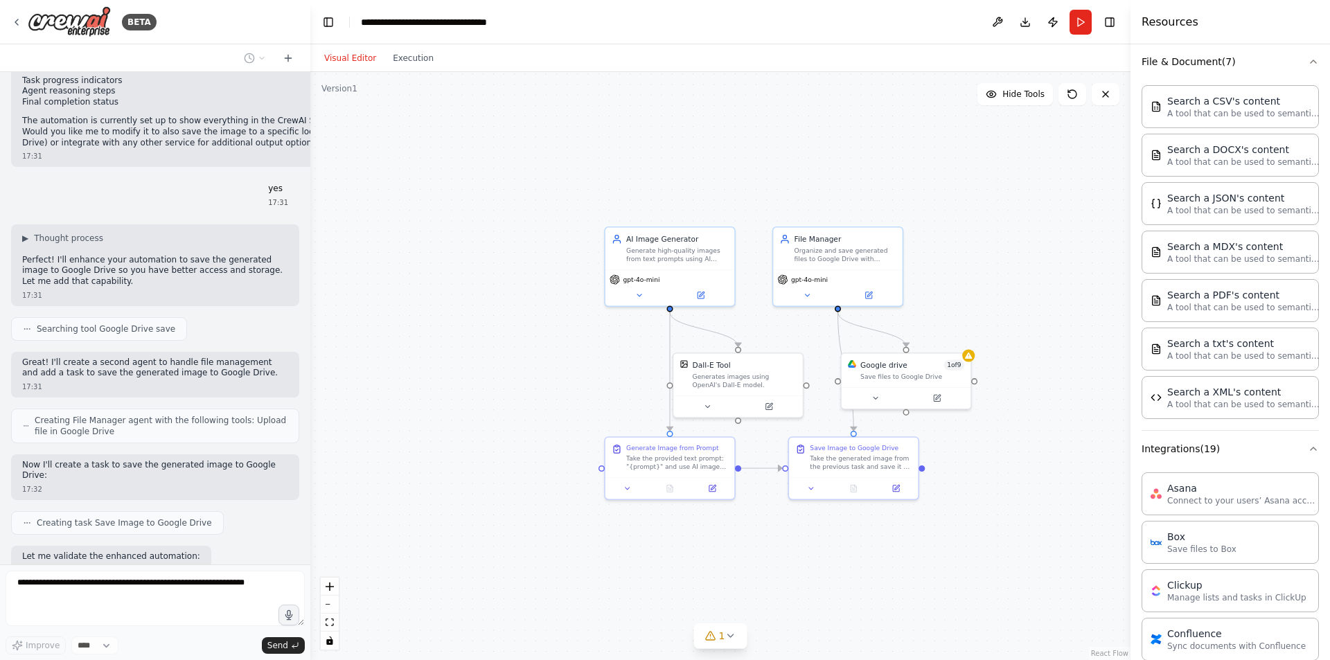
click at [923, 204] on div ".deletable-edge-delete-btn { width: 20px; height: 20px; border: 0px solid #ffff…" at bounding box center [720, 366] width 820 height 588
click at [874, 373] on div "Save files to Google Drive" at bounding box center [912, 375] width 104 height 8
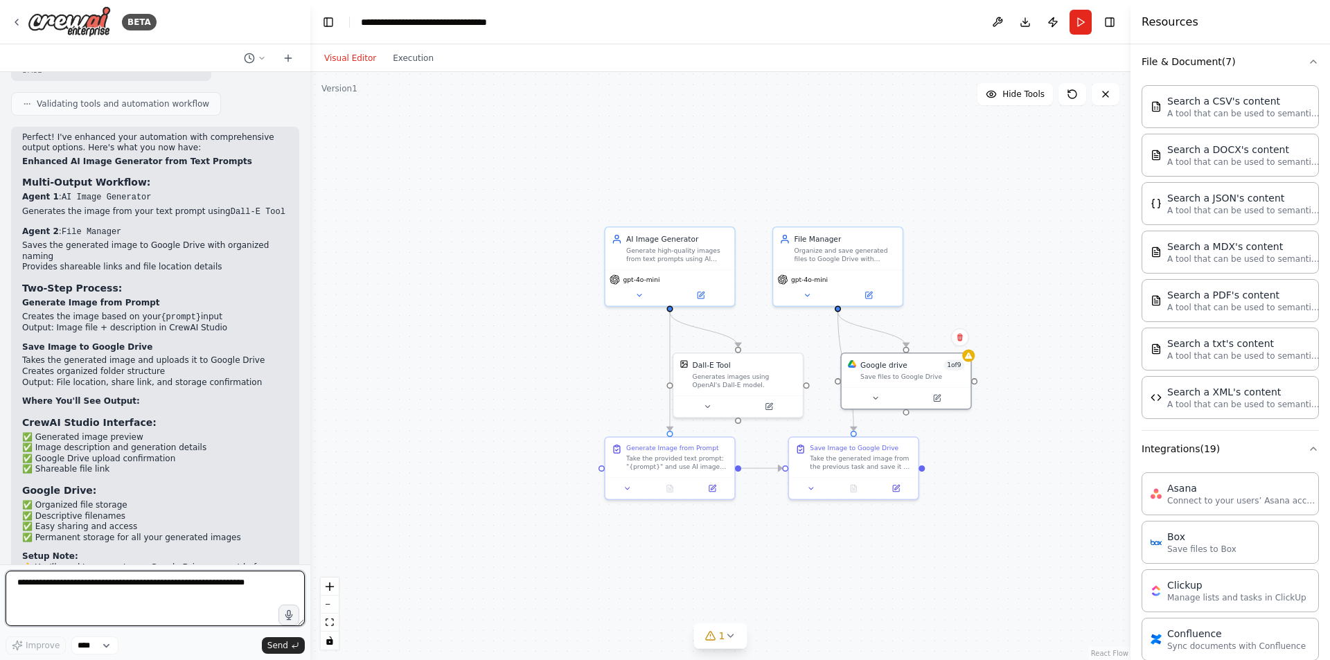
scroll to position [3008, 0]
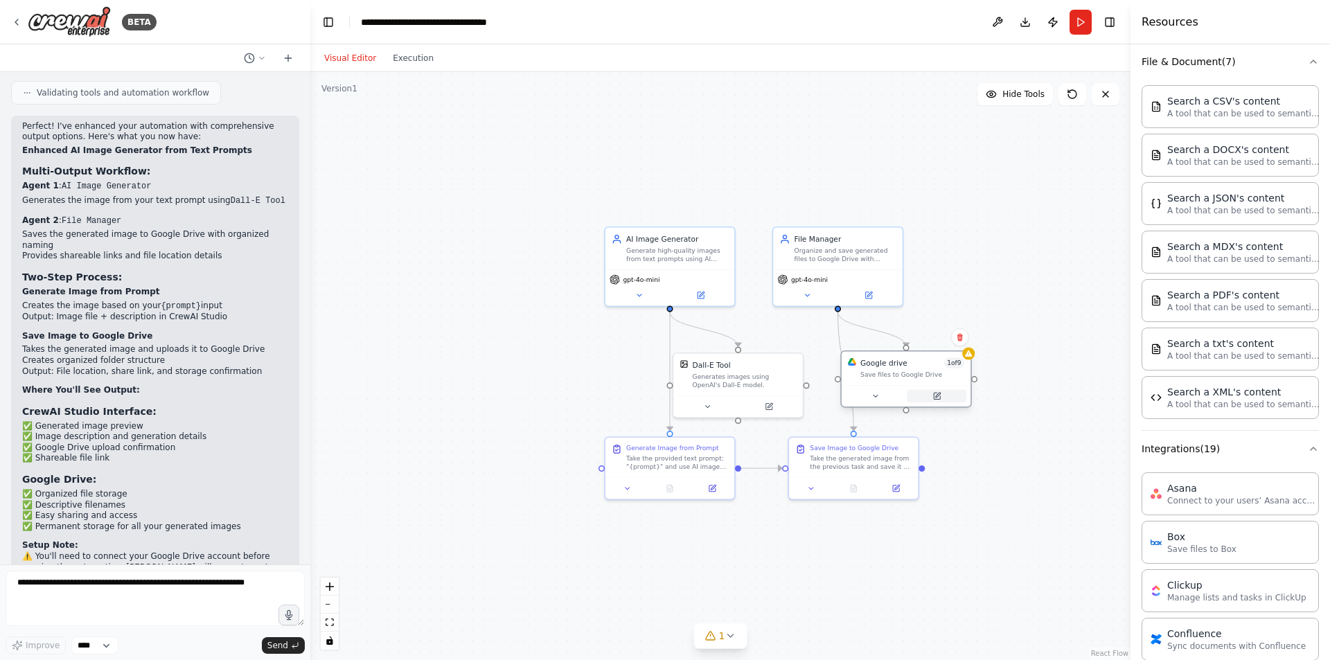
click at [938, 393] on icon at bounding box center [936, 396] width 8 height 8
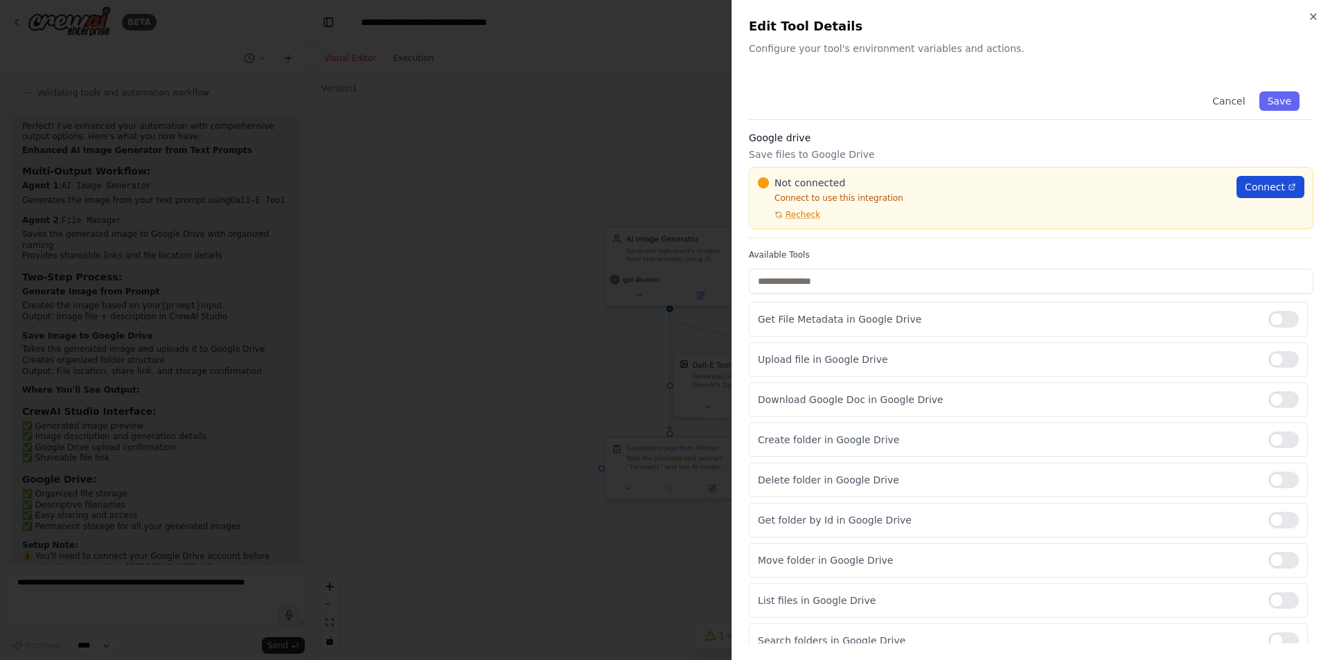
click at [1251, 184] on span "Connect" at bounding box center [1265, 187] width 40 height 14
click at [797, 215] on span "Recheck" at bounding box center [802, 214] width 35 height 11
click at [1296, 24] on h2 "Edit Tool Details" at bounding box center [1031, 26] width 565 height 19
click at [1317, 8] on div "Close Edit Tool Details Configure your tool's environment variables and actions…" at bounding box center [1030, 330] width 598 height 660
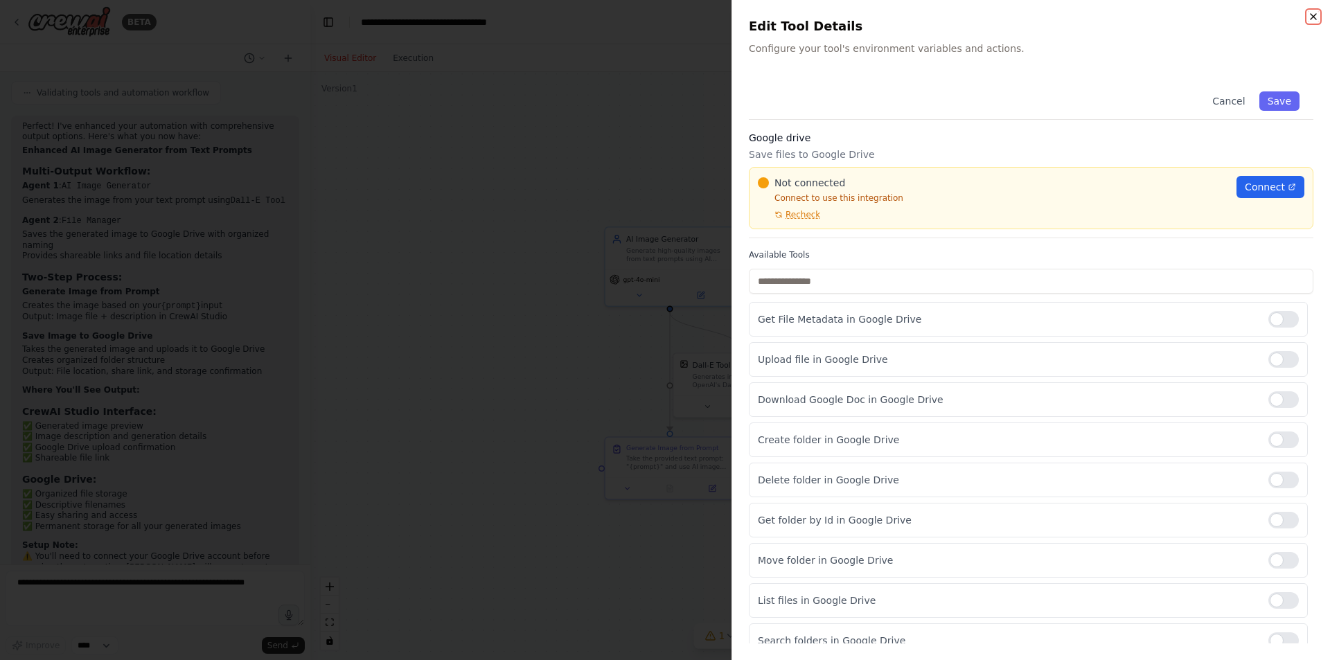
click at [1312, 17] on icon "button" at bounding box center [1313, 16] width 11 height 11
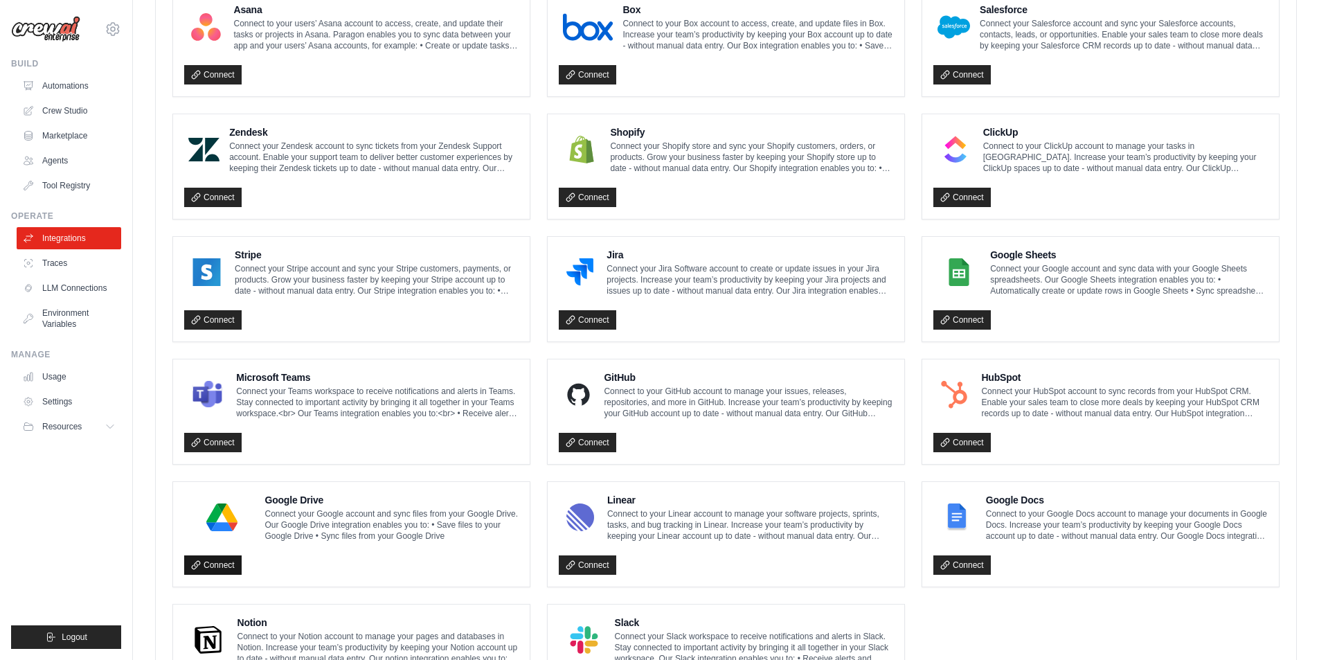
scroll to position [623, 0]
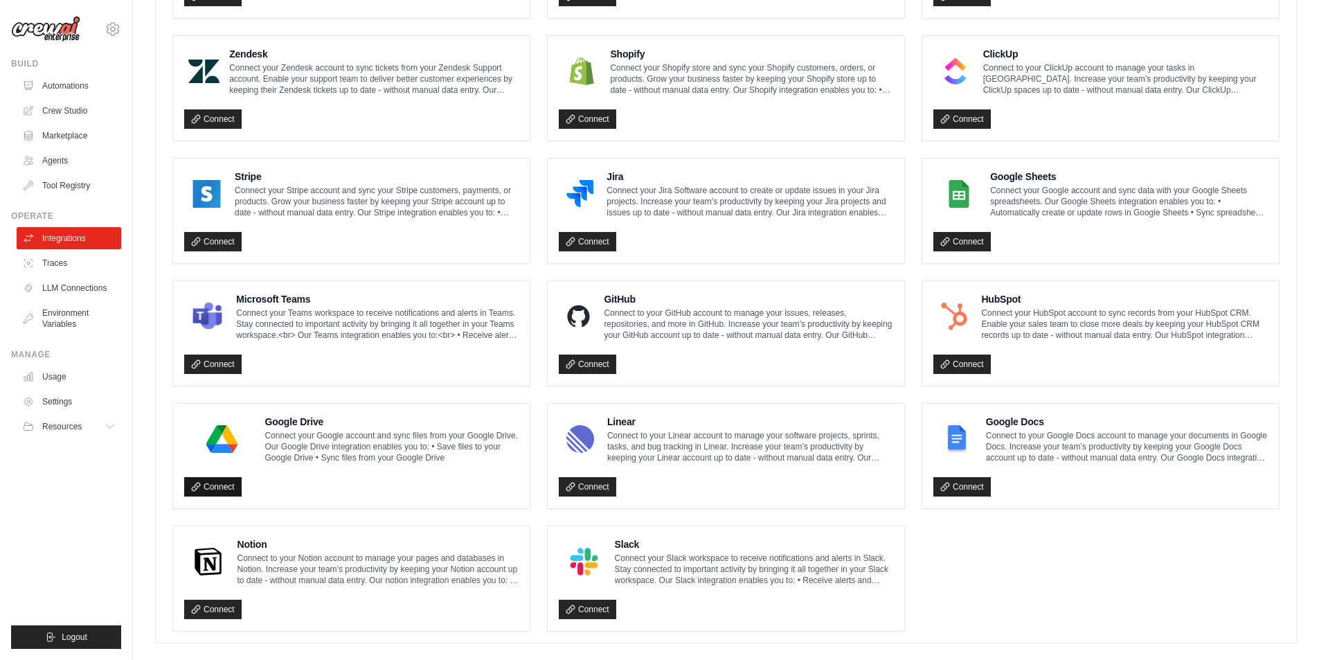
click at [197, 486] on icon at bounding box center [196, 487] width 8 height 8
